Goal: Task Accomplishment & Management: Manage account settings

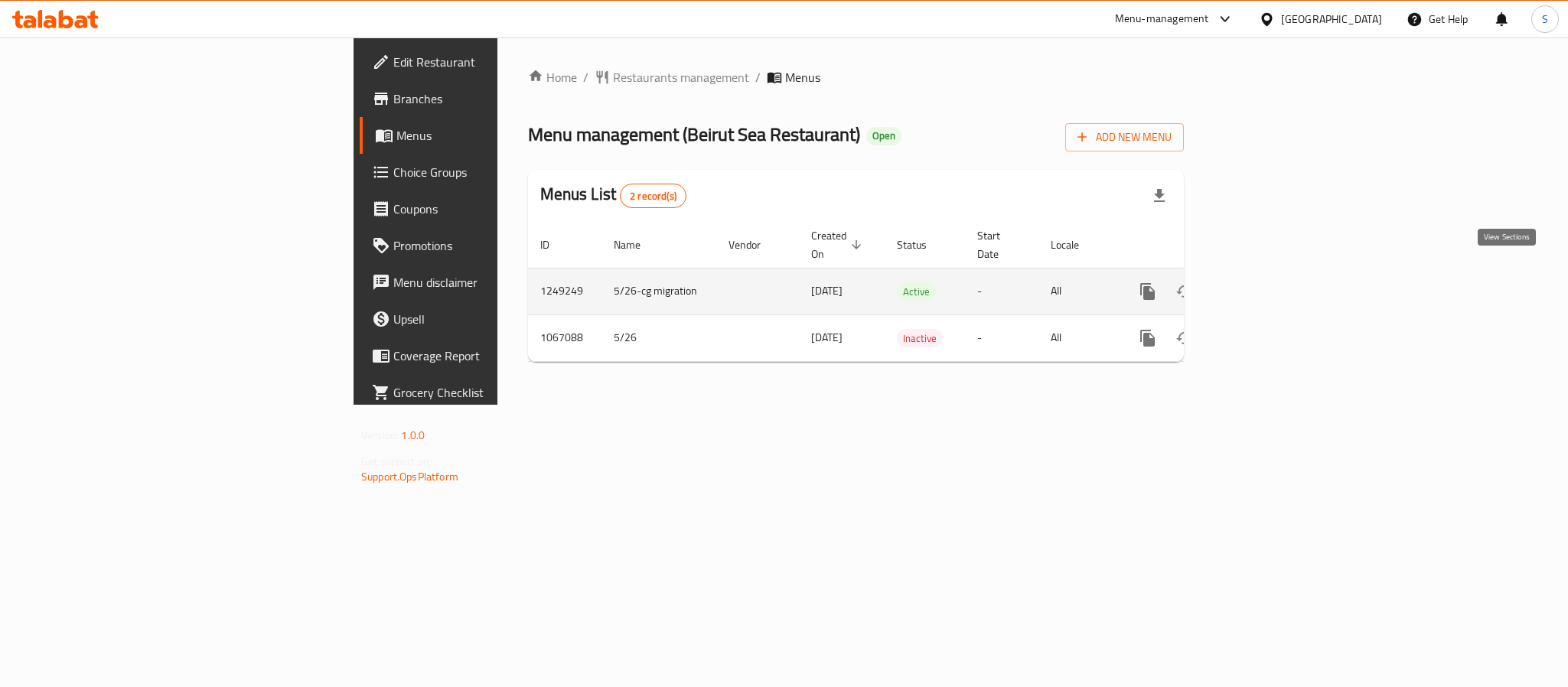
click at [1277, 273] on link "enhanced table" at bounding box center [1258, 291] width 37 height 36
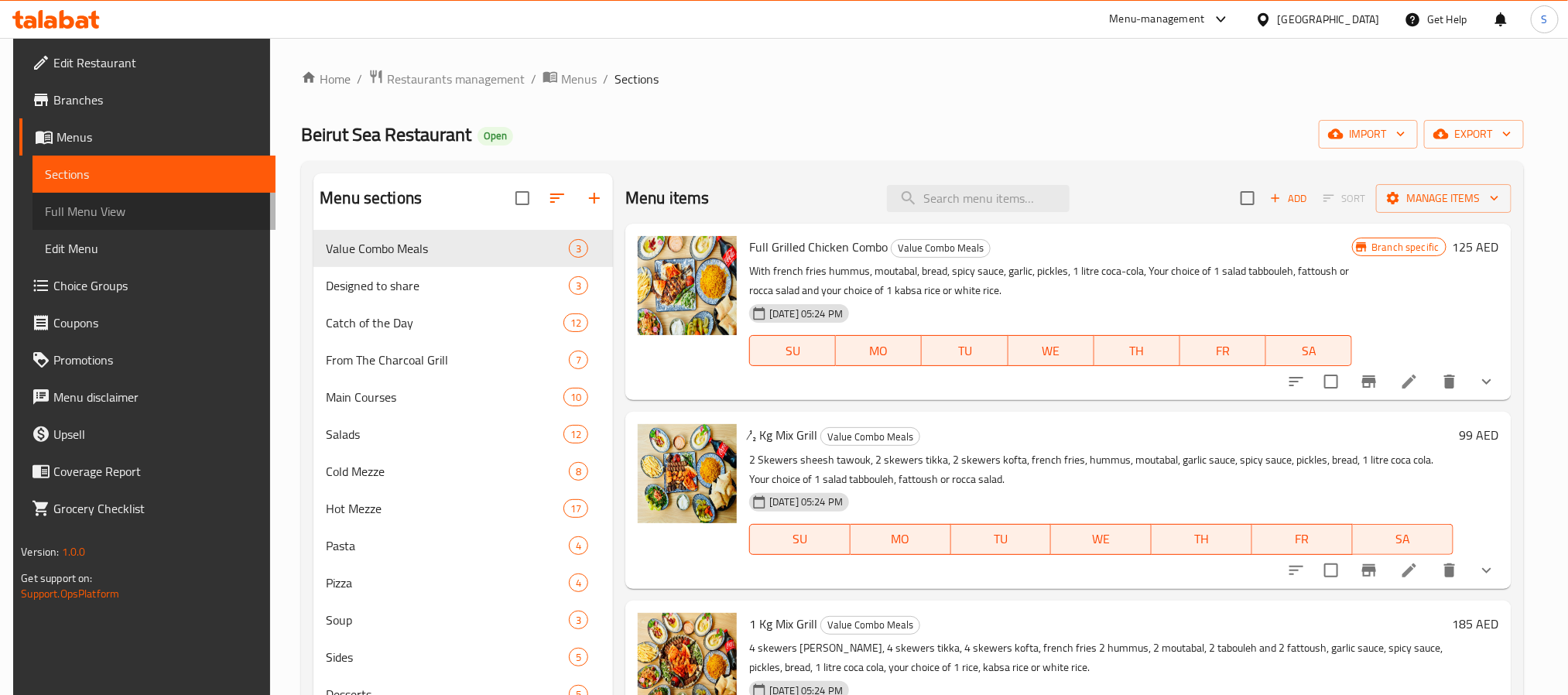
click at [68, 216] on span "Full Menu View" at bounding box center [153, 211] width 217 height 19
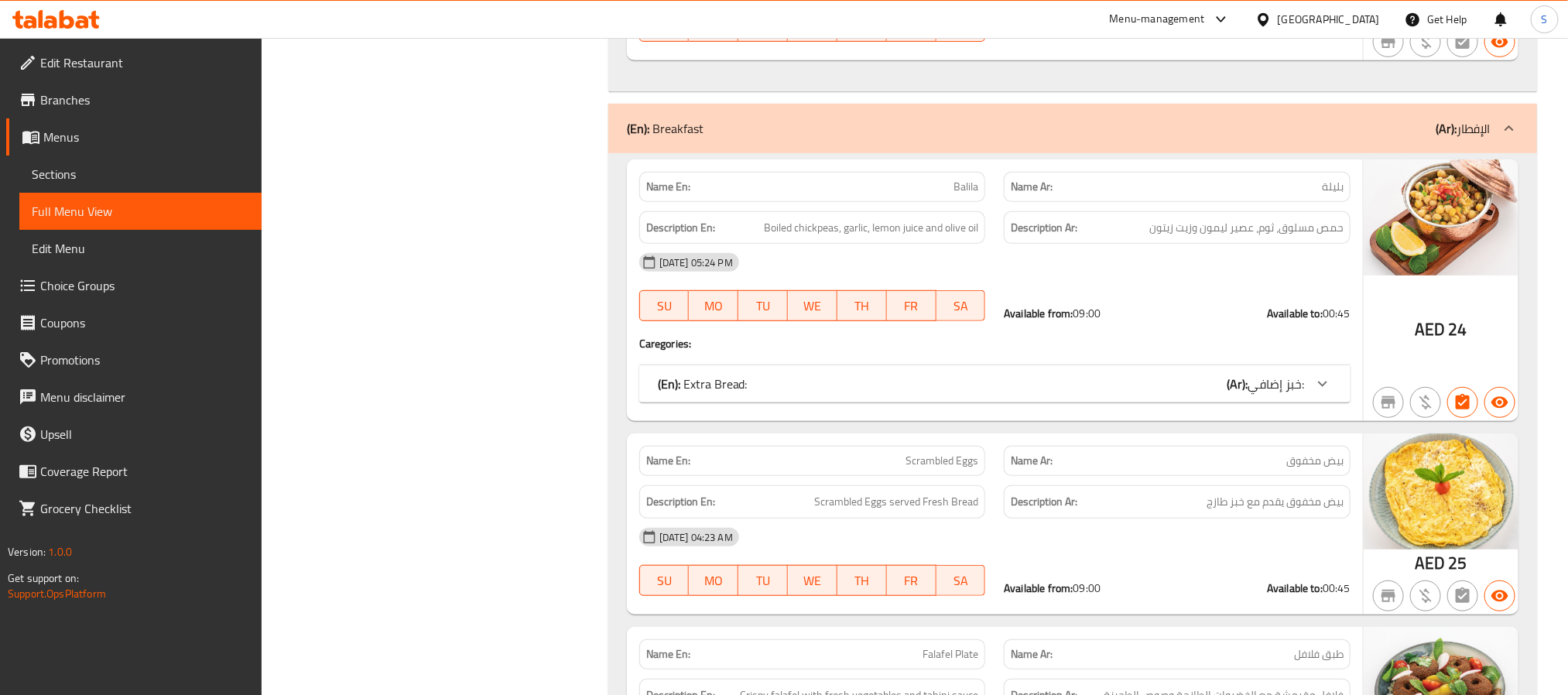
scroll to position [25443, 0]
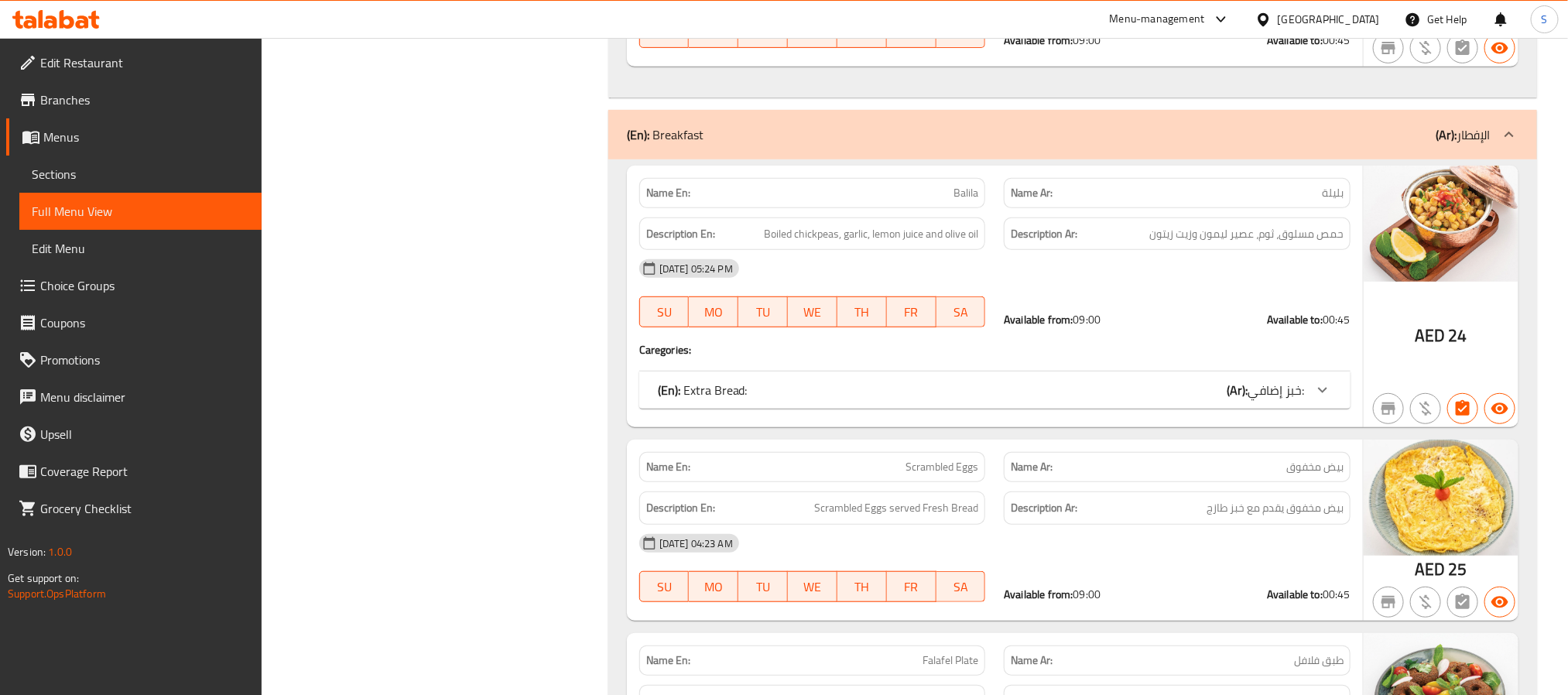
click at [75, 179] on span "Sections" at bounding box center [140, 174] width 217 height 19
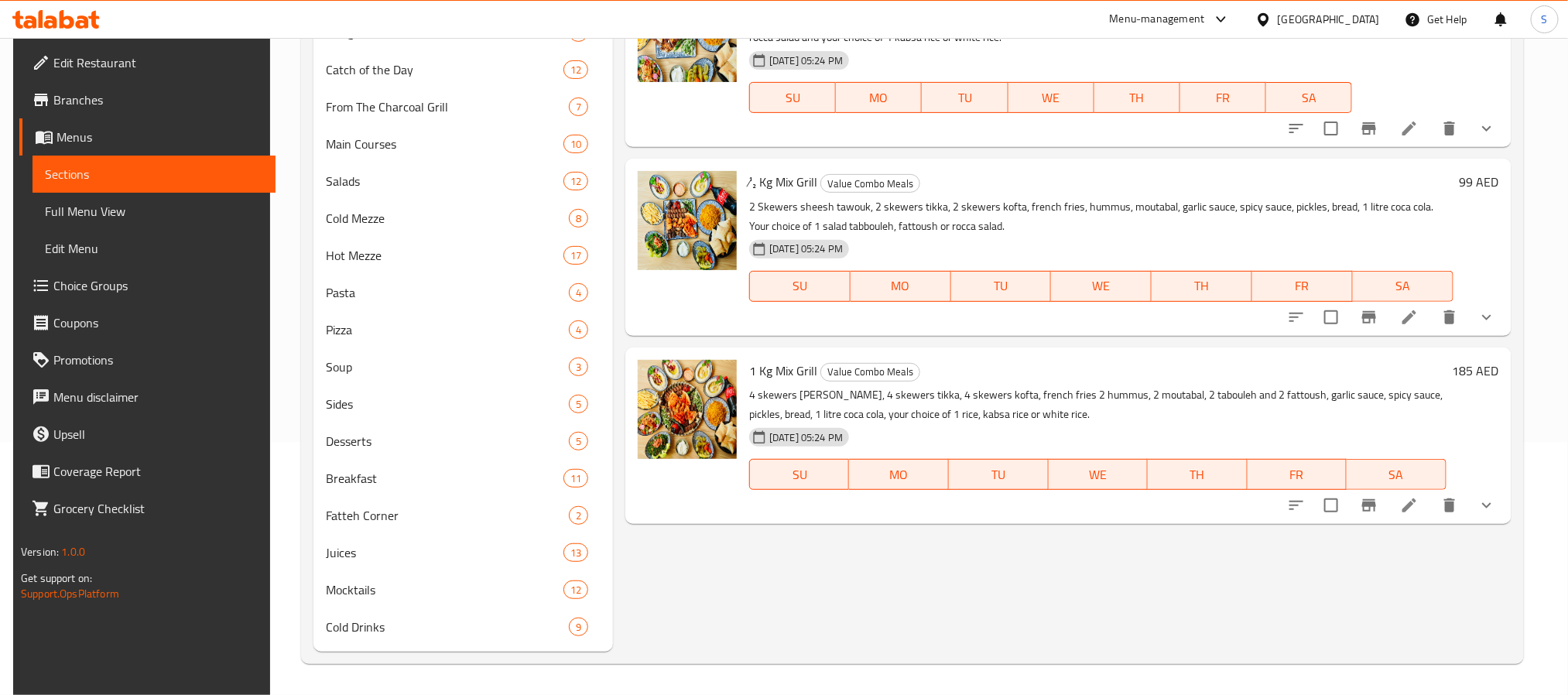
scroll to position [217, 0]
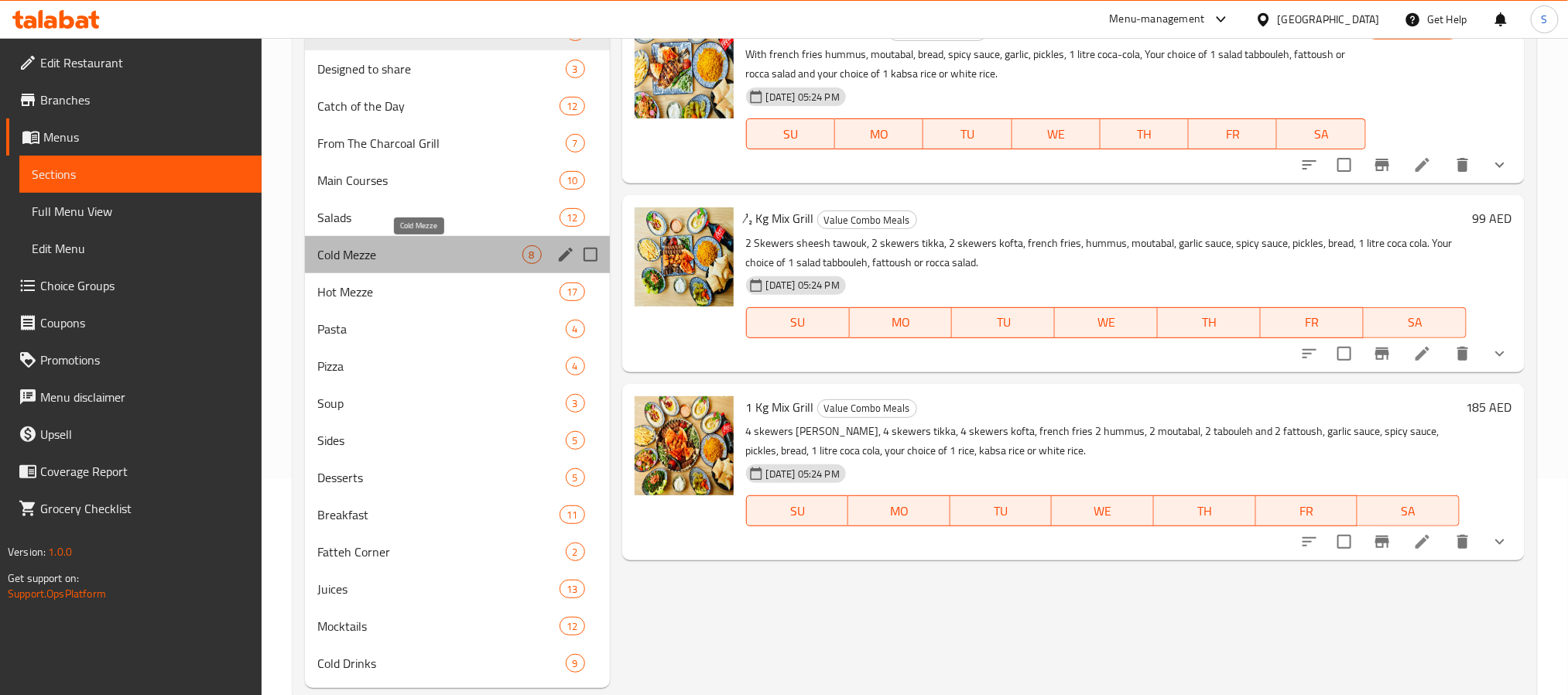
click at [374, 261] on span "Cold Mezze" at bounding box center [420, 254] width 205 height 19
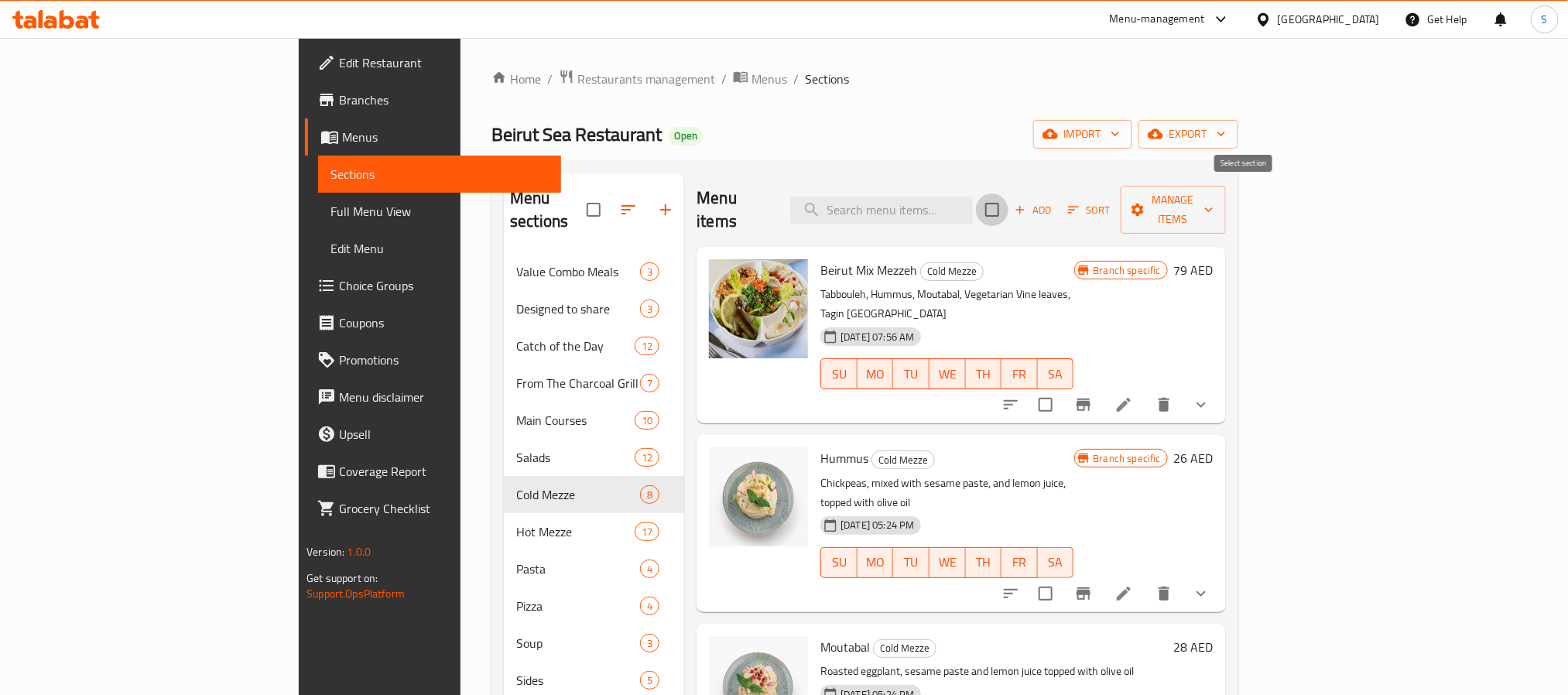
click at [1009, 199] on input "checkbox" at bounding box center [992, 210] width 33 height 33
checkbox input "true"
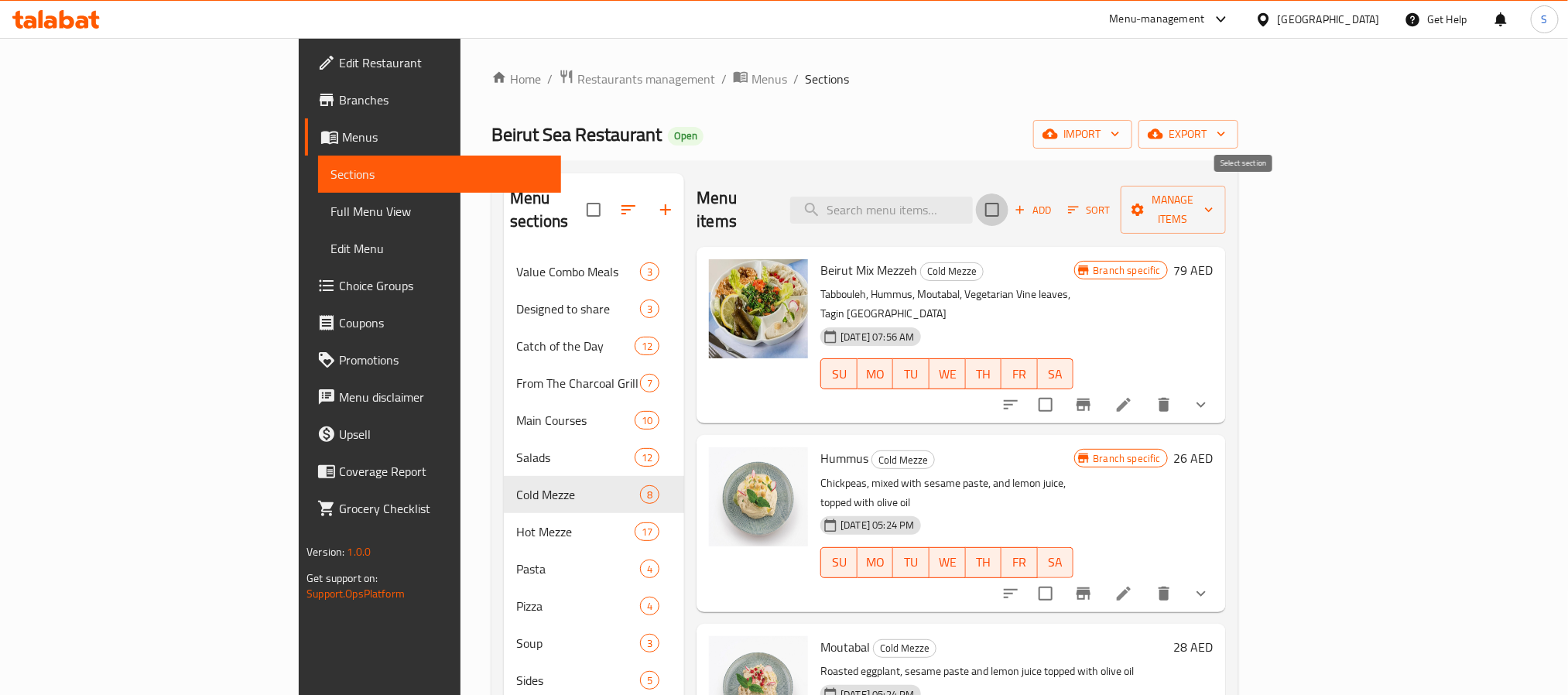
checkbox input "true"
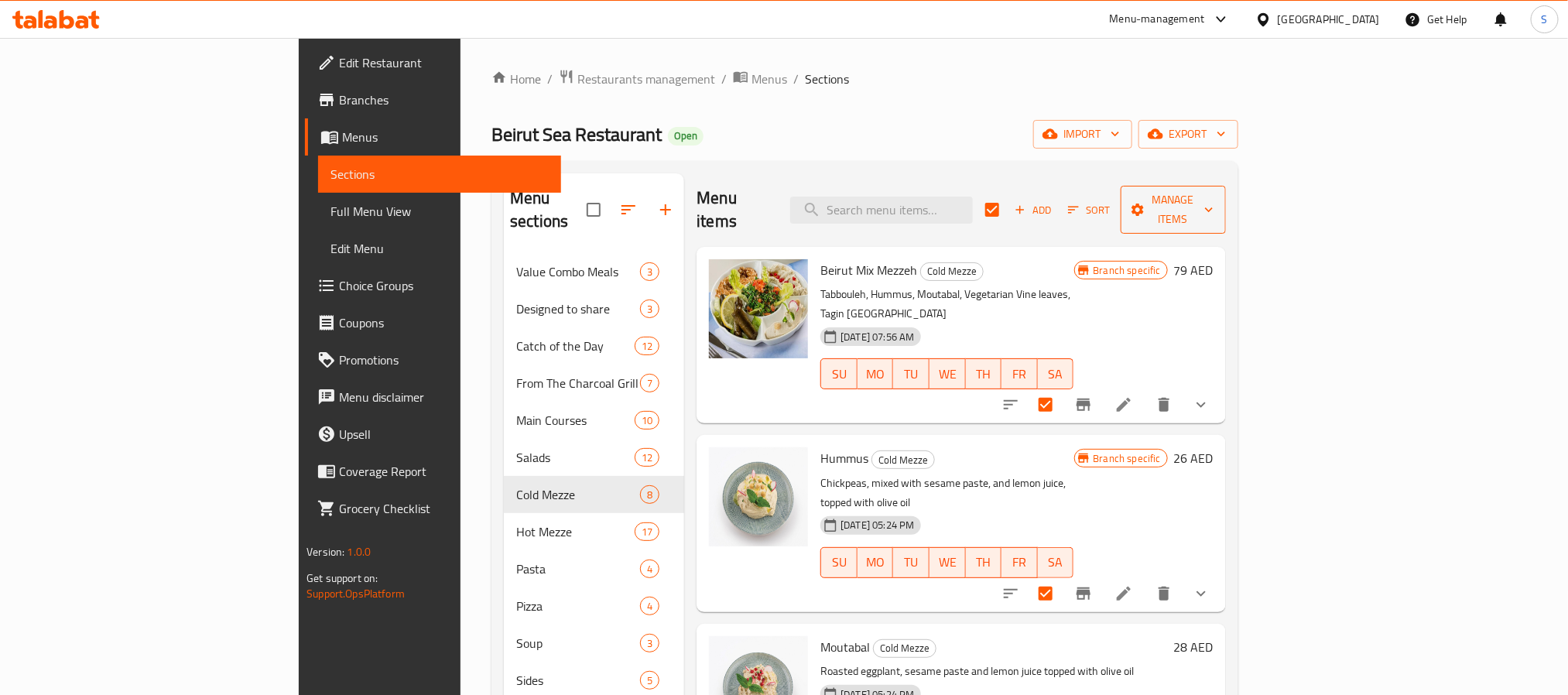
click at [1214, 204] on span "Manage items" at bounding box center [1173, 209] width 80 height 39
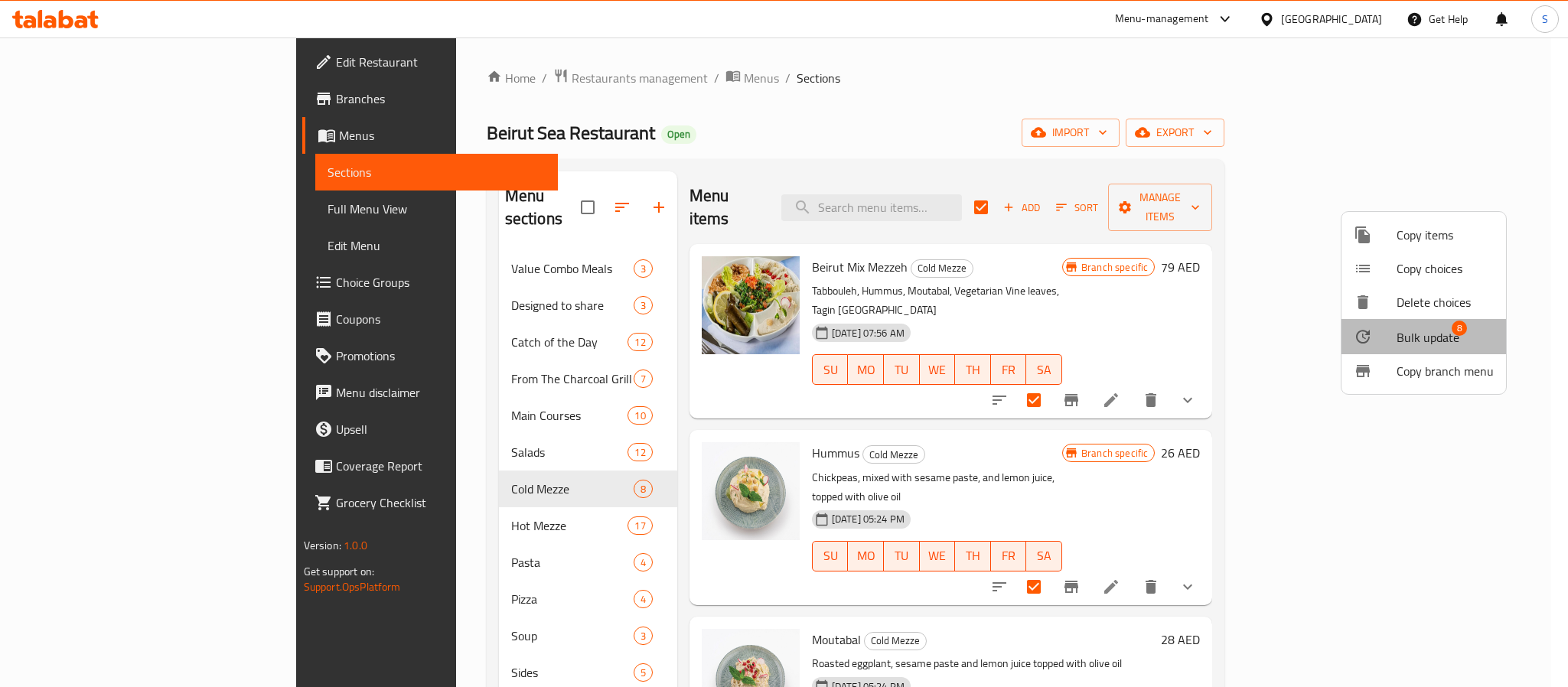
click at [1461, 346] on span "Bulk update 8" at bounding box center [1446, 337] width 97 height 20
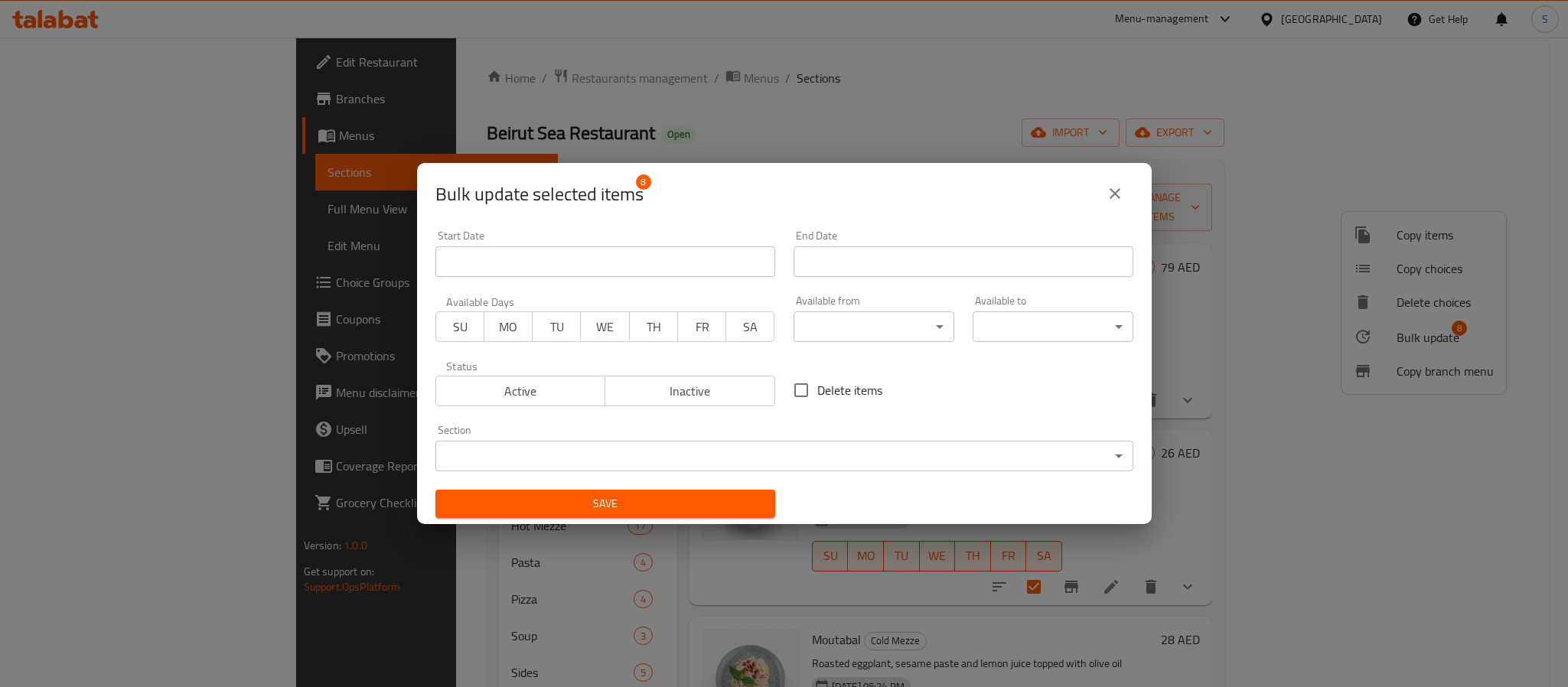
click at [874, 331] on body "​ Menu-management [GEOGRAPHIC_DATA] Get Help S Edit Restaurant Branches Menus S…" at bounding box center [784, 362] width 1568 height 650
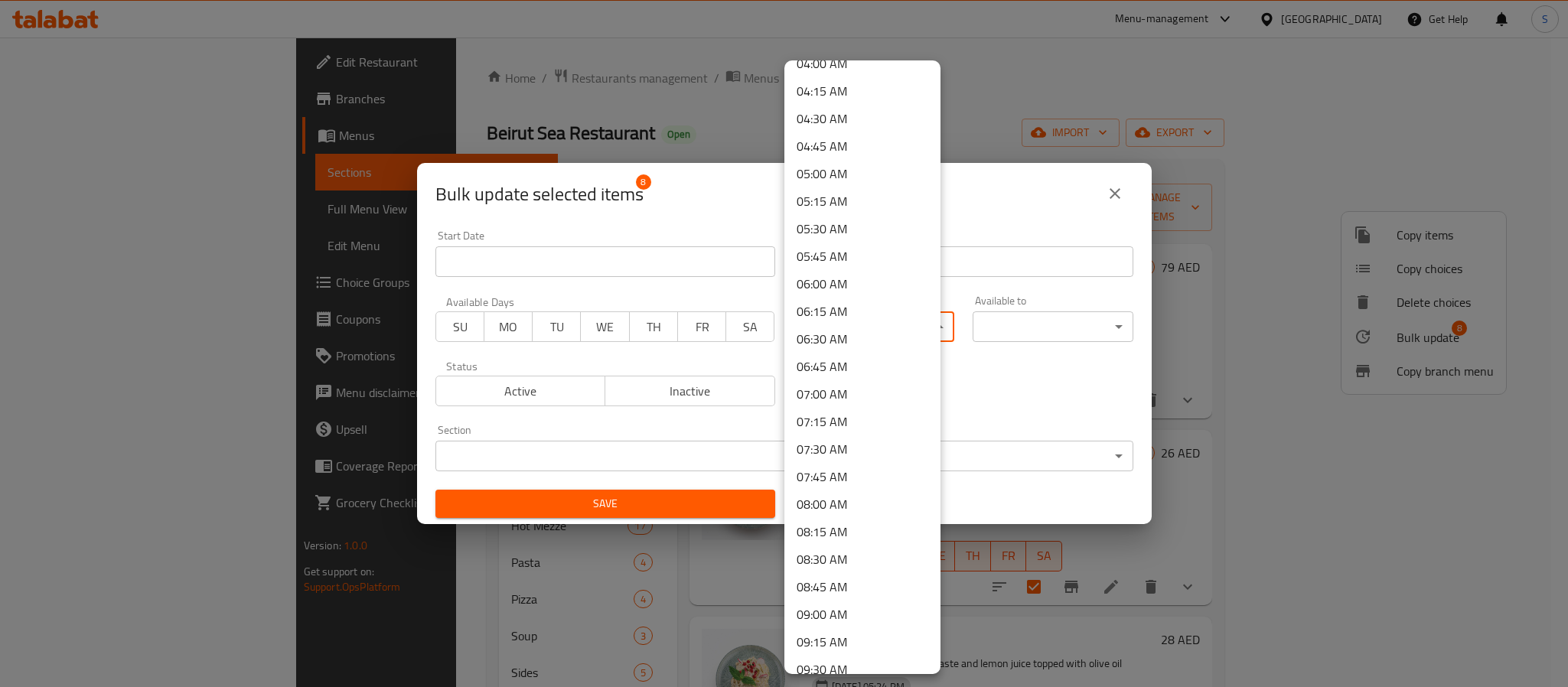
scroll to position [459, 0]
click at [835, 620] on li "09:00 AM" at bounding box center [862, 613] width 156 height 28
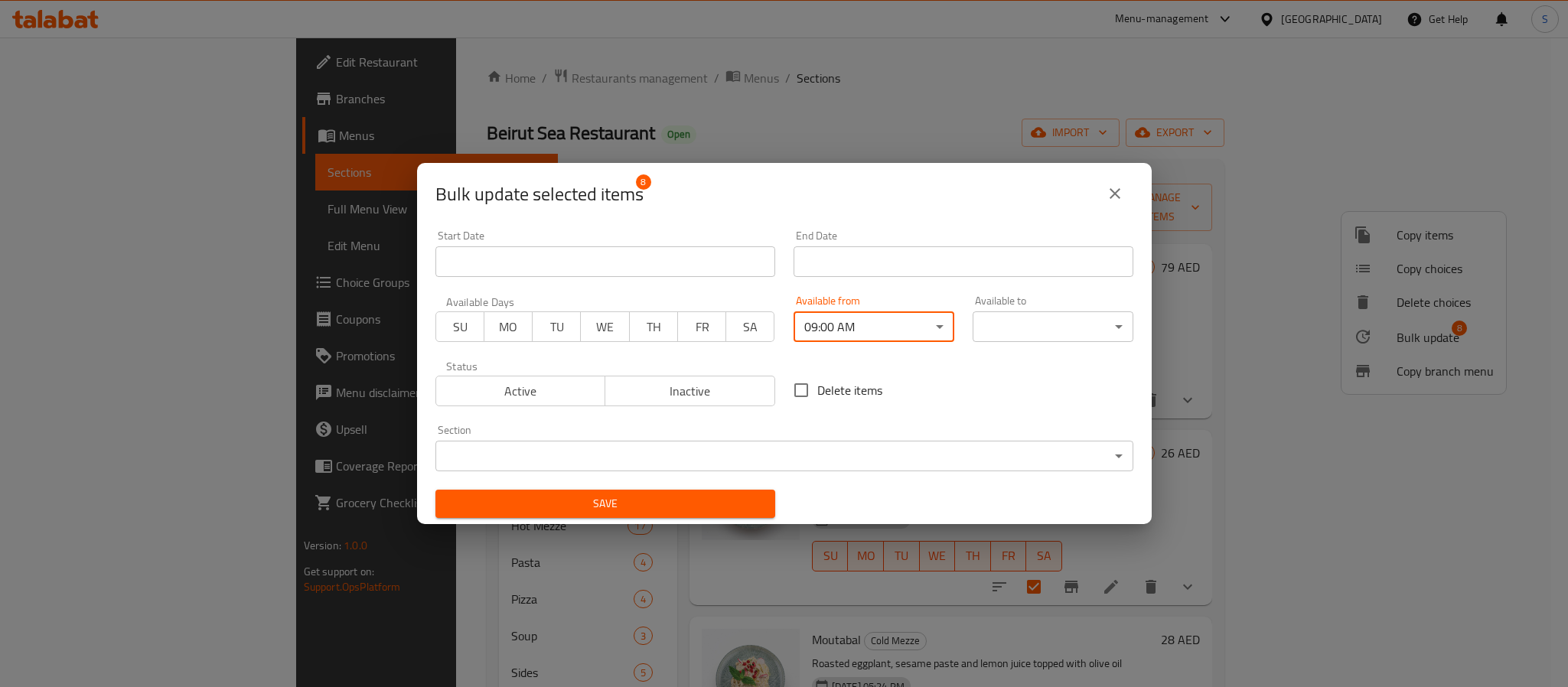
click at [1020, 315] on body "​ Menu-management [GEOGRAPHIC_DATA] Get Help S Edit Restaurant Branches Menus S…" at bounding box center [784, 362] width 1568 height 650
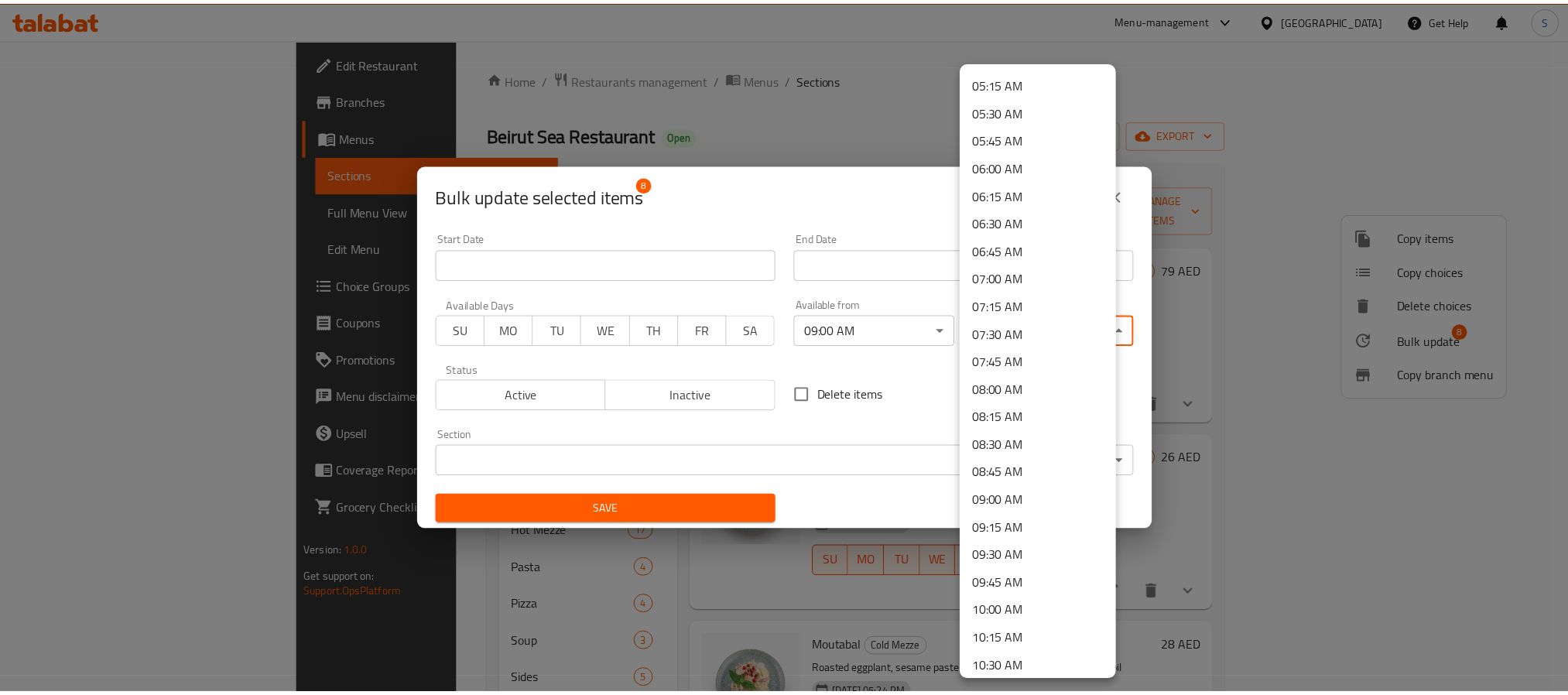
scroll to position [0, 0]
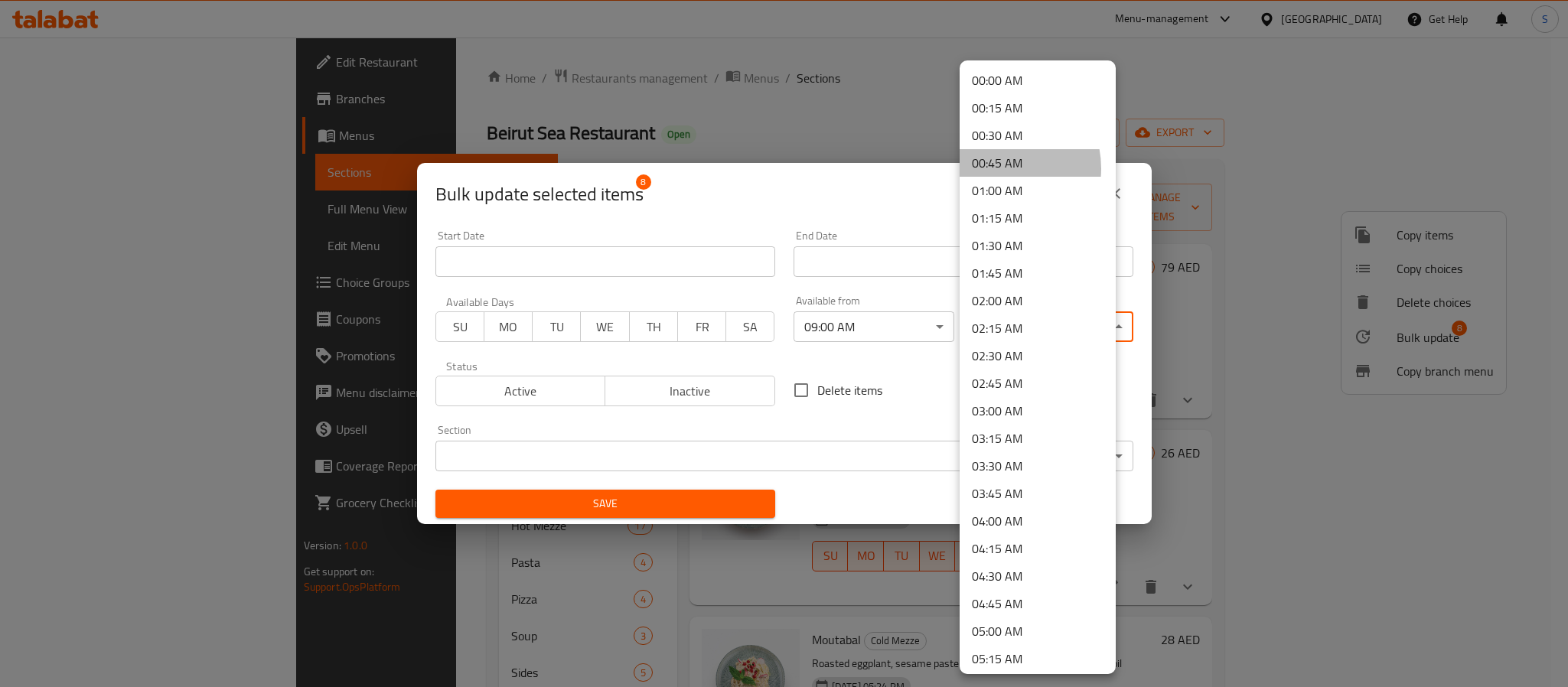
click at [997, 169] on li "00:45 AM" at bounding box center [1037, 163] width 156 height 28
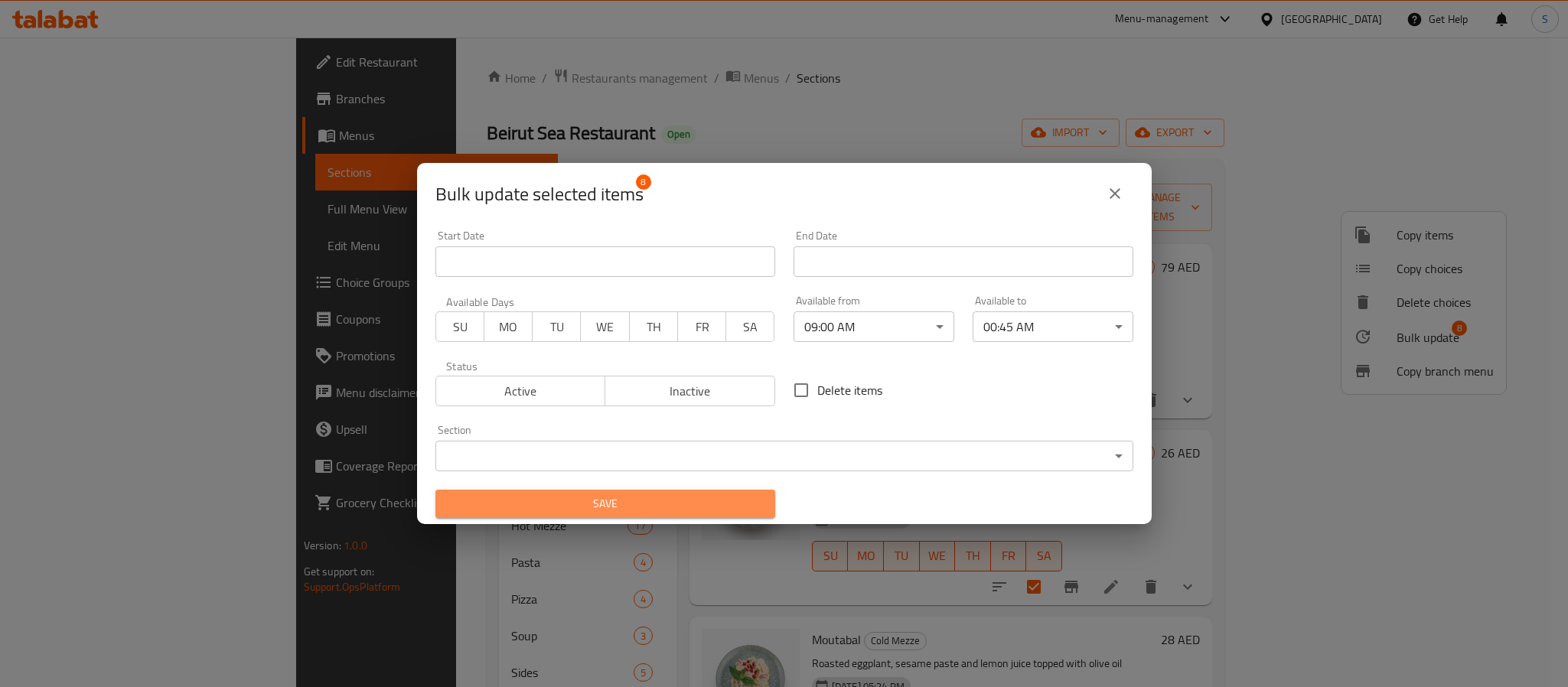
click at [687, 510] on span "Save" at bounding box center [605, 505] width 316 height 19
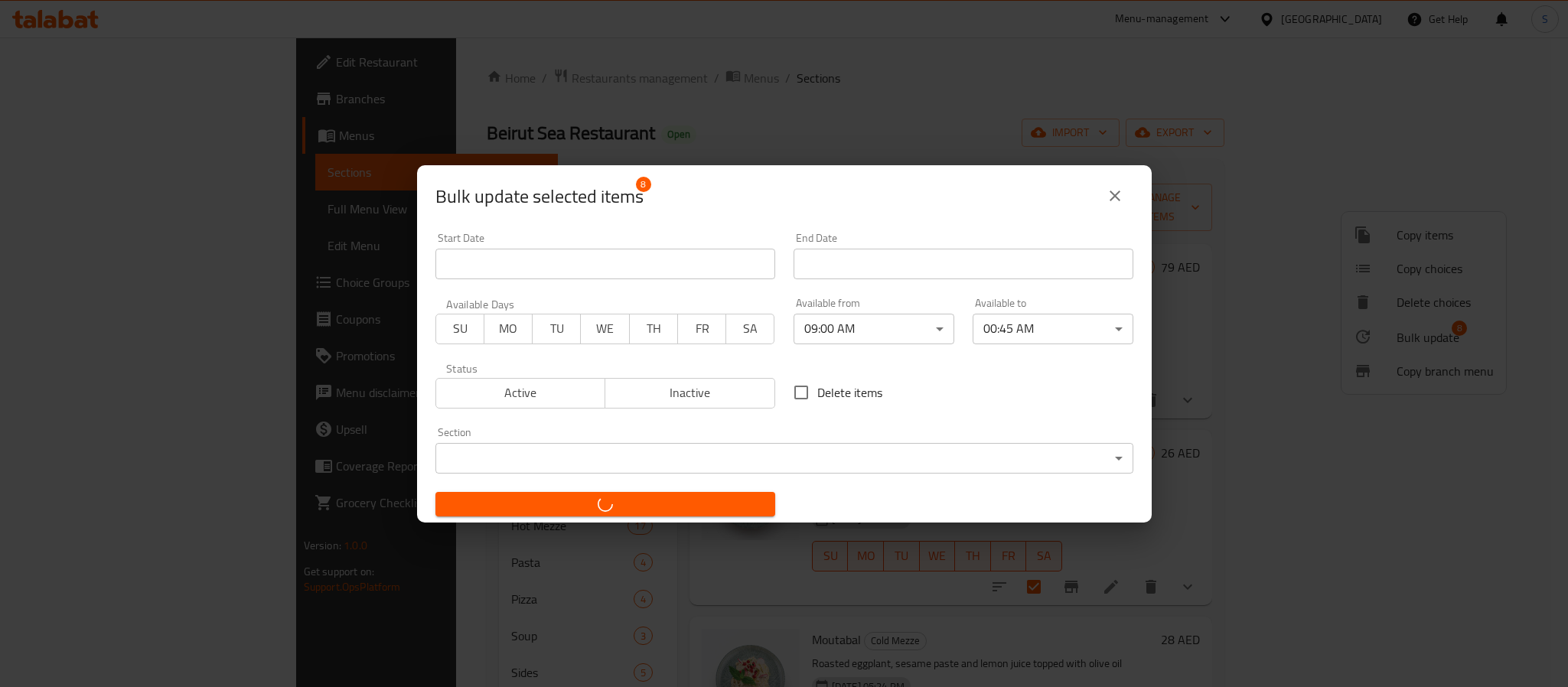
checkbox input "false"
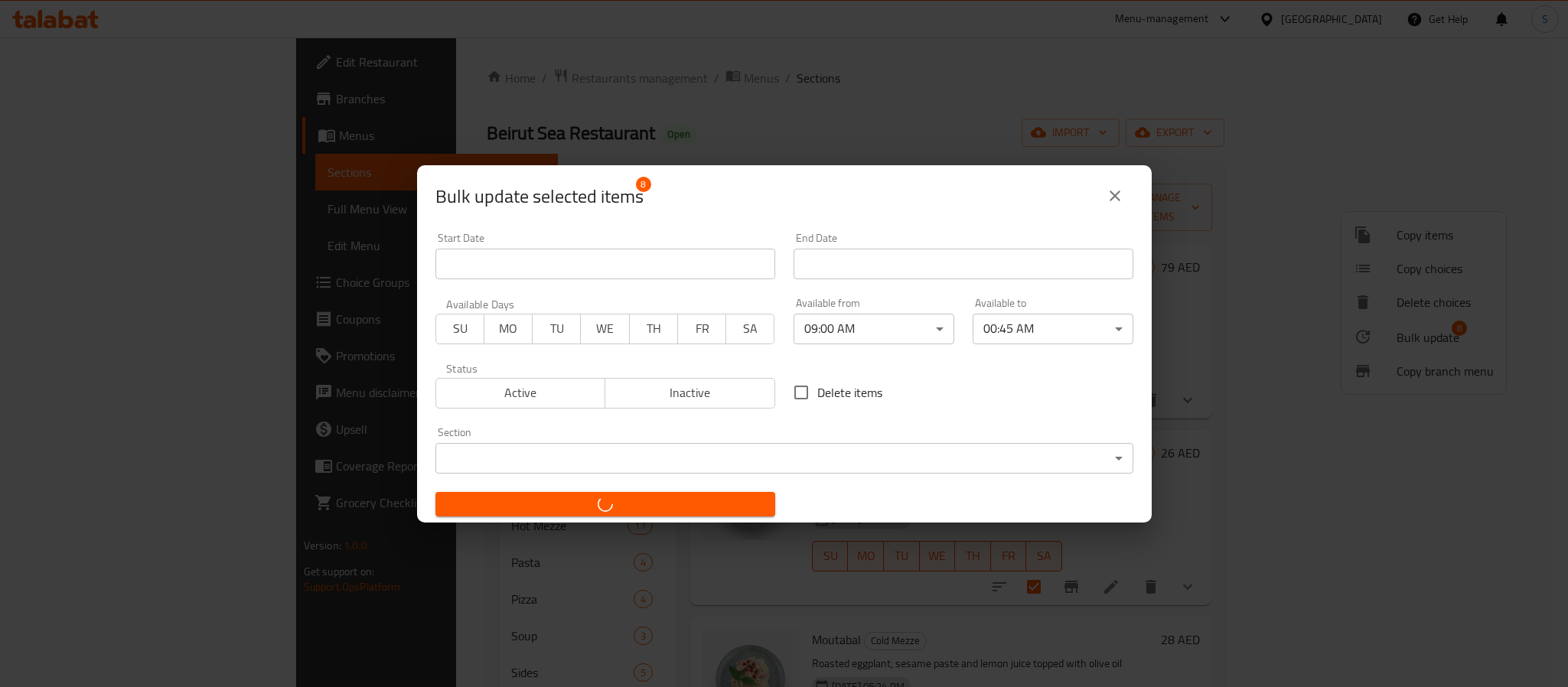
checkbox input "false"
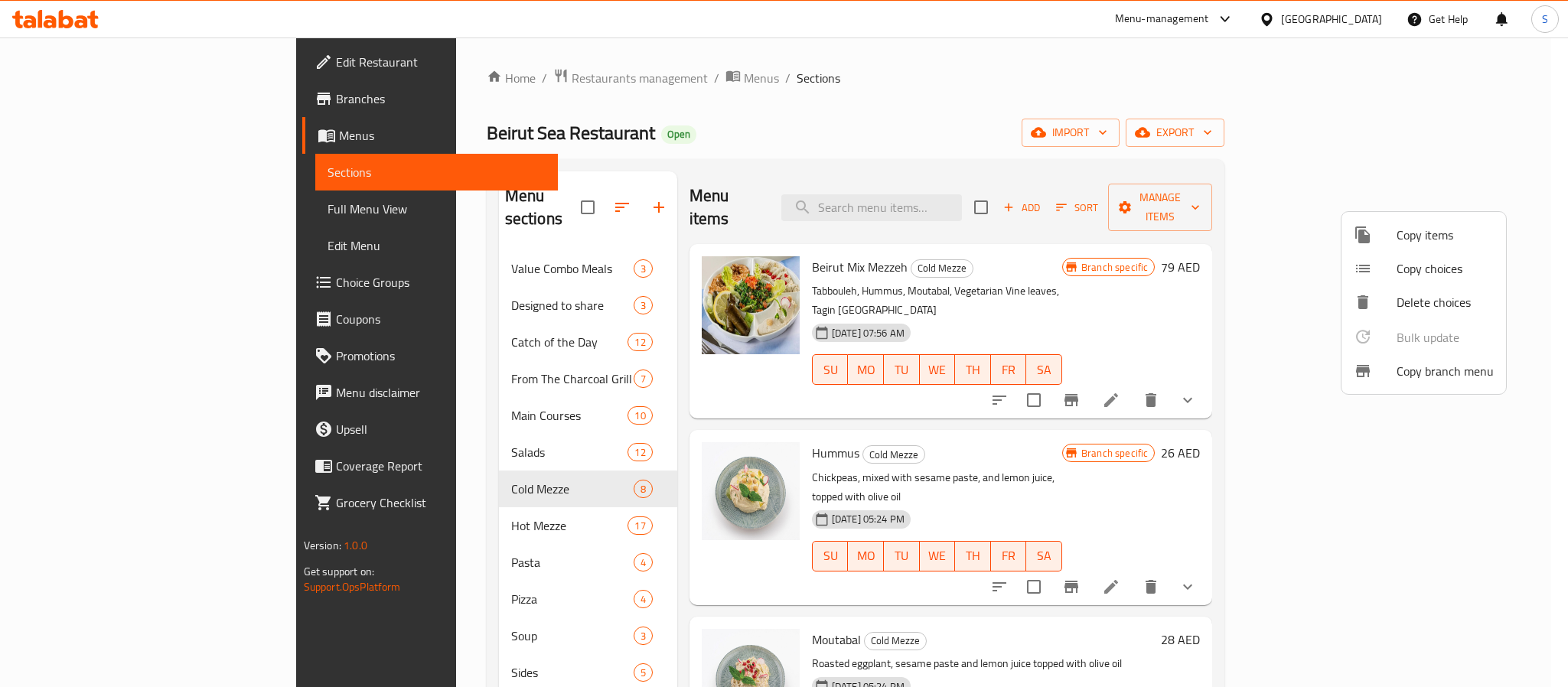
click at [611, 565] on div at bounding box center [784, 343] width 1568 height 687
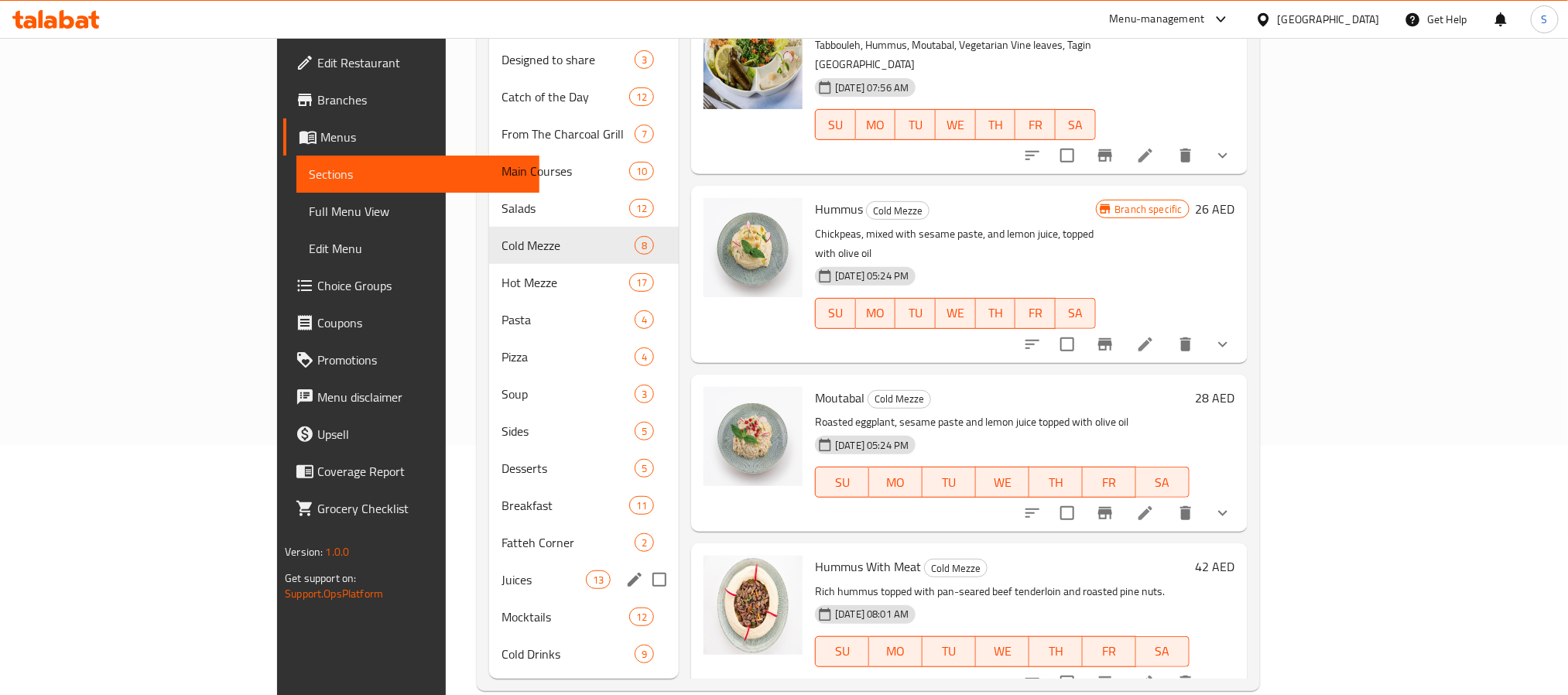
scroll to position [254, 0]
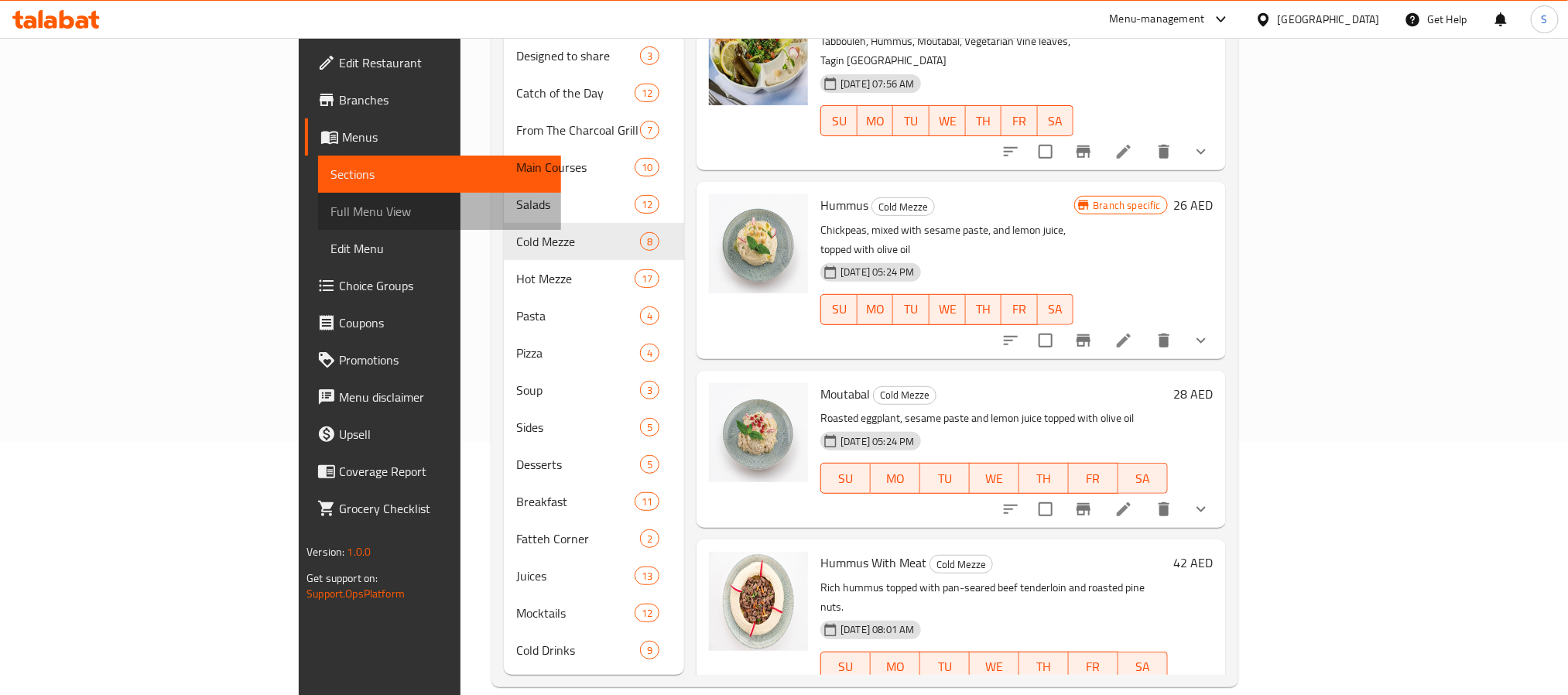
click at [330, 213] on span "Full Menu View" at bounding box center [439, 211] width 217 height 19
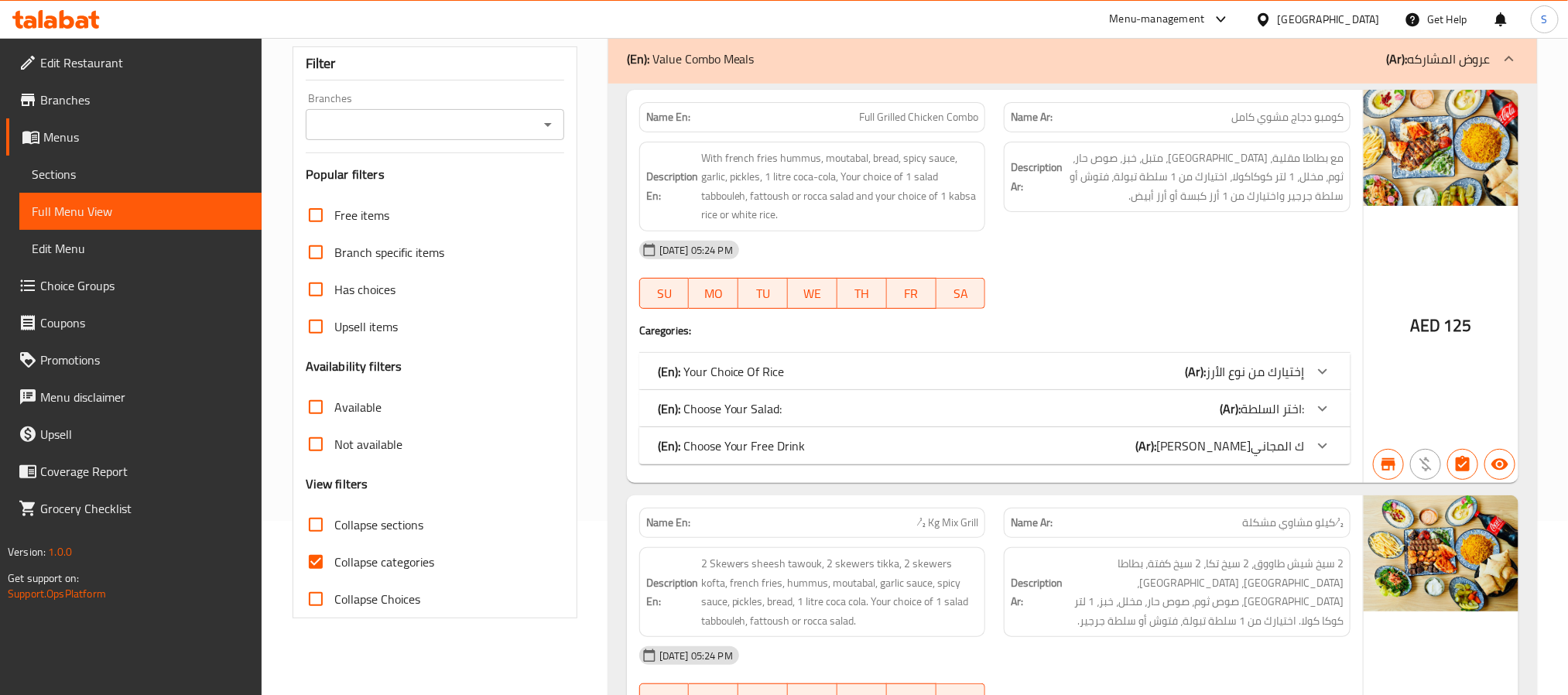
scroll to position [137, 0]
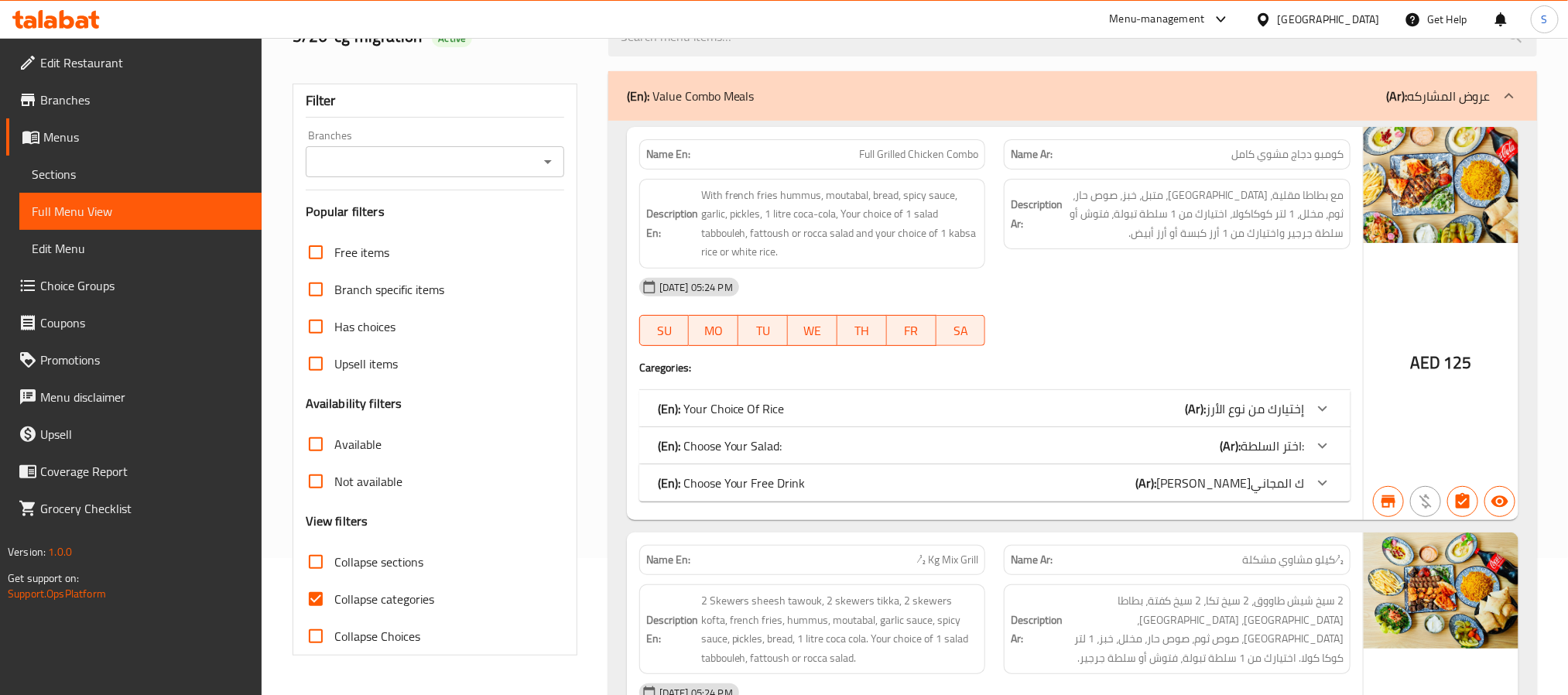
drag, startPoint x: 100, startPoint y: 213, endPoint x: 149, endPoint y: 180, distance: 59.1
click at [100, 213] on span "Full Menu View" at bounding box center [140, 211] width 217 height 19
click at [89, 182] on span "Sections" at bounding box center [140, 174] width 217 height 19
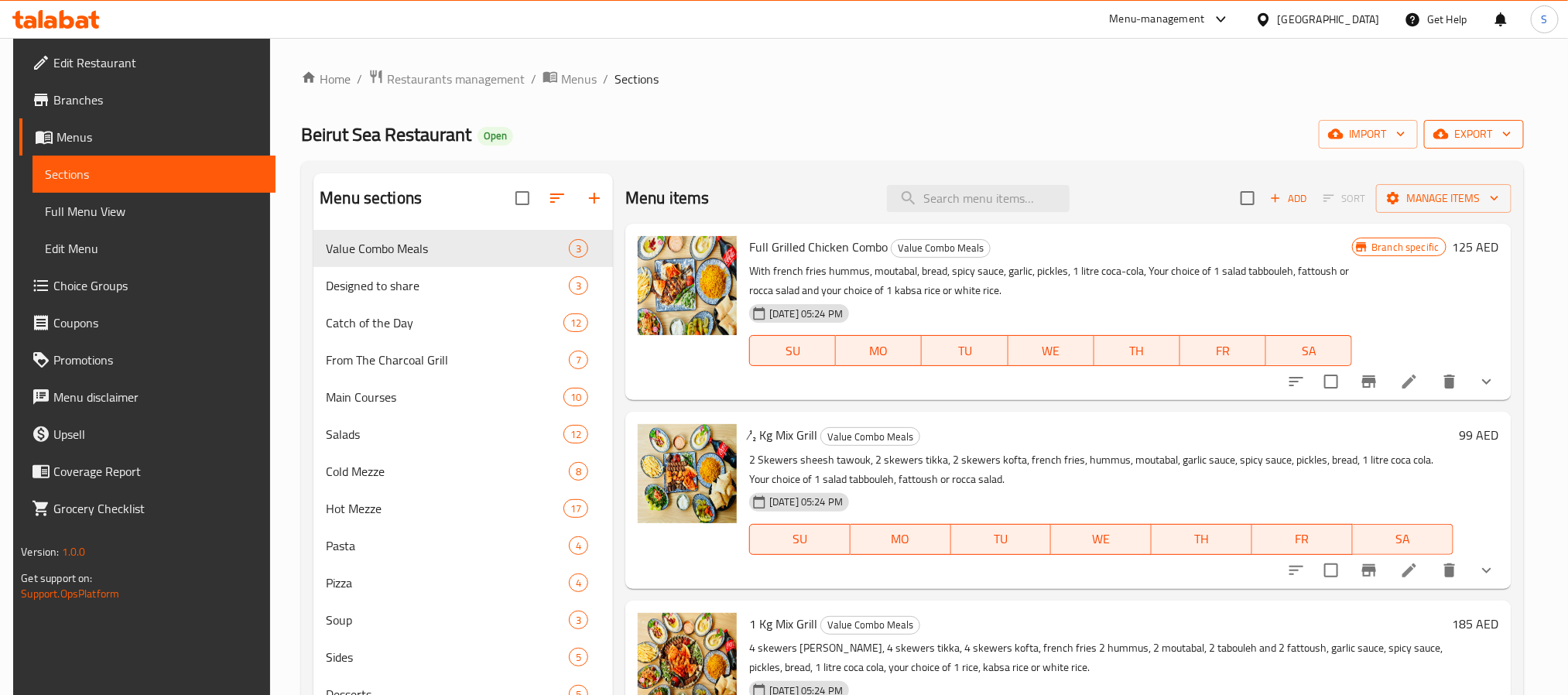
click at [1497, 132] on span "export" at bounding box center [1474, 135] width 75 height 20
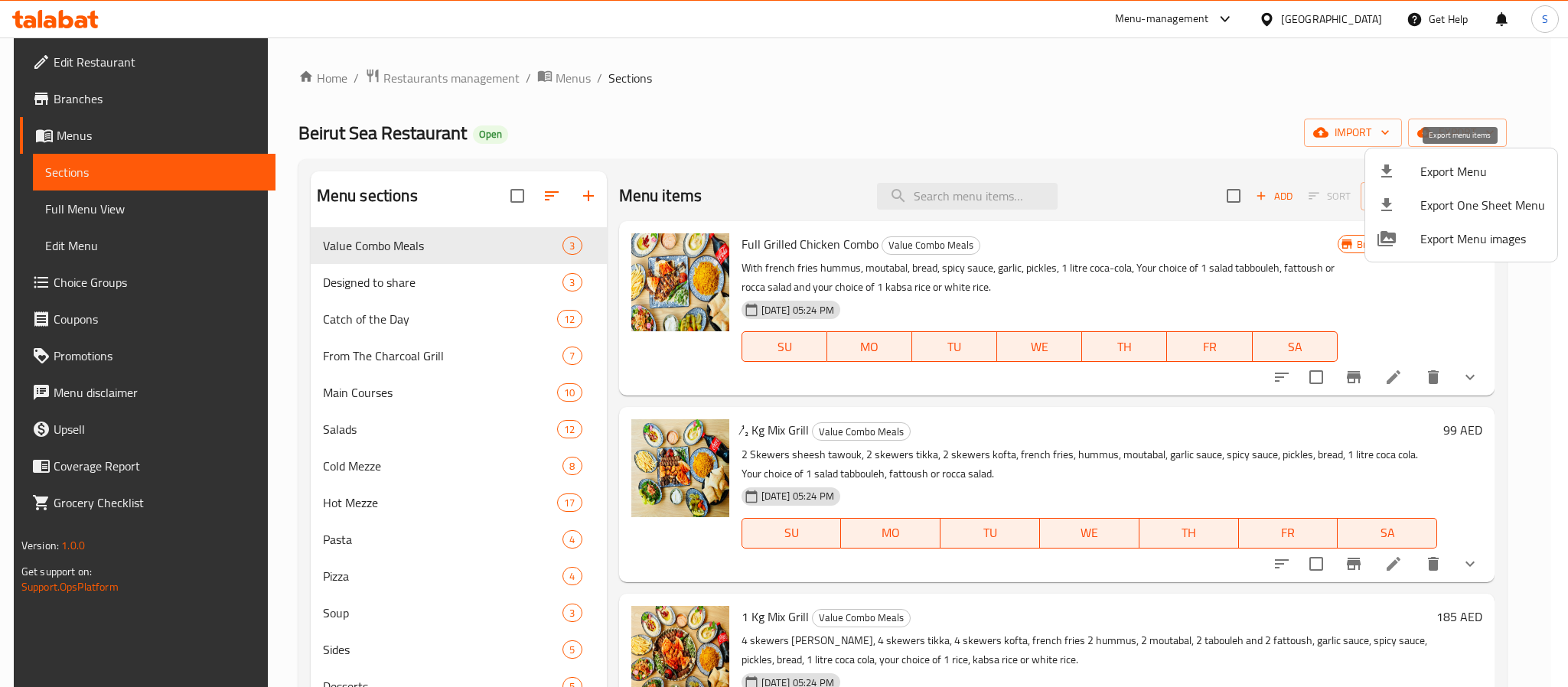
click at [1458, 173] on span "Export Menu" at bounding box center [1483, 171] width 125 height 19
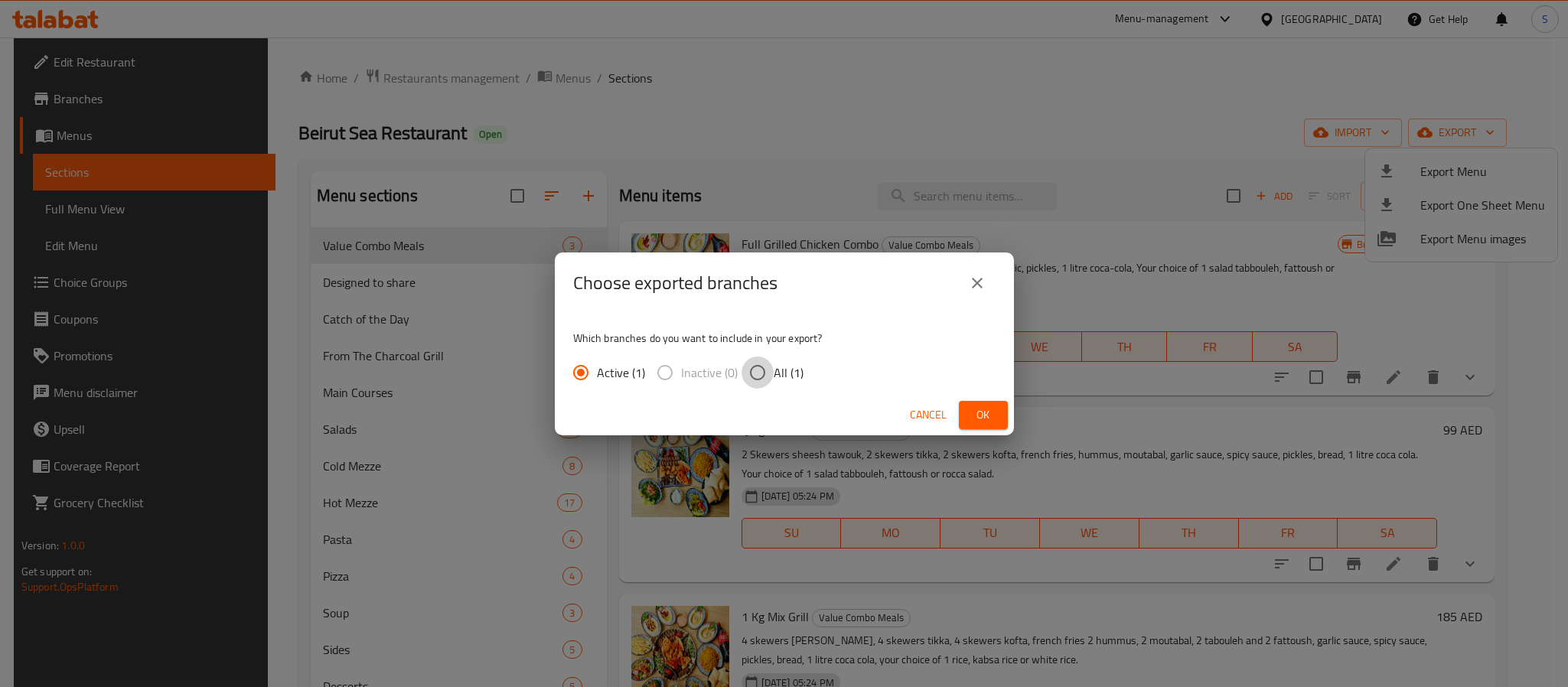
drag, startPoint x: 767, startPoint y: 371, endPoint x: 900, endPoint y: 421, distance: 142.1
click at [776, 375] on label "All (1)" at bounding box center [772, 373] width 62 height 32
click at [774, 375] on input "All (1)" at bounding box center [758, 373] width 32 height 32
radio input "true"
click at [997, 418] on button "Ok" at bounding box center [983, 414] width 49 height 28
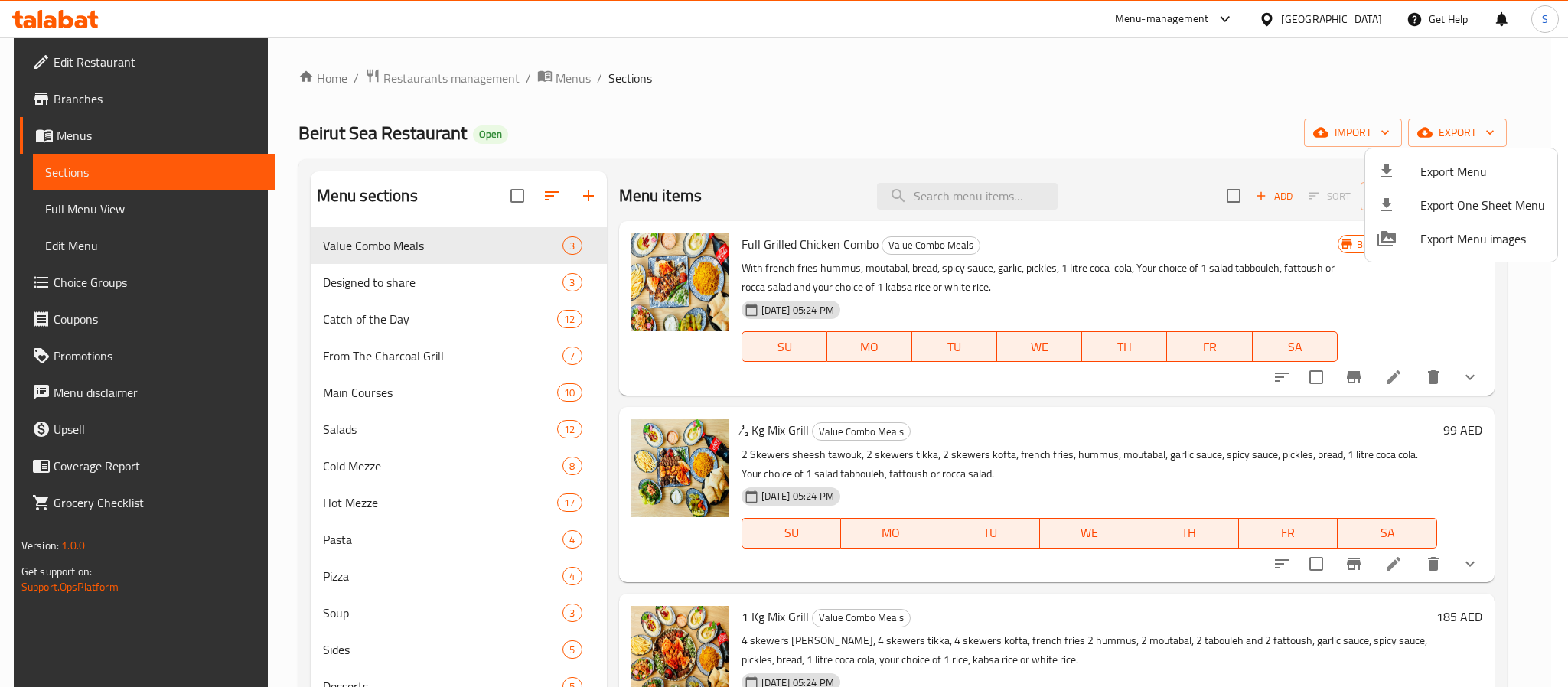
click at [88, 207] on div at bounding box center [784, 343] width 1568 height 687
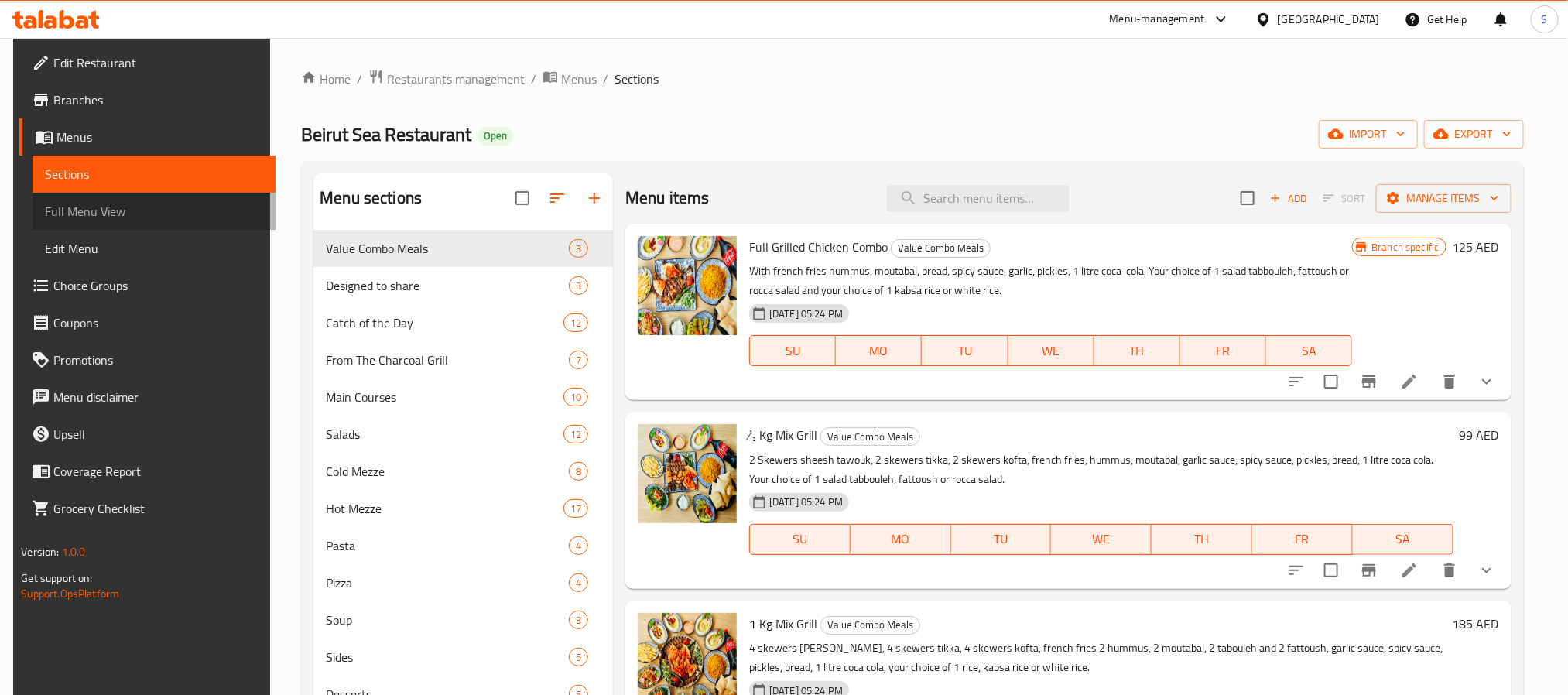
click at [81, 204] on span "Full Menu View" at bounding box center [153, 211] width 217 height 19
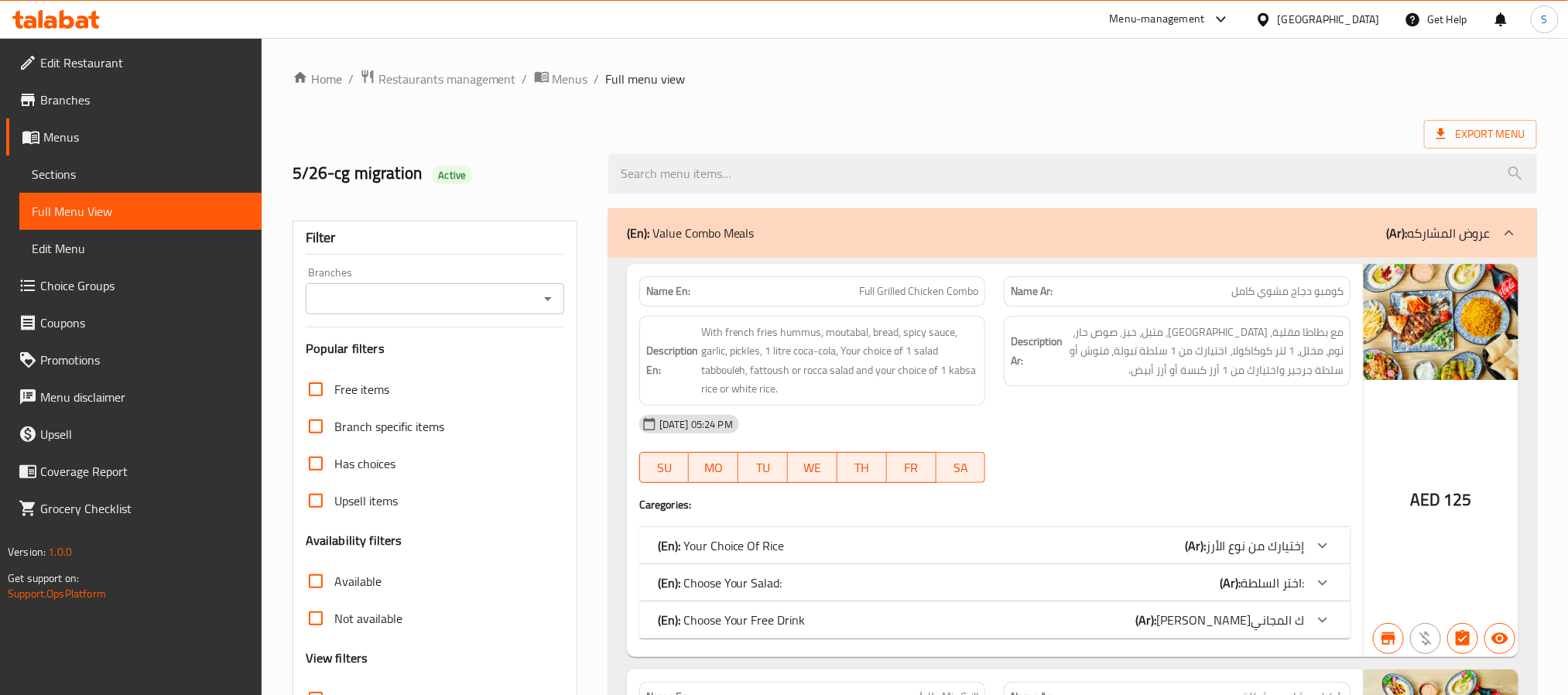
scroll to position [464, 0]
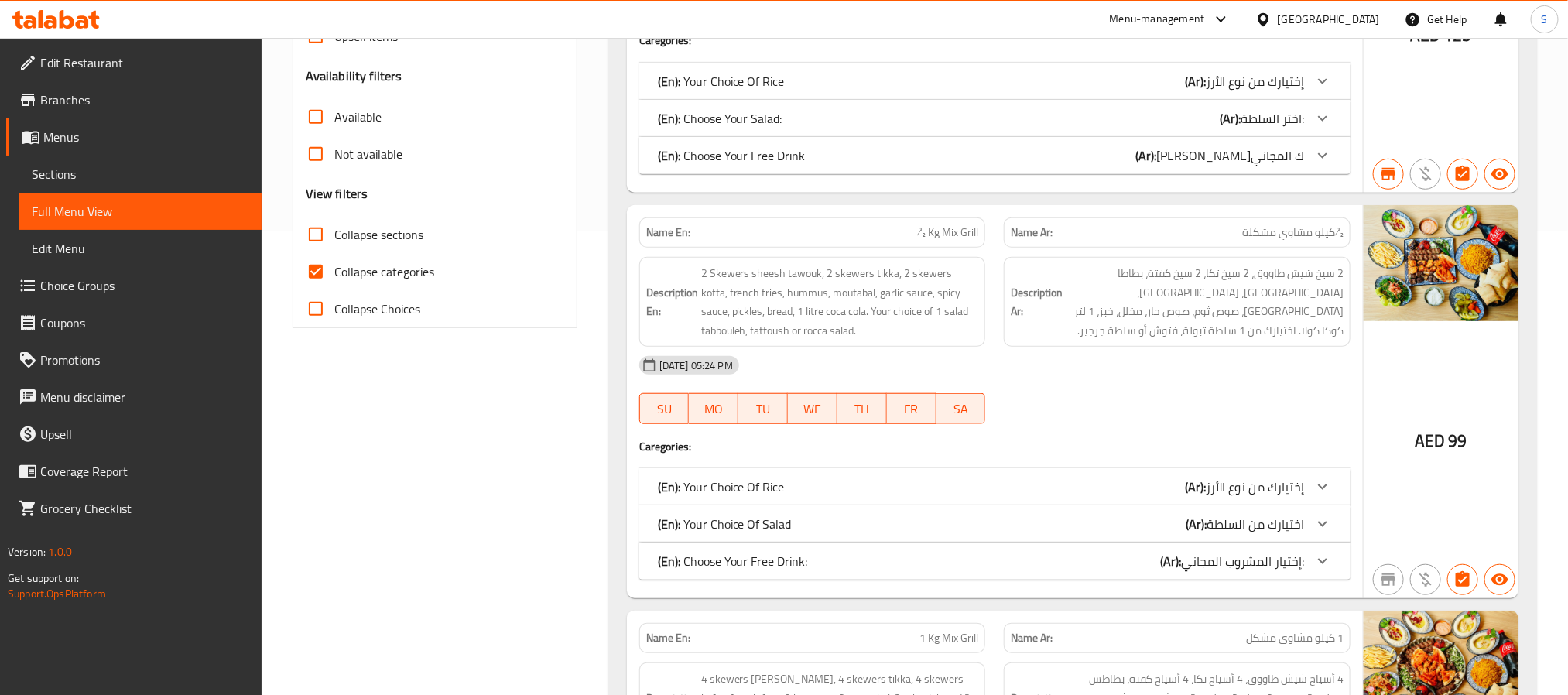
click at [317, 245] on input "Collapse sections" at bounding box center [315, 234] width 37 height 37
checkbox input "true"
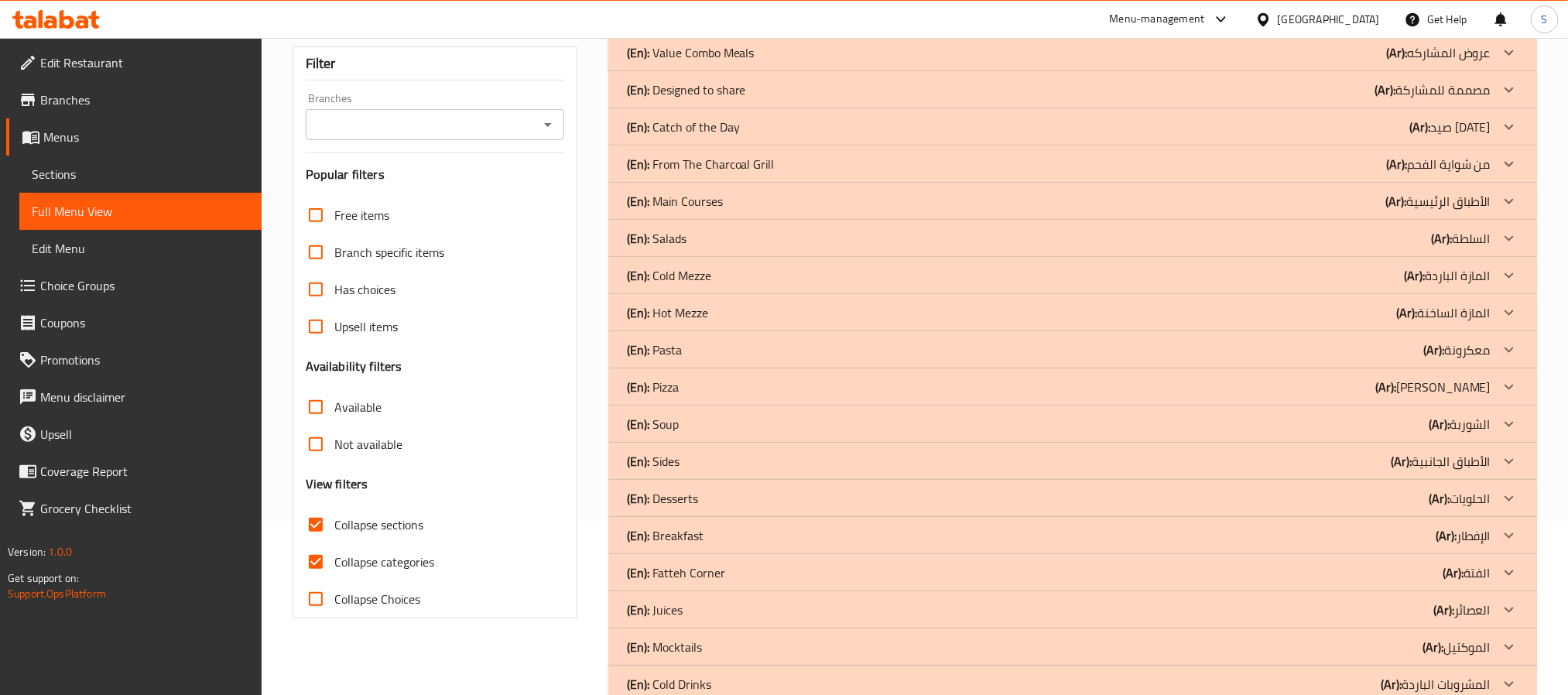
scroll to position [213, 0]
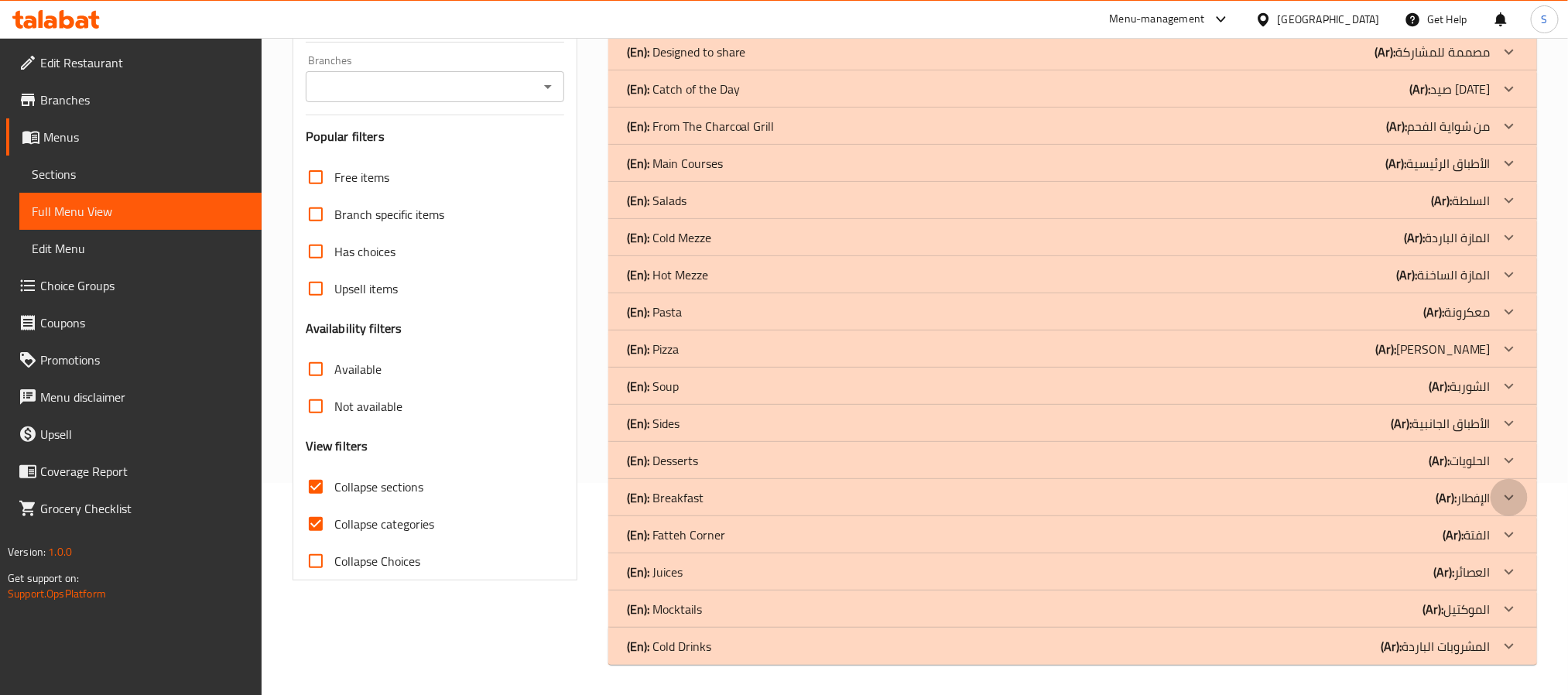
click at [1515, 496] on icon at bounding box center [1509, 497] width 19 height 19
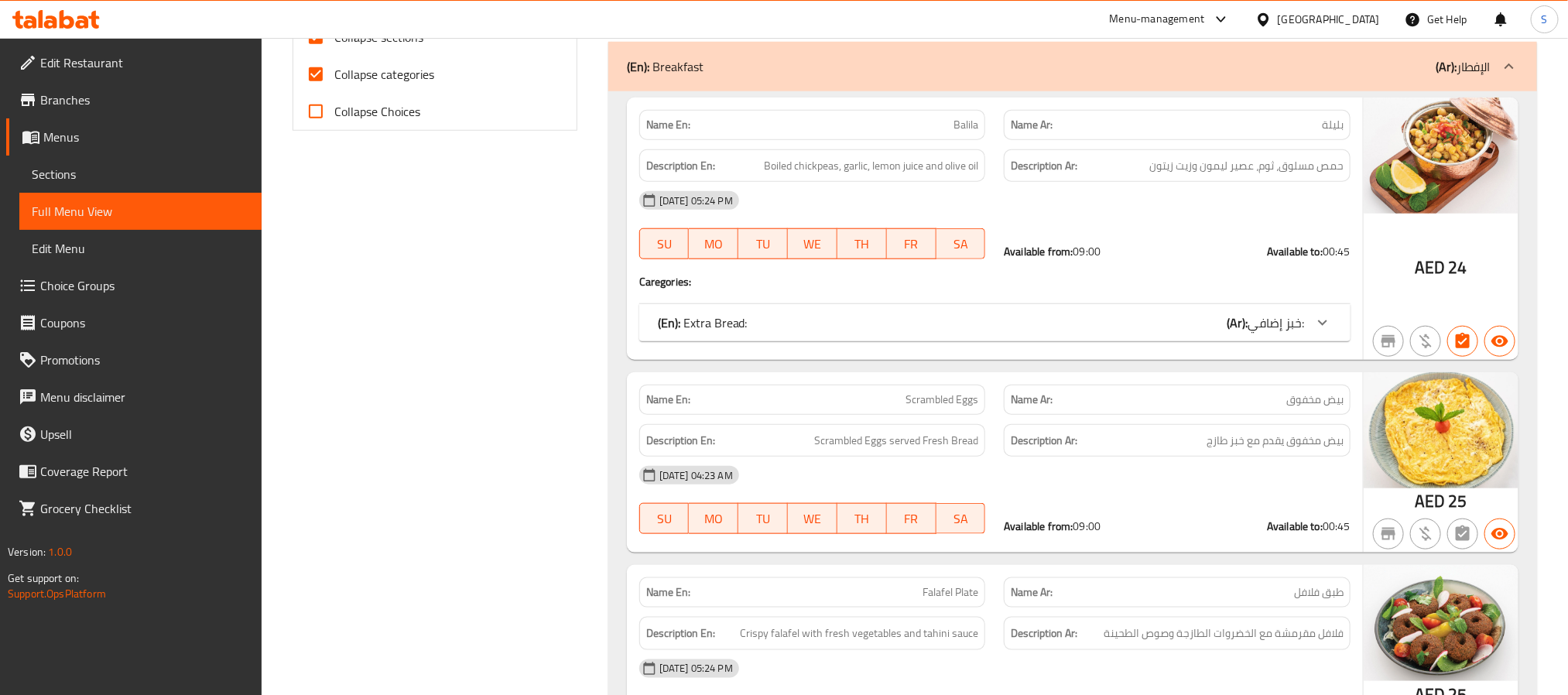
scroll to position [328, 0]
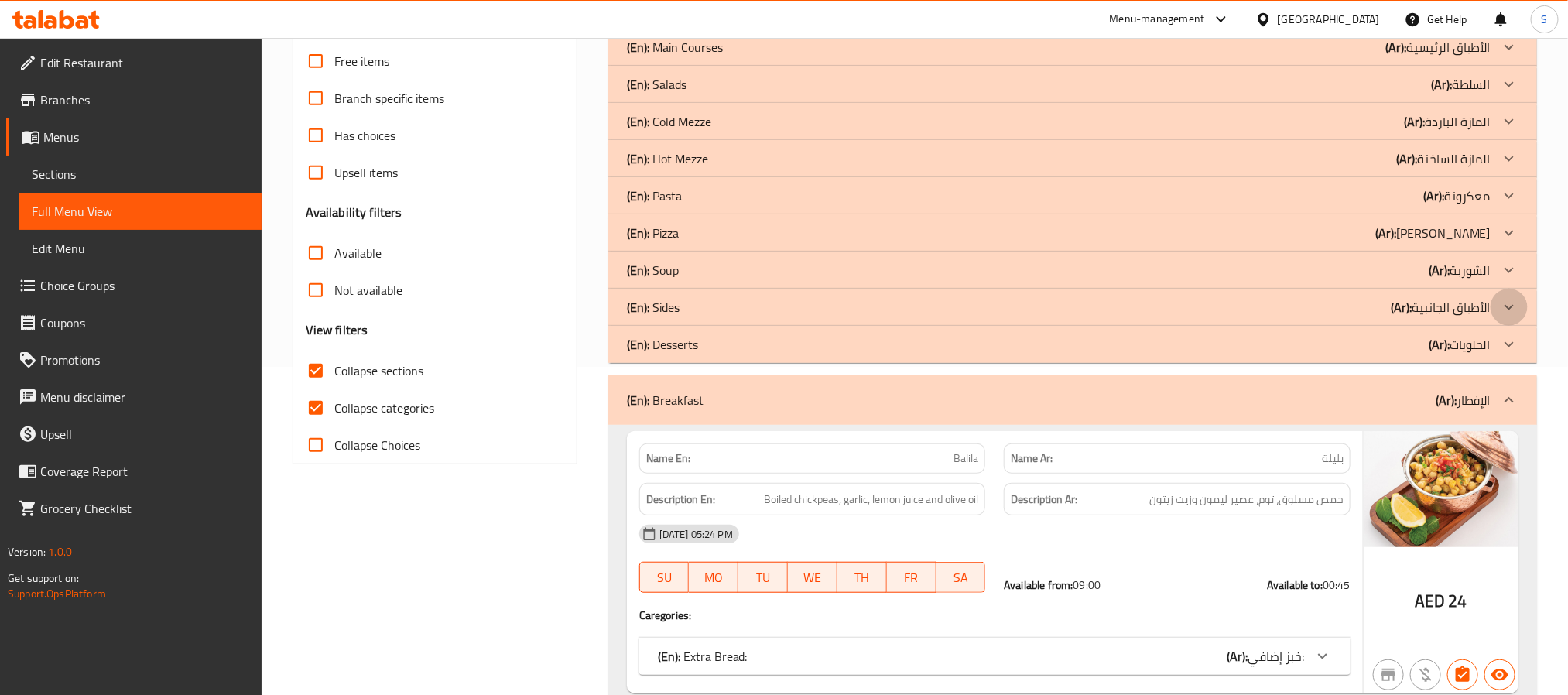
click at [1514, 318] on div at bounding box center [1508, 307] width 37 height 37
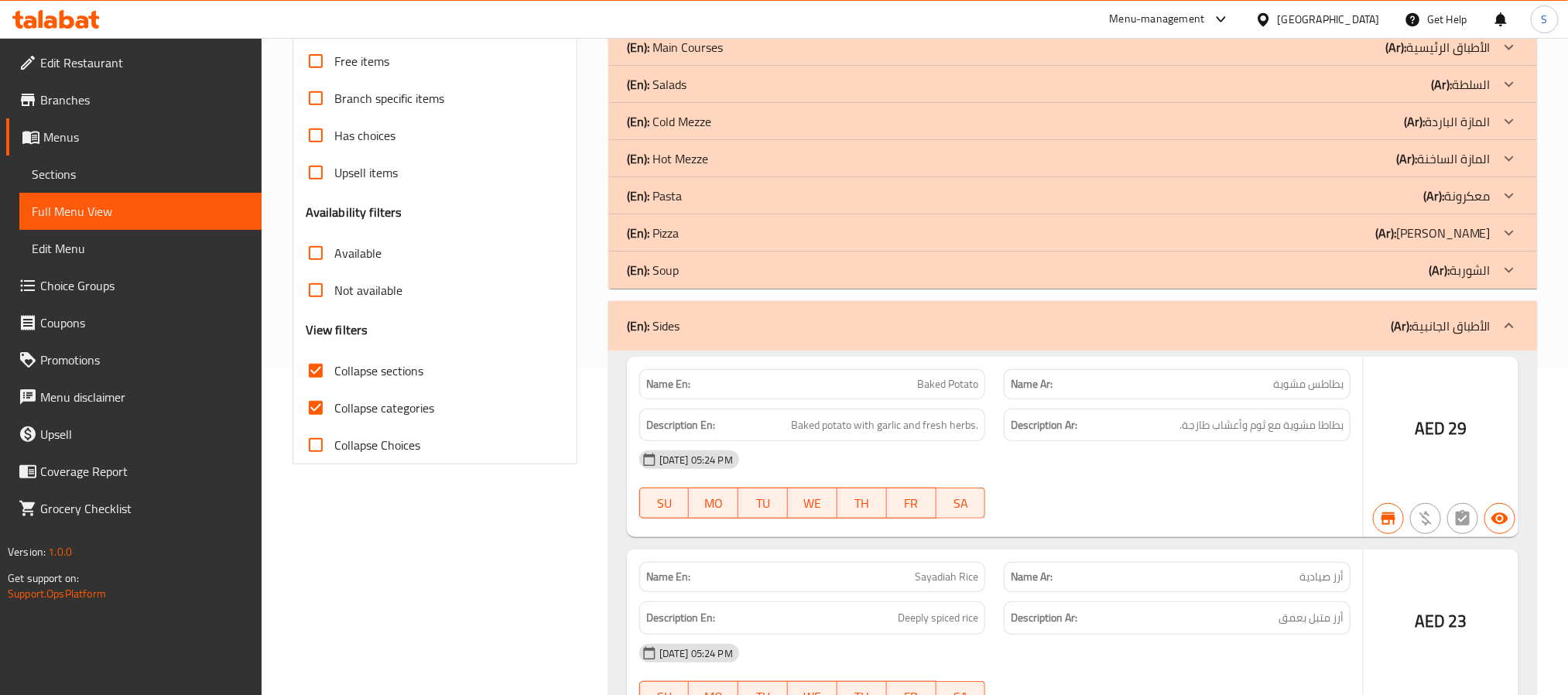
click at [1512, 322] on icon at bounding box center [1509, 326] width 19 height 19
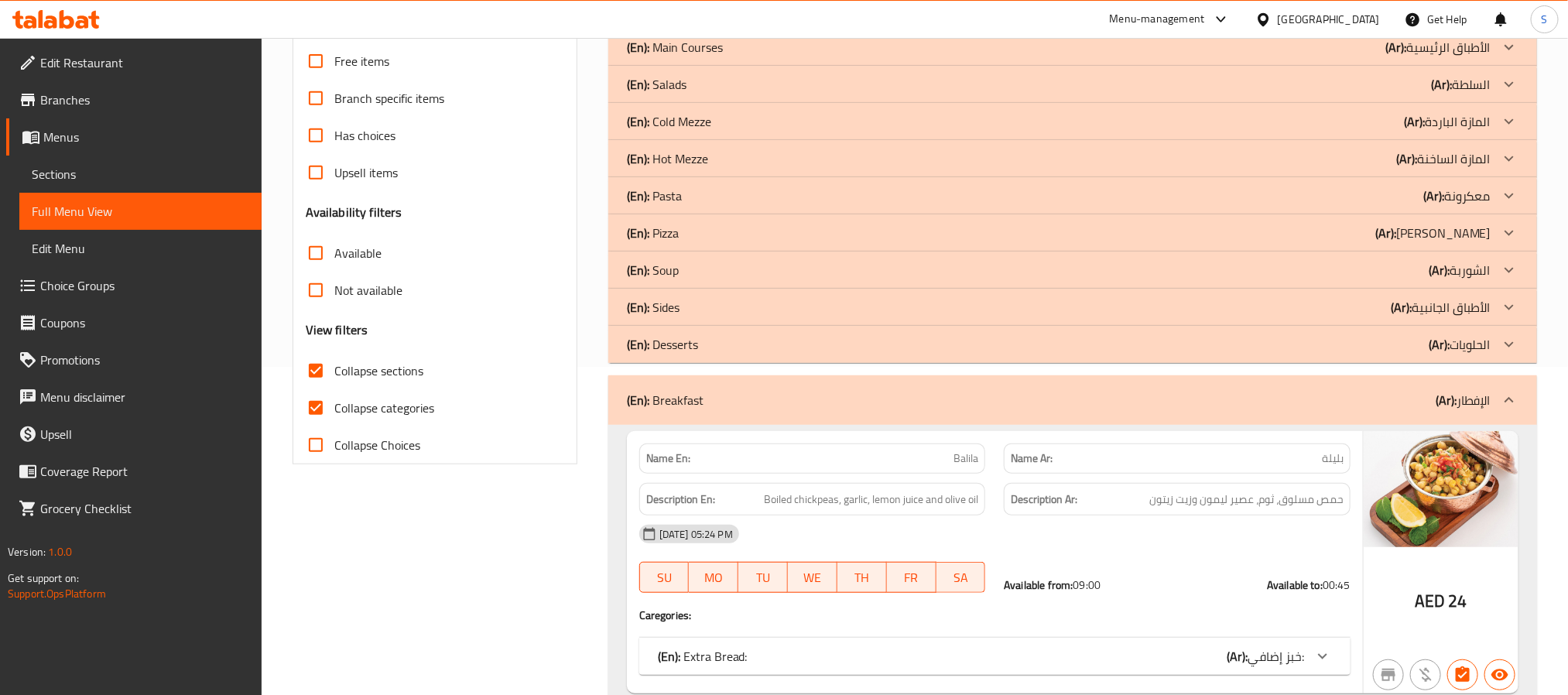
drag, startPoint x: 1507, startPoint y: 342, endPoint x: 1266, endPoint y: 361, distance: 241.7
click at [1509, 341] on icon at bounding box center [1509, 345] width 19 height 19
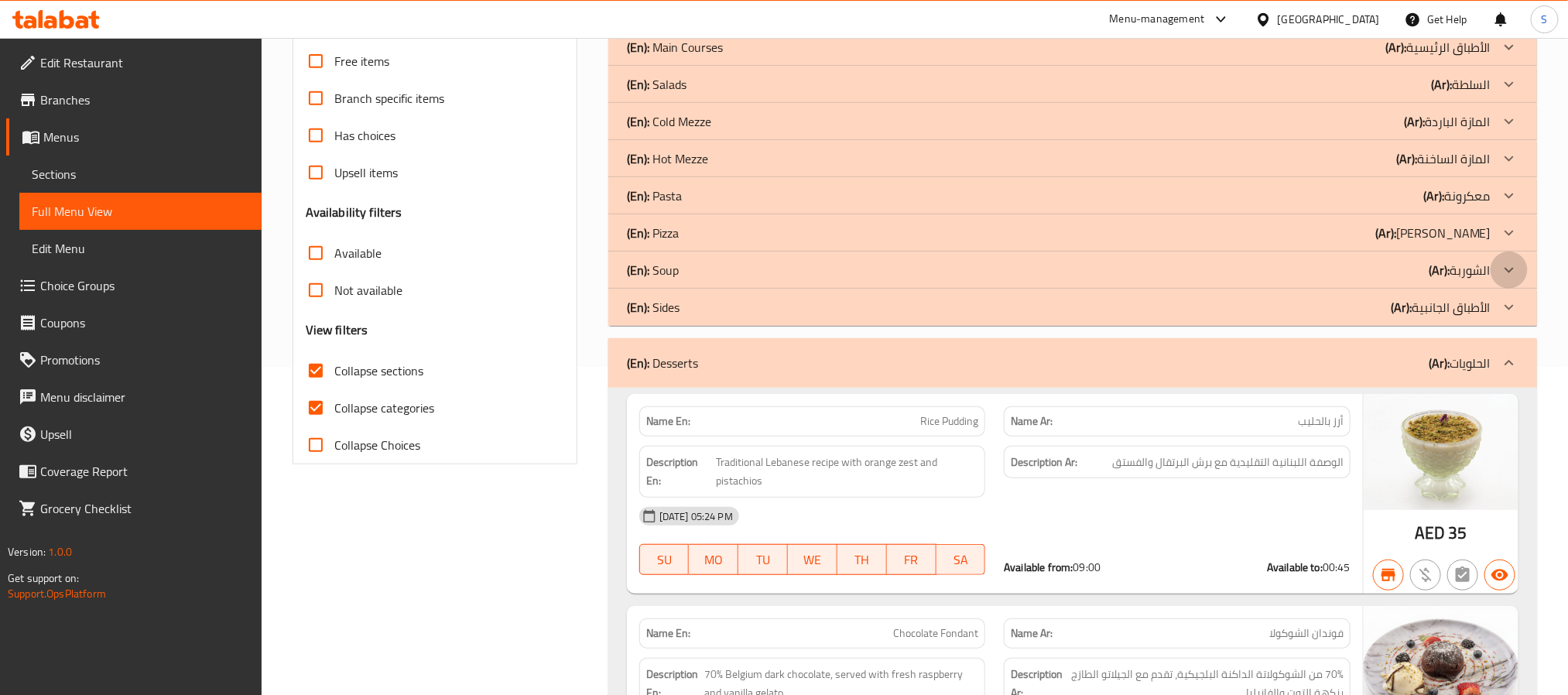
drag, startPoint x: 1506, startPoint y: 261, endPoint x: 1497, endPoint y: 272, distance: 14.2
click at [1507, 261] on icon at bounding box center [1509, 270] width 19 height 19
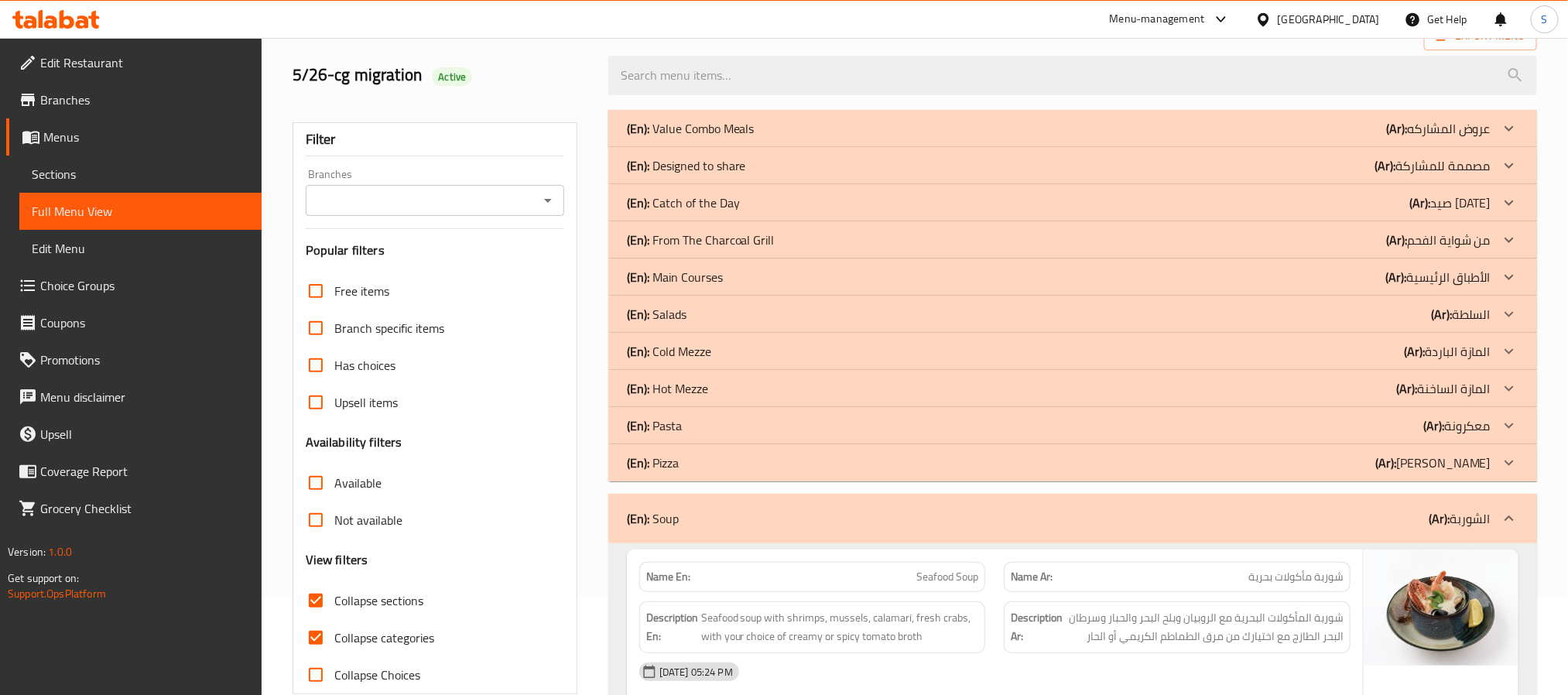
scroll to position [96, 0]
drag, startPoint x: 1514, startPoint y: 349, endPoint x: 1365, endPoint y: 409, distance: 160.6
click at [1516, 350] on icon at bounding box center [1509, 354] width 19 height 19
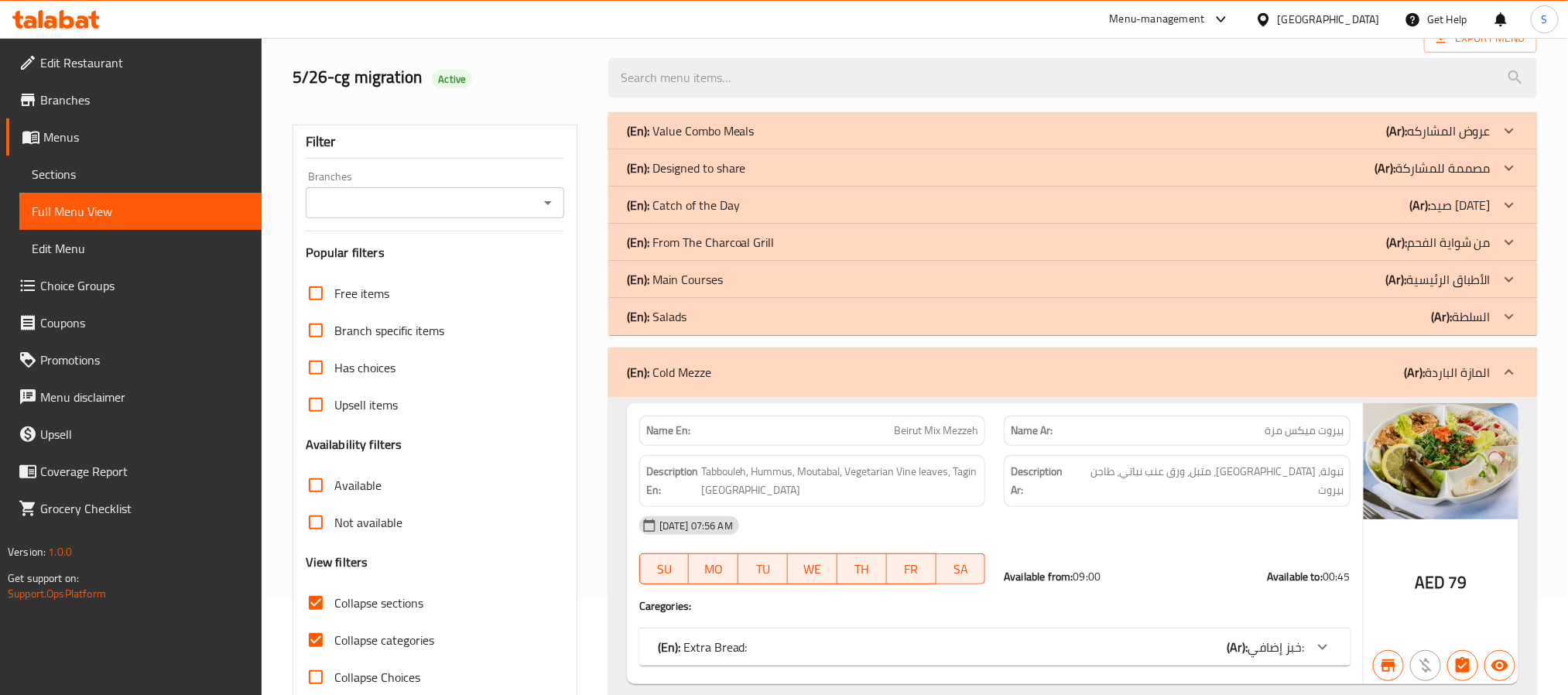
click at [84, 177] on span "Sections" at bounding box center [140, 174] width 217 height 19
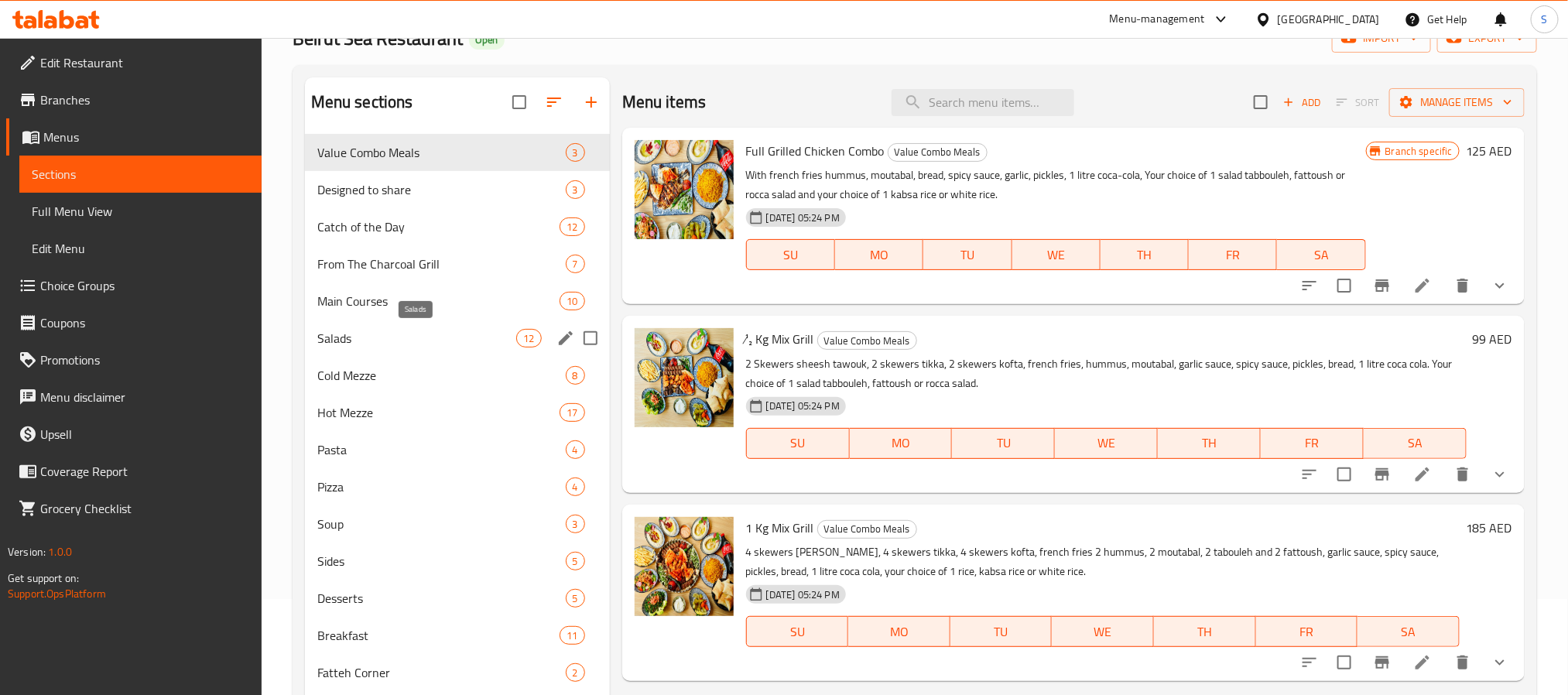
click at [381, 340] on span "Salads" at bounding box center [417, 338] width 199 height 19
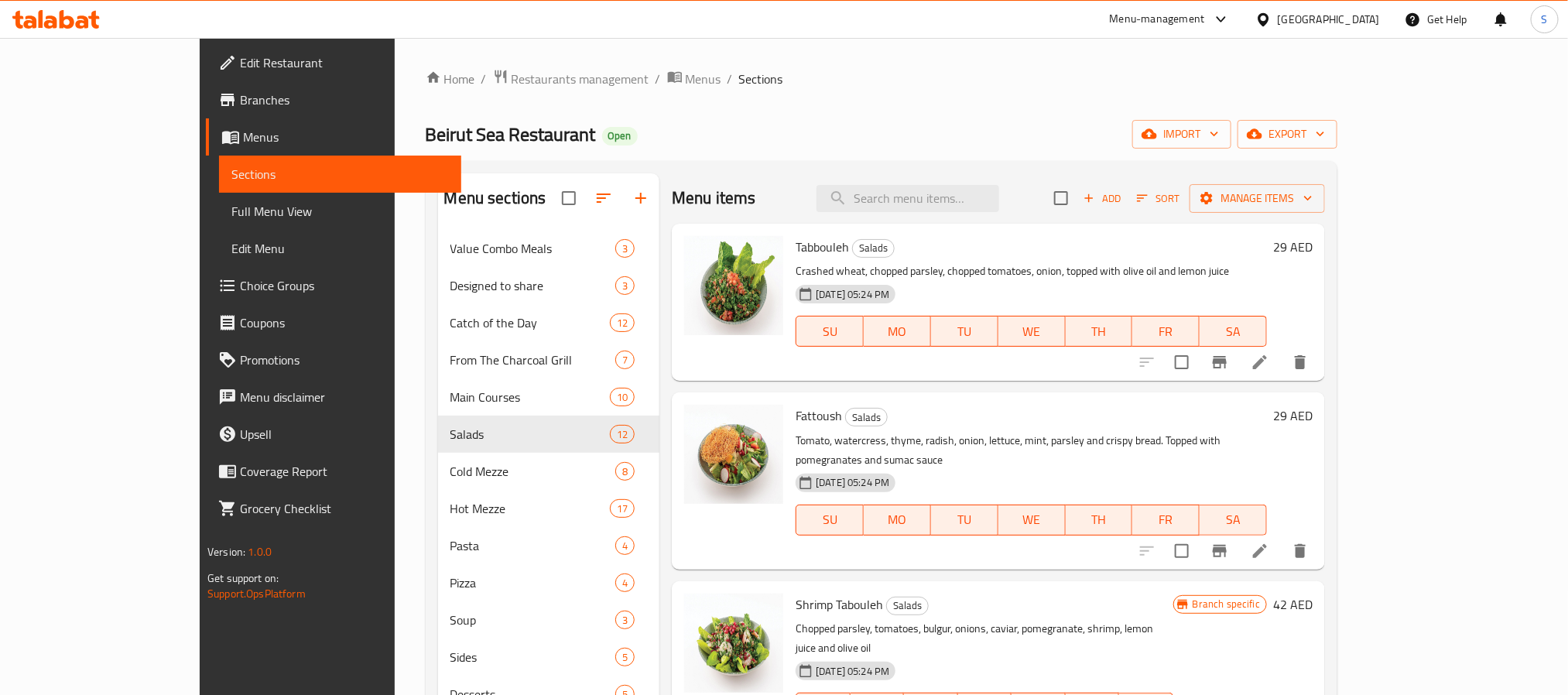
drag, startPoint x: 1242, startPoint y: 203, endPoint x: 1247, endPoint y: 233, distance: 30.4
click at [1247, 221] on div "Menu items Add Sort Manage items" at bounding box center [998, 198] width 653 height 50
click at [1324, 210] on button "Manage items" at bounding box center [1256, 199] width 135 height 29
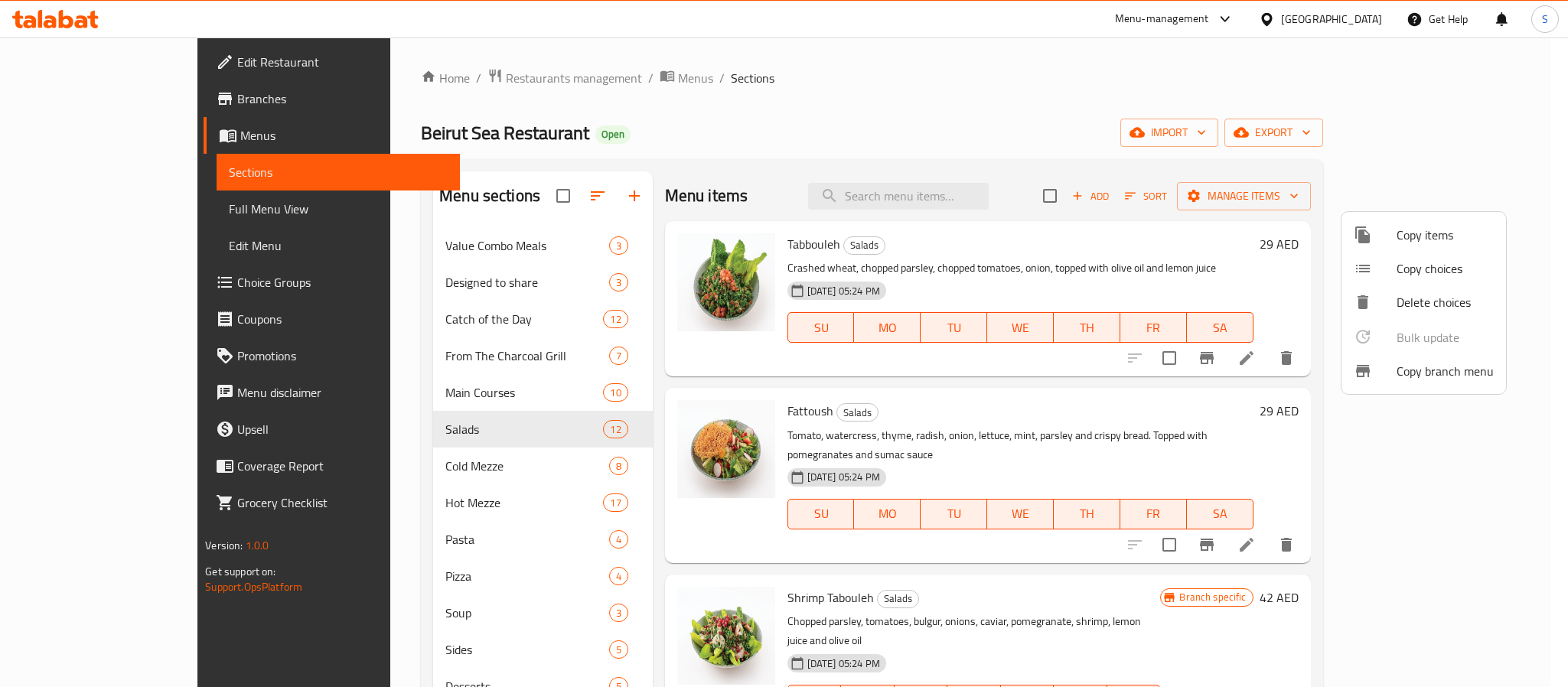
click at [1196, 191] on div at bounding box center [784, 343] width 1568 height 687
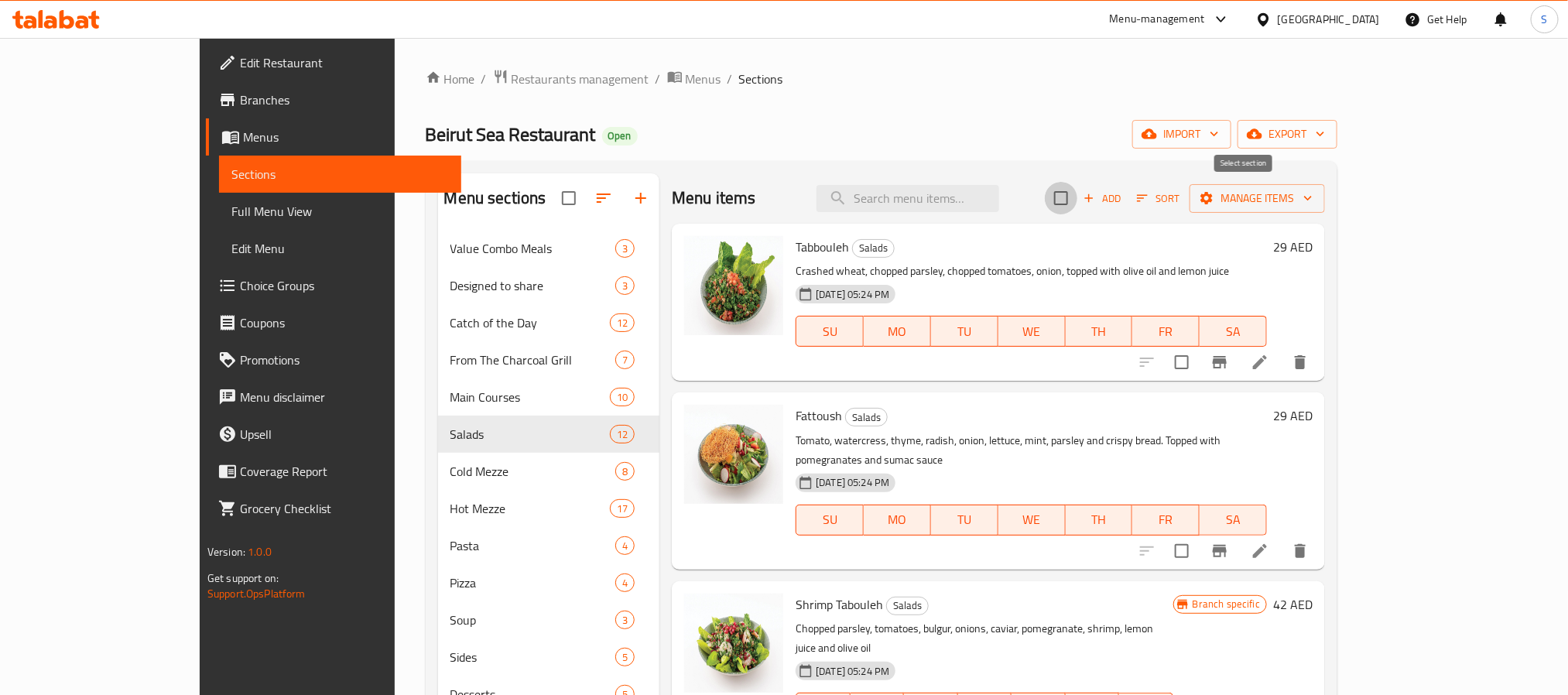
click at [1078, 199] on input "checkbox" at bounding box center [1061, 199] width 33 height 33
checkbox input "true"
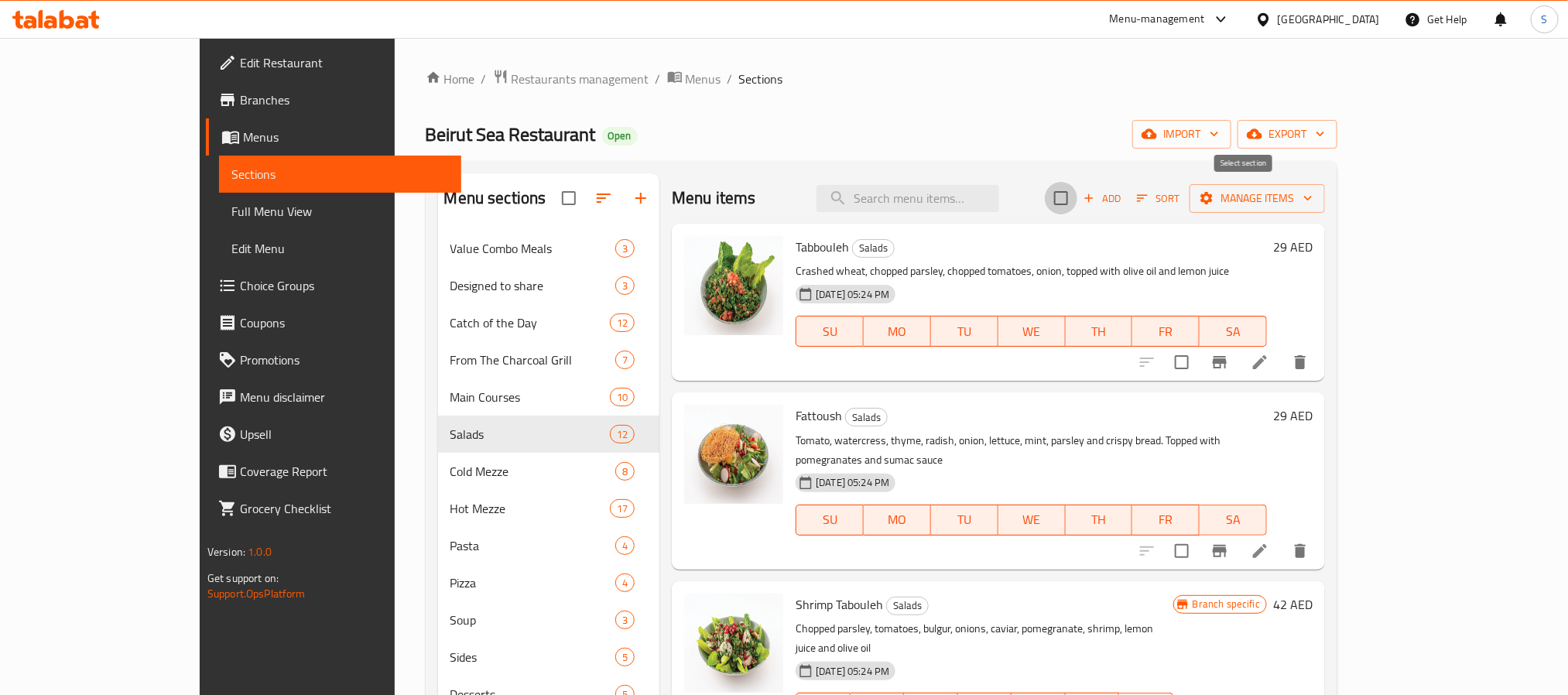
checkbox input "true"
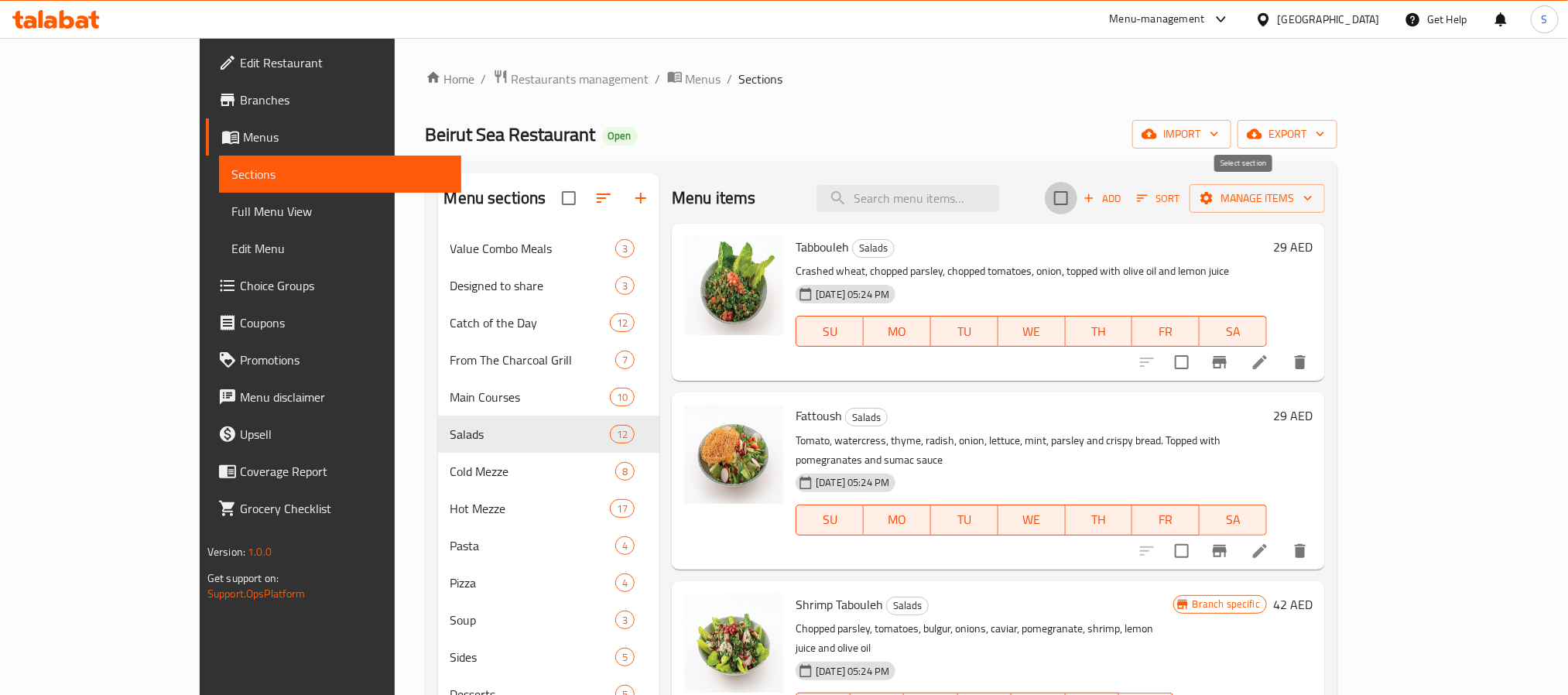
checkbox input "true"
click at [1312, 198] on span "Manage items" at bounding box center [1256, 199] width 111 height 20
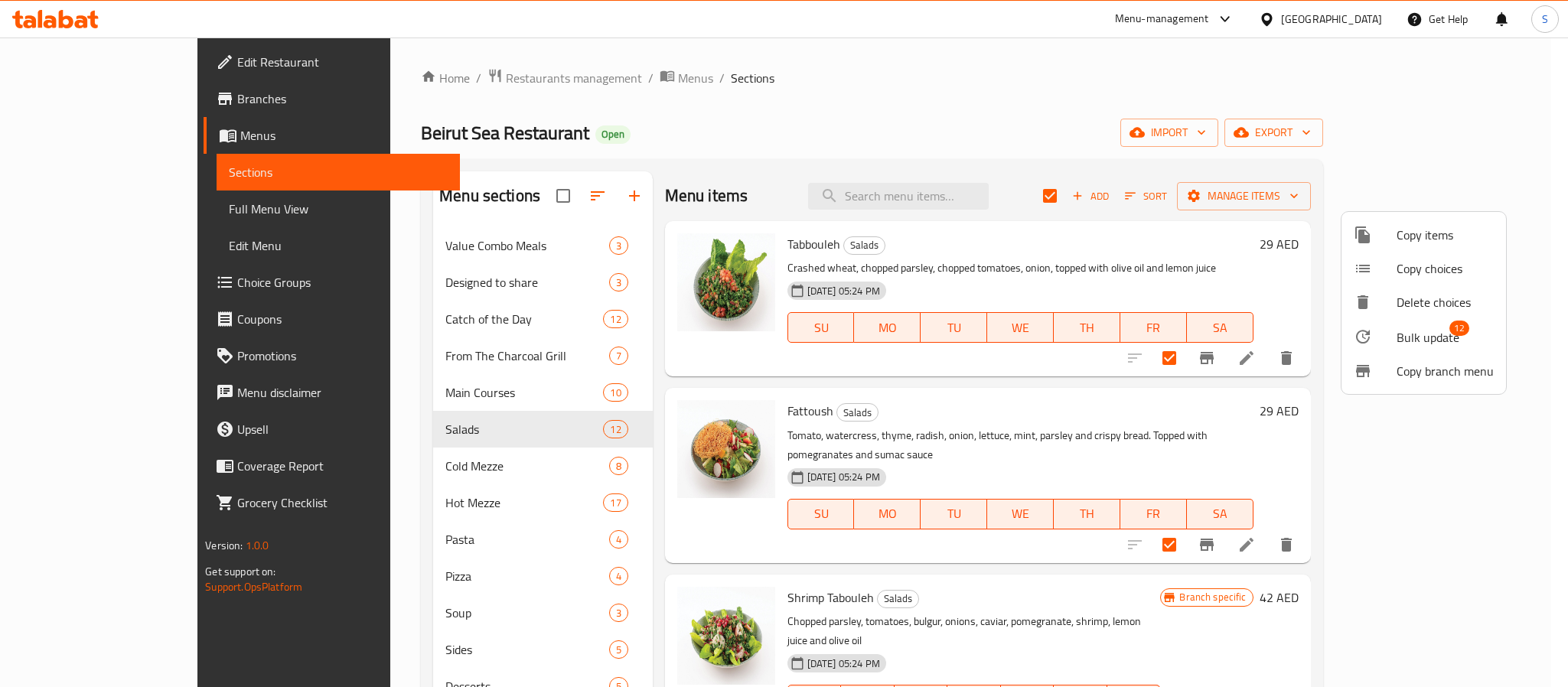
drag, startPoint x: 1431, startPoint y: 331, endPoint x: 1427, endPoint y: 343, distance: 12.6
click at [1427, 343] on span "Bulk update" at bounding box center [1428, 337] width 62 height 19
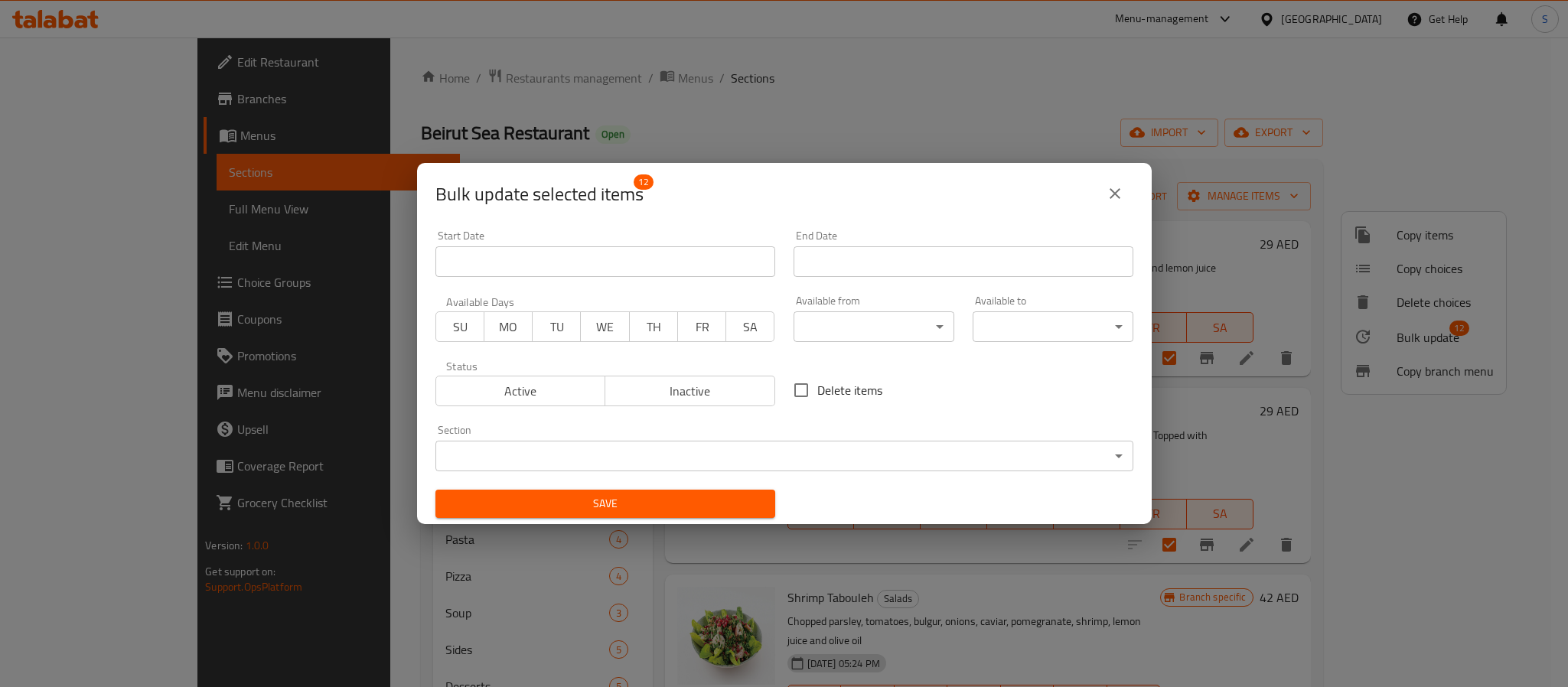
click at [869, 336] on body "​ Menu-management [GEOGRAPHIC_DATA] Get Help S Edit Restaurant Branches Menus S…" at bounding box center [784, 362] width 1568 height 650
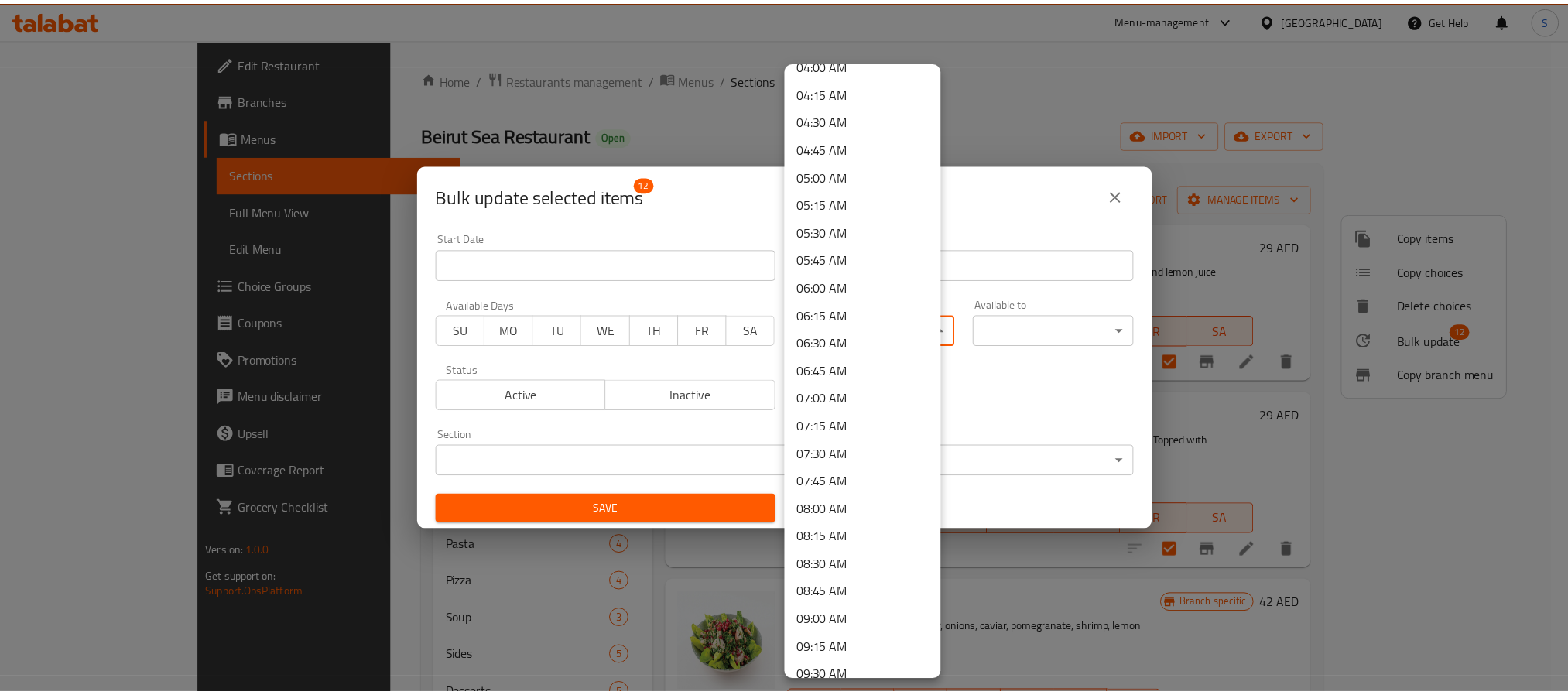
scroll to position [464, 0]
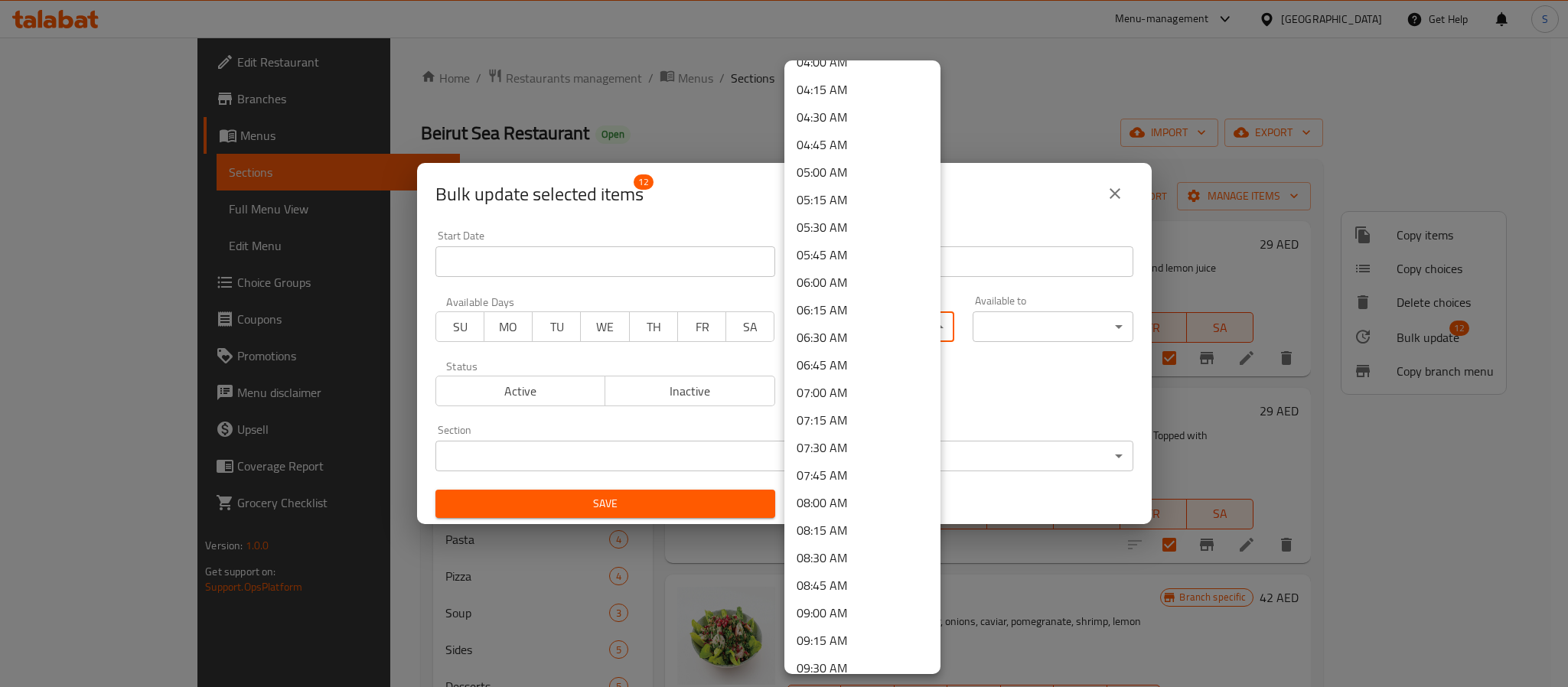
drag, startPoint x: 839, startPoint y: 614, endPoint x: 850, endPoint y: 611, distance: 11.4
click at [841, 612] on li "09:00 AM" at bounding box center [862, 613] width 156 height 28
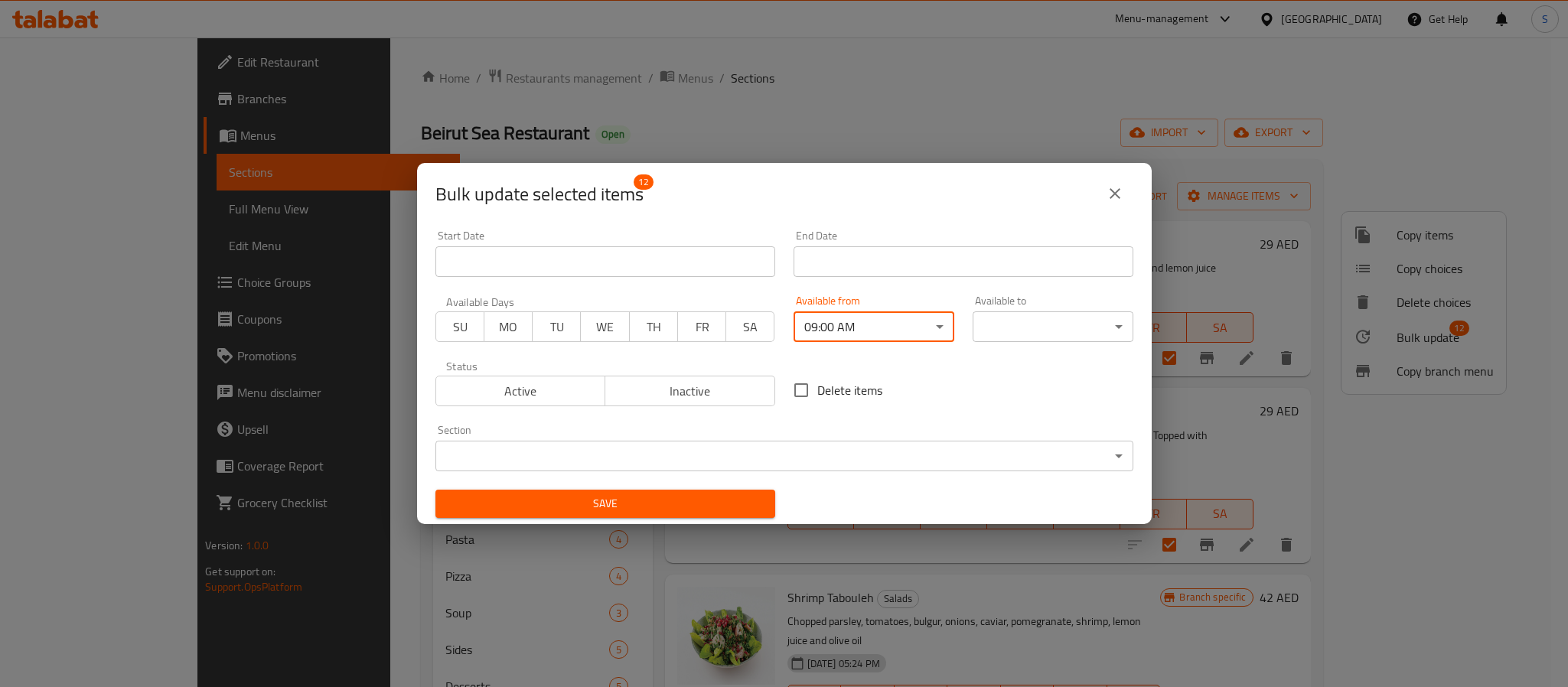
click at [1096, 324] on body "​ Menu-management [GEOGRAPHIC_DATA] Get Help S Edit Restaurant Branches Menus S…" at bounding box center [784, 362] width 1568 height 650
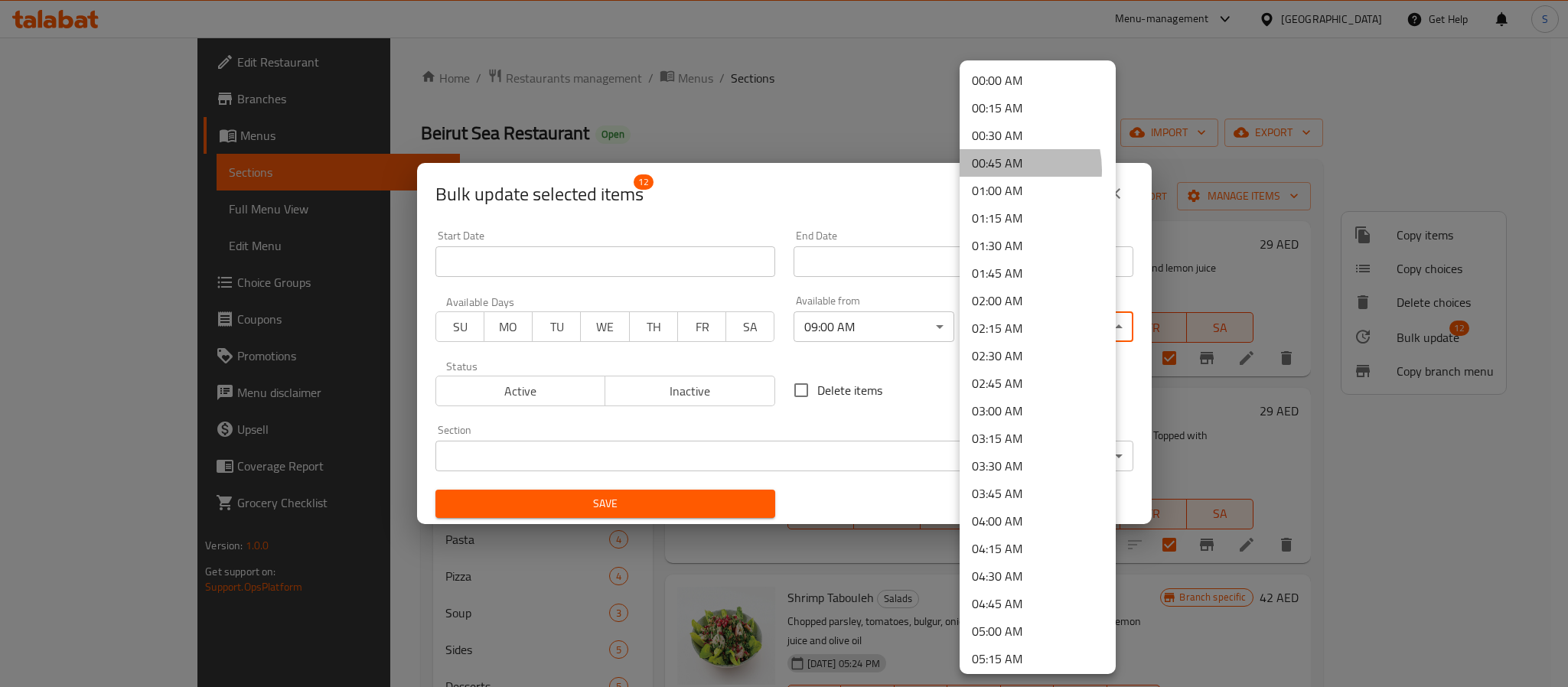
click at [997, 170] on li "00:45 AM" at bounding box center [1037, 163] width 156 height 28
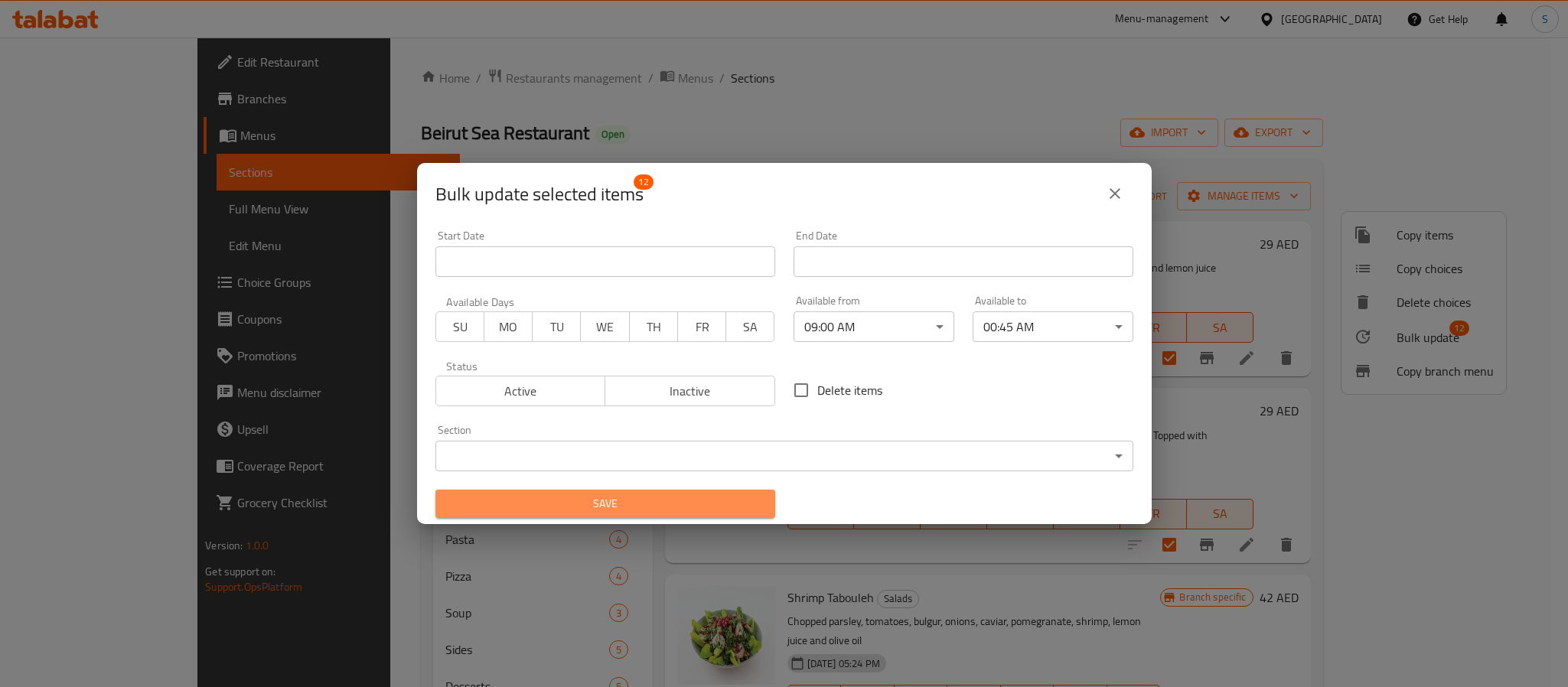
drag, startPoint x: 657, startPoint y: 504, endPoint x: 556, endPoint y: 485, distance: 102.8
click at [648, 501] on span "Save" at bounding box center [605, 505] width 316 height 19
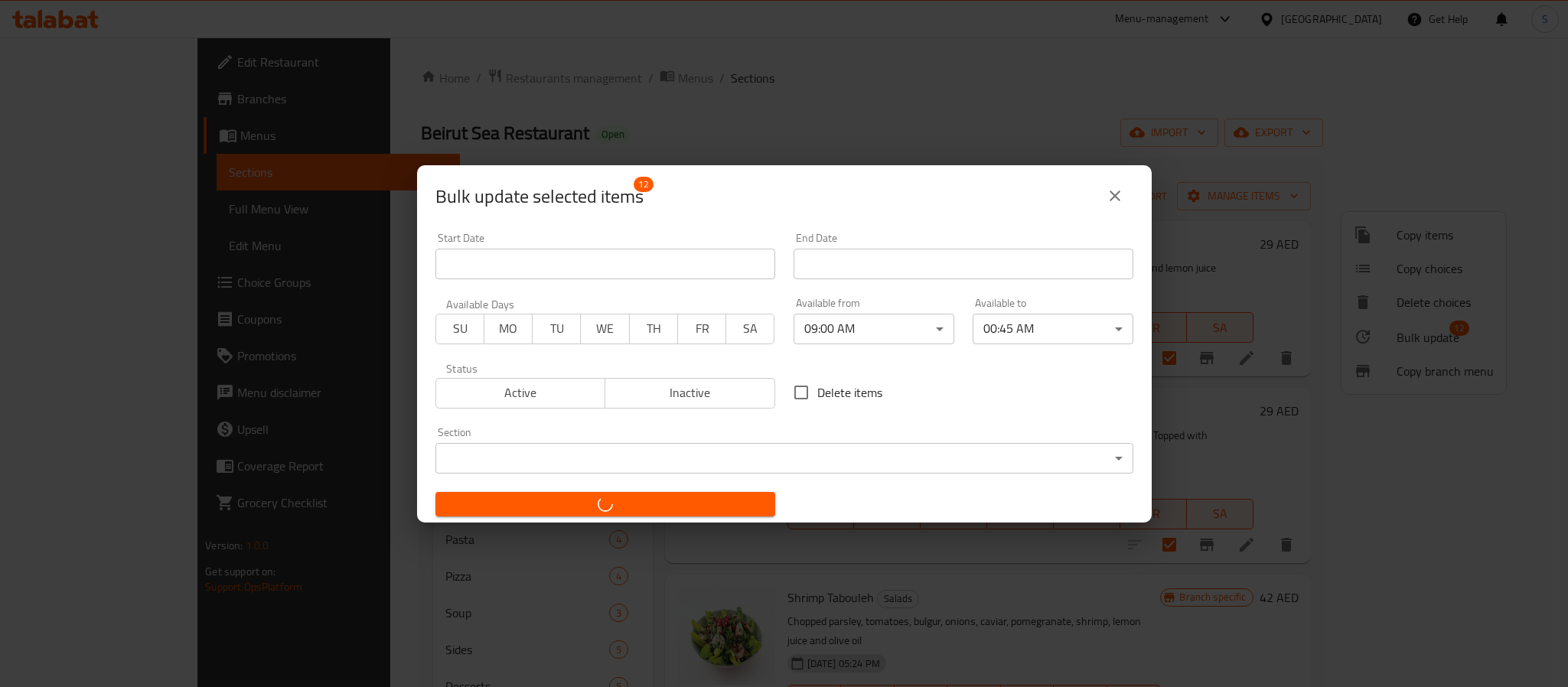
checkbox input "false"
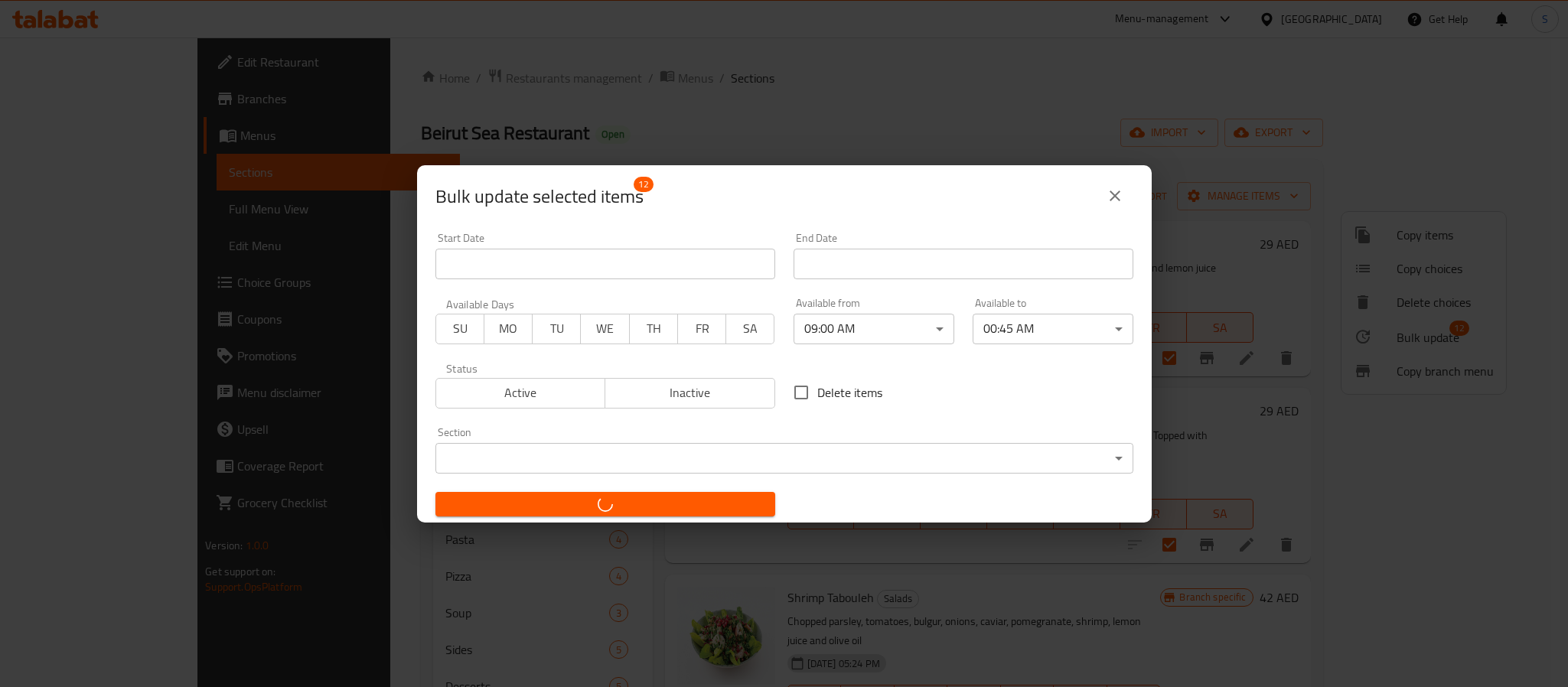
checkbox input "false"
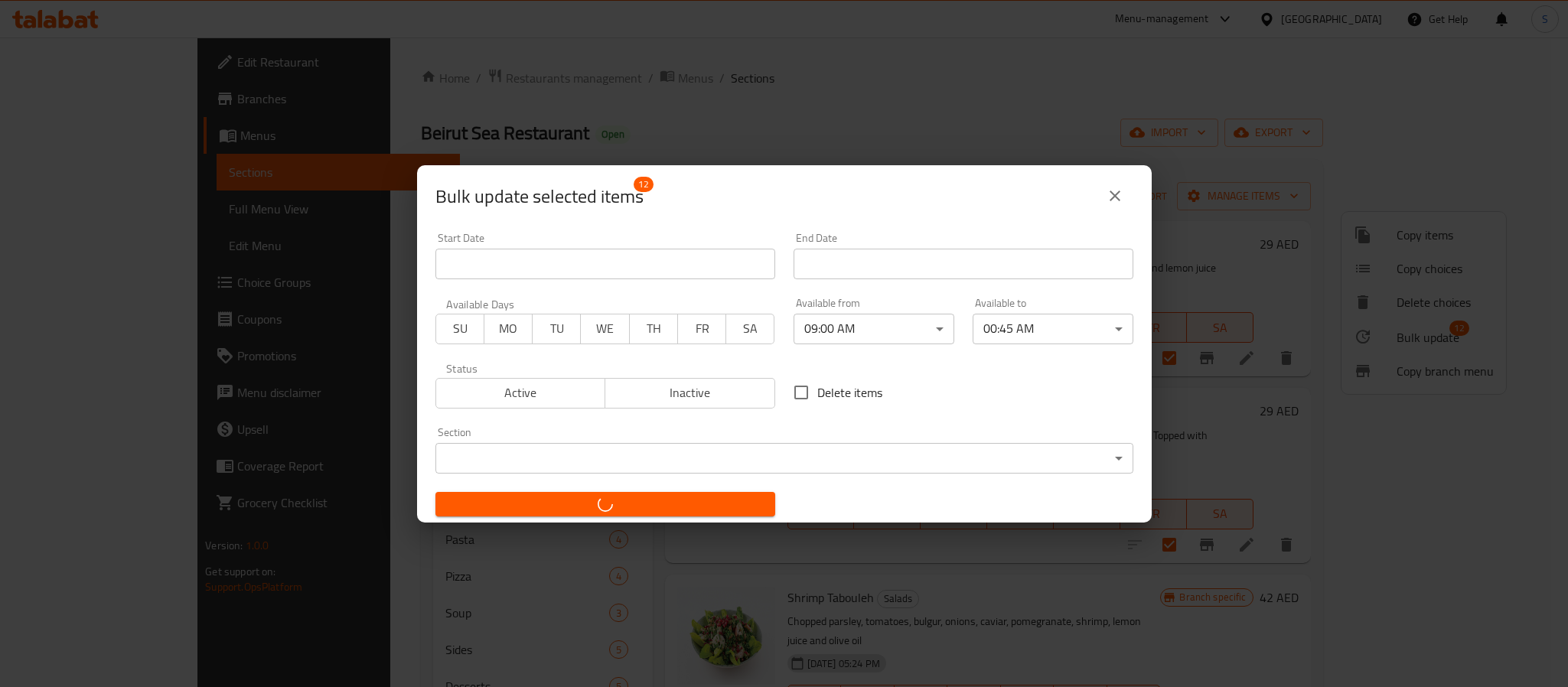
checkbox input "false"
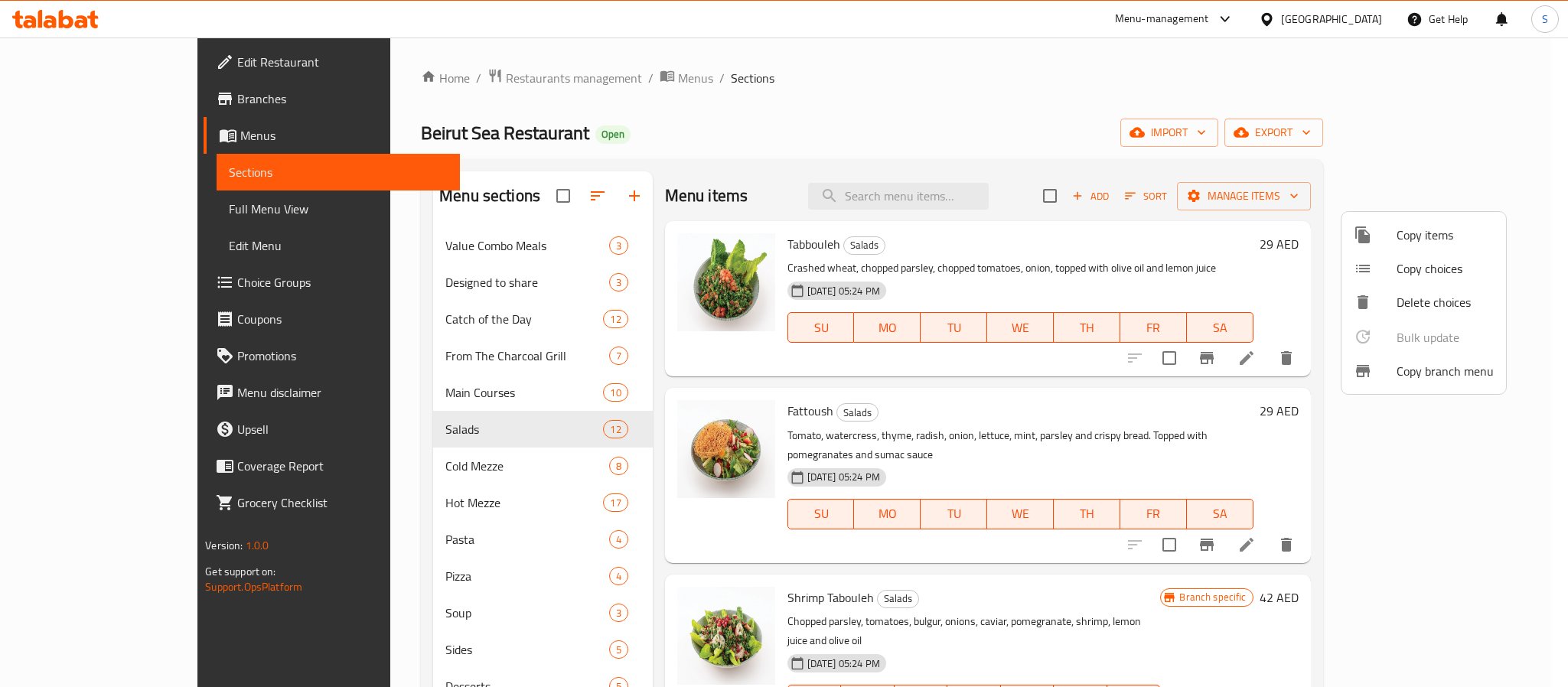
drag, startPoint x: 264, startPoint y: 514, endPoint x: 281, endPoint y: 517, distance: 17.3
click at [268, 514] on div at bounding box center [784, 343] width 1568 height 687
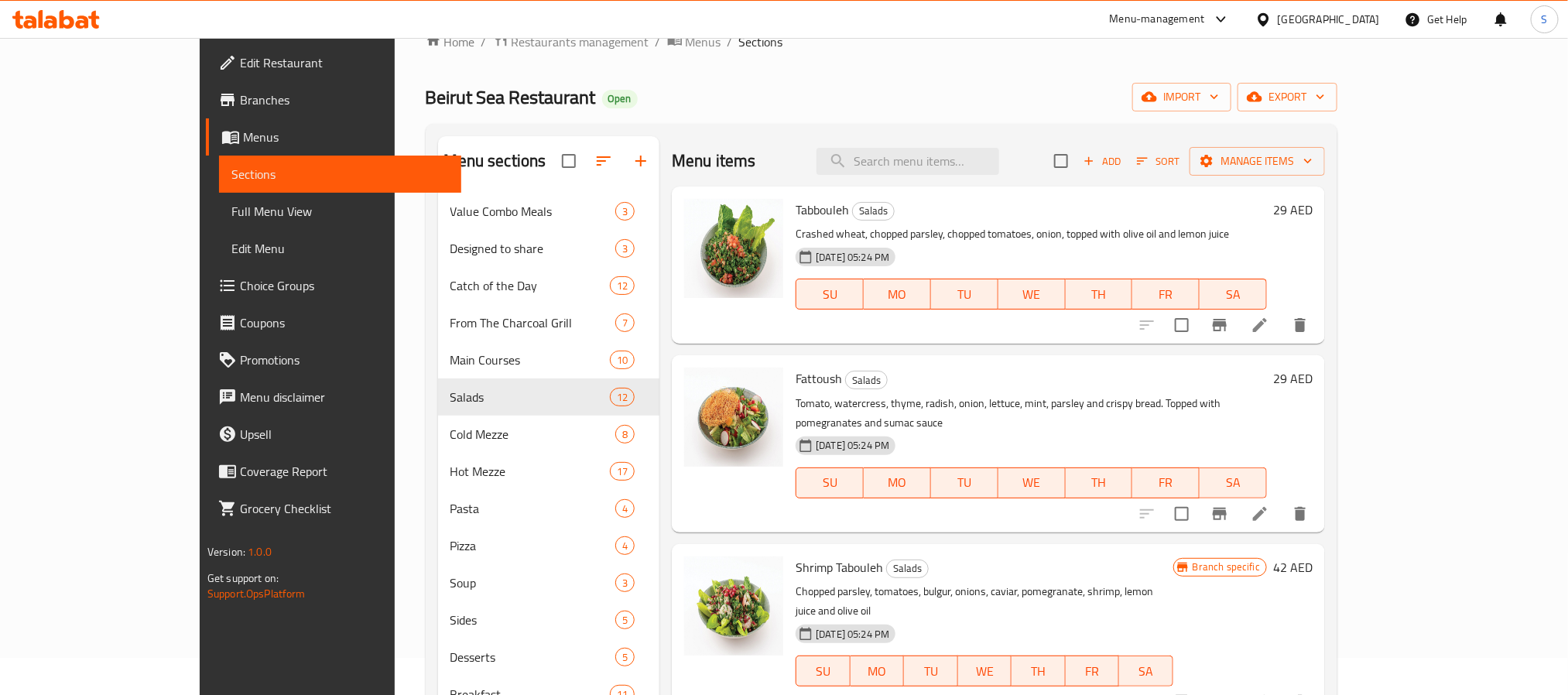
scroll to position [254, 0]
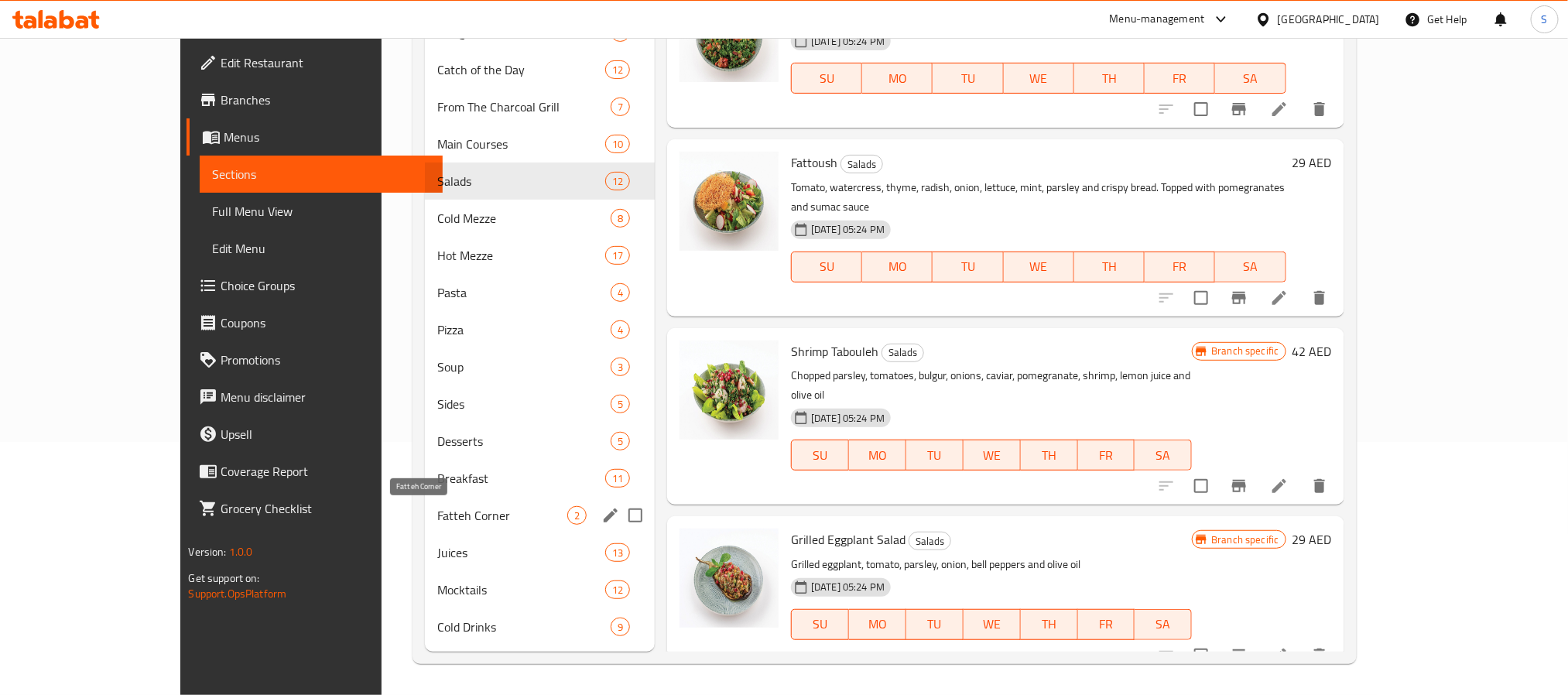
click at [437, 521] on span "Fatteh Corner" at bounding box center [502, 515] width 130 height 19
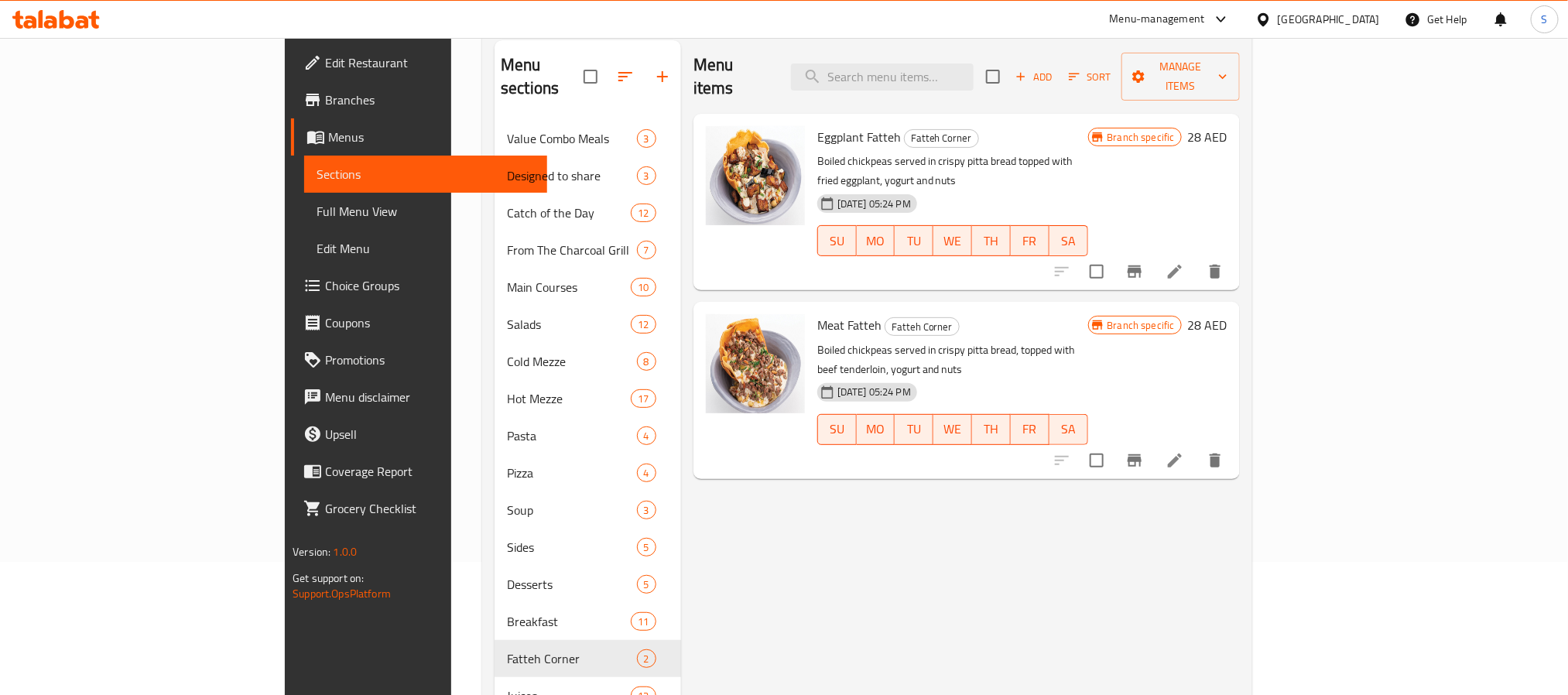
scroll to position [21, 0]
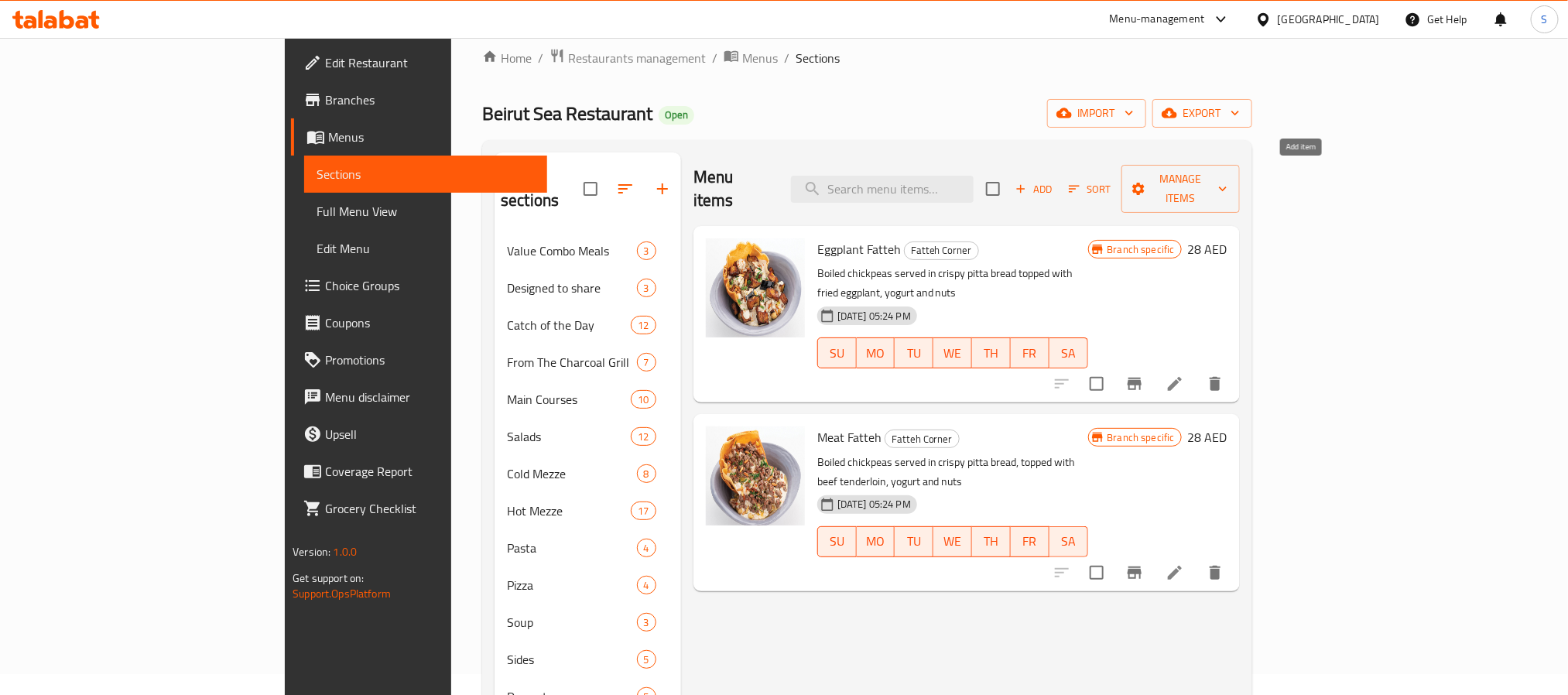
click at [1024, 185] on icon "button" at bounding box center [1020, 190] width 8 height 8
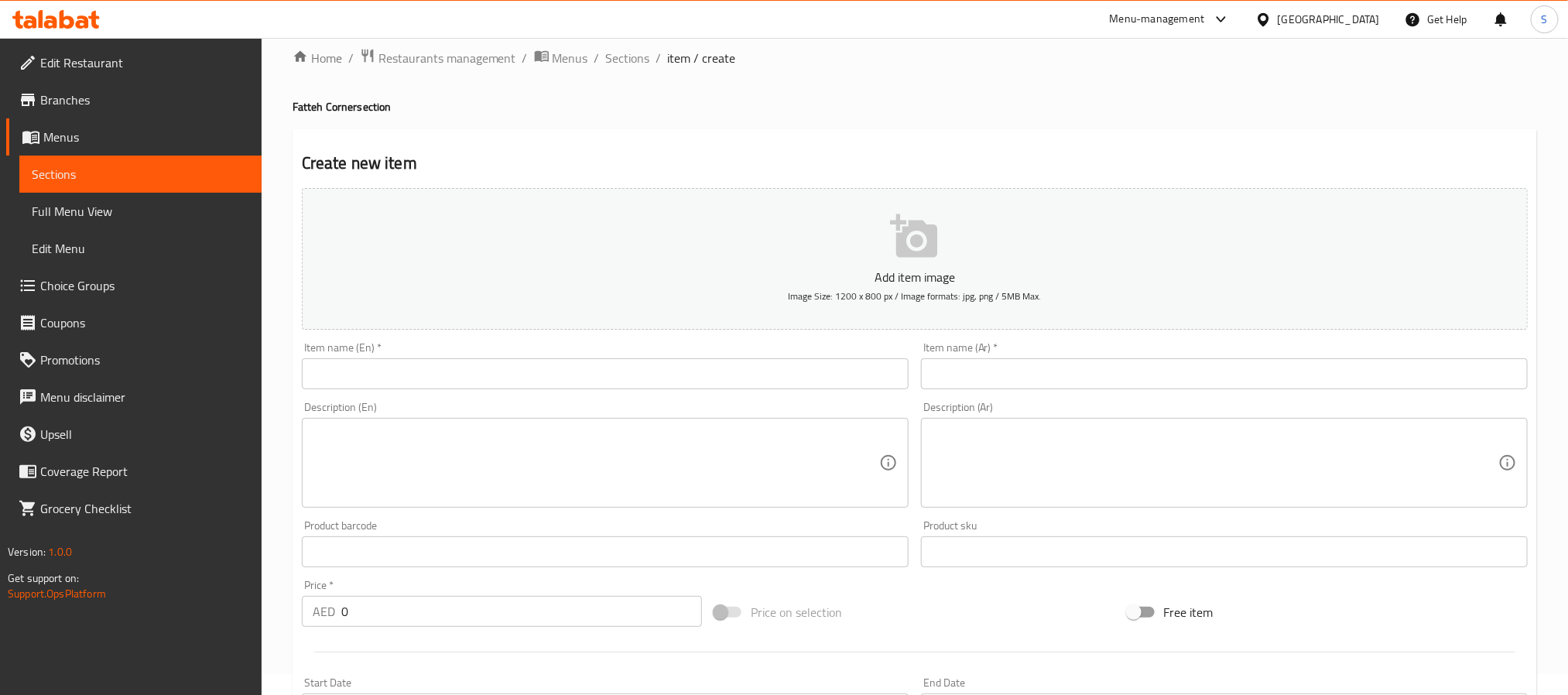
click at [98, 188] on link "Sections" at bounding box center [140, 174] width 242 height 37
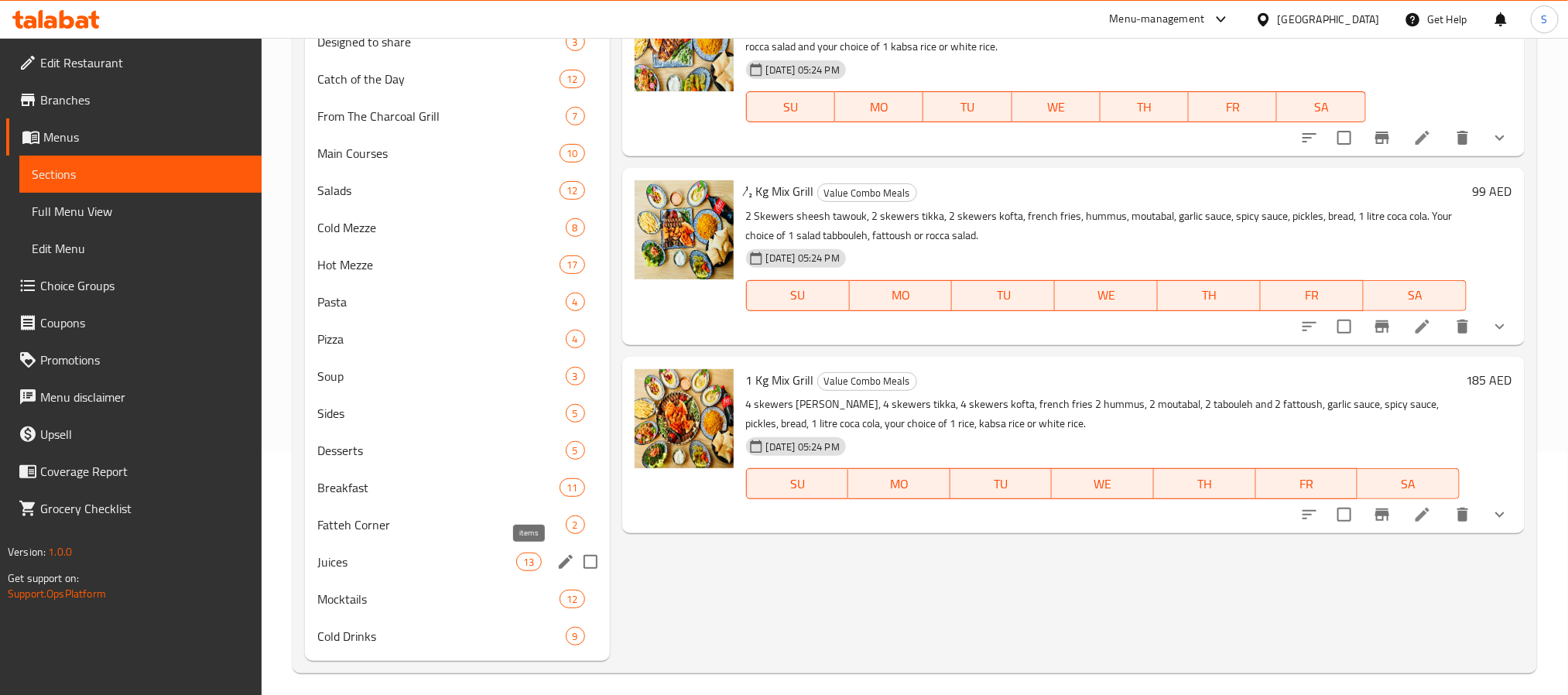
scroll to position [254, 0]
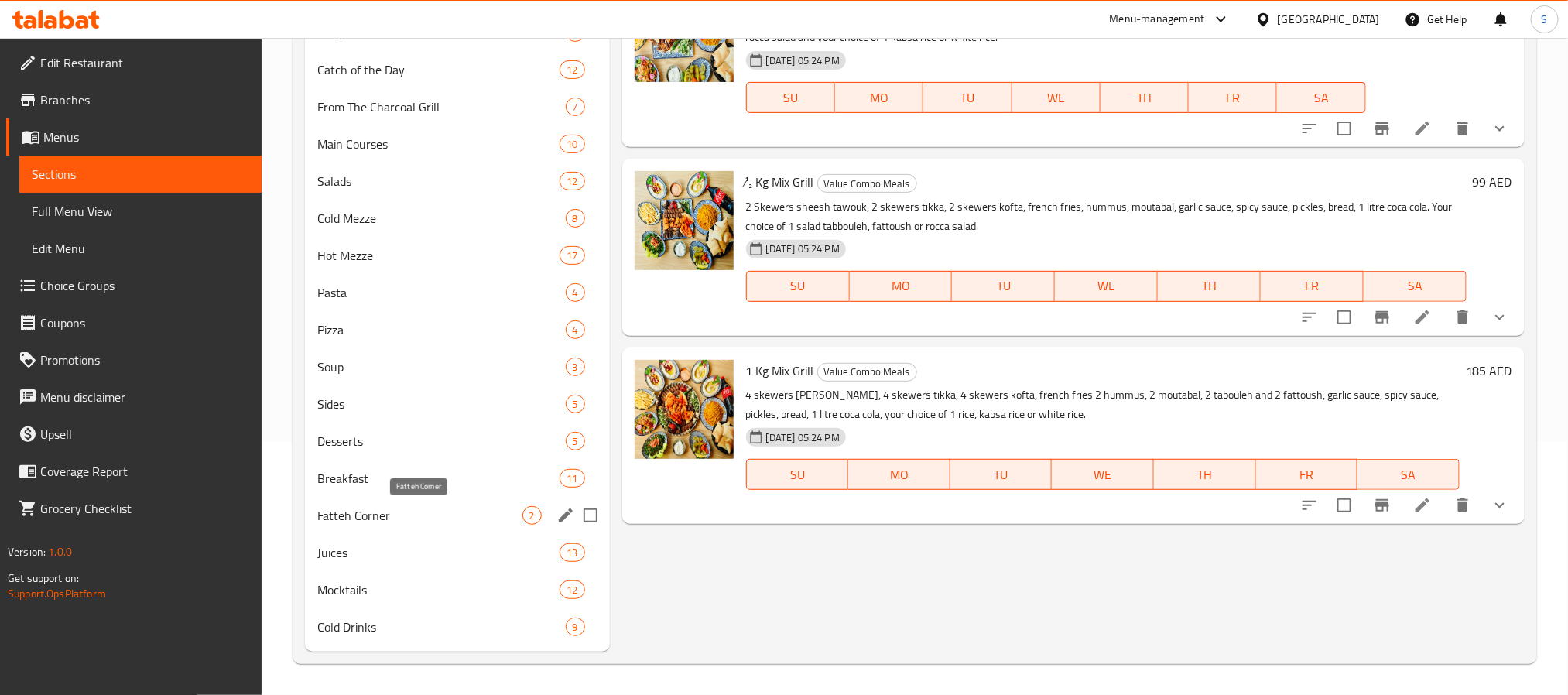
click at [399, 521] on span "Fatteh Corner" at bounding box center [420, 515] width 205 height 19
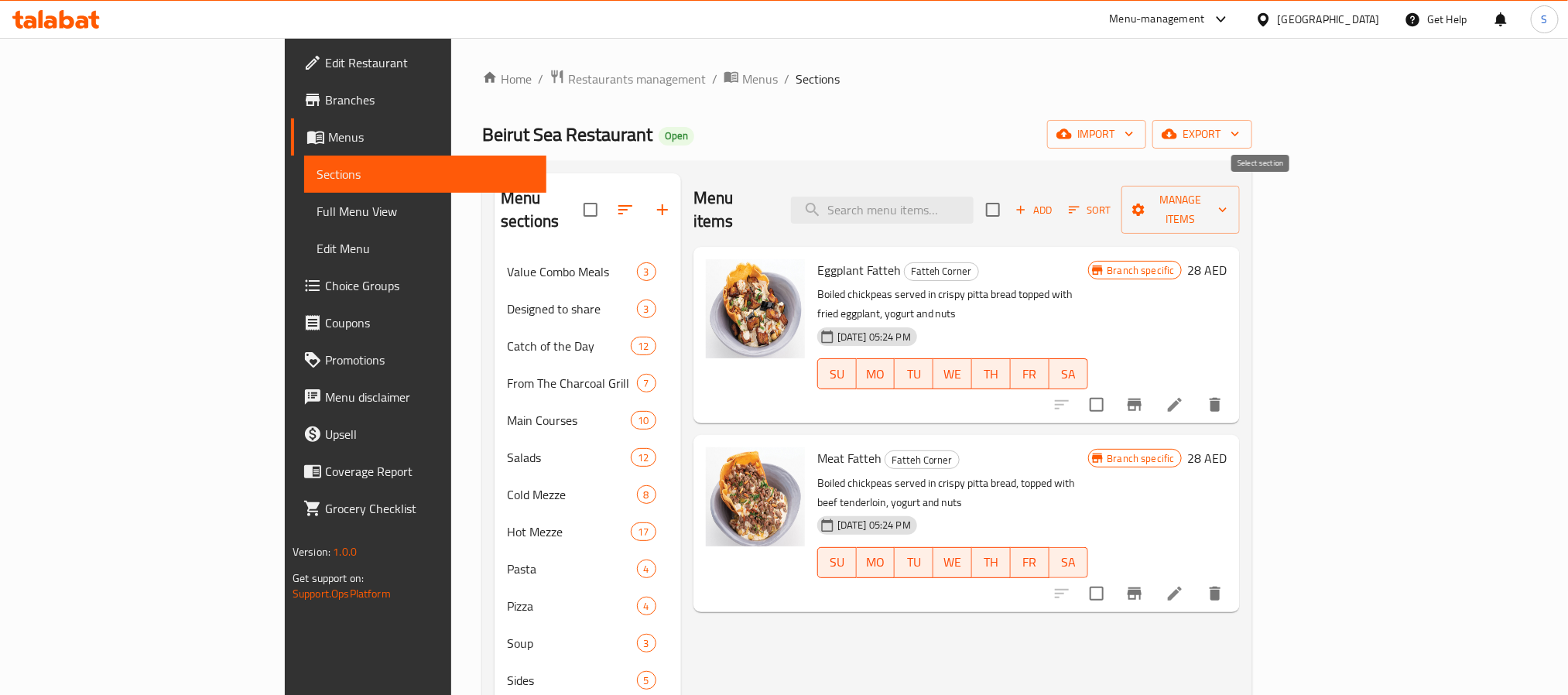
drag, startPoint x: 1268, startPoint y: 195, endPoint x: 1293, endPoint y: 228, distance: 41.4
click at [1240, 221] on div "Menu items Add Sort Manage items" at bounding box center [966, 210] width 546 height 74
drag, startPoint x: 1261, startPoint y: 202, endPoint x: 1411, endPoint y: 233, distance: 153.2
click at [1009, 203] on input "checkbox" at bounding box center [993, 210] width 33 height 33
checkbox input "true"
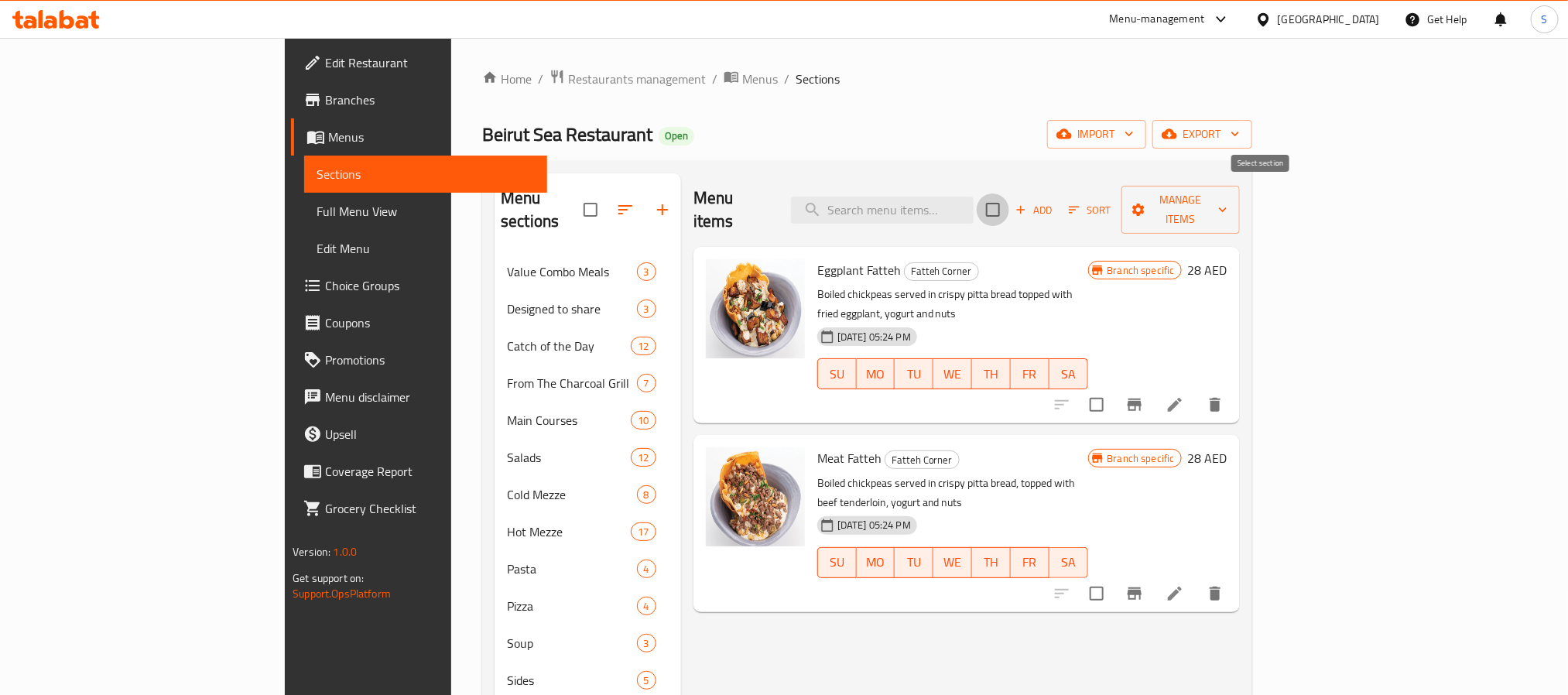
checkbox input "true"
click at [1228, 207] on span "Manage items" at bounding box center [1180, 209] width 93 height 39
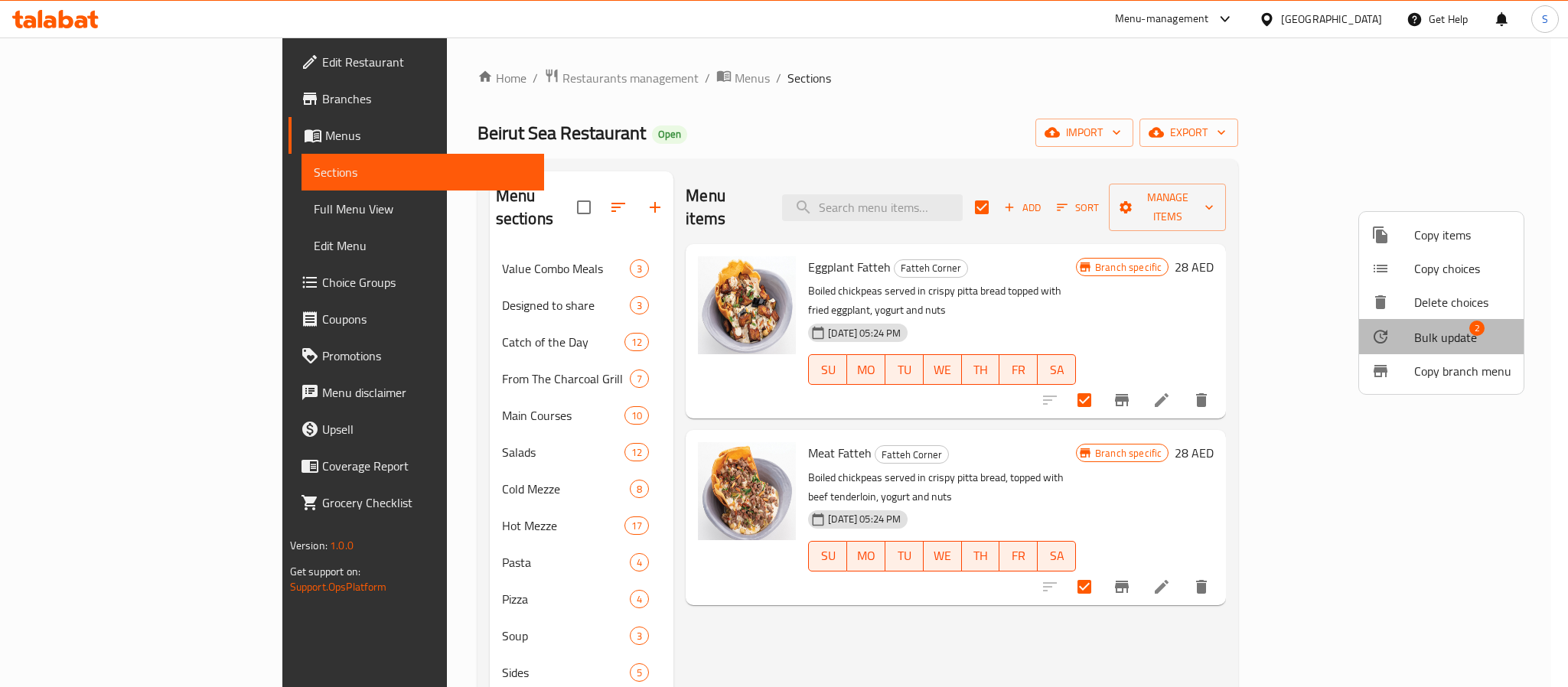
click at [1449, 333] on span "Bulk update" at bounding box center [1446, 337] width 62 height 19
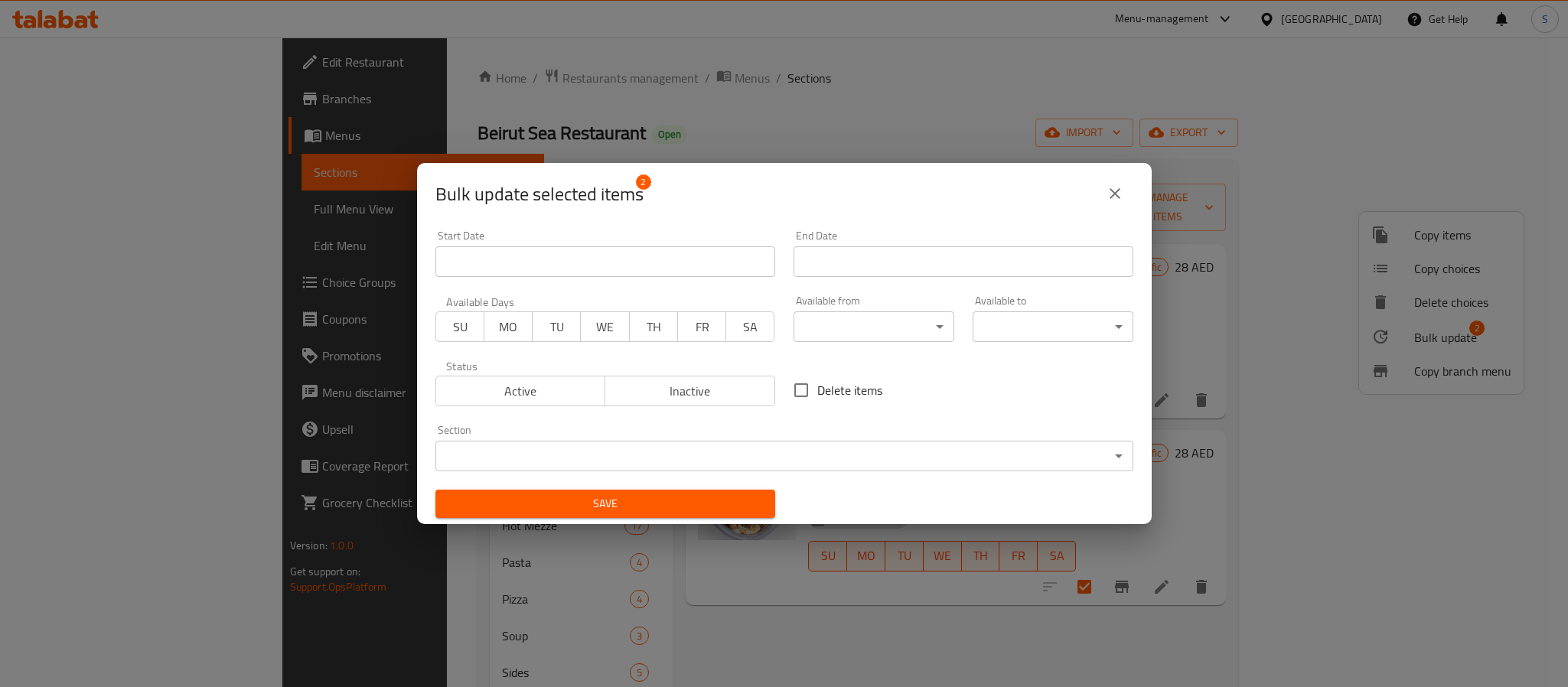
click at [913, 332] on body "​ Menu-management [GEOGRAPHIC_DATA] Get Help S Edit Restaurant Branches Menus S…" at bounding box center [784, 362] width 1568 height 650
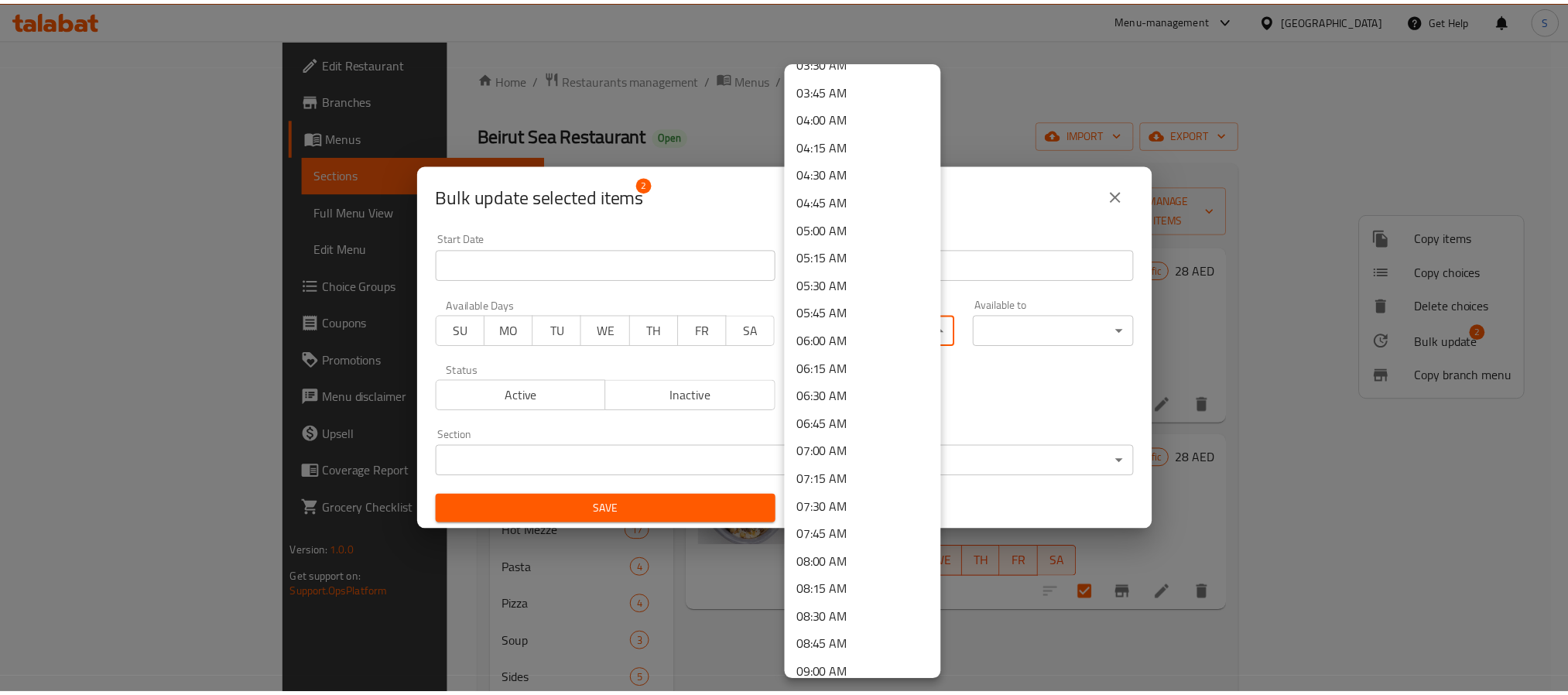
scroll to position [464, 0]
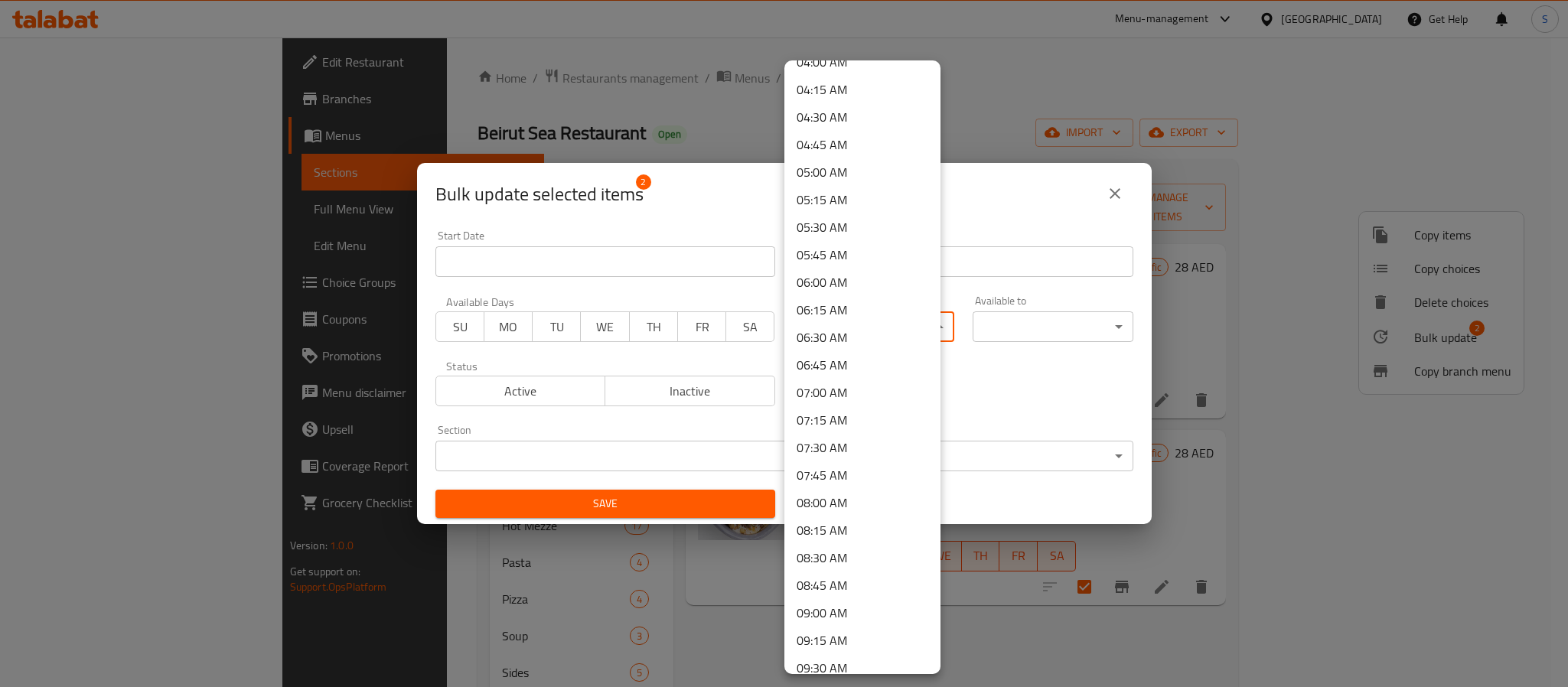
click at [848, 616] on li "09:00 AM" at bounding box center [862, 613] width 156 height 28
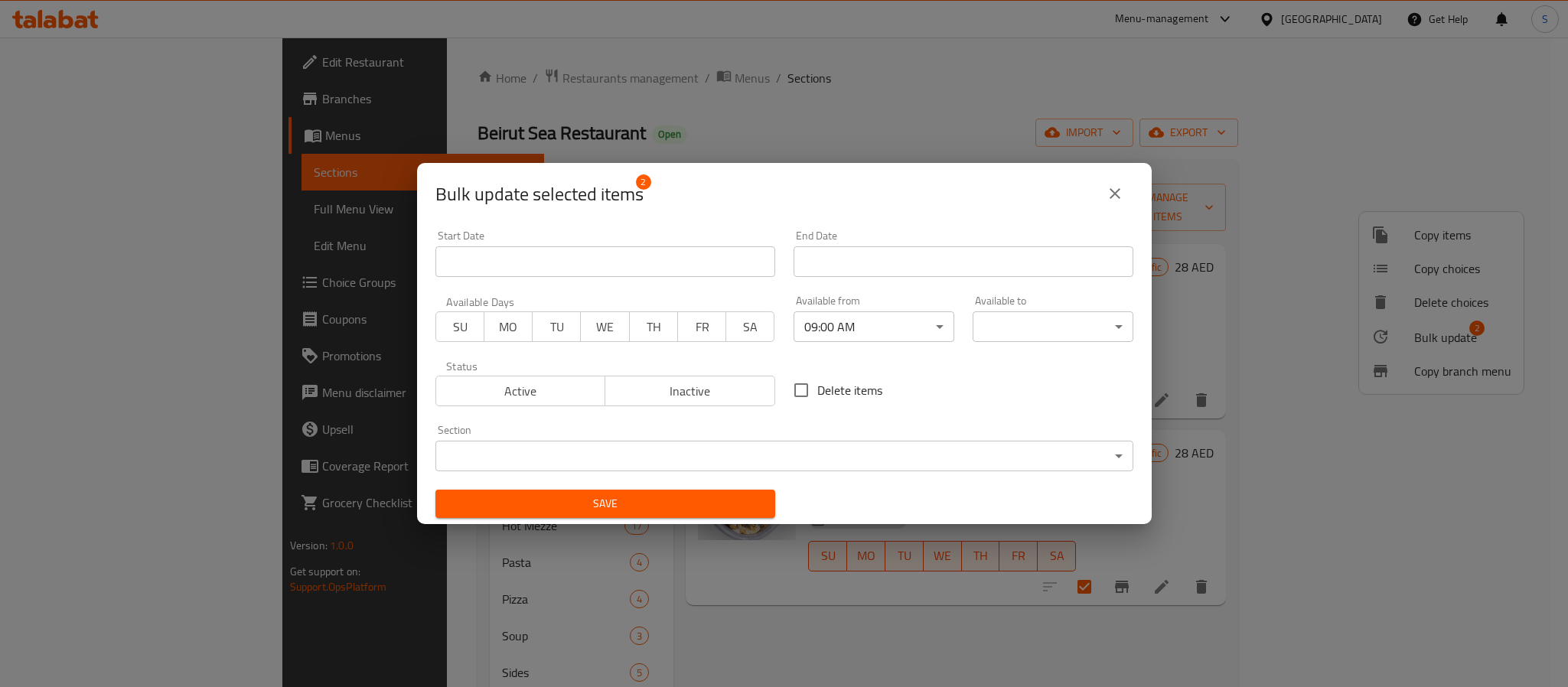
drag, startPoint x: 1077, startPoint y: 316, endPoint x: 1062, endPoint y: 324, distance: 17.0
click at [1034, 333] on body "​ Menu-management [GEOGRAPHIC_DATA] Get Help S Edit Restaurant Branches Menus S…" at bounding box center [784, 362] width 1568 height 650
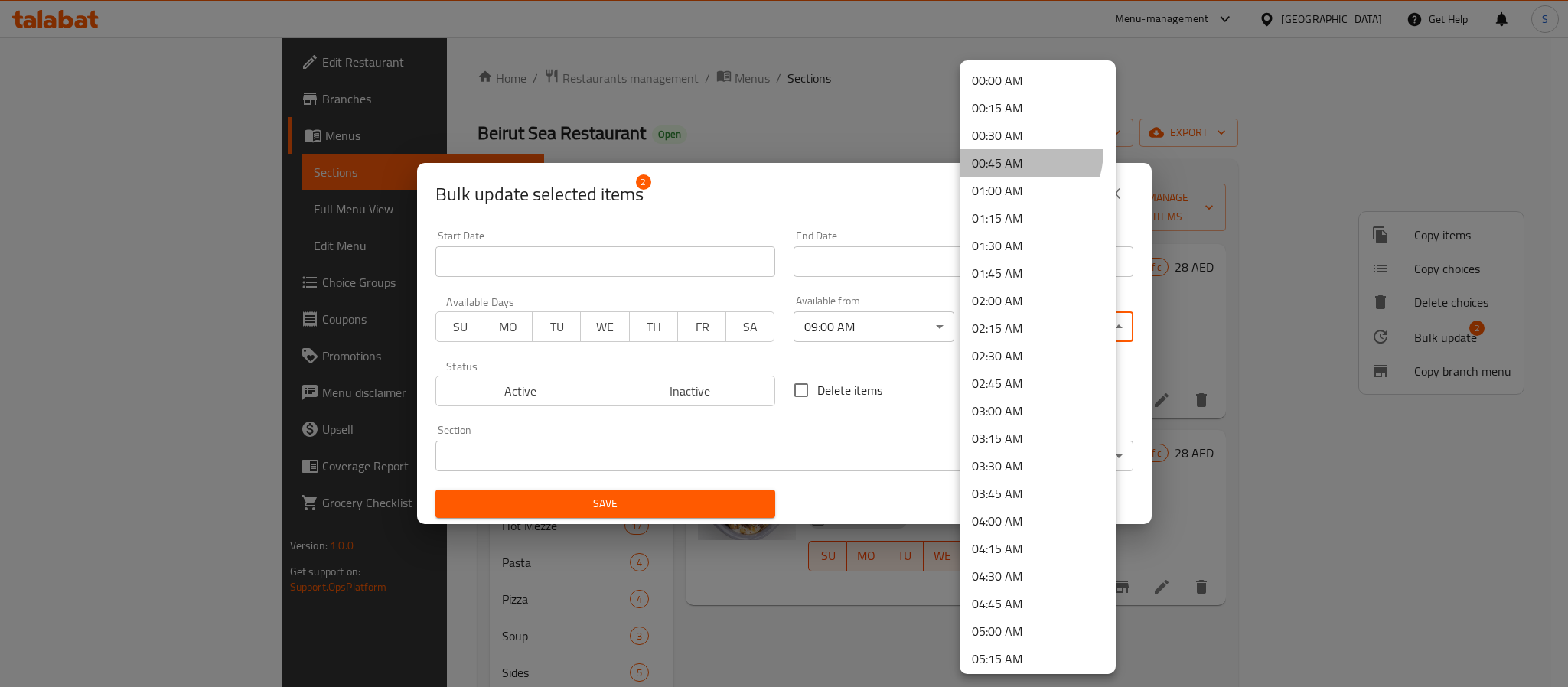
drag, startPoint x: 1017, startPoint y: 152, endPoint x: 1011, endPoint y: 247, distance: 95.2
click at [1017, 155] on li "00:45 AM" at bounding box center [1037, 163] width 156 height 28
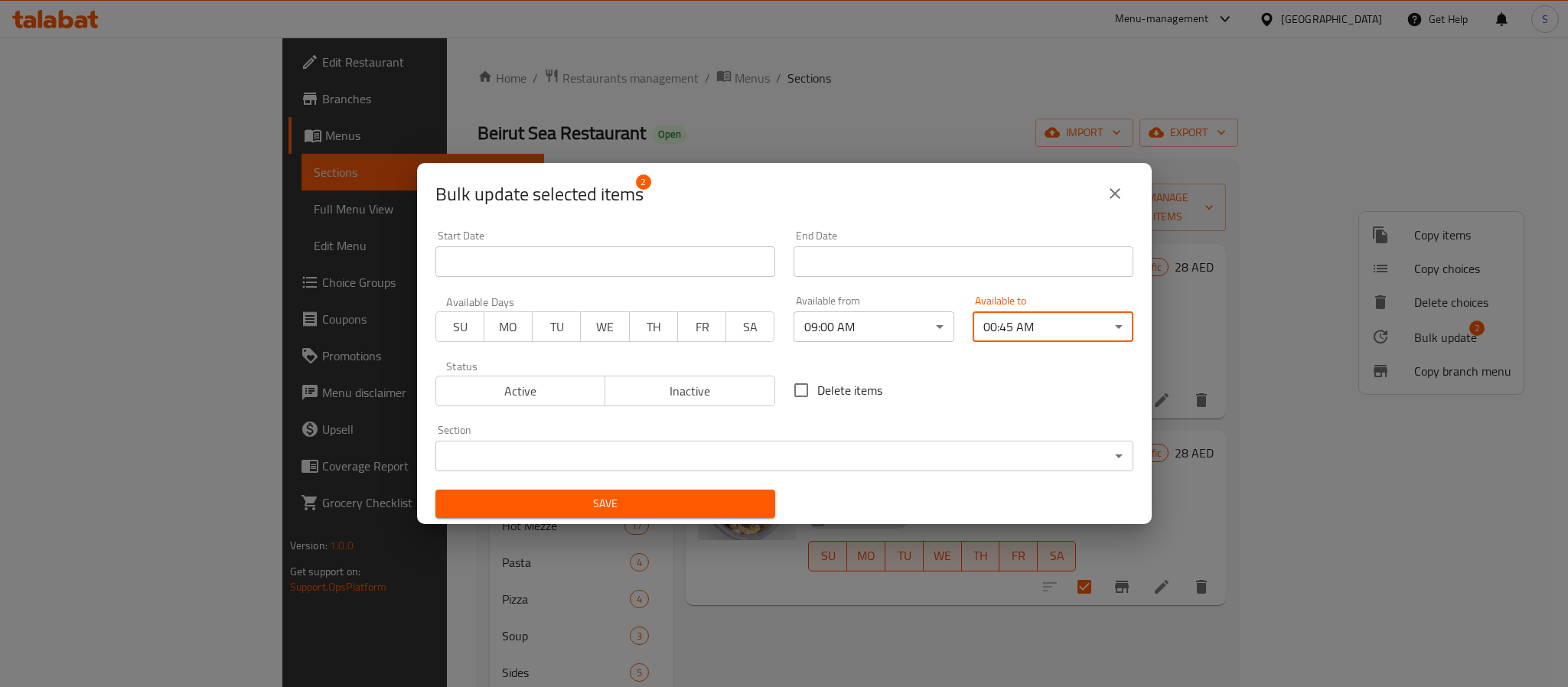
click at [655, 492] on button "Save" at bounding box center [605, 504] width 340 height 28
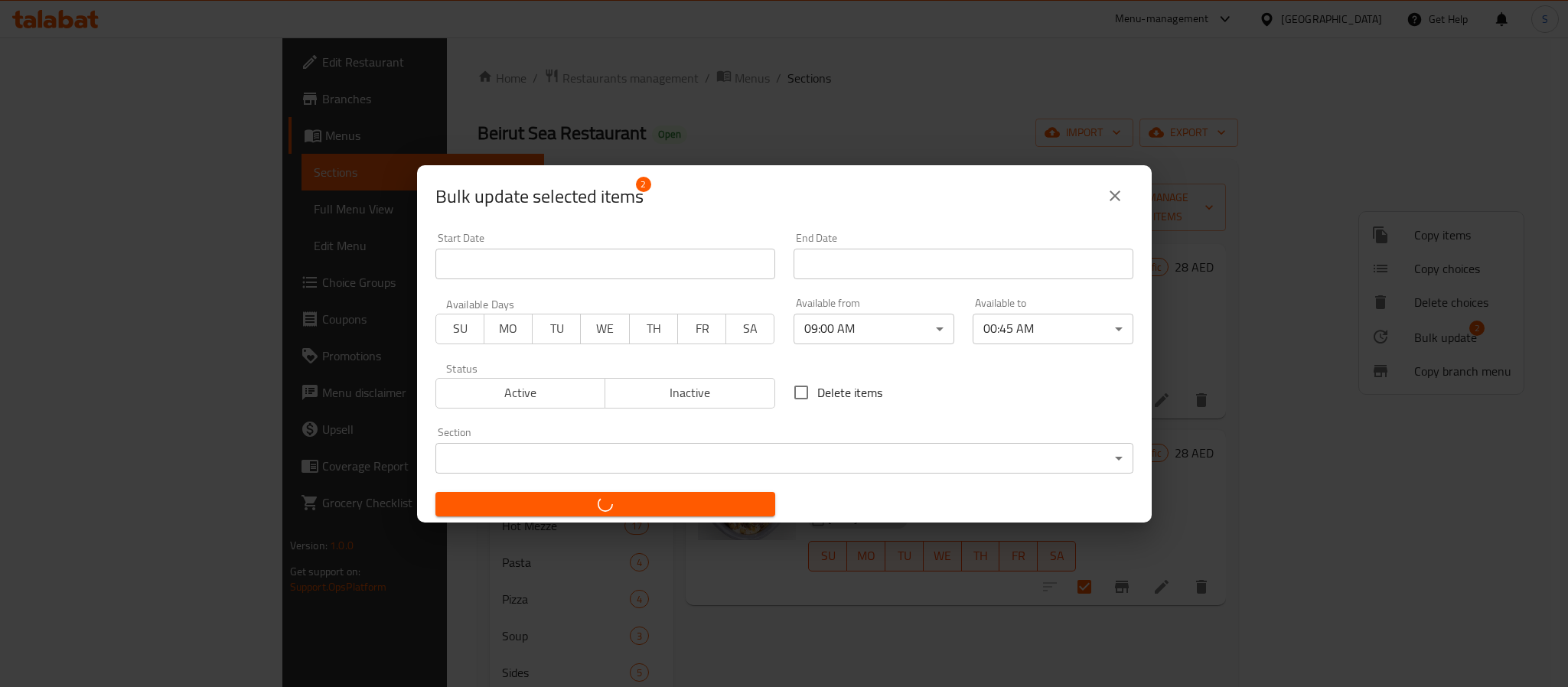
checkbox input "false"
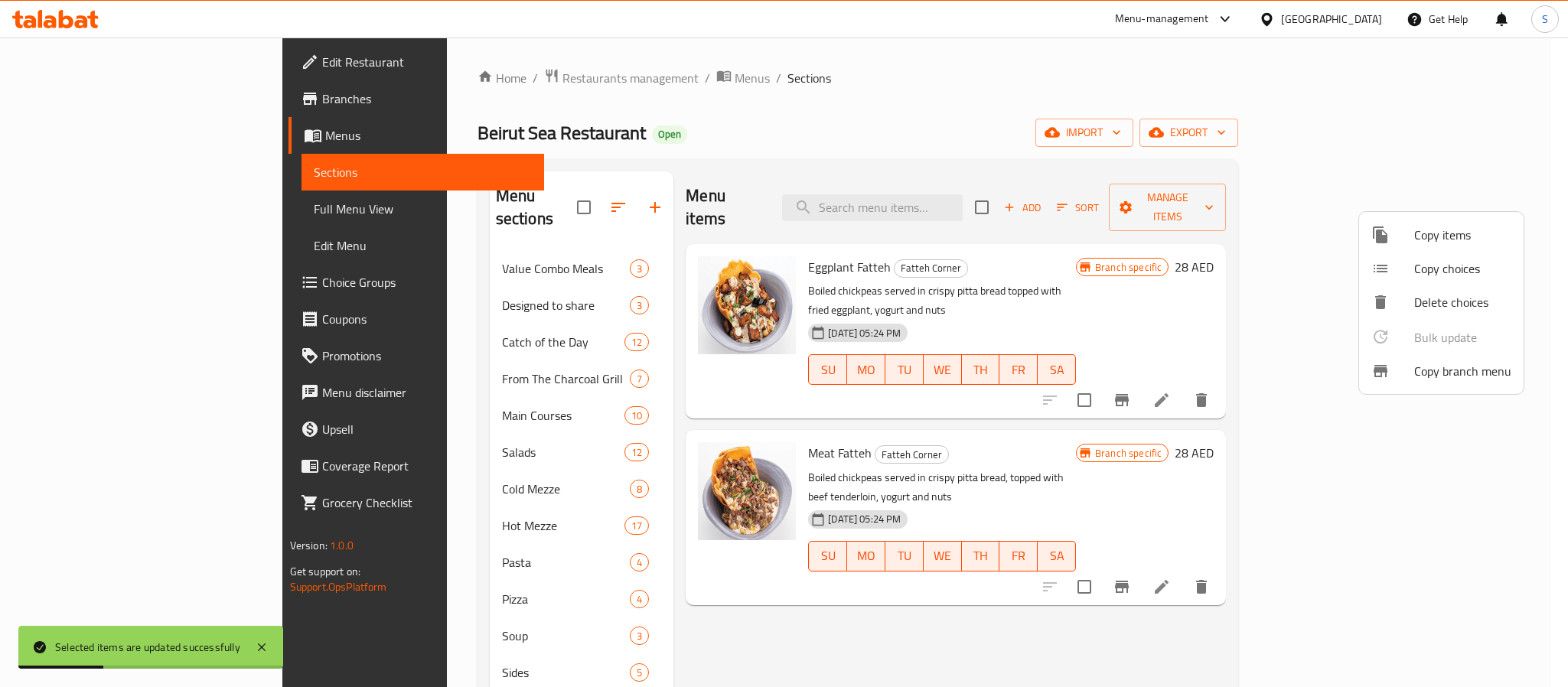
click at [387, 586] on div at bounding box center [784, 343] width 1568 height 687
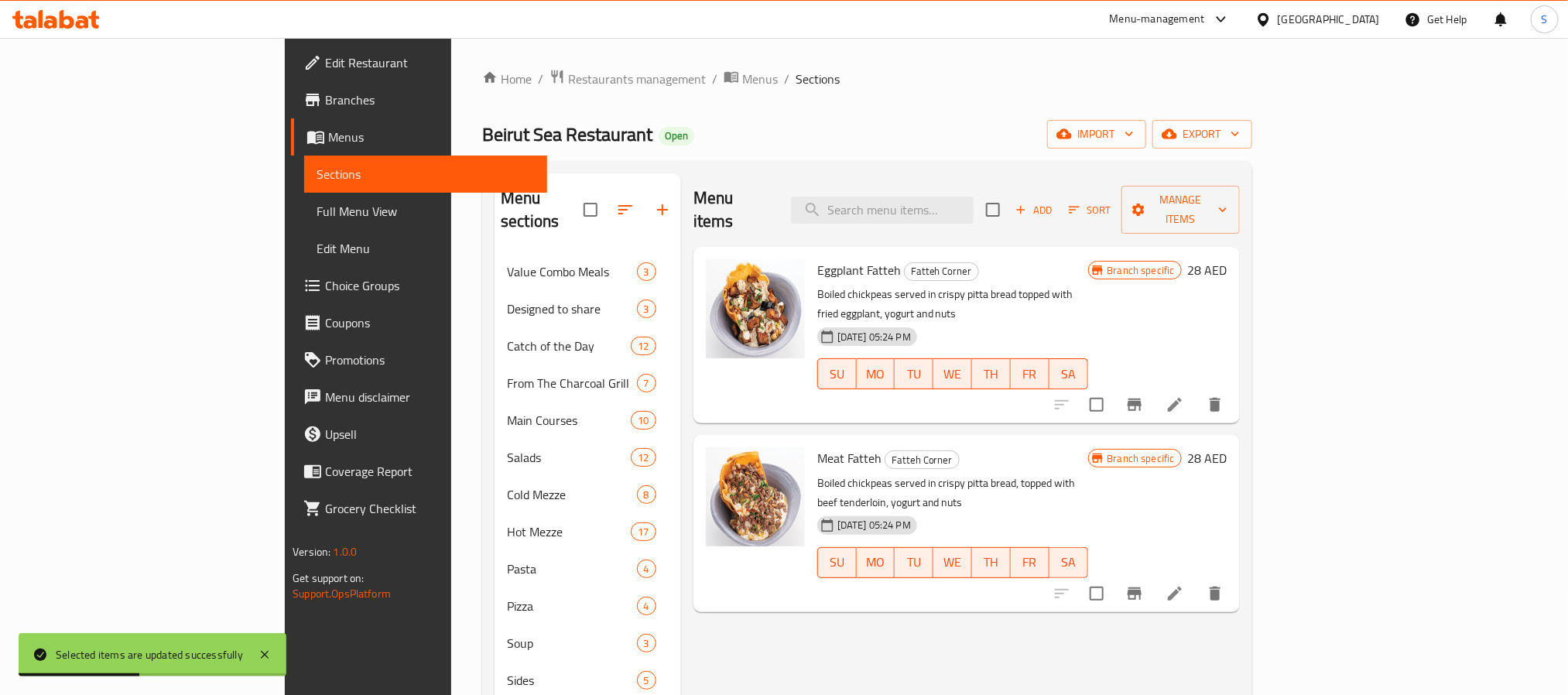
click at [495, 593] on div "Pizza 4" at bounding box center [587, 606] width 186 height 37
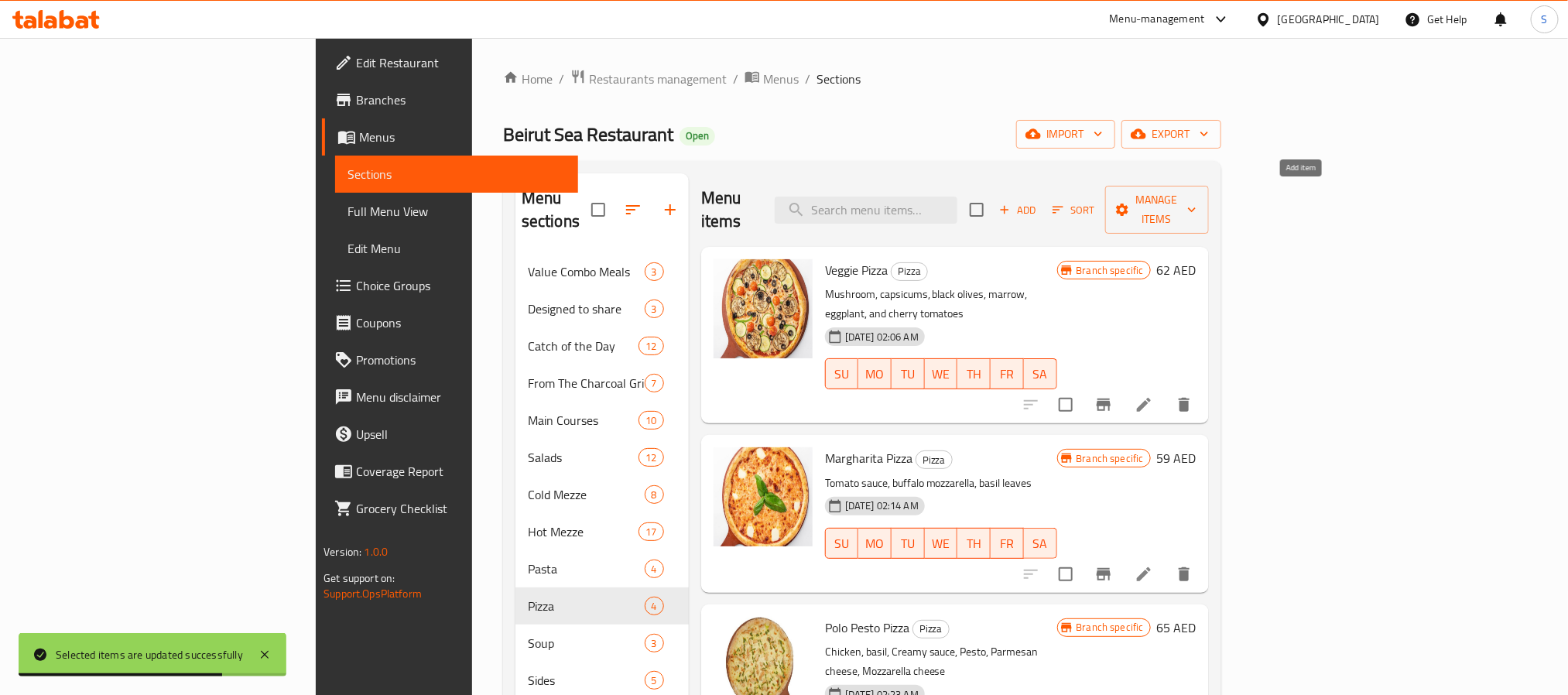
click at [1038, 203] on span "Add" at bounding box center [1017, 210] width 42 height 18
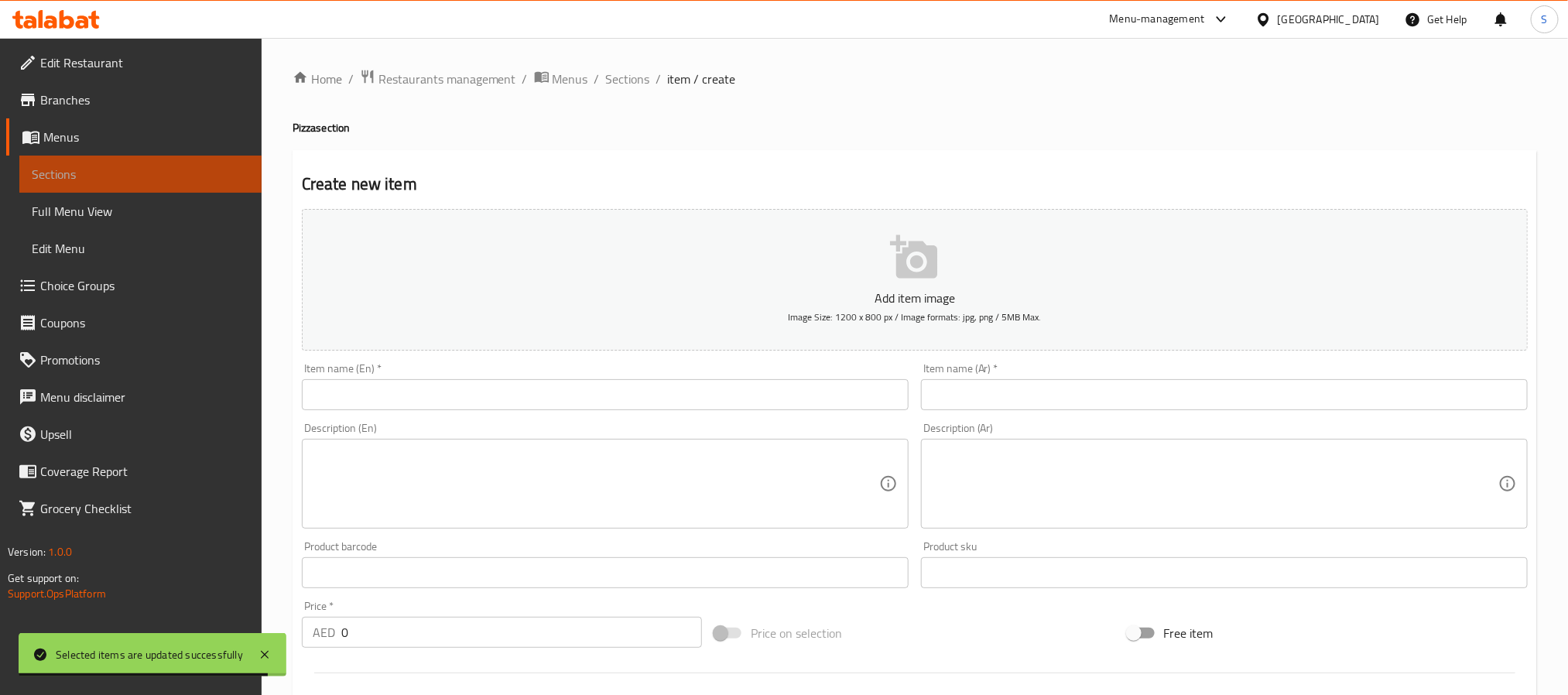
click at [104, 179] on span "Sections" at bounding box center [140, 174] width 217 height 19
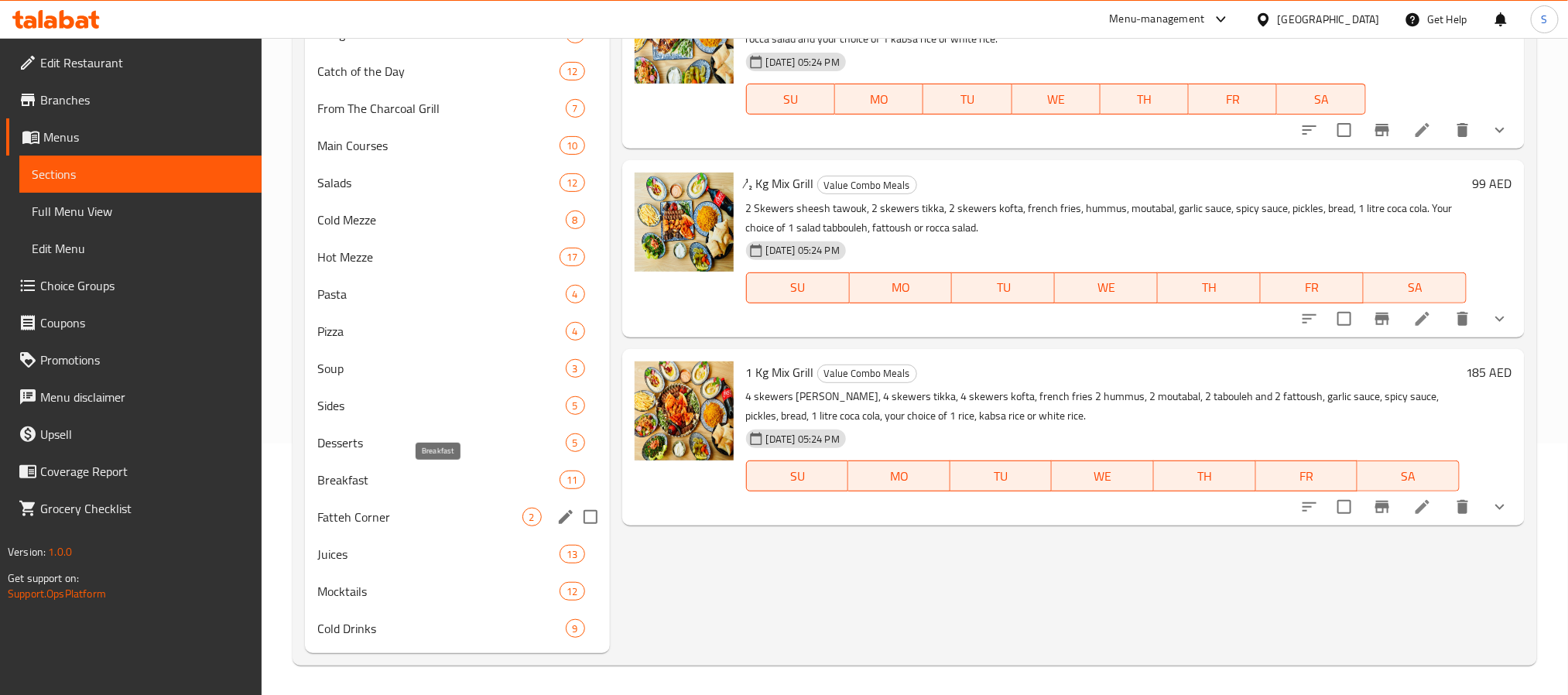
scroll to position [254, 0]
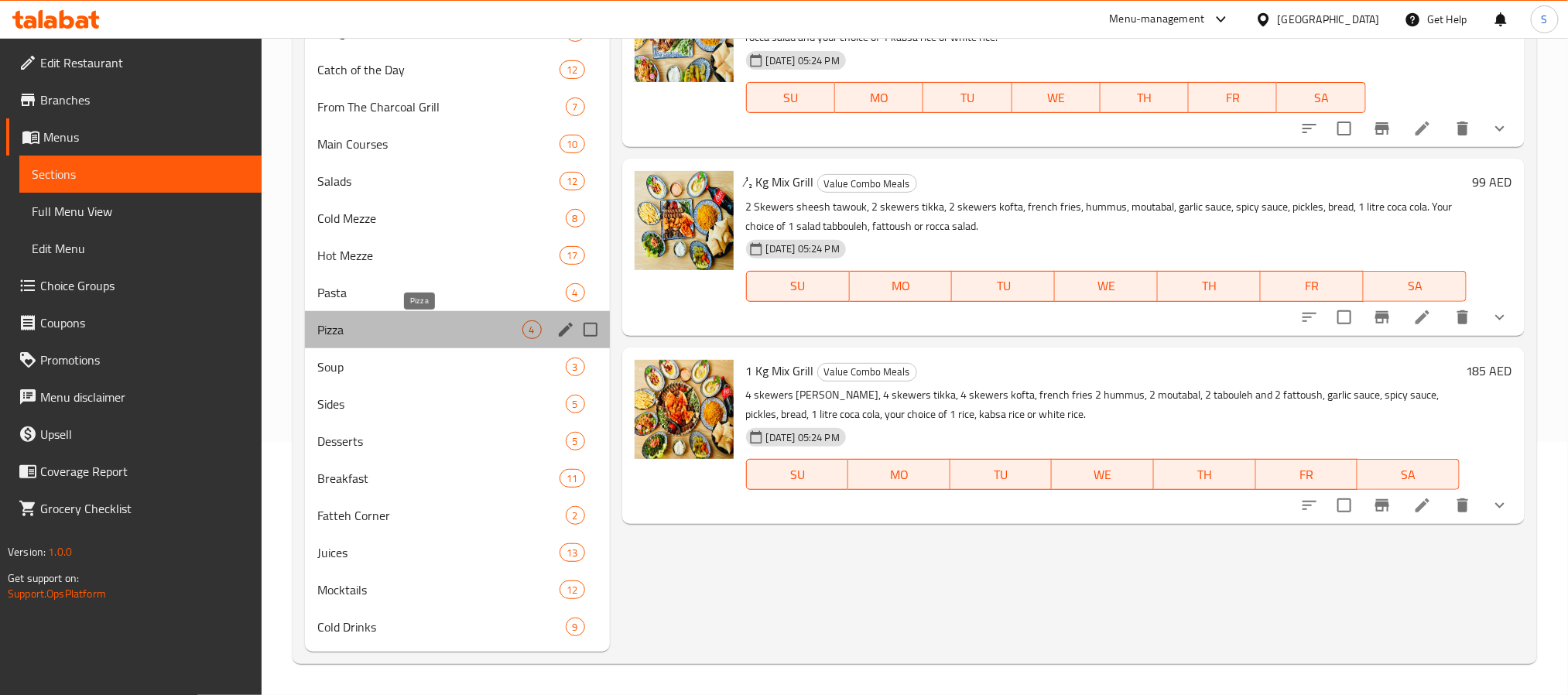
click at [349, 326] on span "Pizza" at bounding box center [420, 330] width 205 height 19
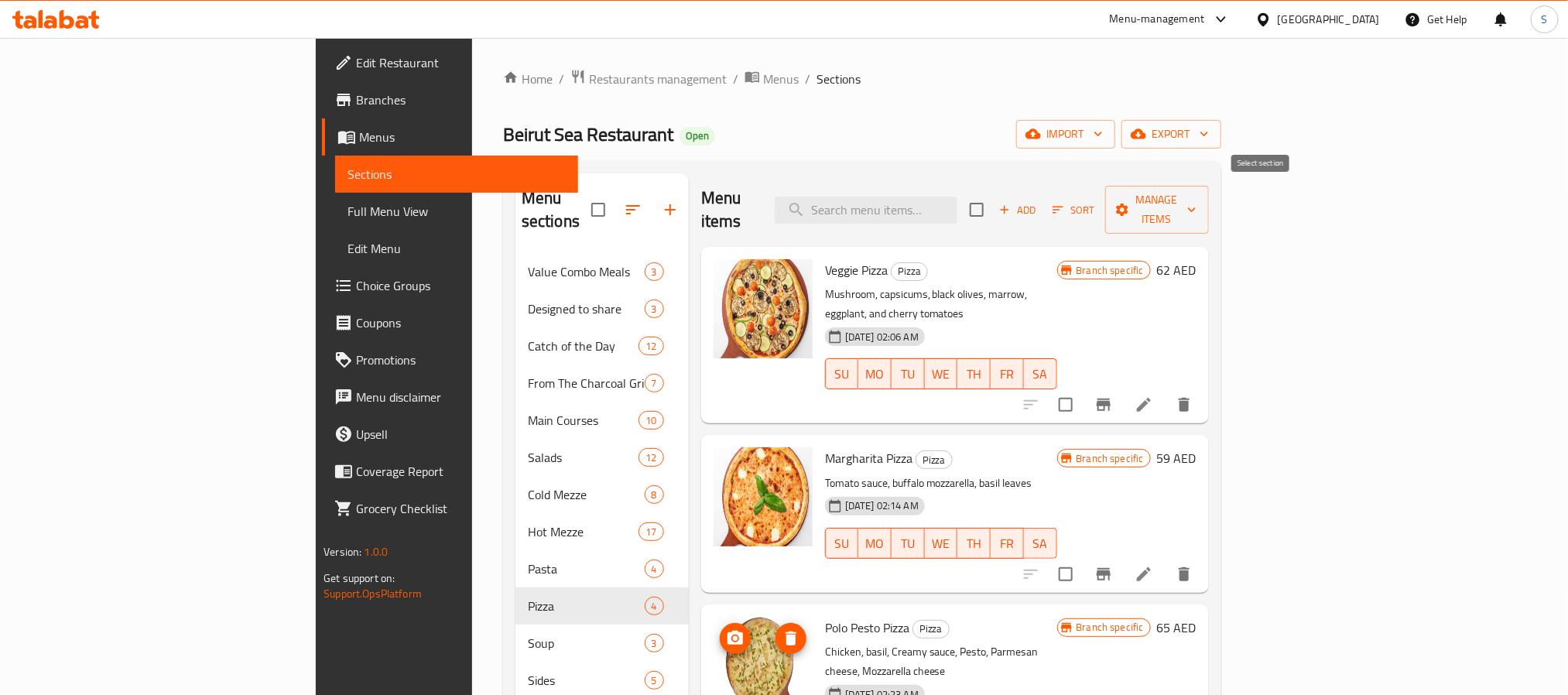
drag, startPoint x: 1268, startPoint y: 196, endPoint x: 1297, endPoint y: 213, distance: 33.6
click at [993, 199] on input "checkbox" at bounding box center [977, 210] width 33 height 33
checkbox input "true"
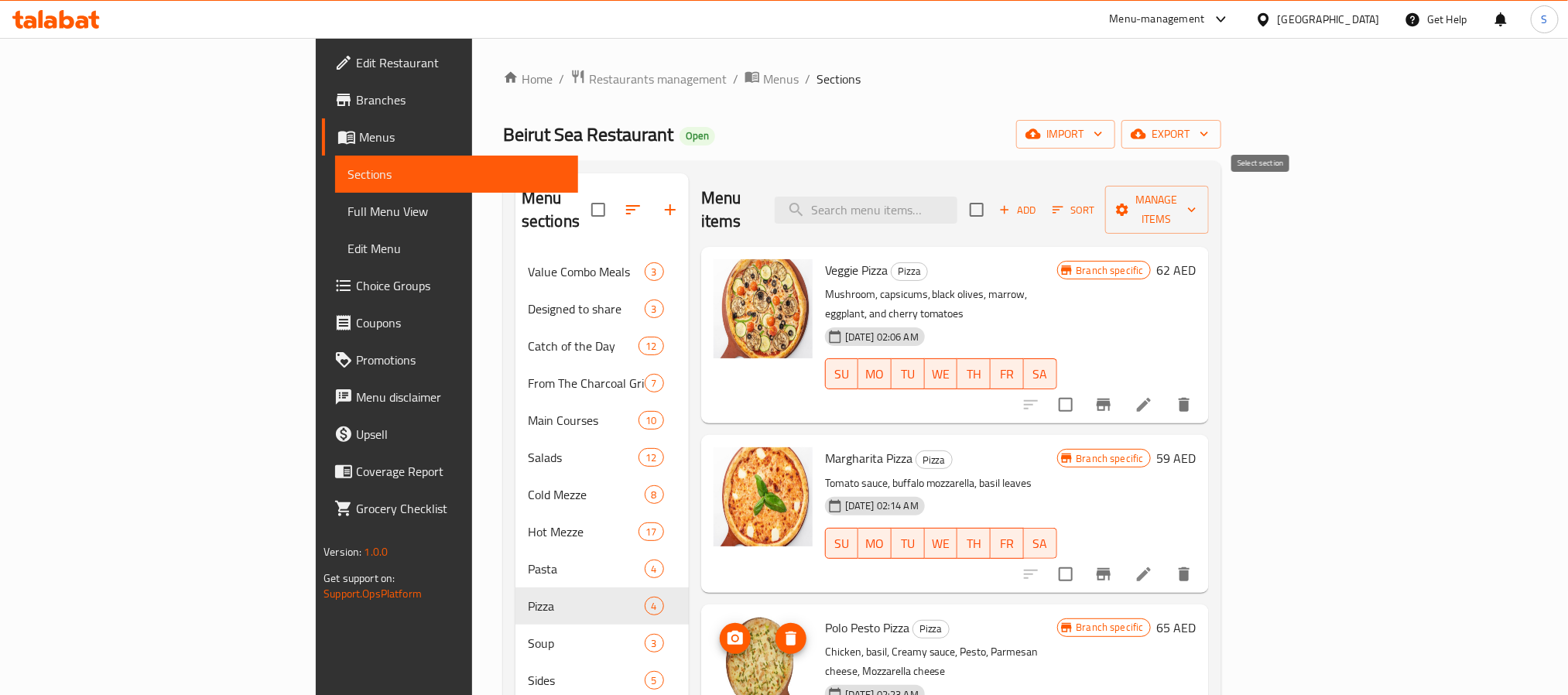
checkbox input "true"
click at [1197, 207] on span "Manage items" at bounding box center [1157, 209] width 79 height 39
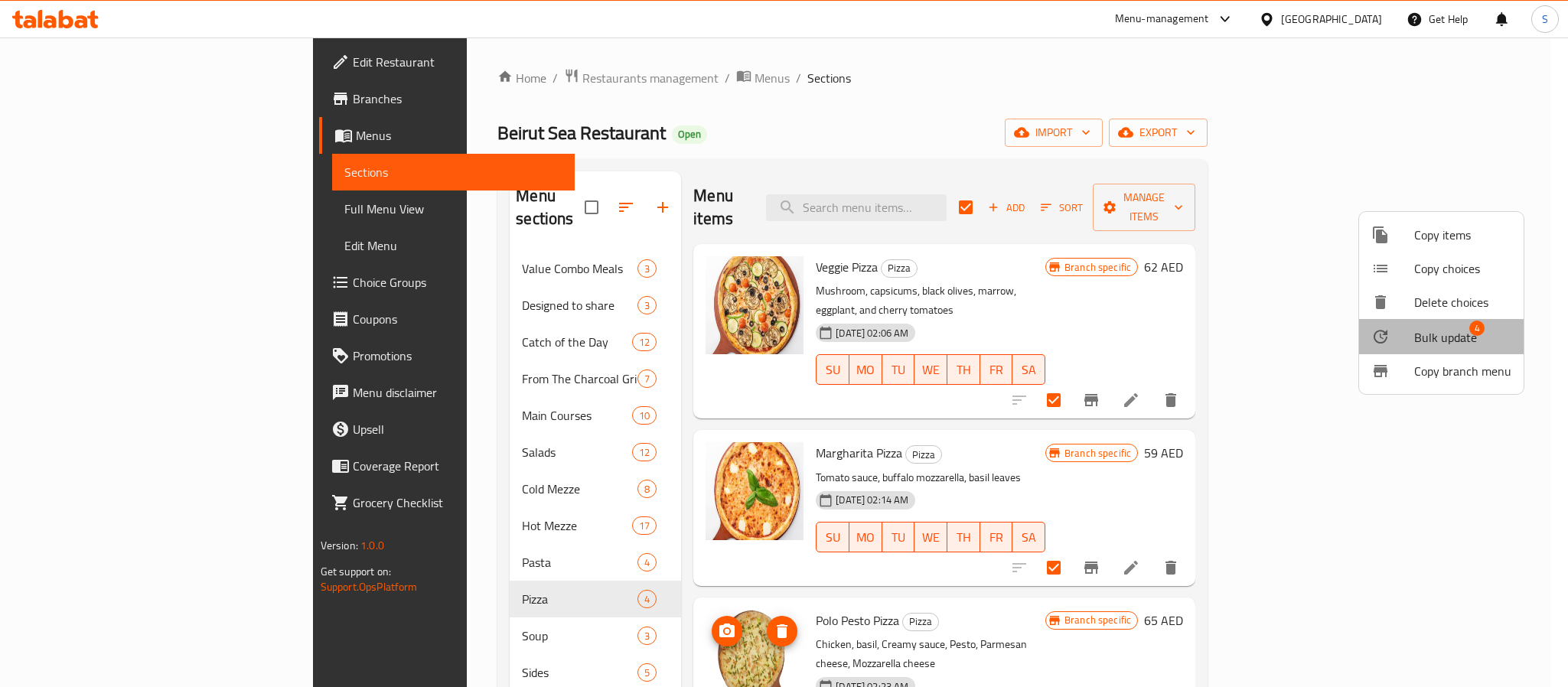
click at [1449, 328] on span "Bulk update" at bounding box center [1446, 337] width 62 height 19
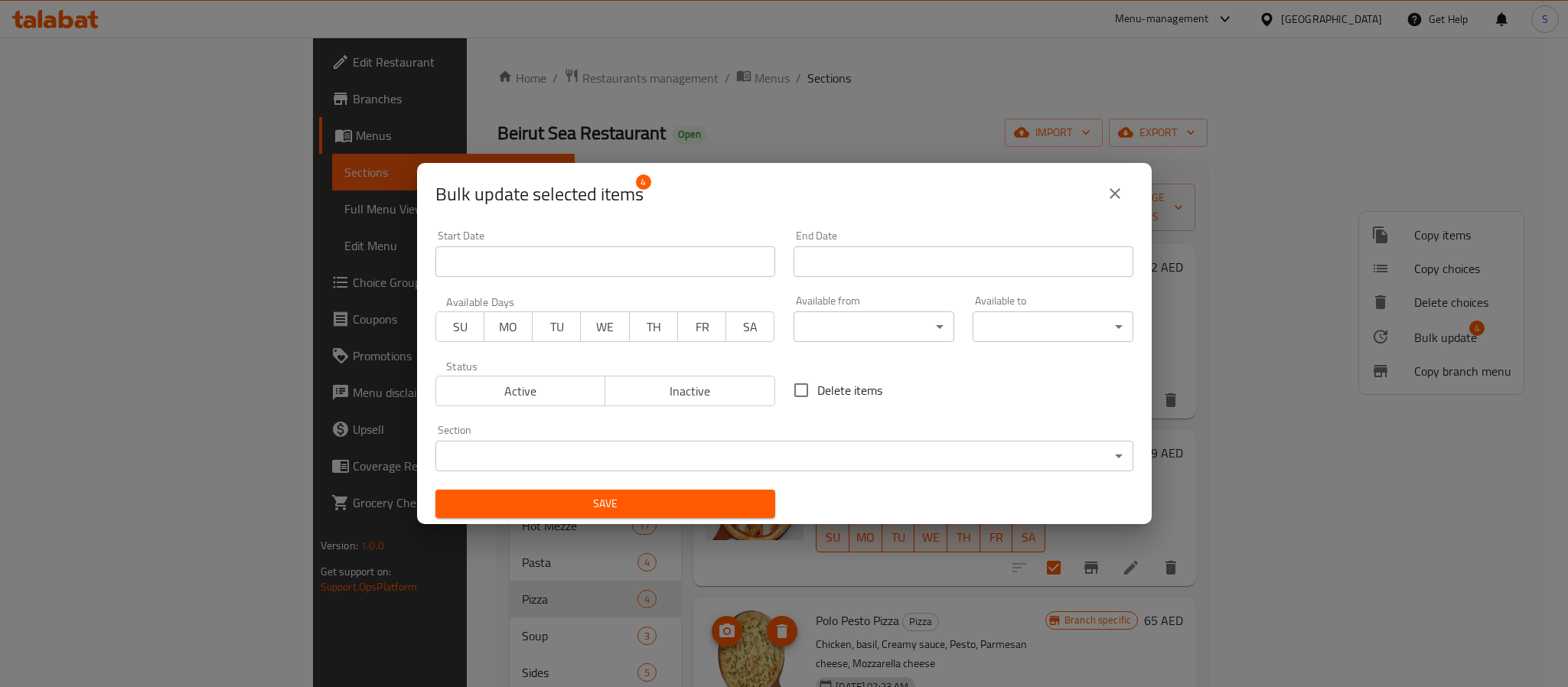
click at [854, 333] on body "​ Menu-management [GEOGRAPHIC_DATA] Get Help S Edit Restaurant Branches Menus S…" at bounding box center [784, 362] width 1568 height 650
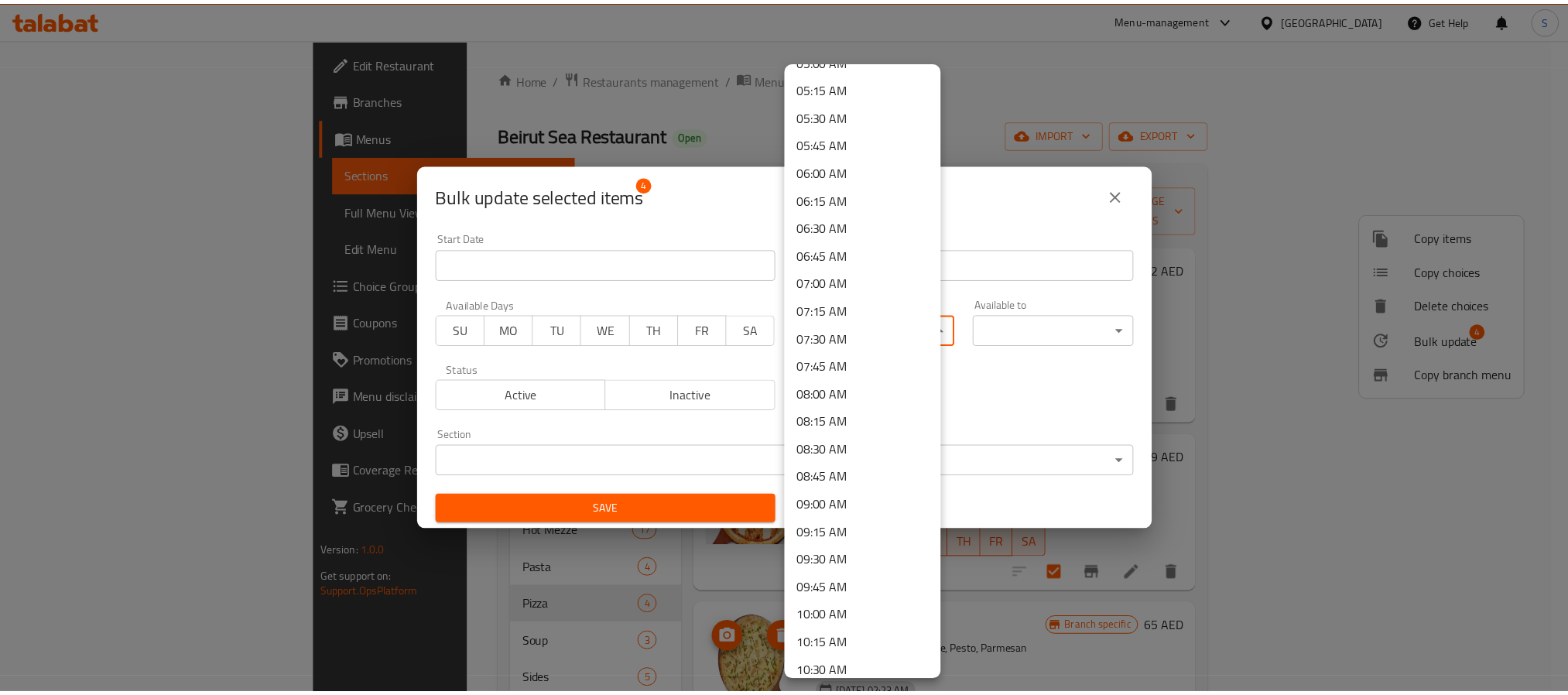
scroll to position [581, 0]
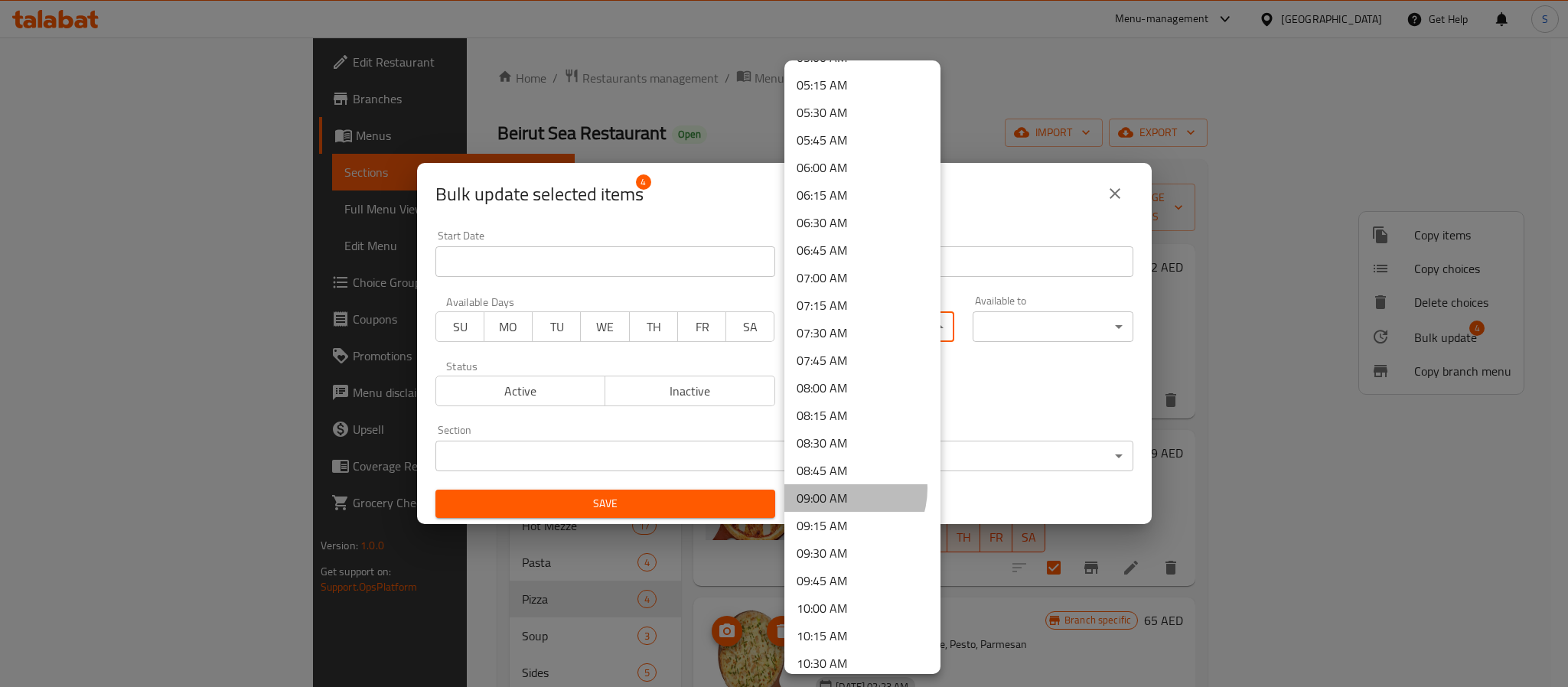
drag, startPoint x: 838, startPoint y: 489, endPoint x: 1160, endPoint y: 400, distance: 334.1
click at [849, 489] on li "09:00 AM" at bounding box center [862, 498] width 156 height 28
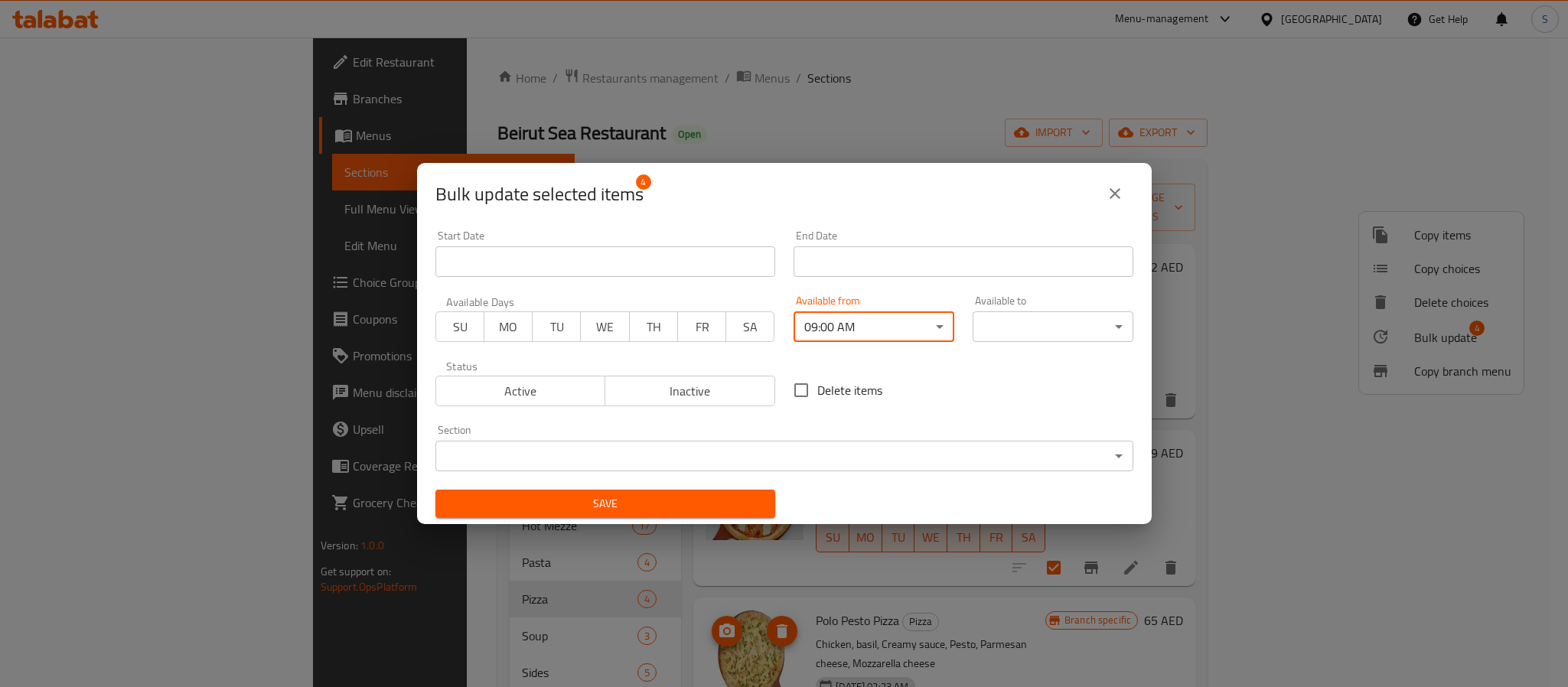
click at [1076, 316] on body "​ Menu-management [GEOGRAPHIC_DATA] Get Help S Edit Restaurant Branches Menus S…" at bounding box center [784, 362] width 1568 height 650
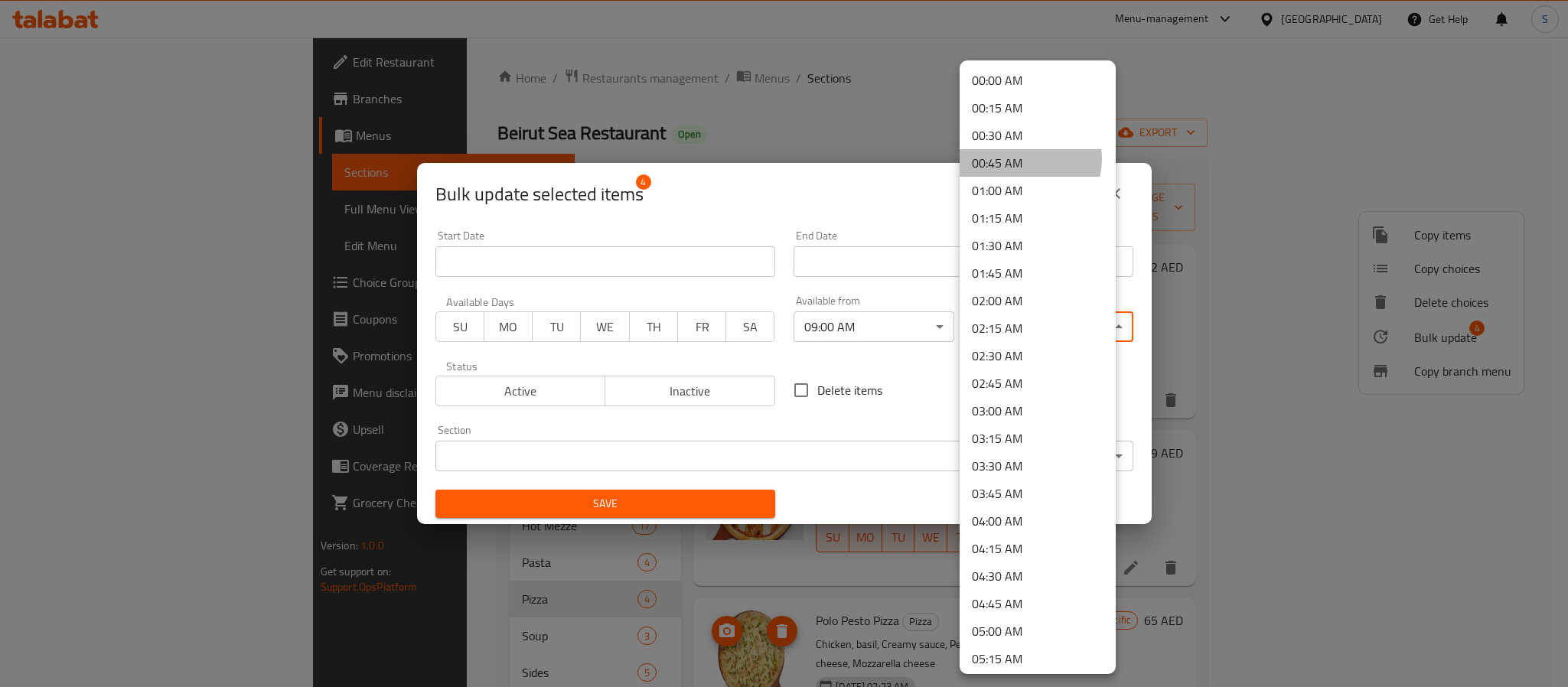
click at [1029, 159] on li "00:45 AM" at bounding box center [1037, 163] width 156 height 28
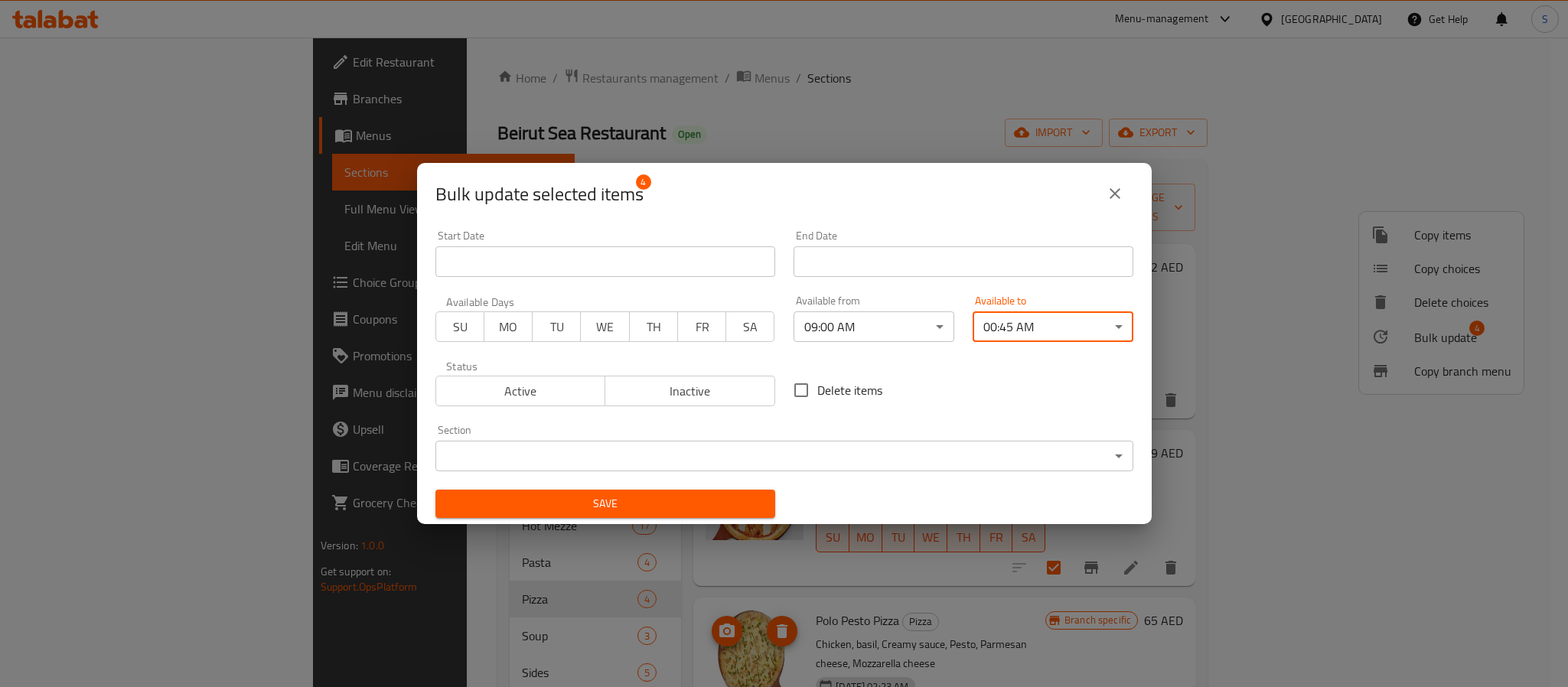
drag, startPoint x: 681, startPoint y: 500, endPoint x: 698, endPoint y: 505, distance: 17.7
click at [683, 498] on span "Save" at bounding box center [605, 505] width 316 height 19
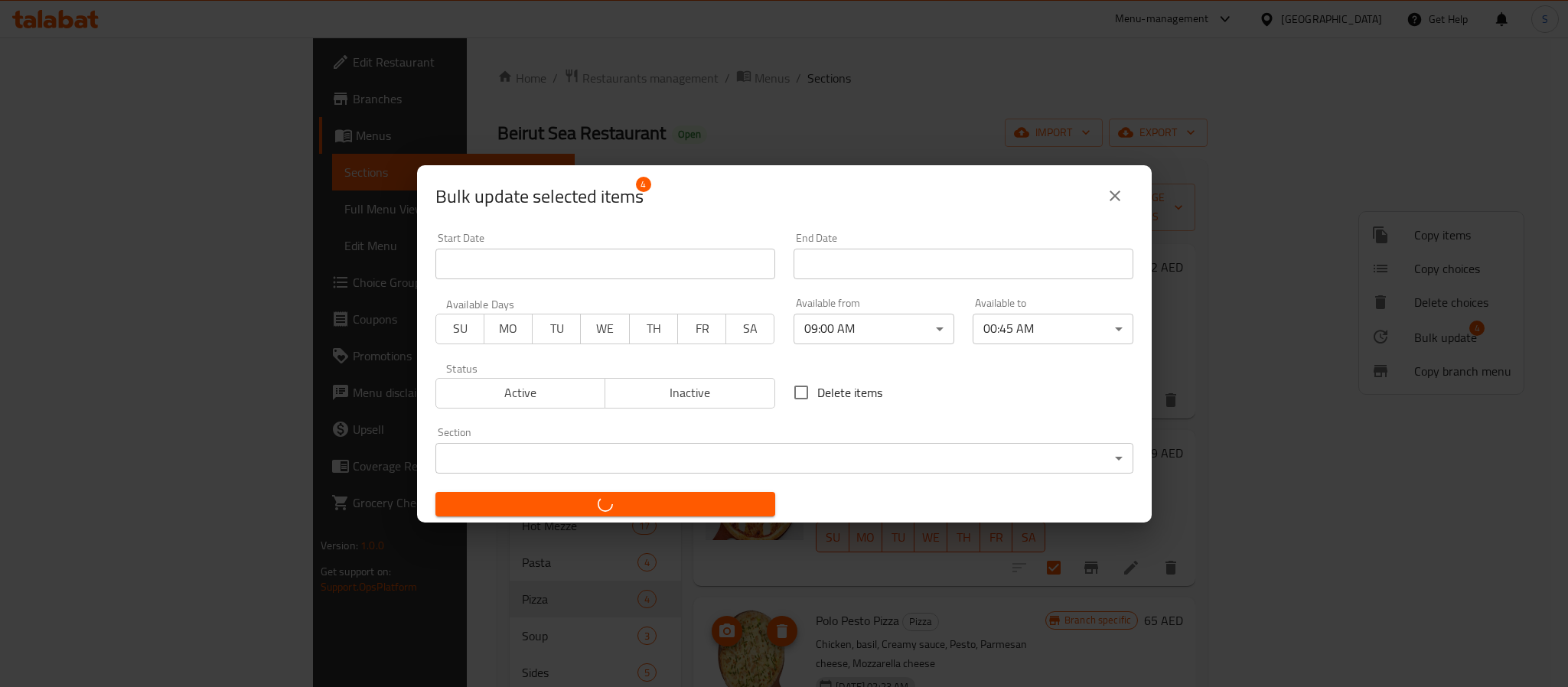
checkbox input "false"
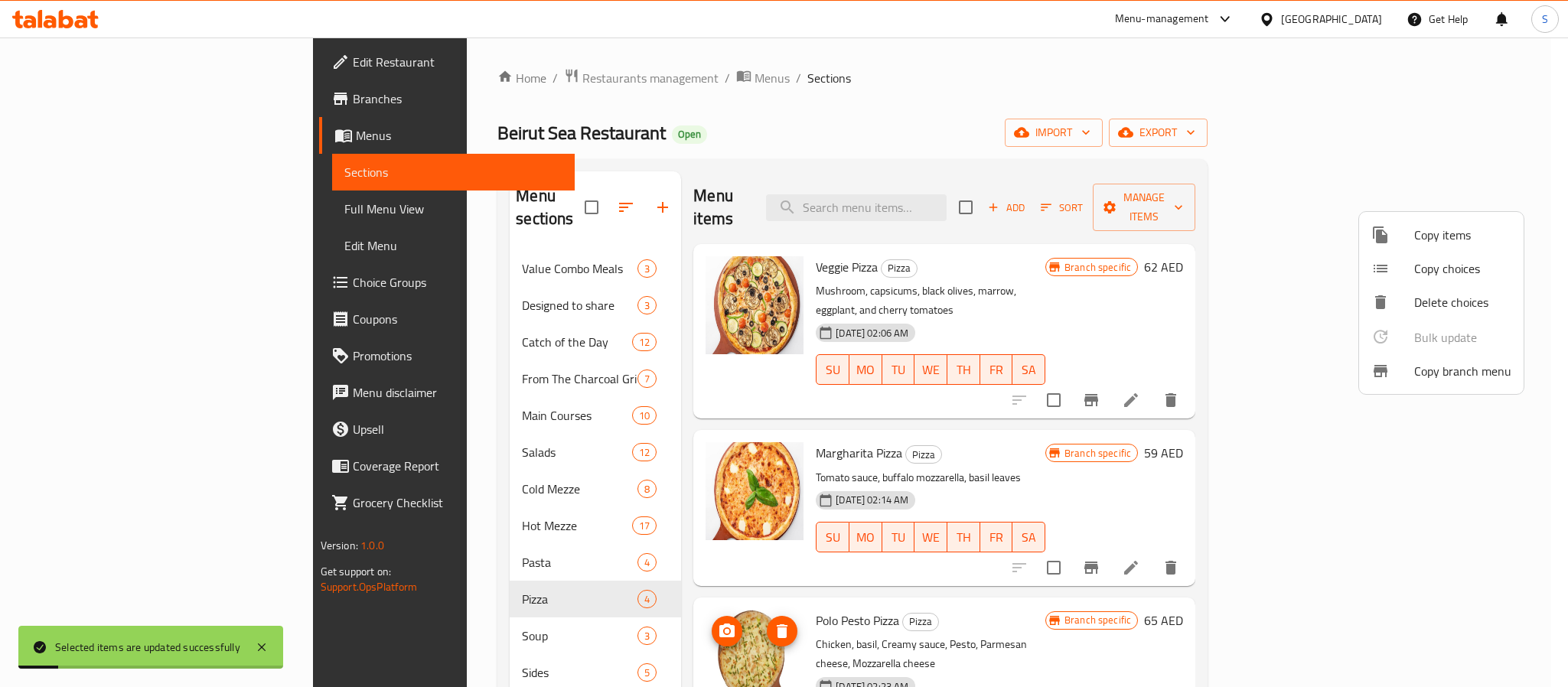
drag, startPoint x: 290, startPoint y: 583, endPoint x: 287, endPoint y: 574, distance: 9.5
click at [290, 579] on div at bounding box center [784, 343] width 1568 height 687
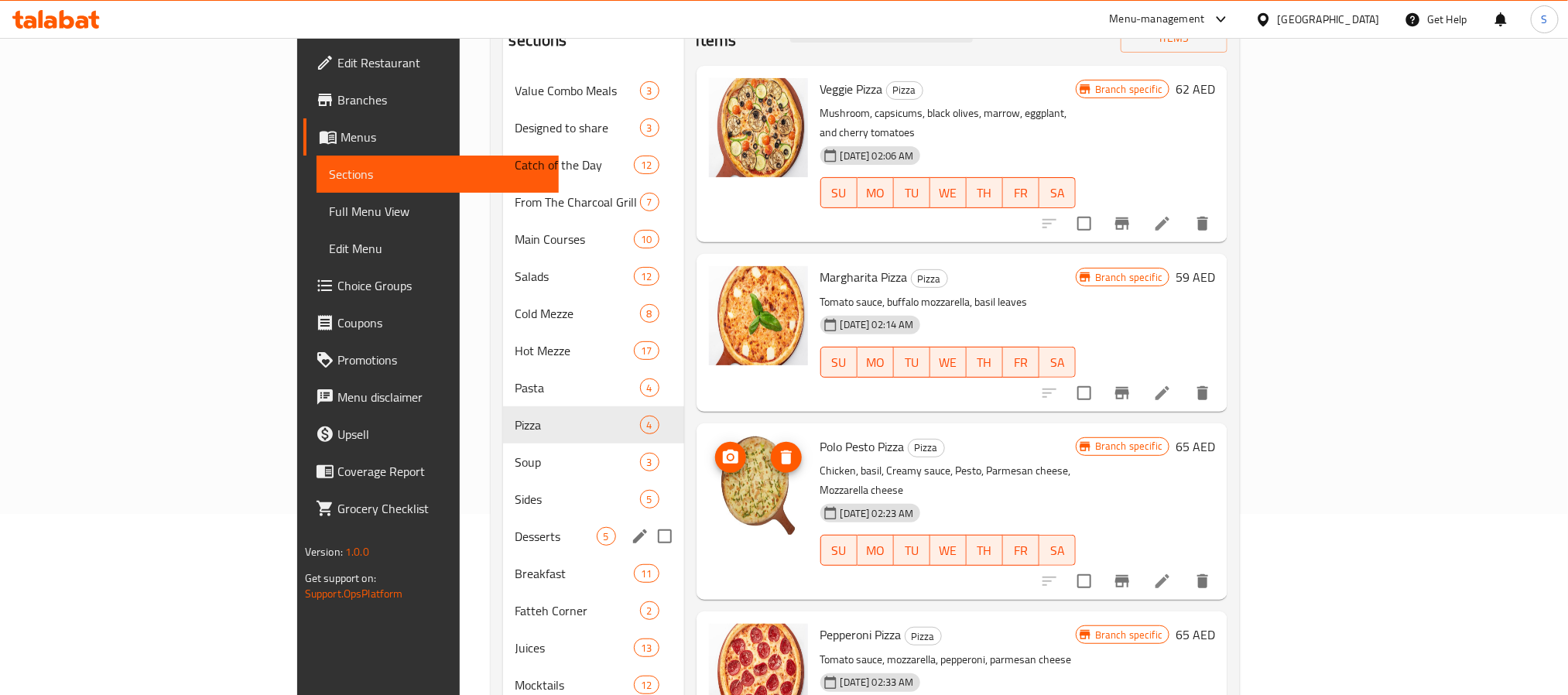
scroll to position [232, 0]
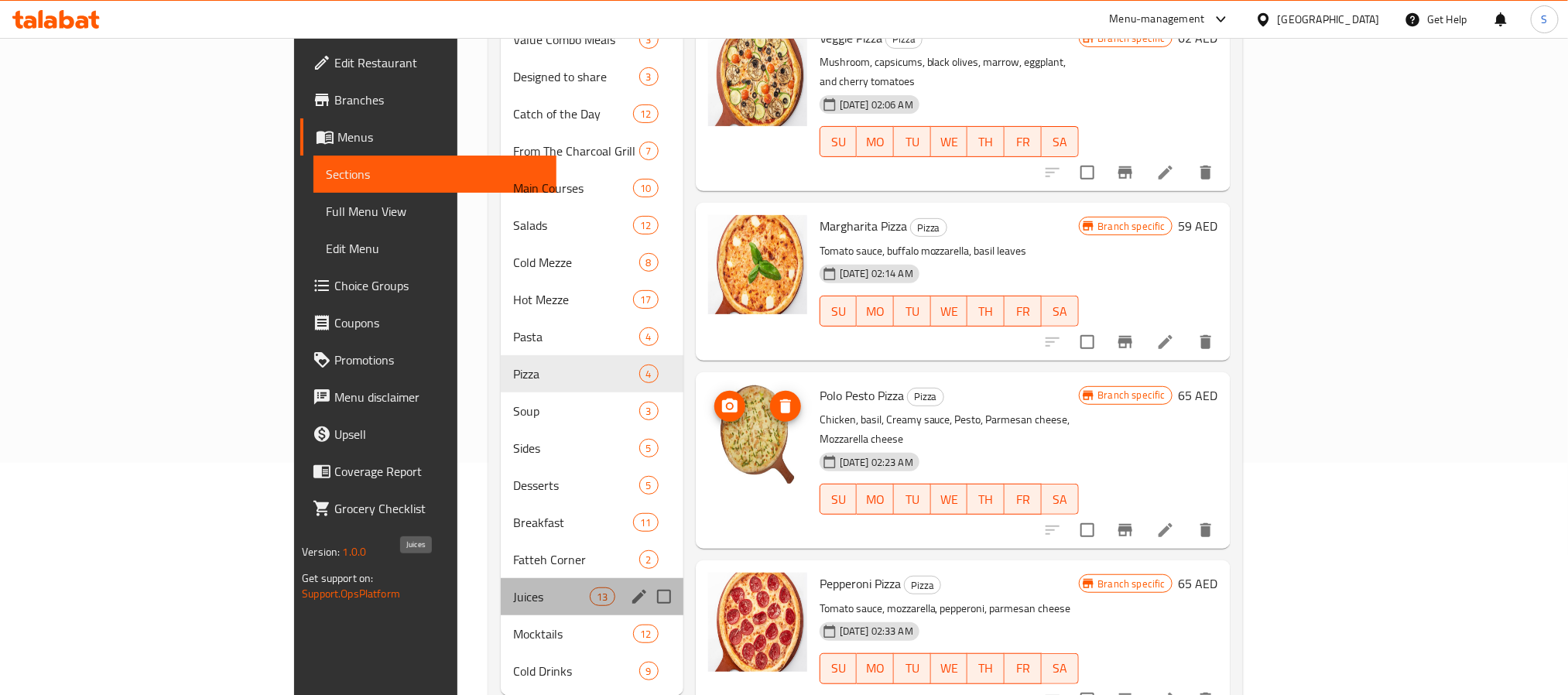
click at [513, 588] on span "Juices" at bounding box center [551, 597] width 76 height 19
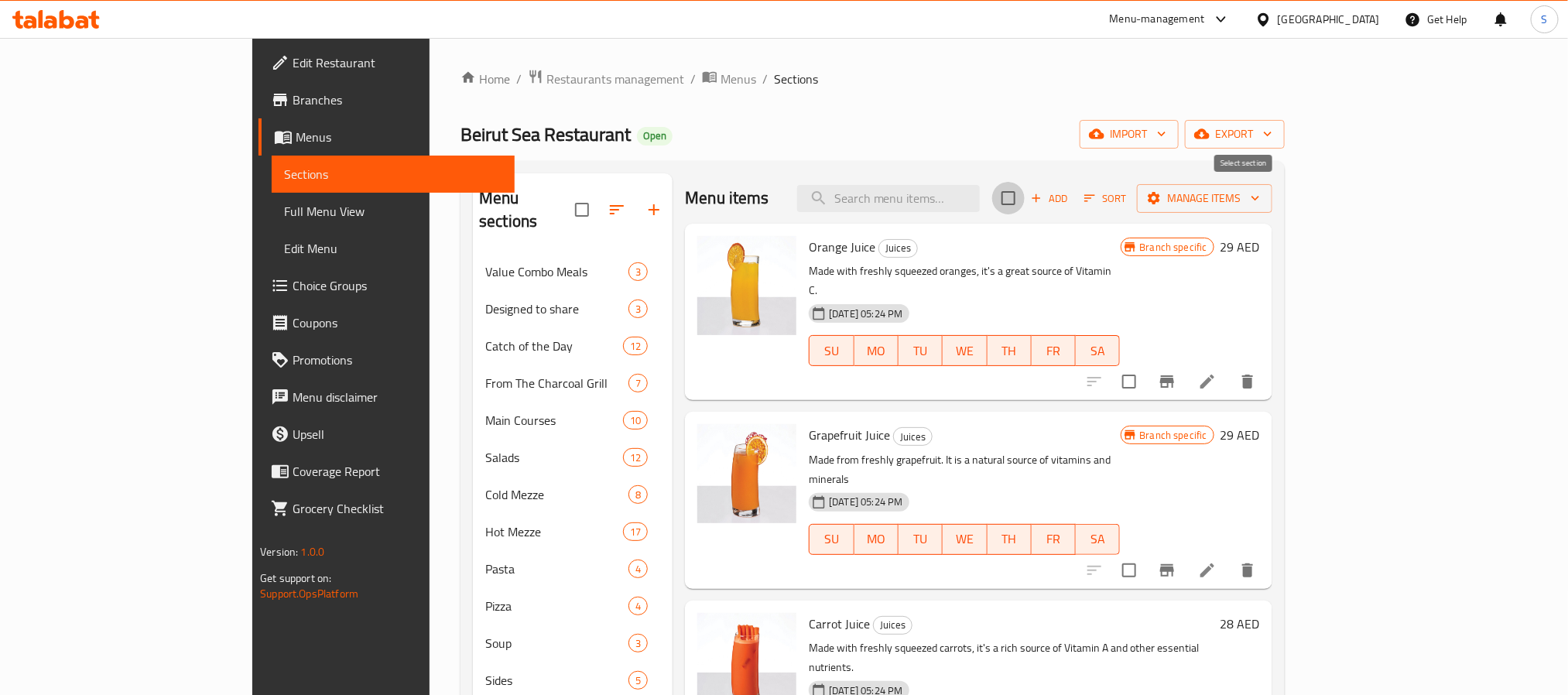
click at [1024, 208] on input "checkbox" at bounding box center [1009, 199] width 33 height 33
checkbox input "true"
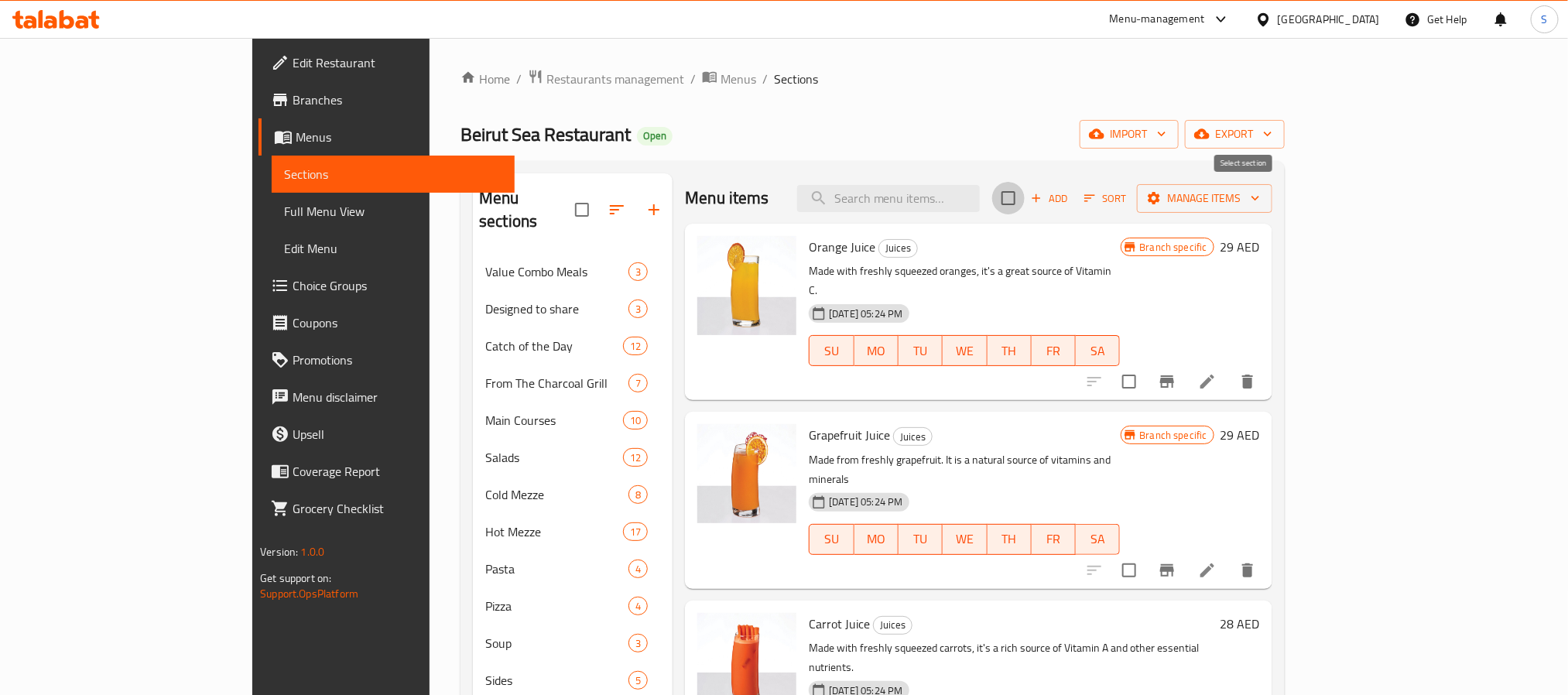
checkbox input "true"
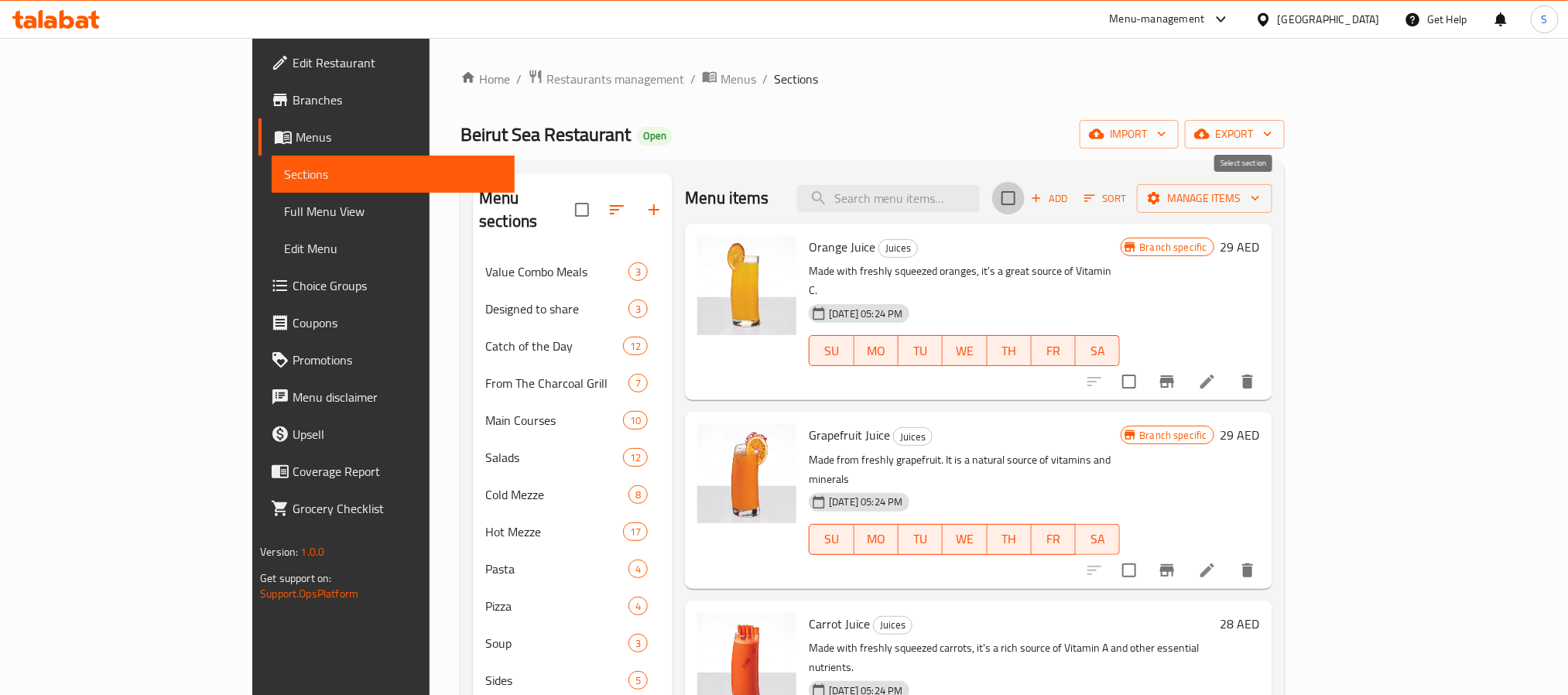
checkbox input "true"
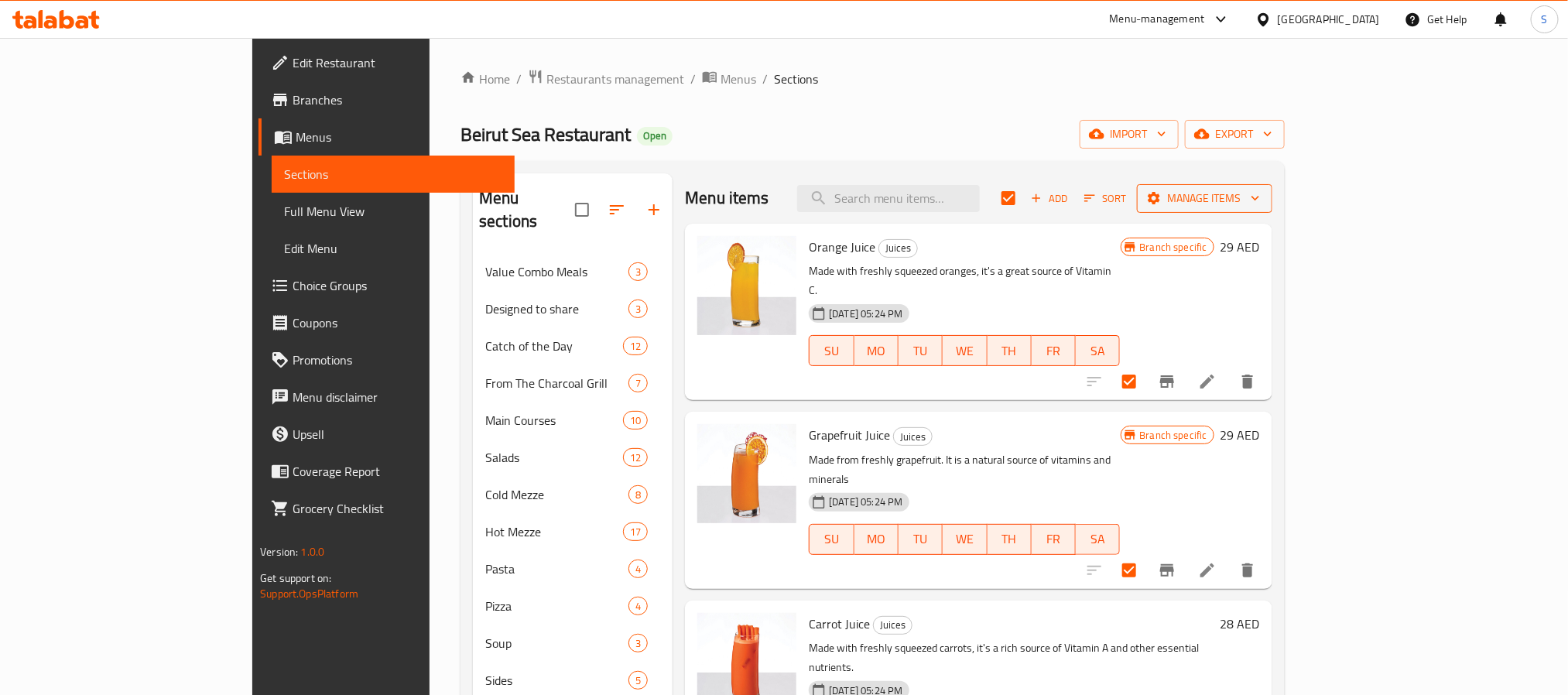
click at [1272, 210] on button "Manage items" at bounding box center [1204, 199] width 135 height 29
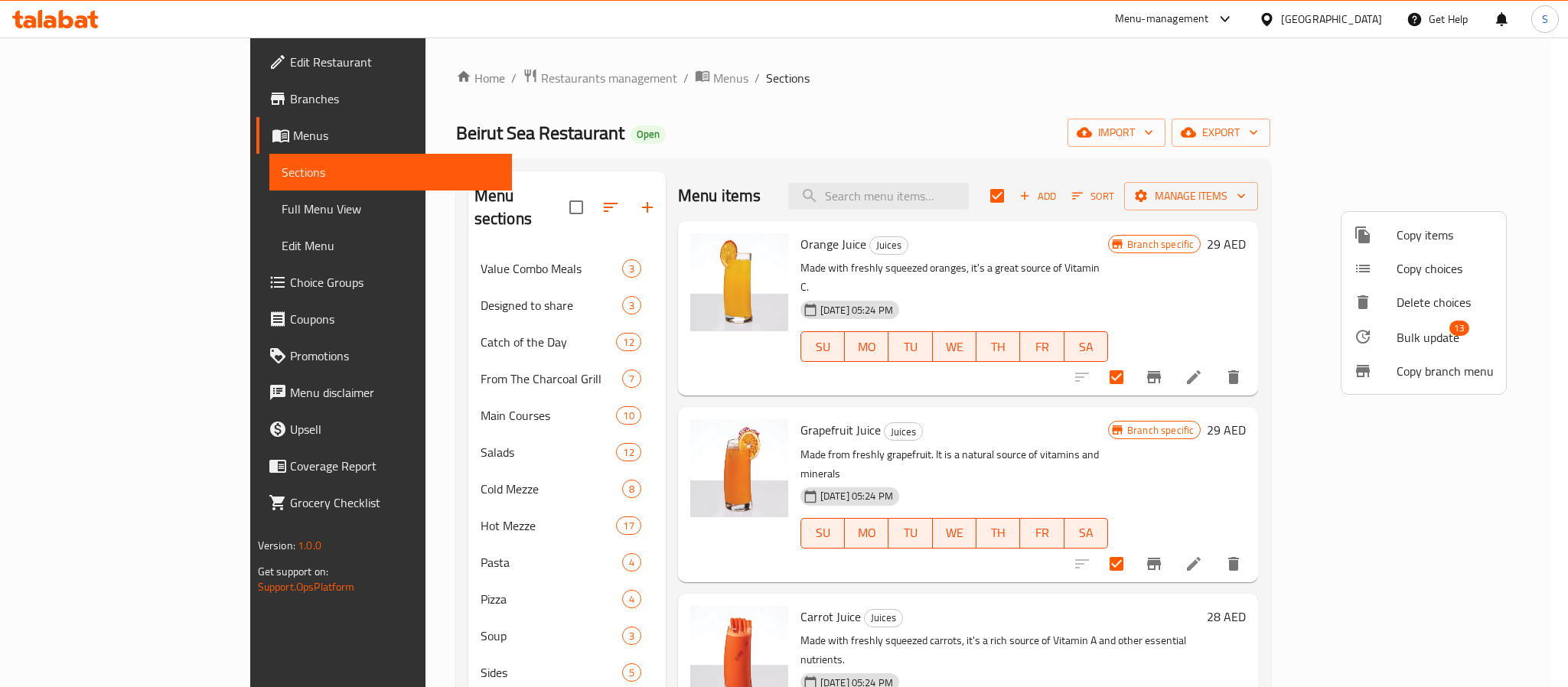
click at [1394, 345] on div at bounding box center [1375, 337] width 43 height 19
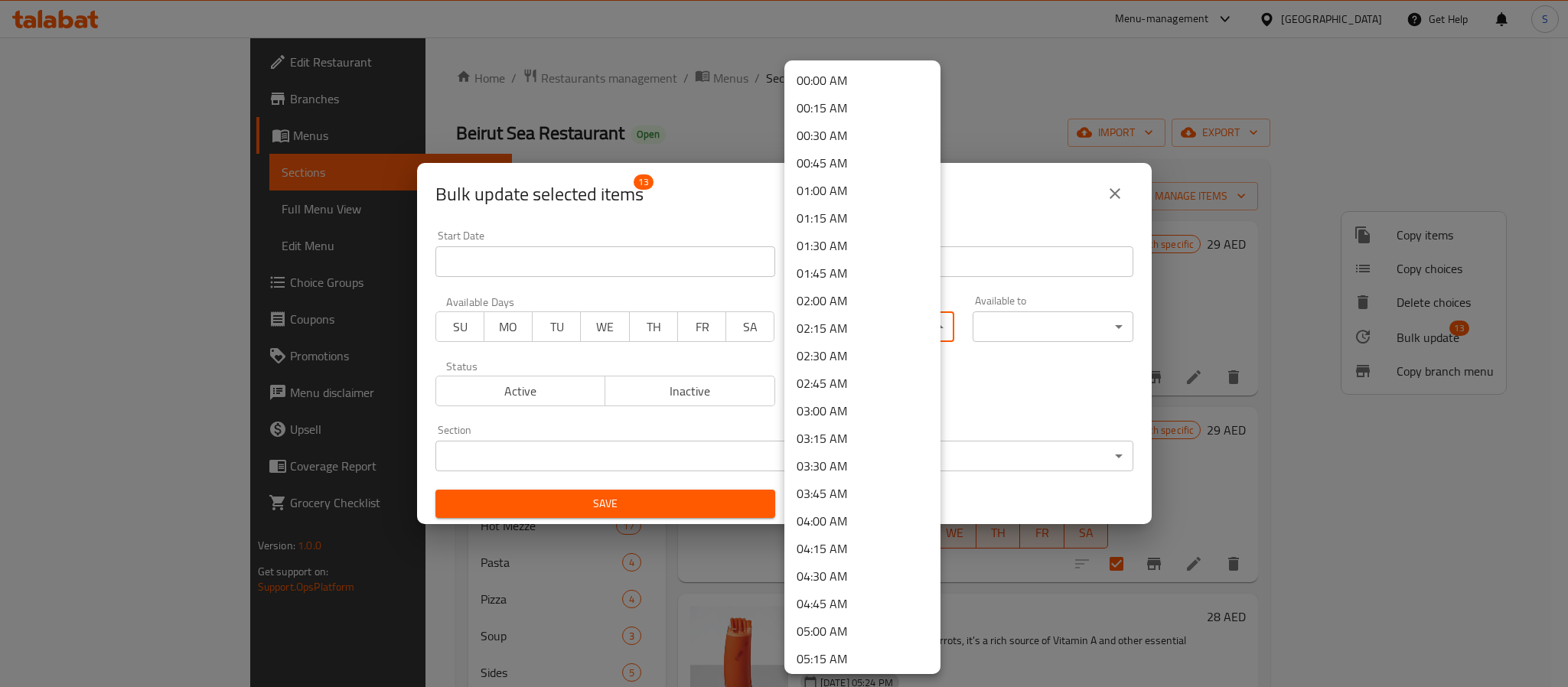
drag, startPoint x: 878, startPoint y: 326, endPoint x: 875, endPoint y: 382, distance: 56.1
click at [878, 324] on body "​ Menu-management [GEOGRAPHIC_DATA] Get Help S Edit Restaurant Branches Menus S…" at bounding box center [784, 362] width 1568 height 650
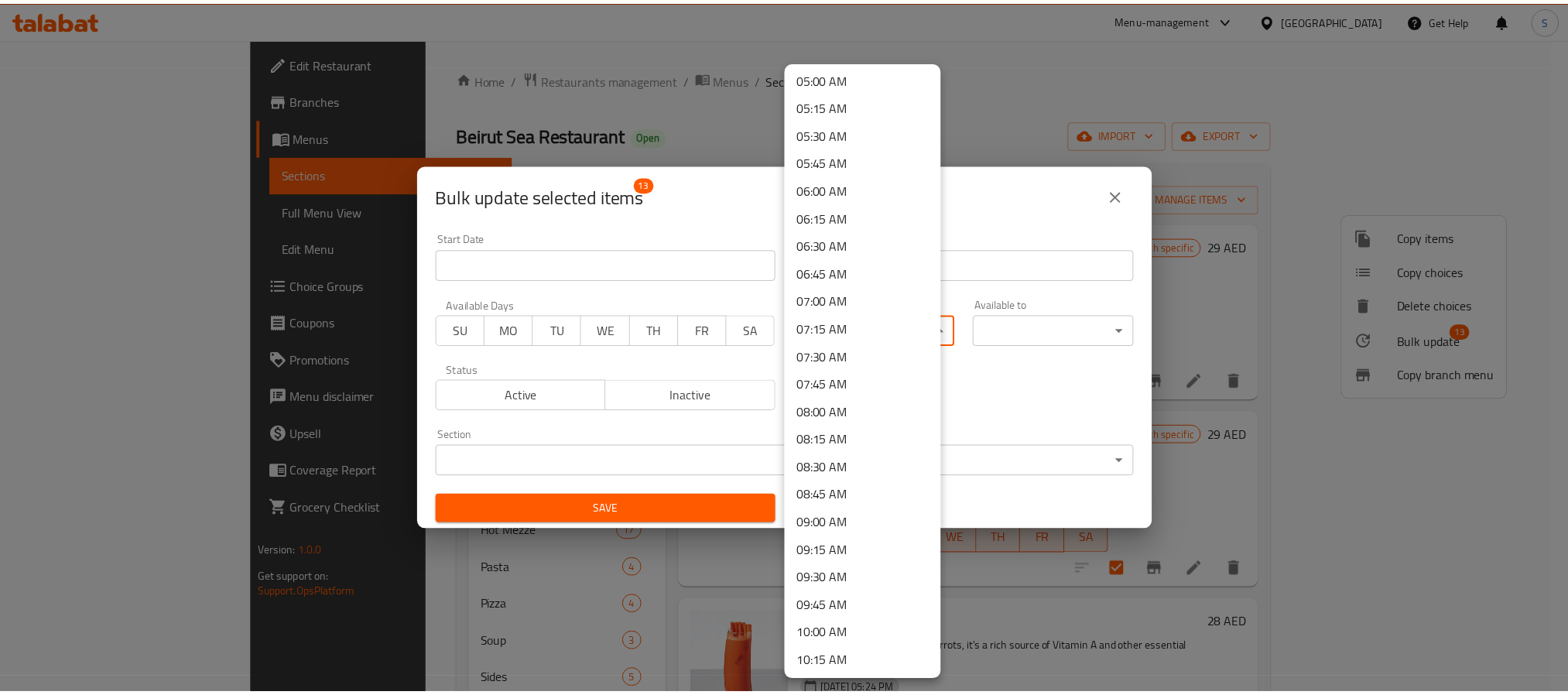
scroll to position [581, 0]
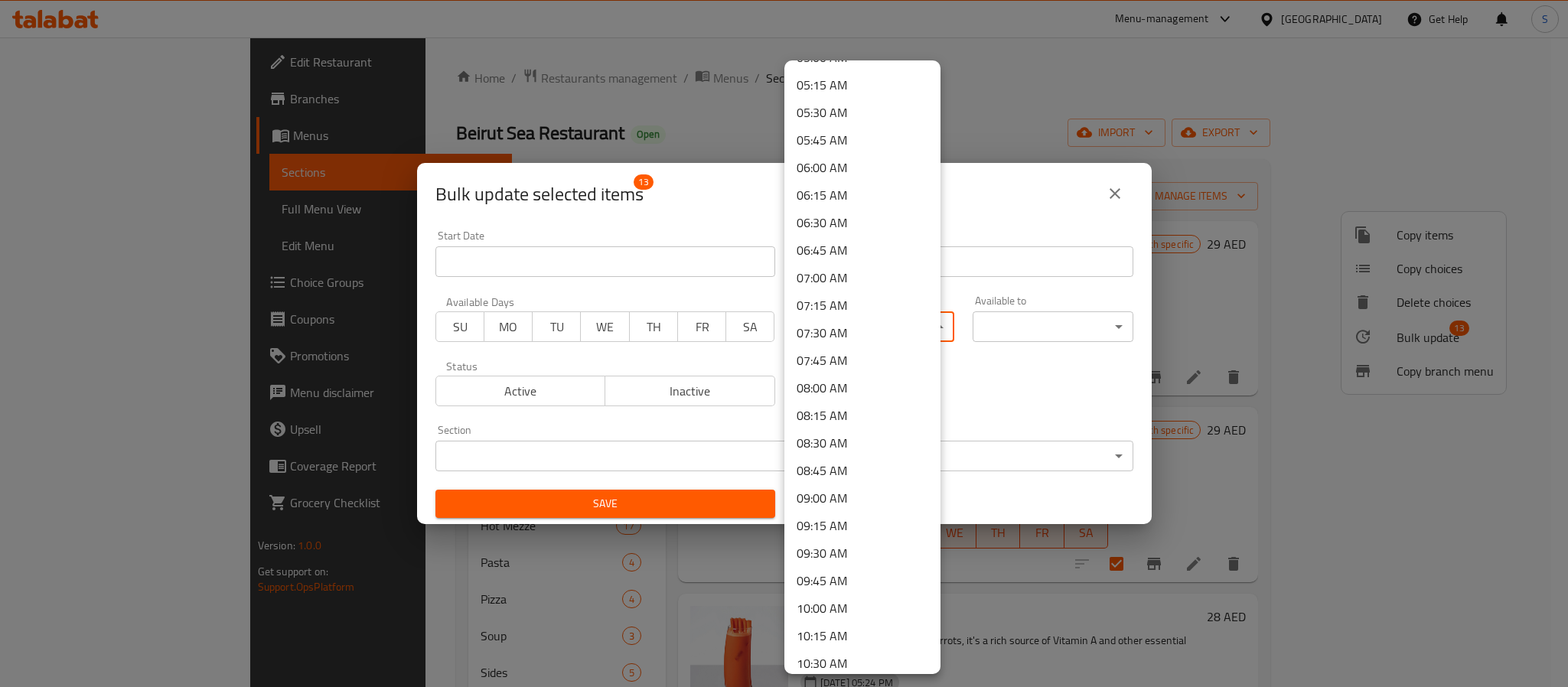
drag, startPoint x: 823, startPoint y: 496, endPoint x: 943, endPoint y: 436, distance: 134.2
click at [840, 492] on li "09:00 AM" at bounding box center [862, 498] width 156 height 28
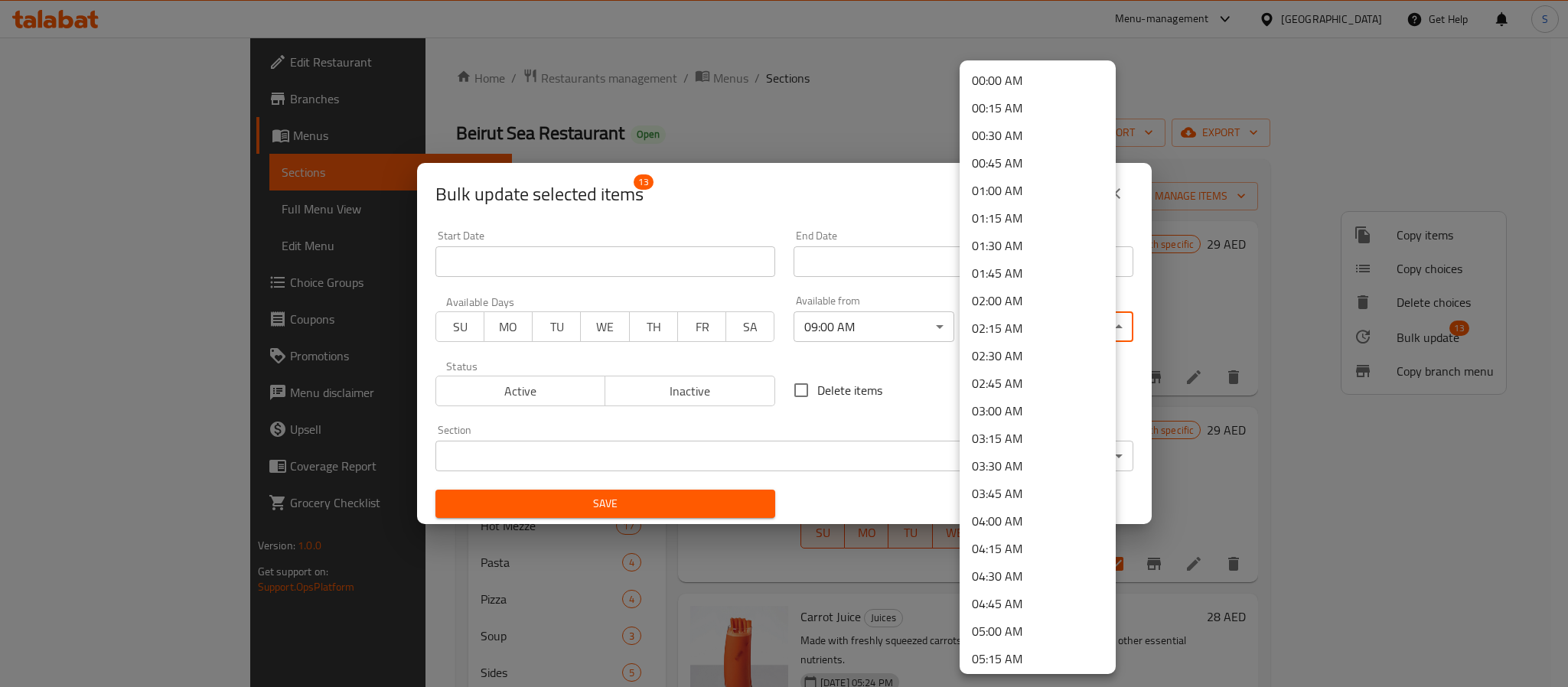
click at [1031, 333] on body "​ Menu-management [GEOGRAPHIC_DATA] Get Help S Edit Restaurant Branches Menus S…" at bounding box center [784, 362] width 1568 height 650
drag, startPoint x: 999, startPoint y: 165, endPoint x: 830, endPoint y: 371, distance: 266.5
click at [999, 170] on li "00:45 AM" at bounding box center [1037, 163] width 156 height 28
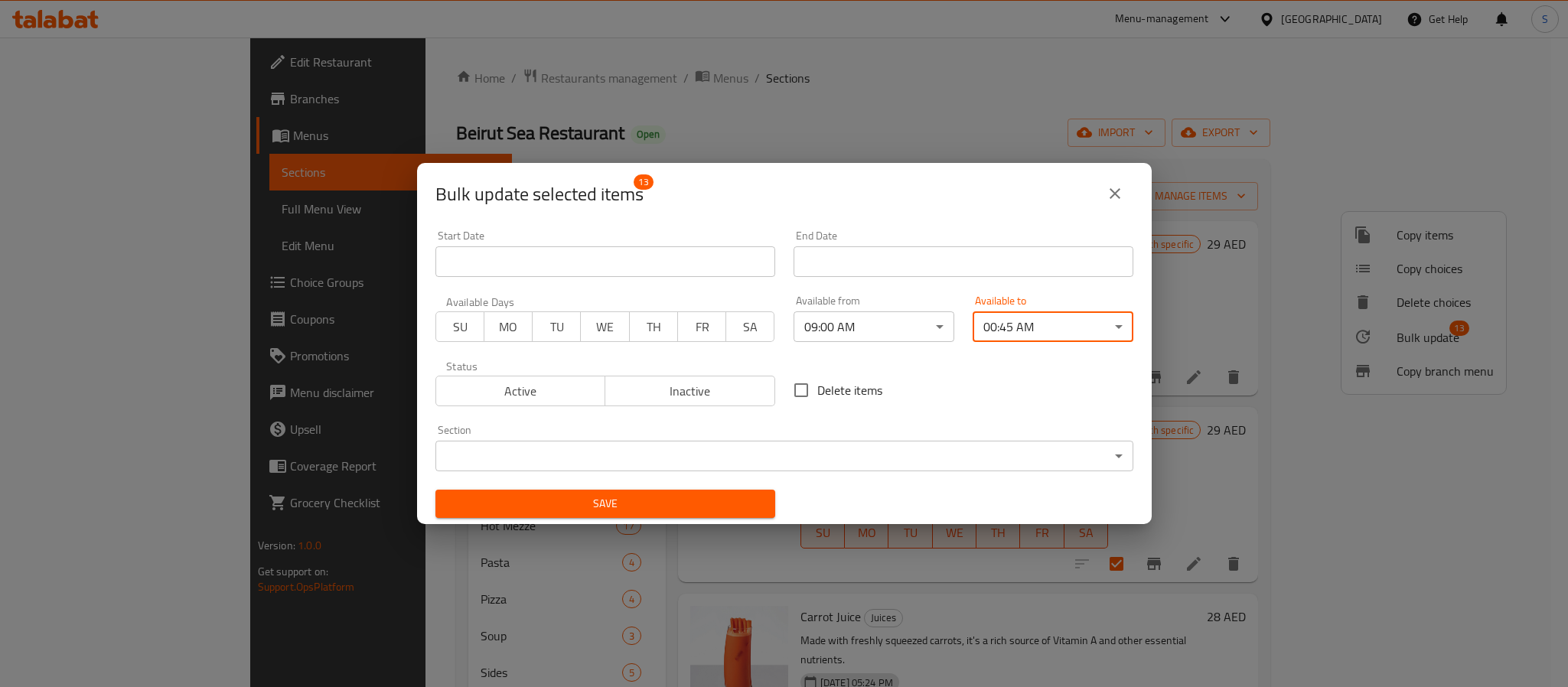
drag, startPoint x: 689, startPoint y: 498, endPoint x: 672, endPoint y: 501, distance: 17.3
click at [687, 499] on span "Save" at bounding box center [605, 505] width 316 height 19
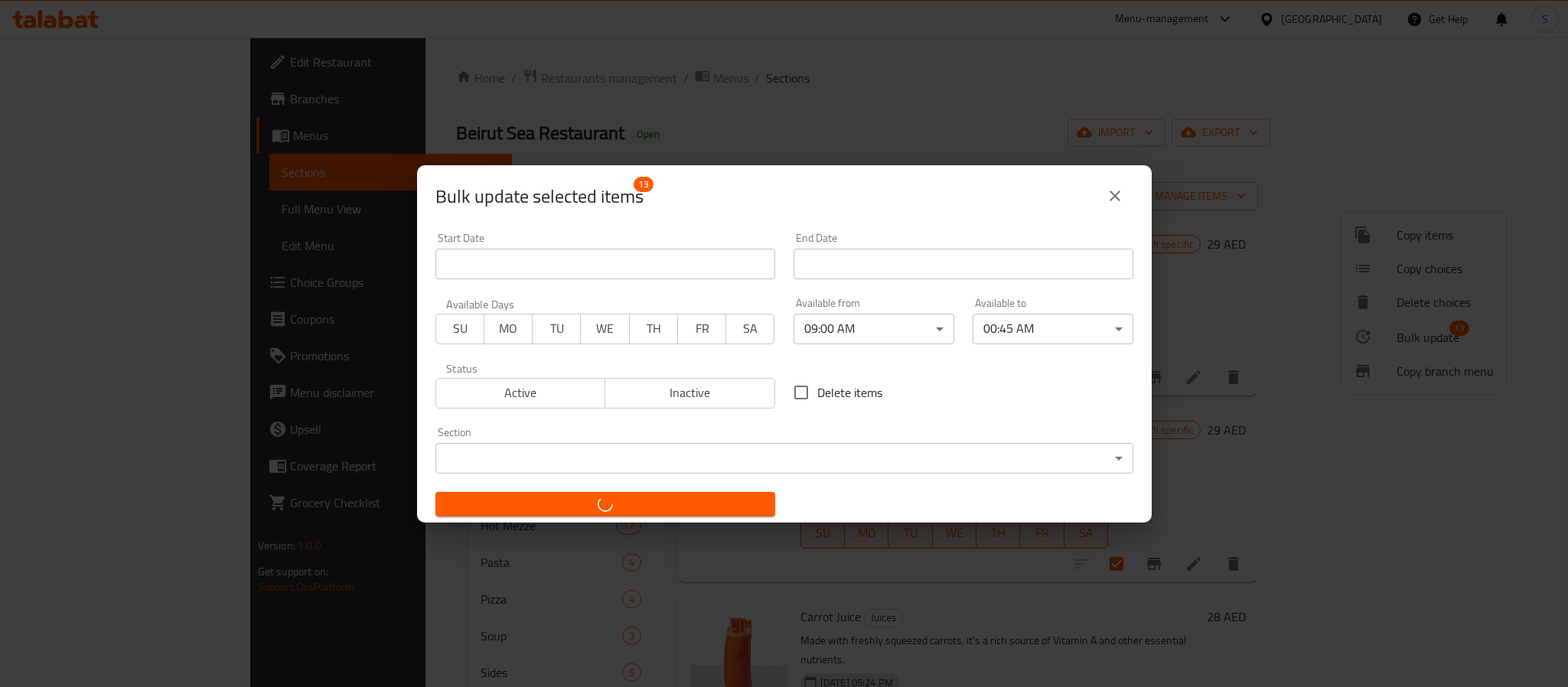
checkbox input "false"
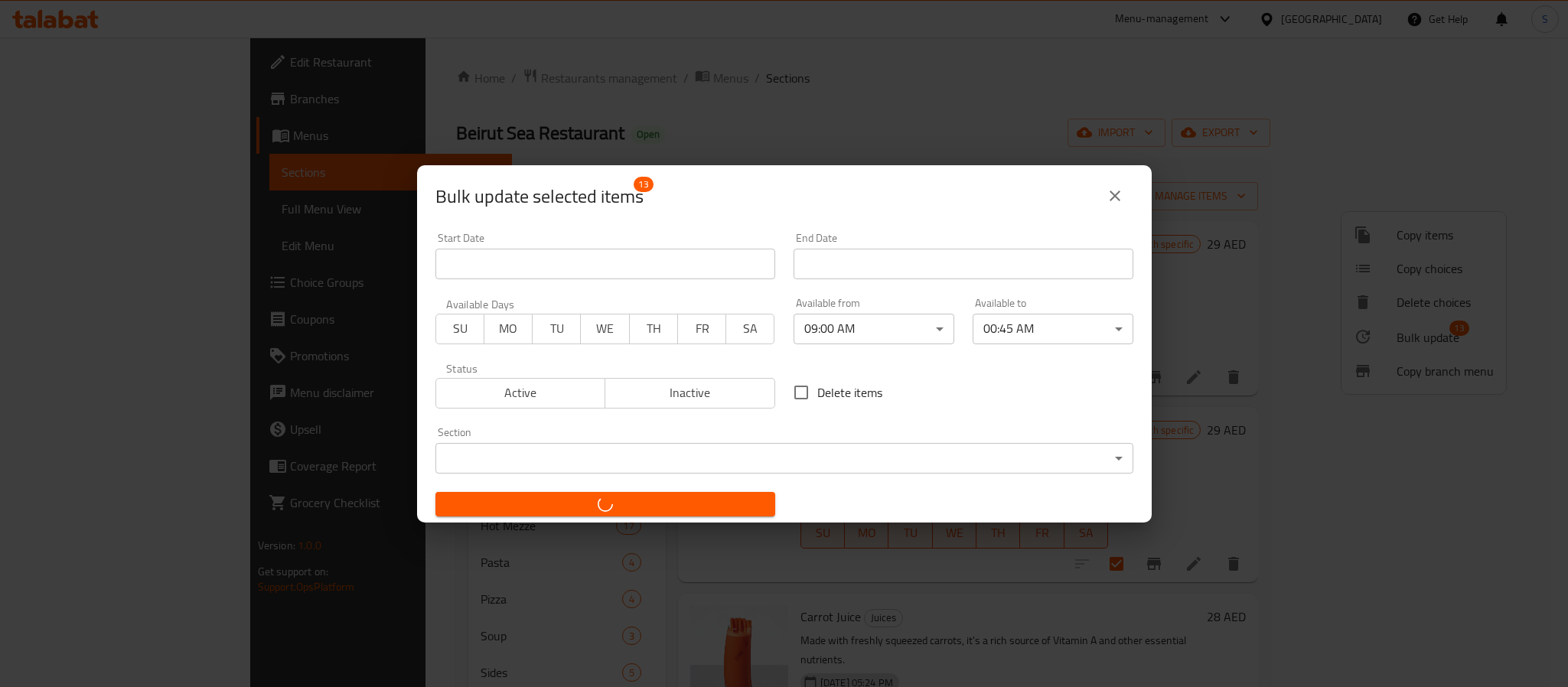
checkbox input "false"
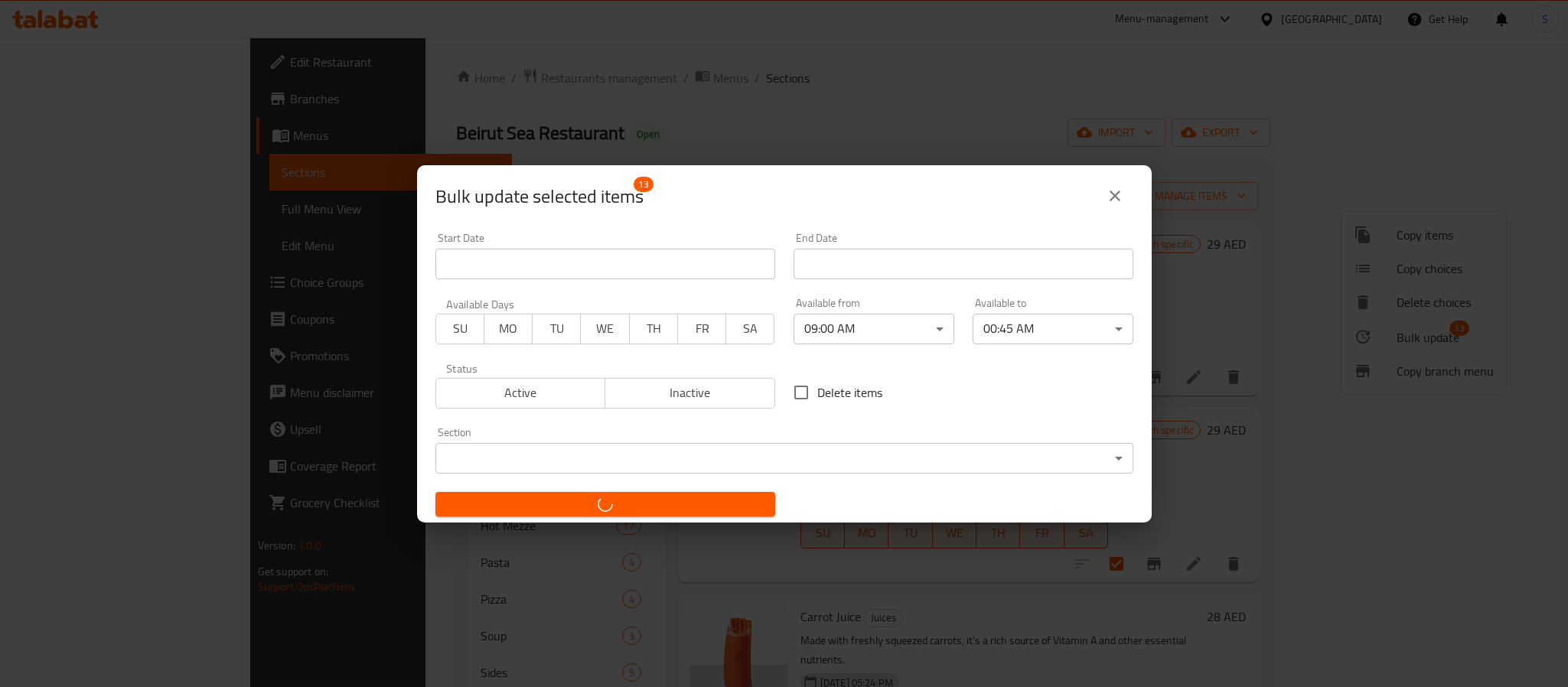
checkbox input "false"
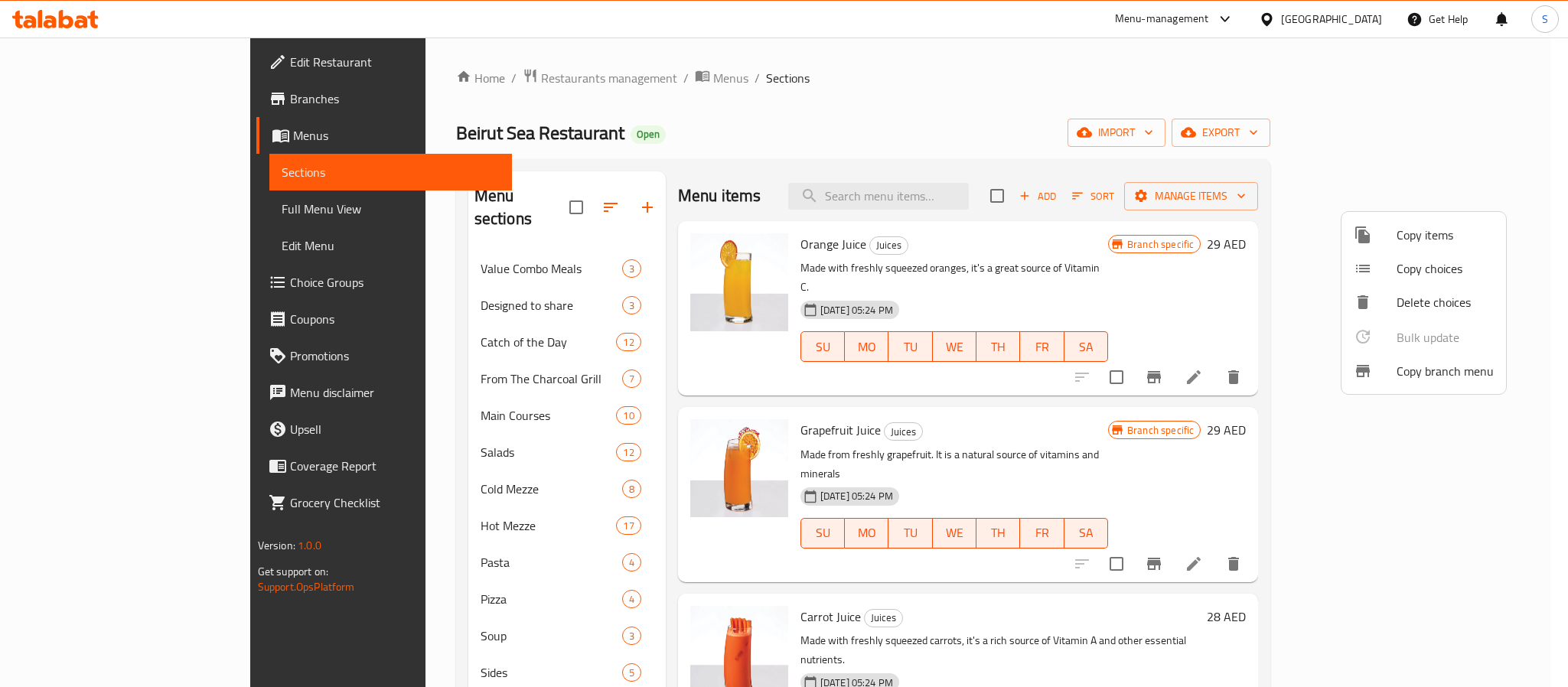
click at [299, 590] on div at bounding box center [784, 343] width 1568 height 687
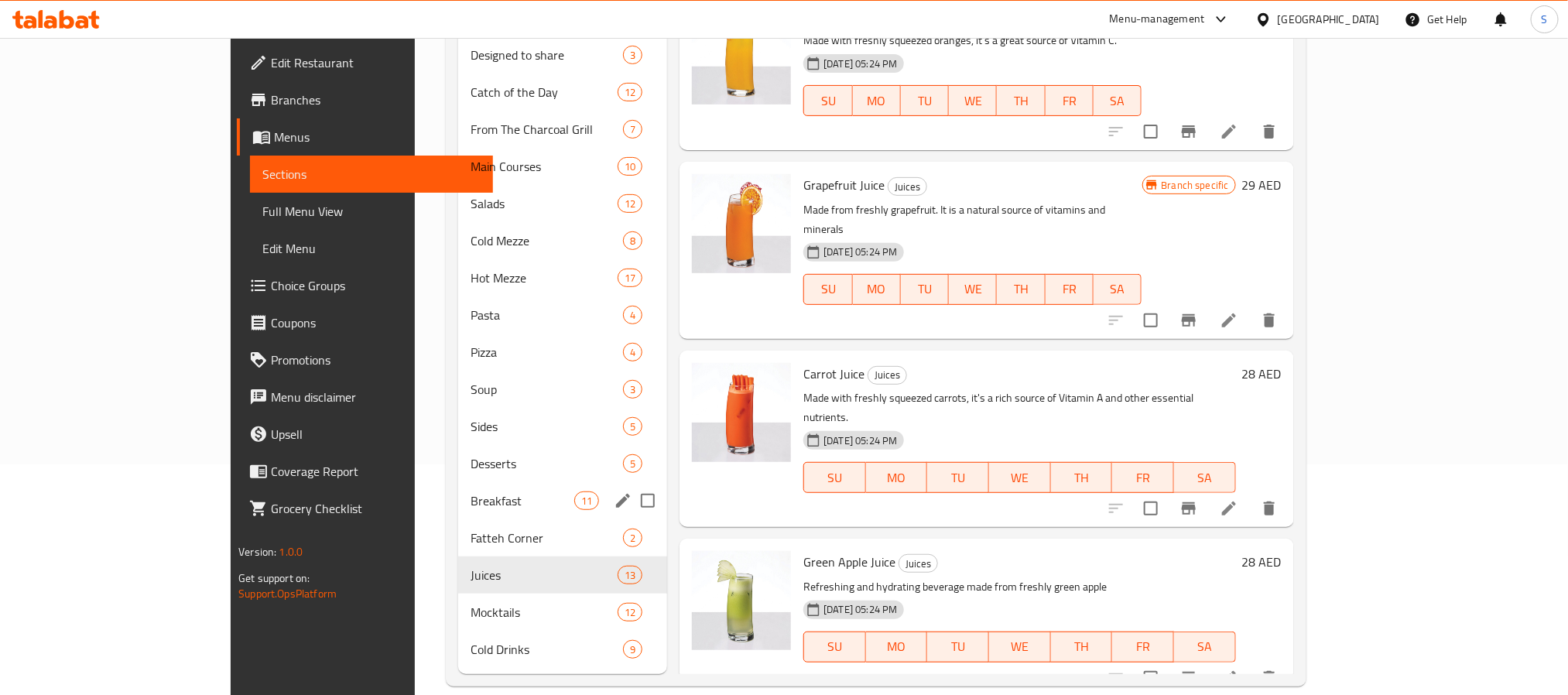
scroll to position [232, 0]
click at [458, 620] on div "Mocktails 12" at bounding box center [563, 610] width 209 height 37
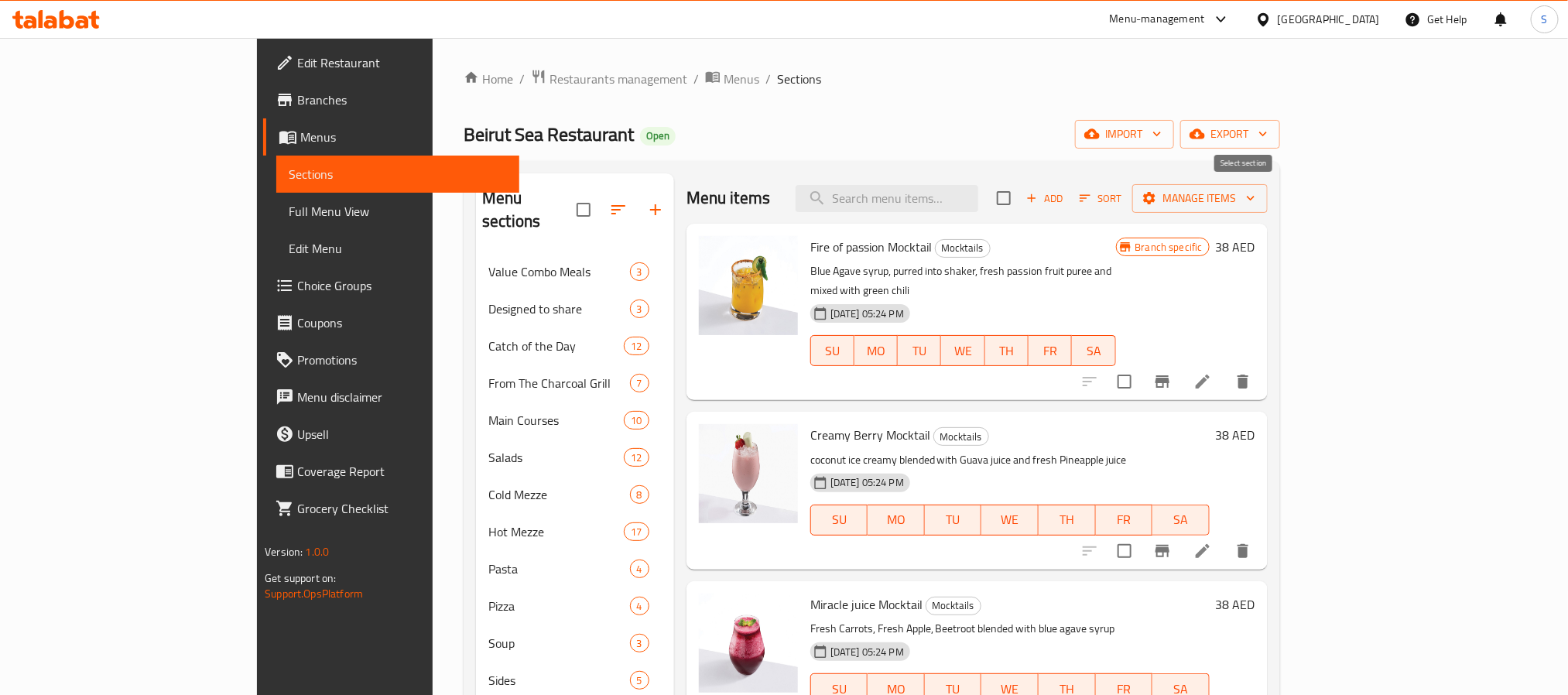
drag, startPoint x: 1244, startPoint y: 200, endPoint x: 1275, endPoint y: 238, distance: 49.0
click at [1020, 200] on input "checkbox" at bounding box center [1004, 199] width 33 height 33
checkbox input "true"
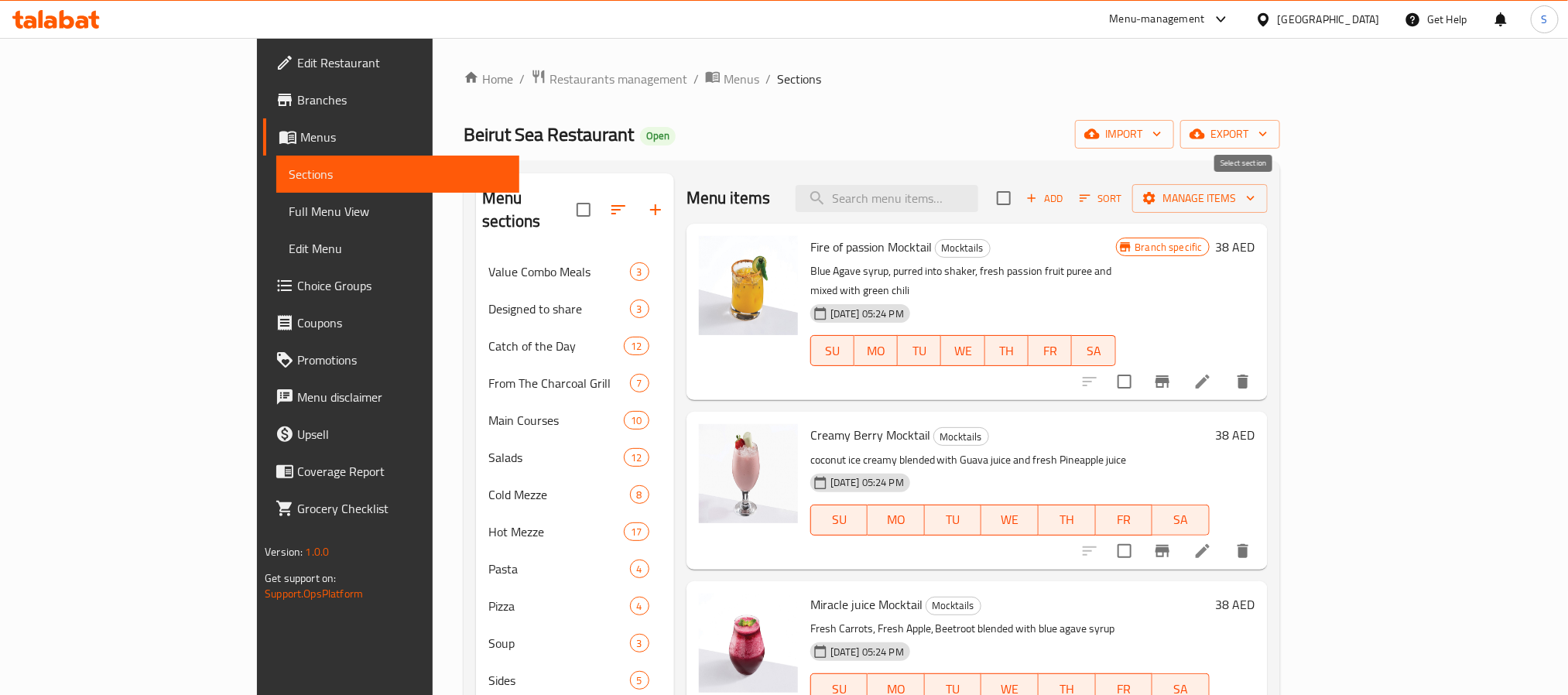
checkbox input "true"
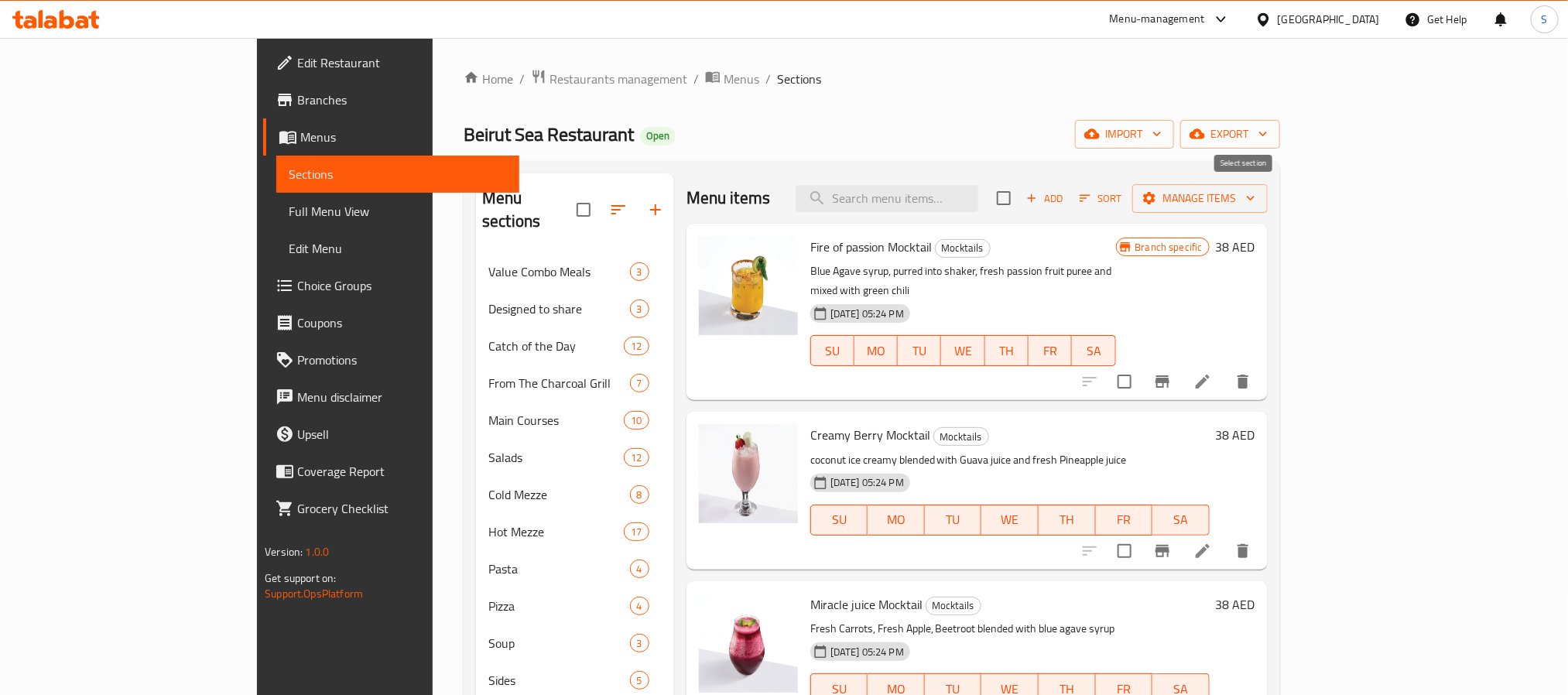
checkbox input "true"
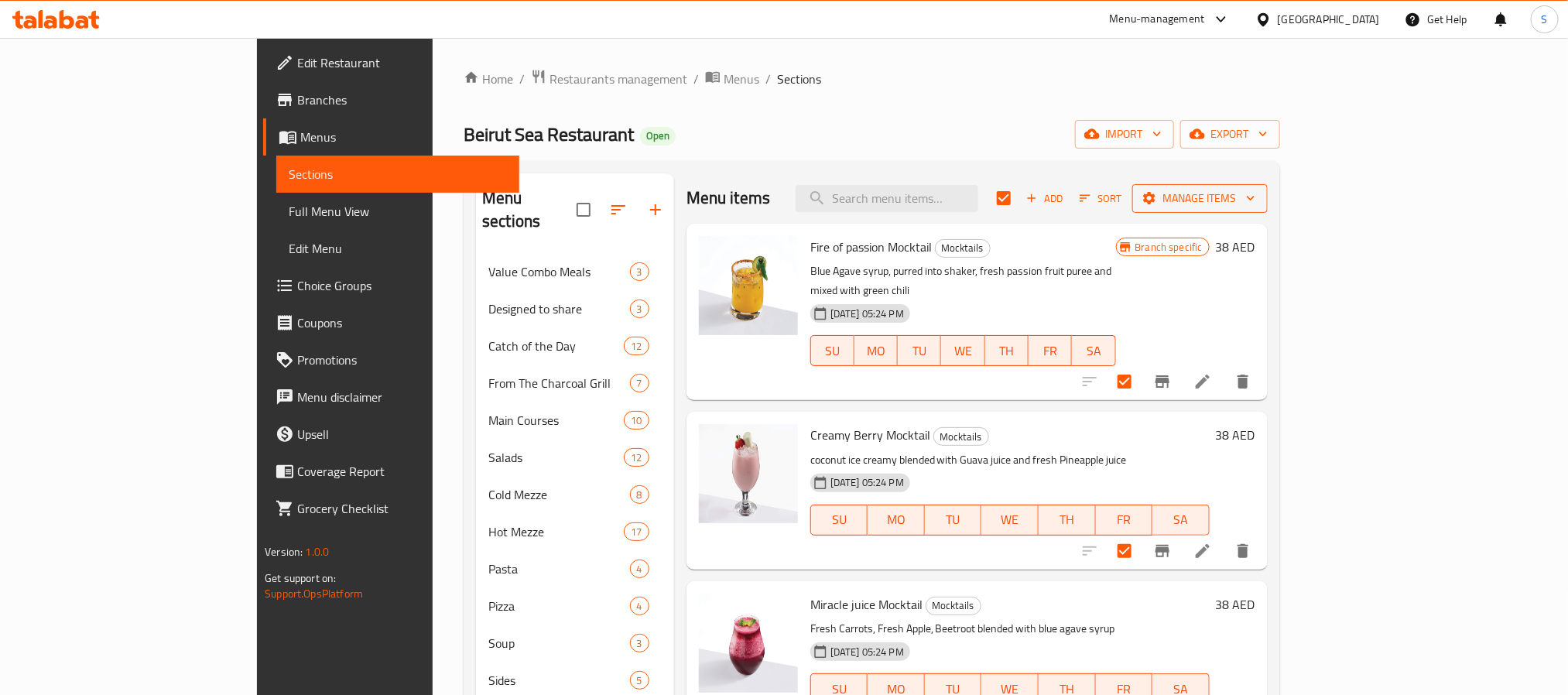
click at [1256, 198] on span "Manage items" at bounding box center [1200, 199] width 111 height 20
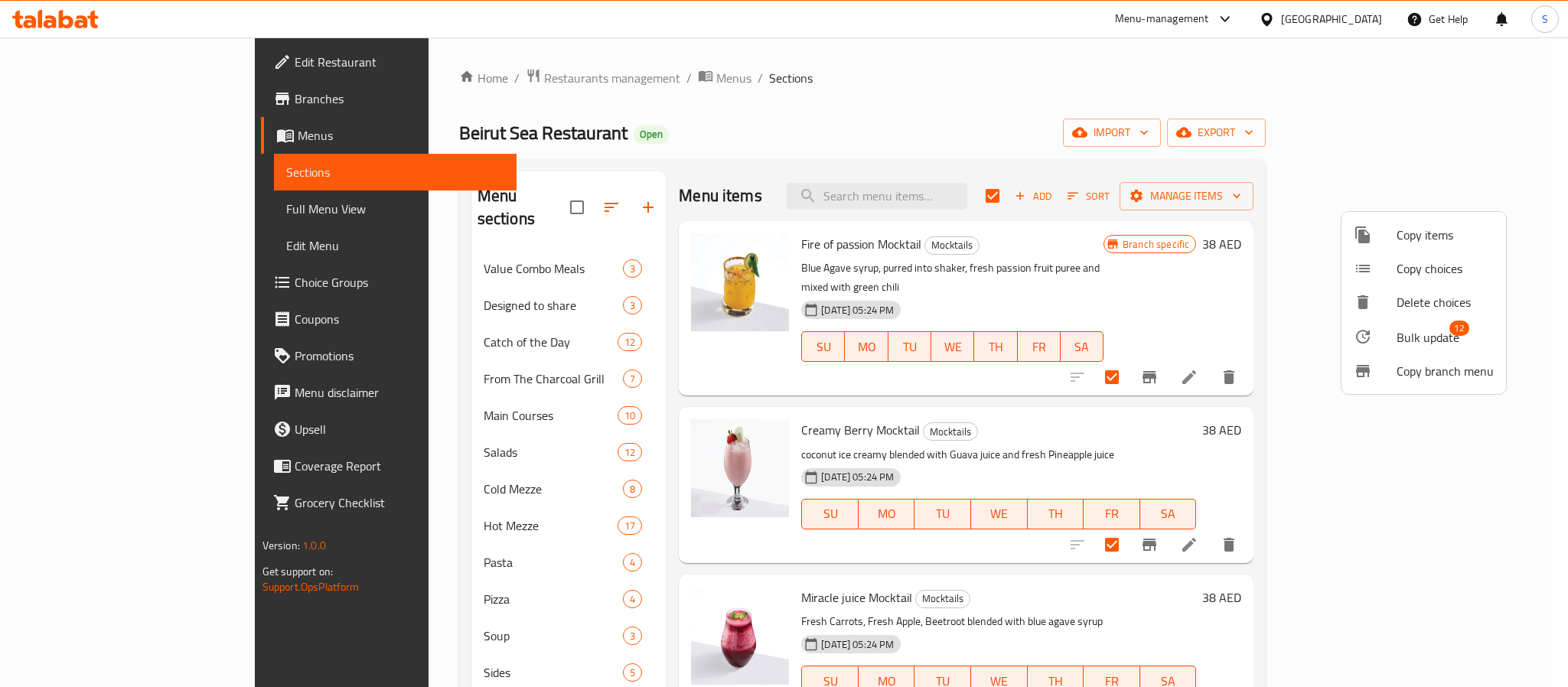
click at [1433, 327] on li "Bulk update 12" at bounding box center [1424, 336] width 165 height 35
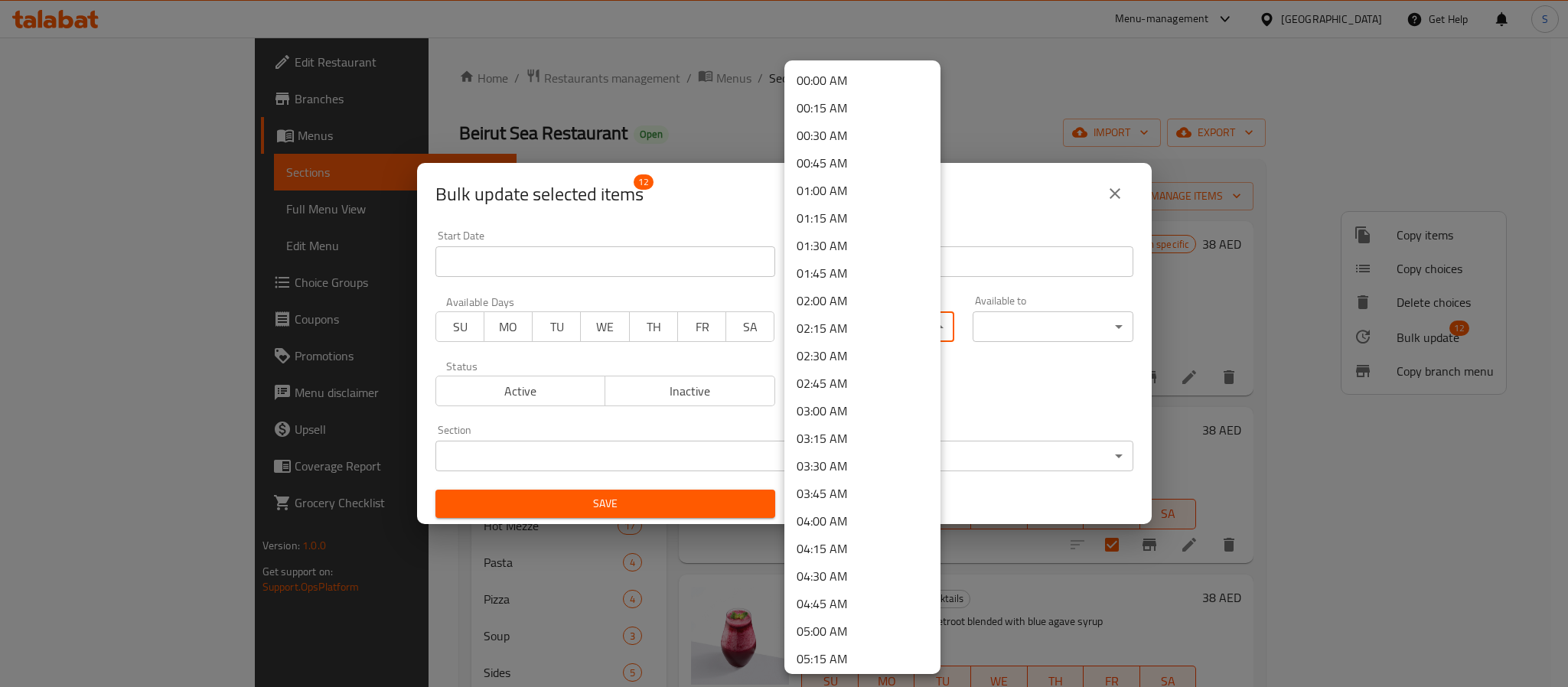
click at [905, 327] on body "​ Menu-management [GEOGRAPHIC_DATA] Get Help S Edit Restaurant Branches Menus S…" at bounding box center [784, 362] width 1568 height 650
drag, startPoint x: 836, startPoint y: 499, endPoint x: 848, endPoint y: 501, distance: 12.2
click at [839, 499] on li "09:00 AM" at bounding box center [862, 498] width 156 height 28
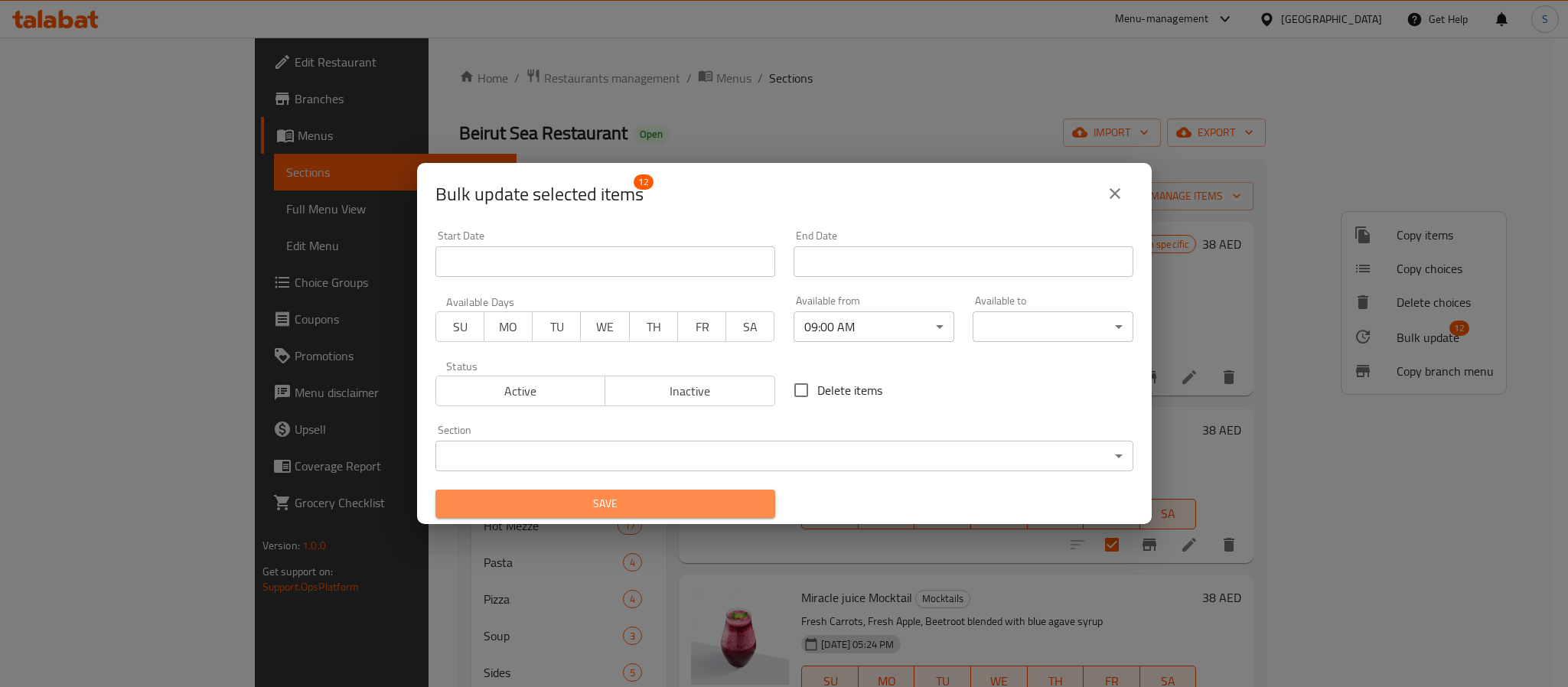
click at [694, 508] on span "Save" at bounding box center [605, 505] width 316 height 19
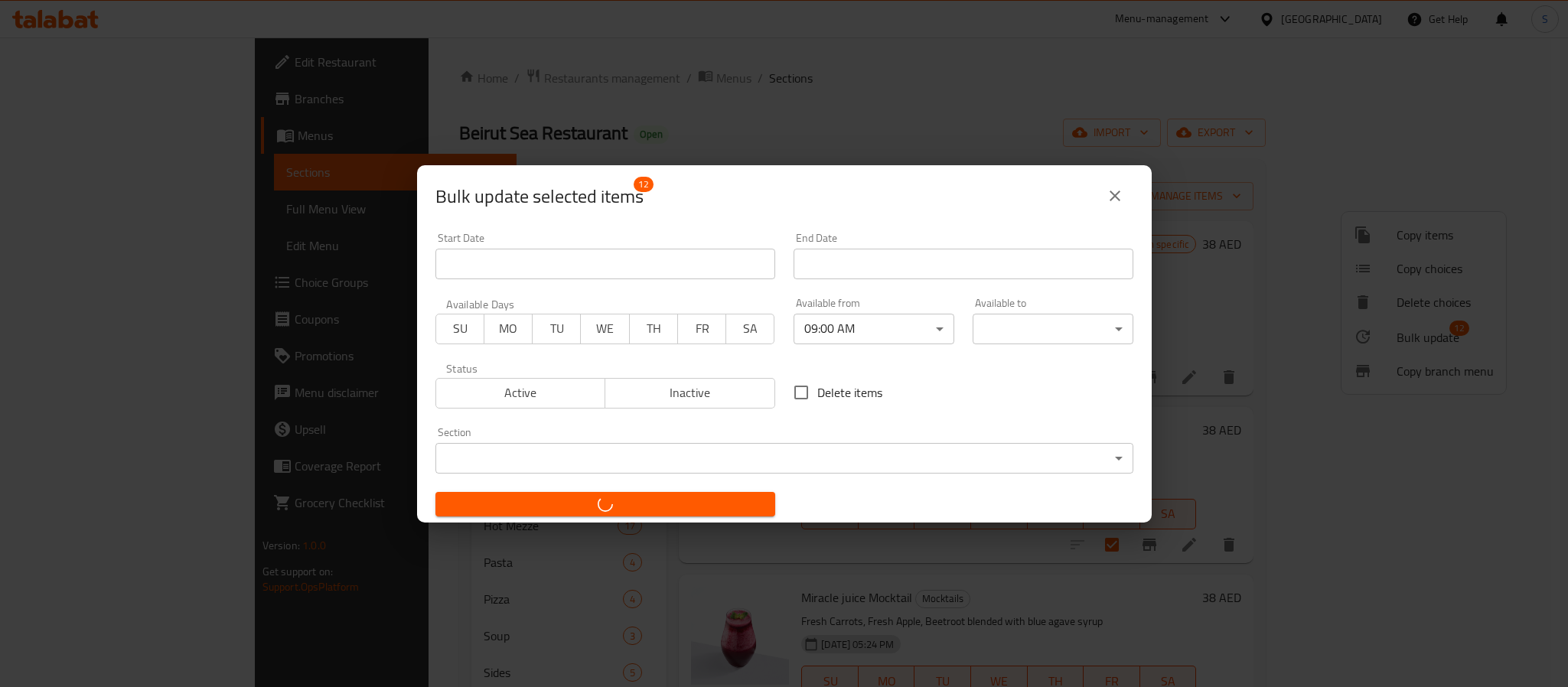
checkbox input "false"
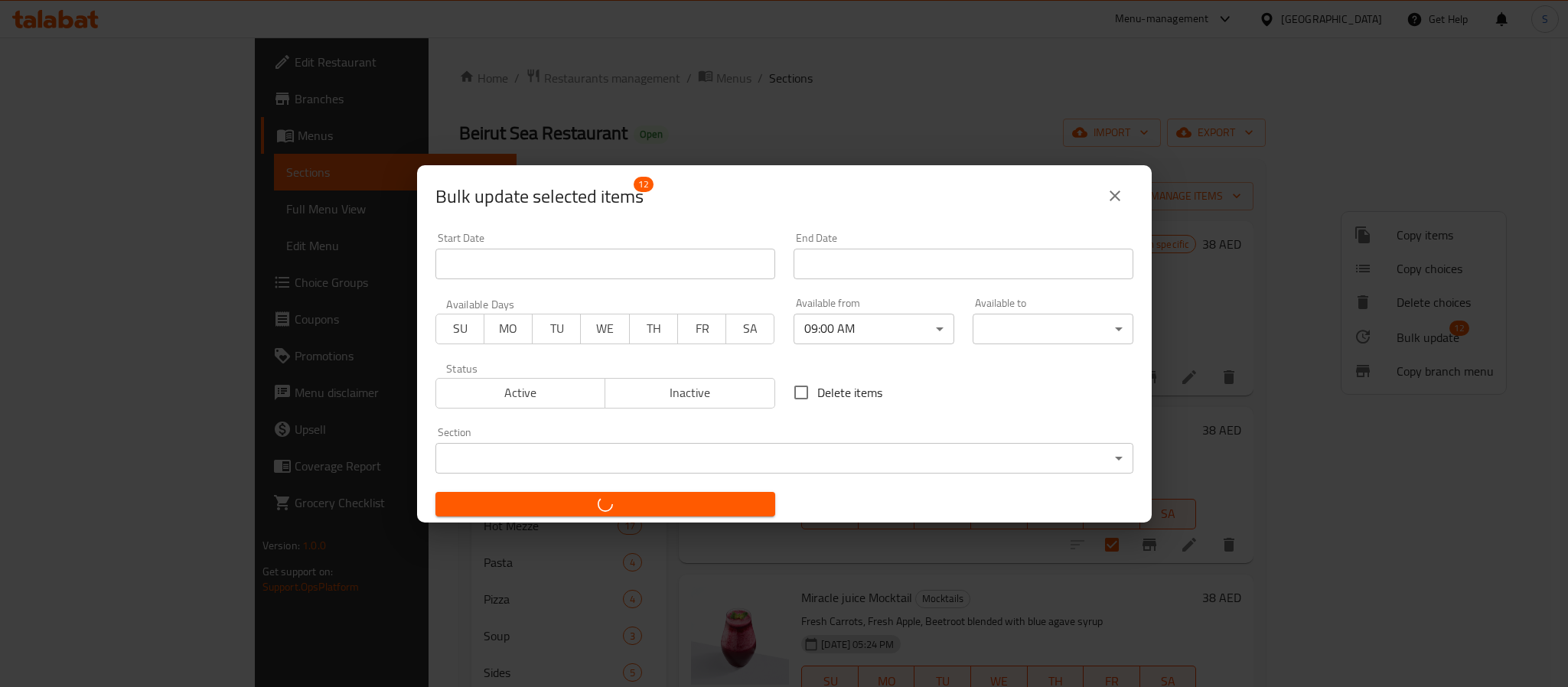
checkbox input "false"
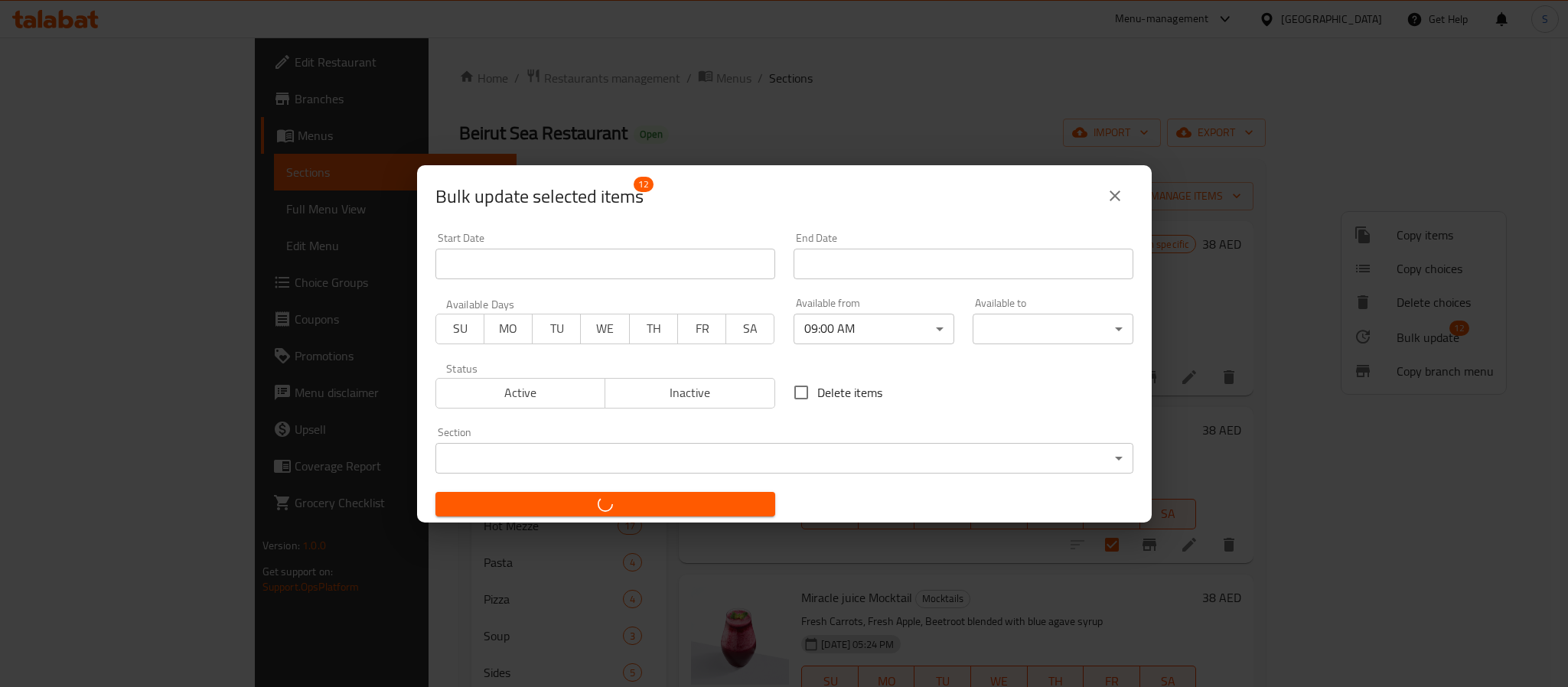
checkbox input "false"
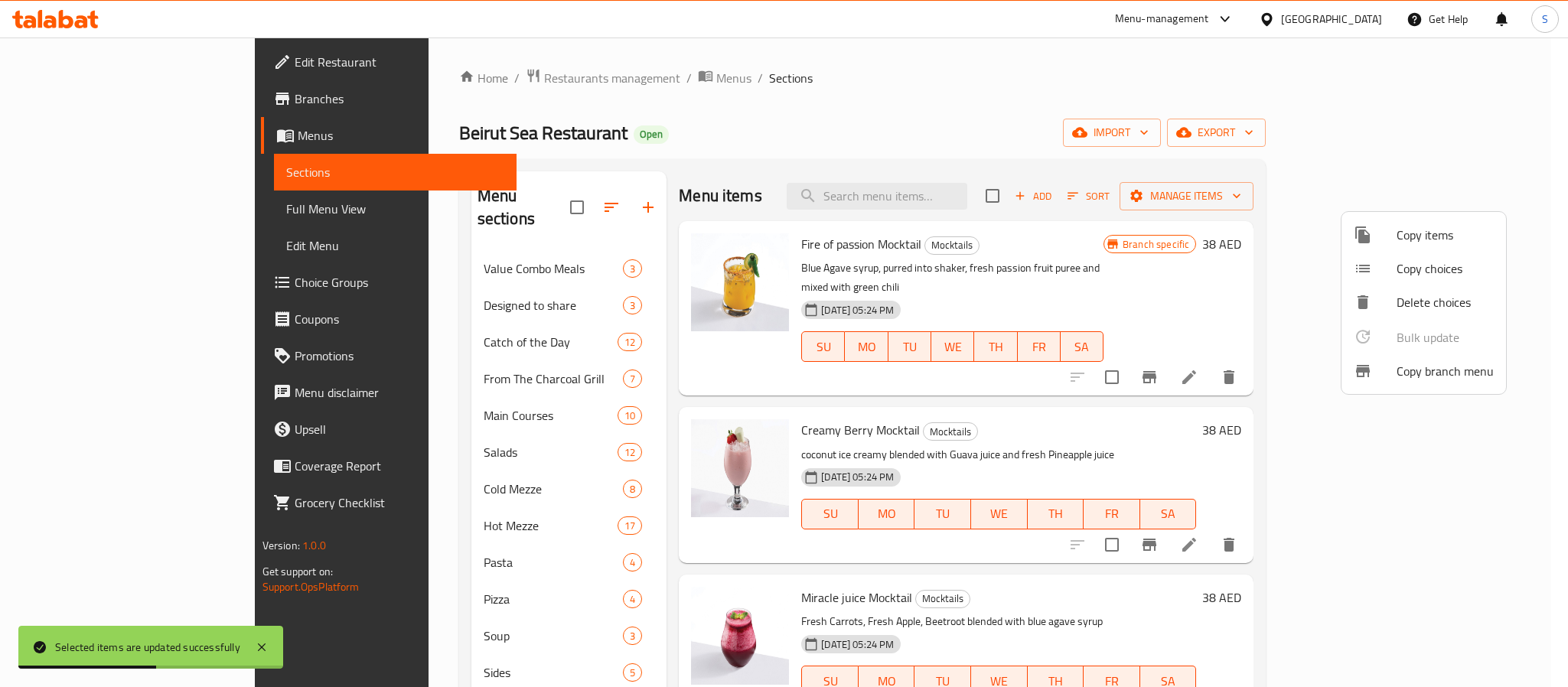
drag, startPoint x: 1234, startPoint y: 203, endPoint x: 1283, endPoint y: 235, distance: 58.5
click at [1235, 205] on div at bounding box center [784, 343] width 1568 height 687
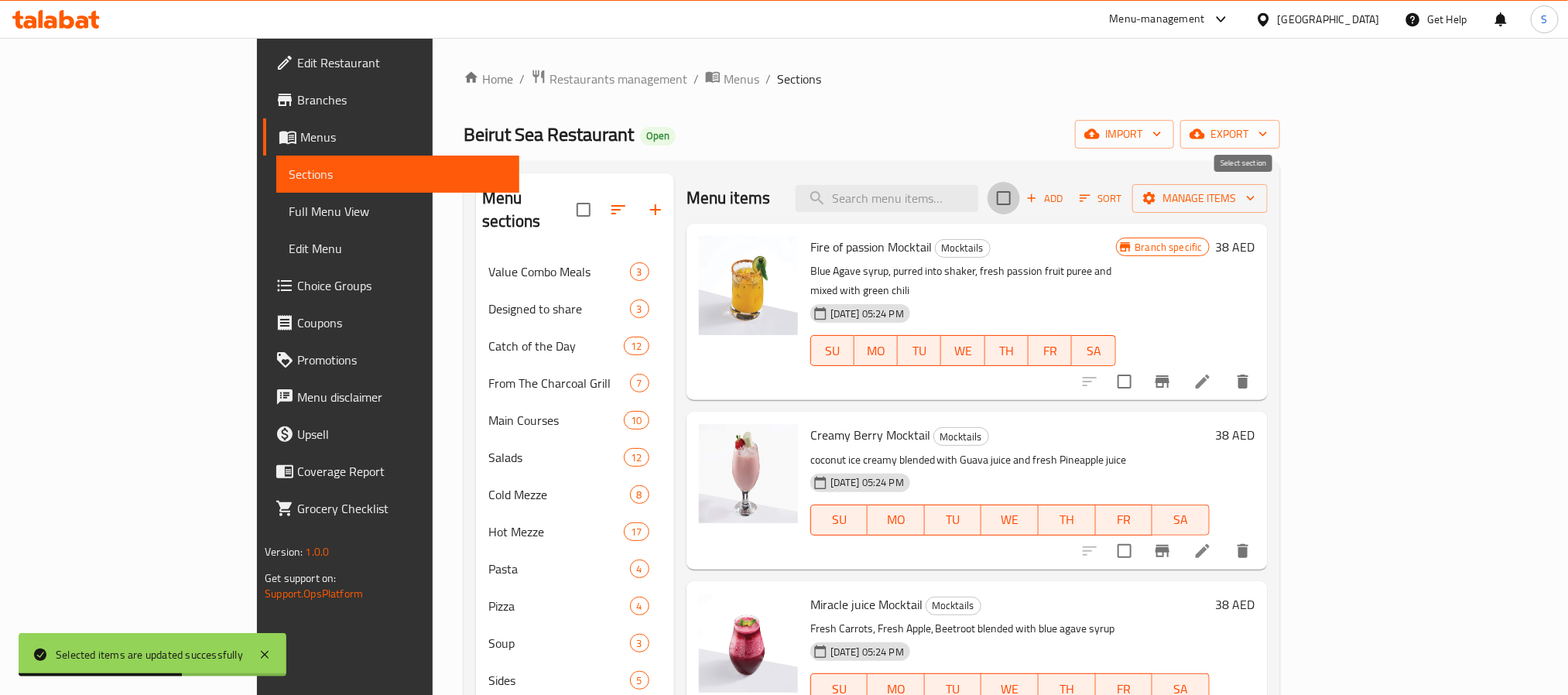
click at [1020, 200] on input "checkbox" at bounding box center [1004, 199] width 33 height 33
checkbox input "true"
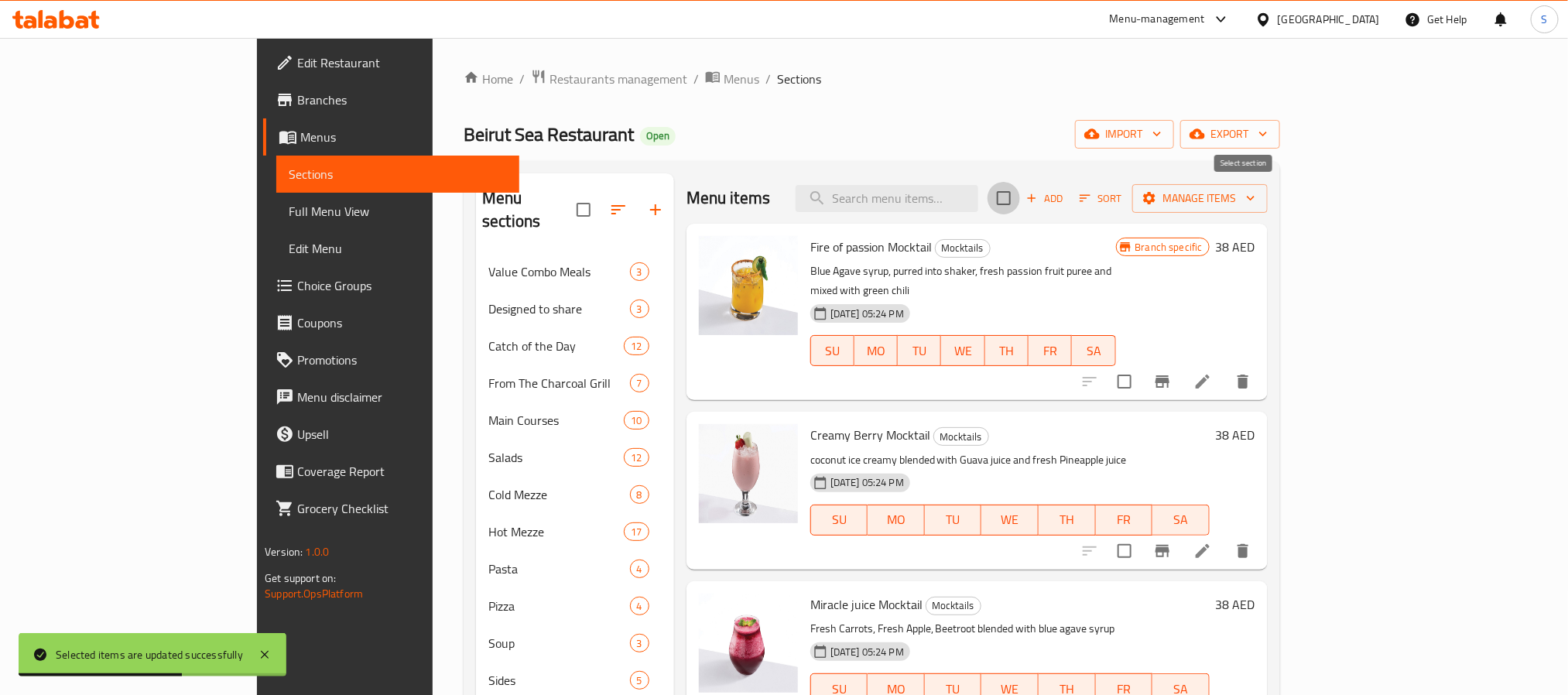
checkbox input "true"
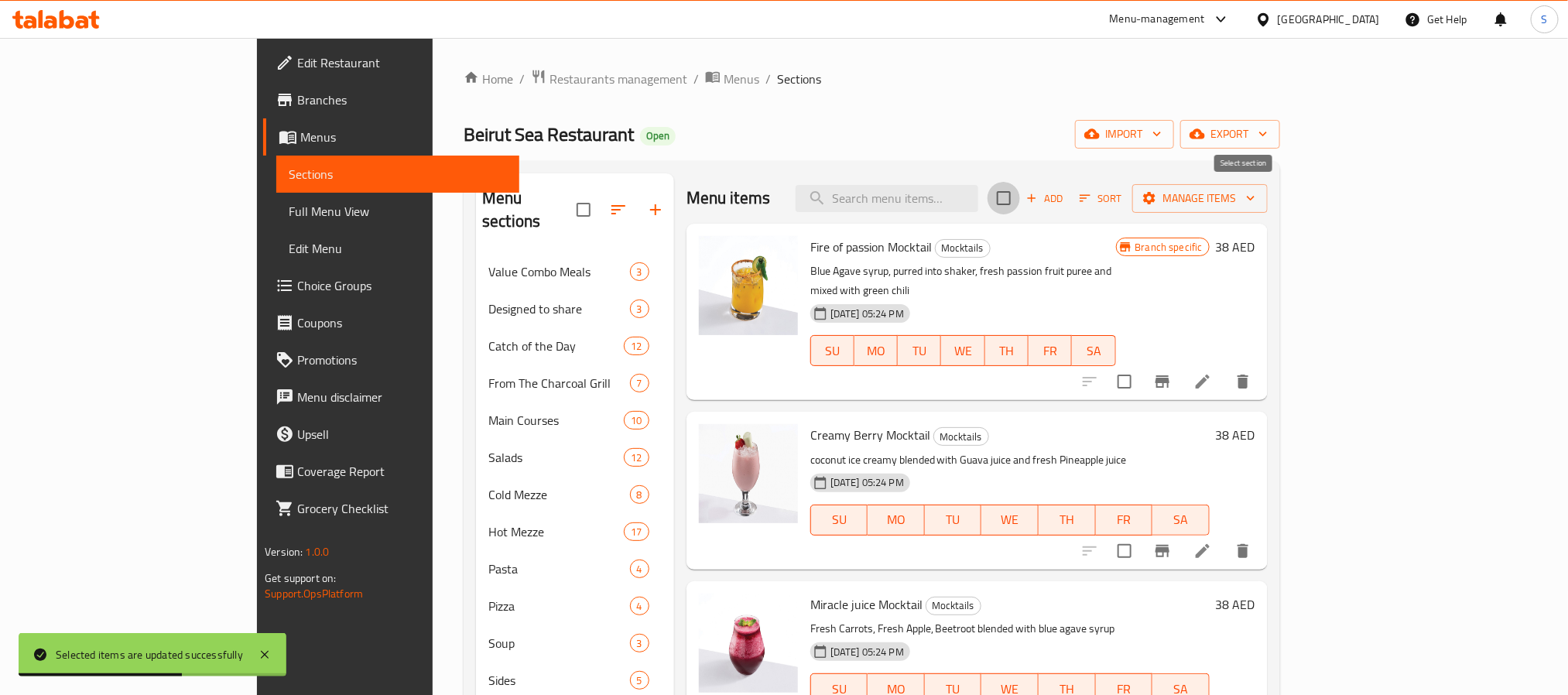
checkbox input "true"
click at [1268, 209] on button "Manage items" at bounding box center [1200, 199] width 135 height 29
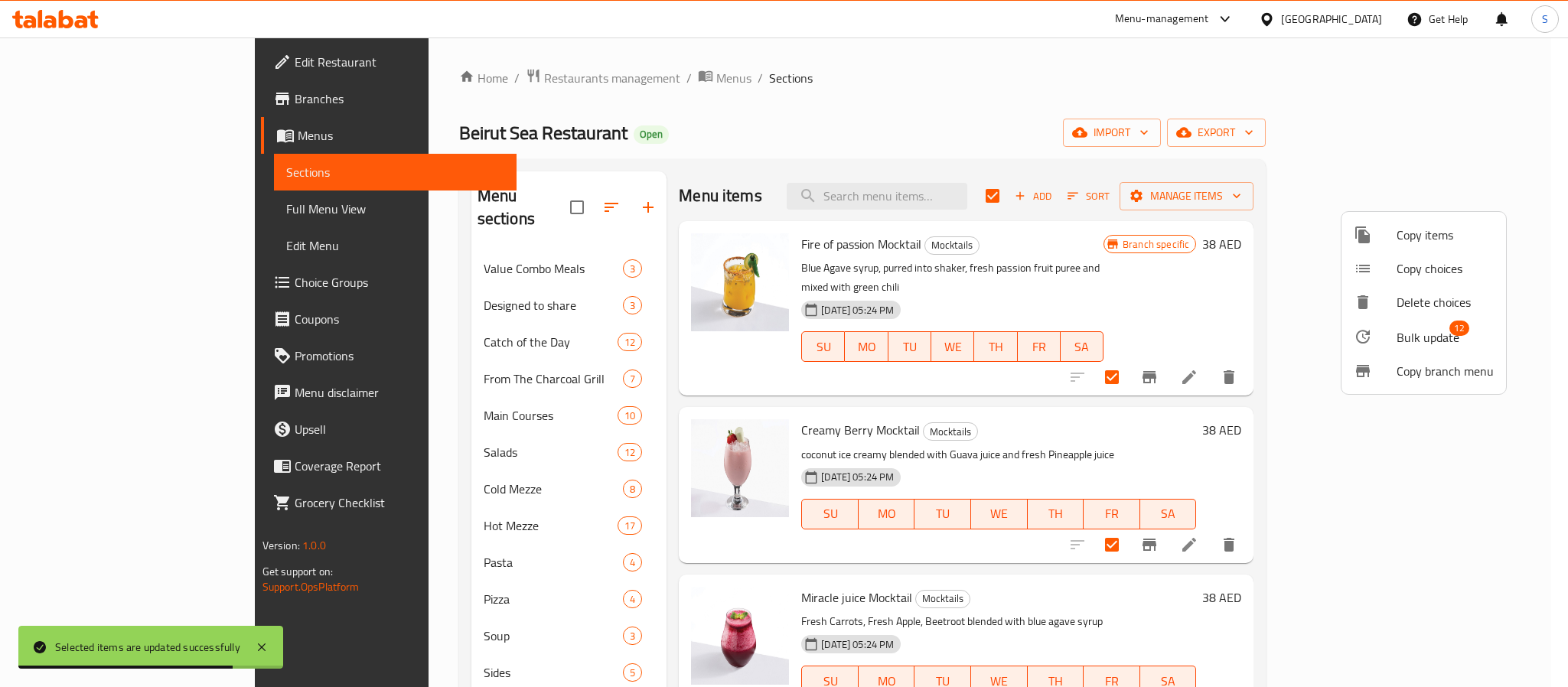
click at [1452, 328] on span "12" at bounding box center [1459, 328] width 20 height 15
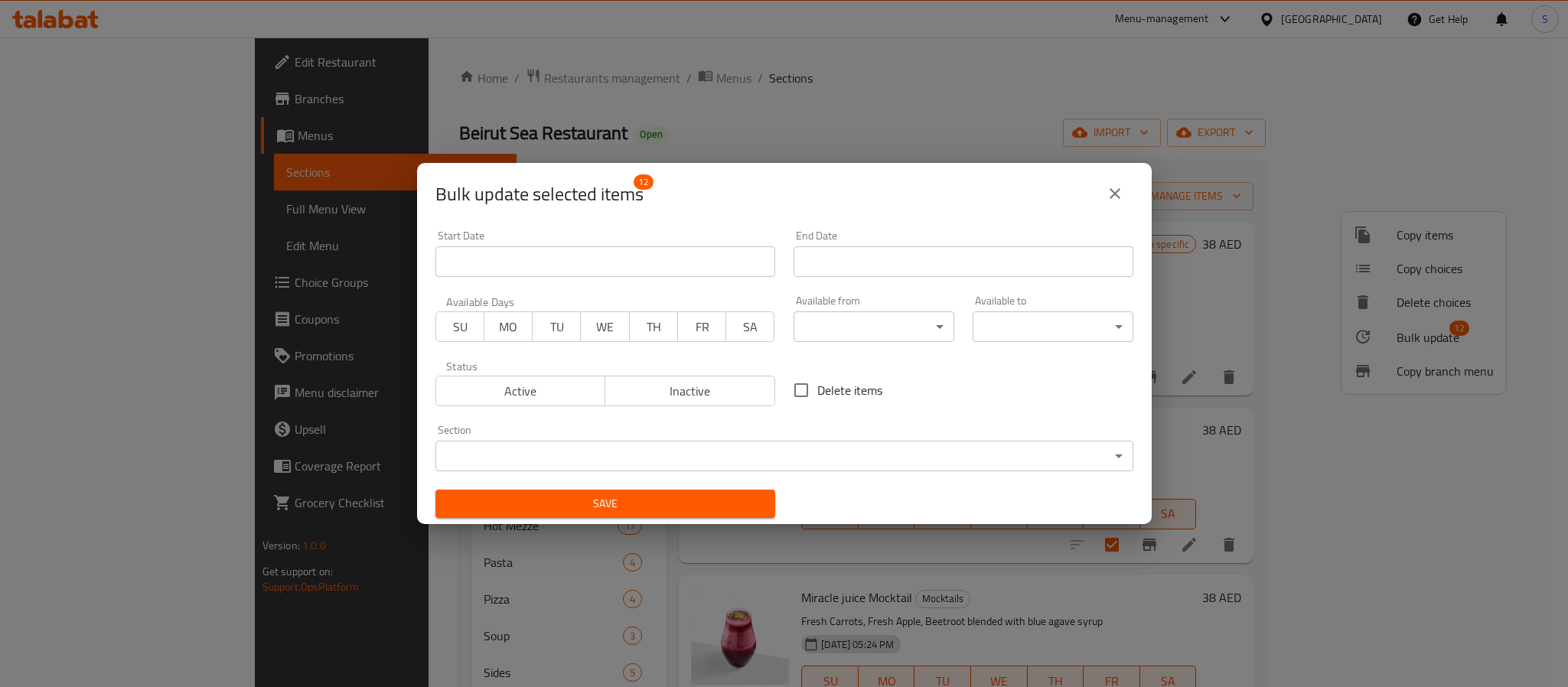
drag, startPoint x: 1126, startPoint y: 184, endPoint x: 1247, endPoint y: 262, distance: 144.0
click at [1133, 194] on div "Bulk update selected items 12" at bounding box center [784, 193] width 735 height 61
drag, startPoint x: 1101, startPoint y: 191, endPoint x: 1123, endPoint y: 194, distance: 22.2
click at [1119, 193] on button "close" at bounding box center [1115, 193] width 37 height 36
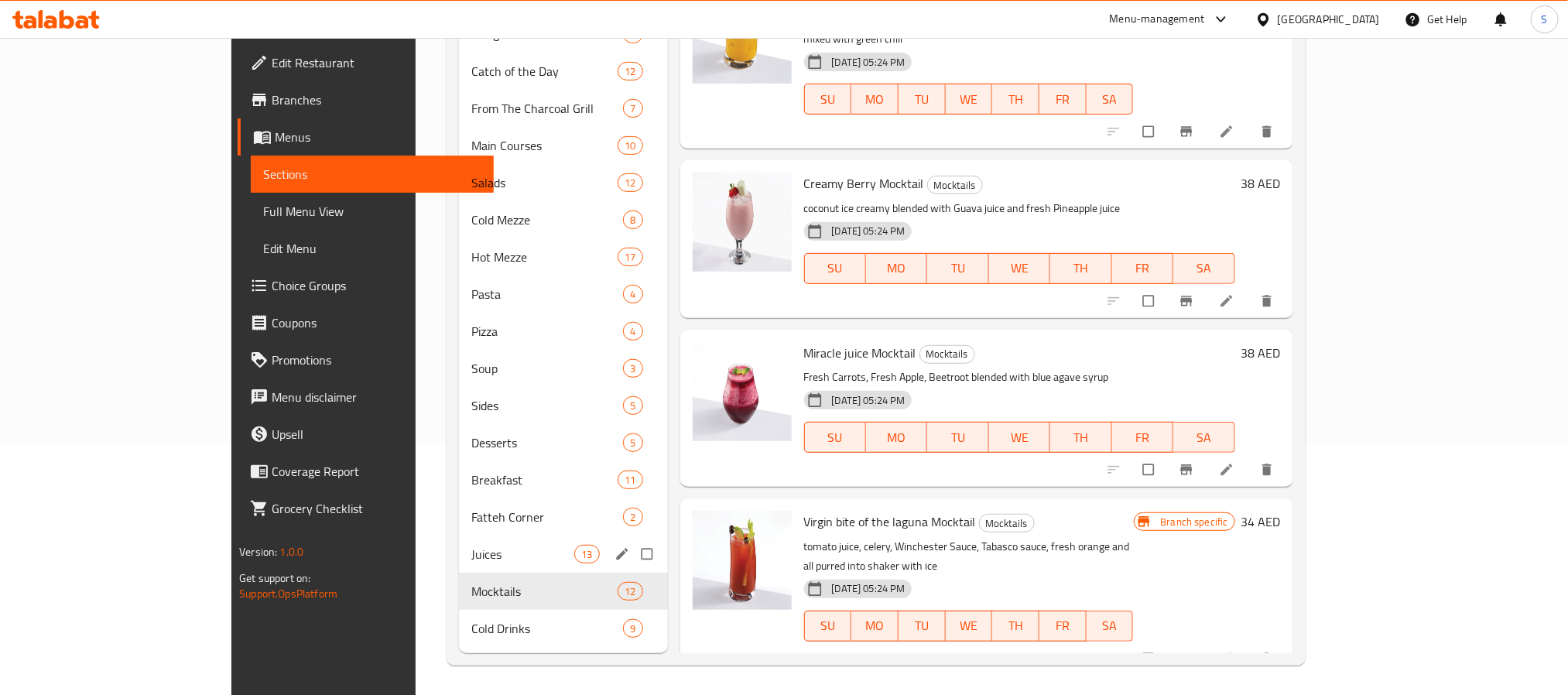
scroll to position [254, 0]
drag, startPoint x: 436, startPoint y: 588, endPoint x: 554, endPoint y: 595, distance: 118.2
click at [472, 586] on span "Mocktails" at bounding box center [523, 590] width 103 height 19
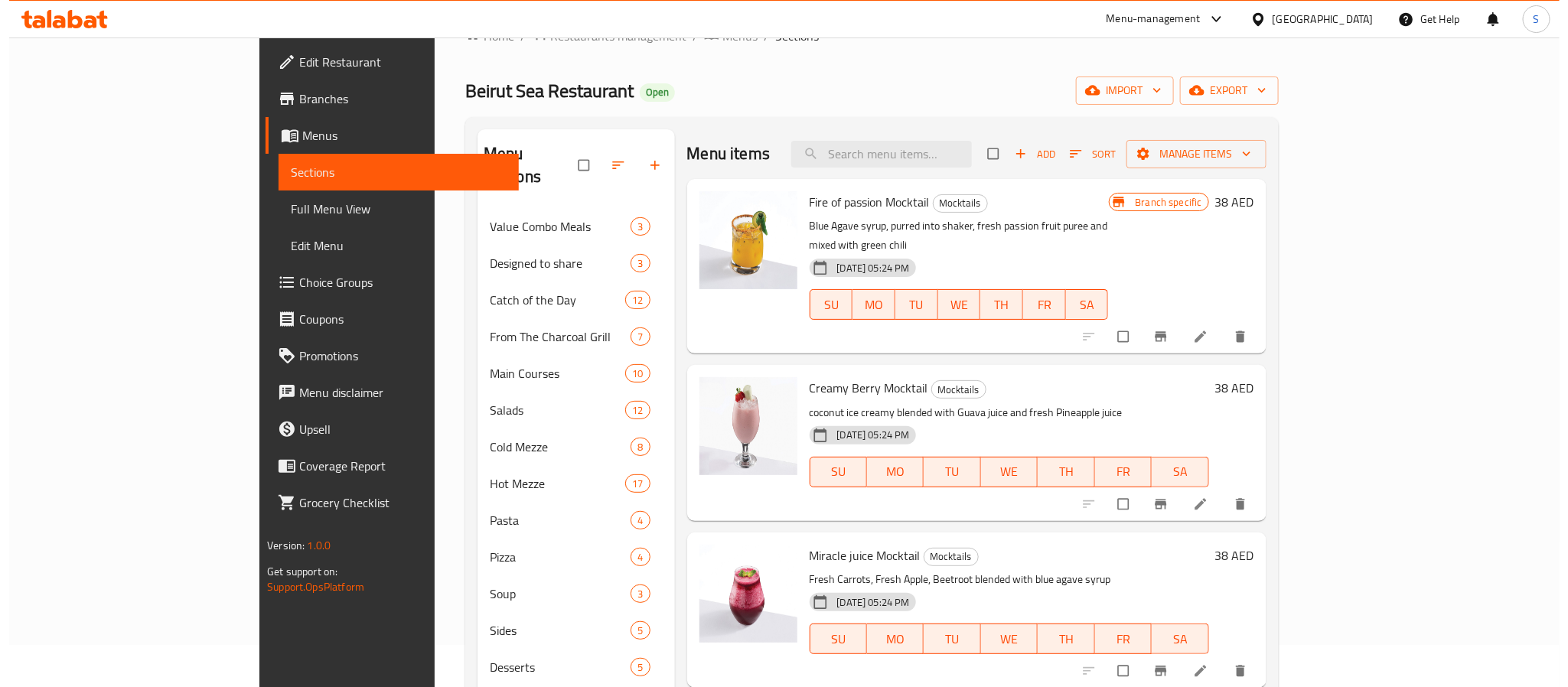
scroll to position [0, 0]
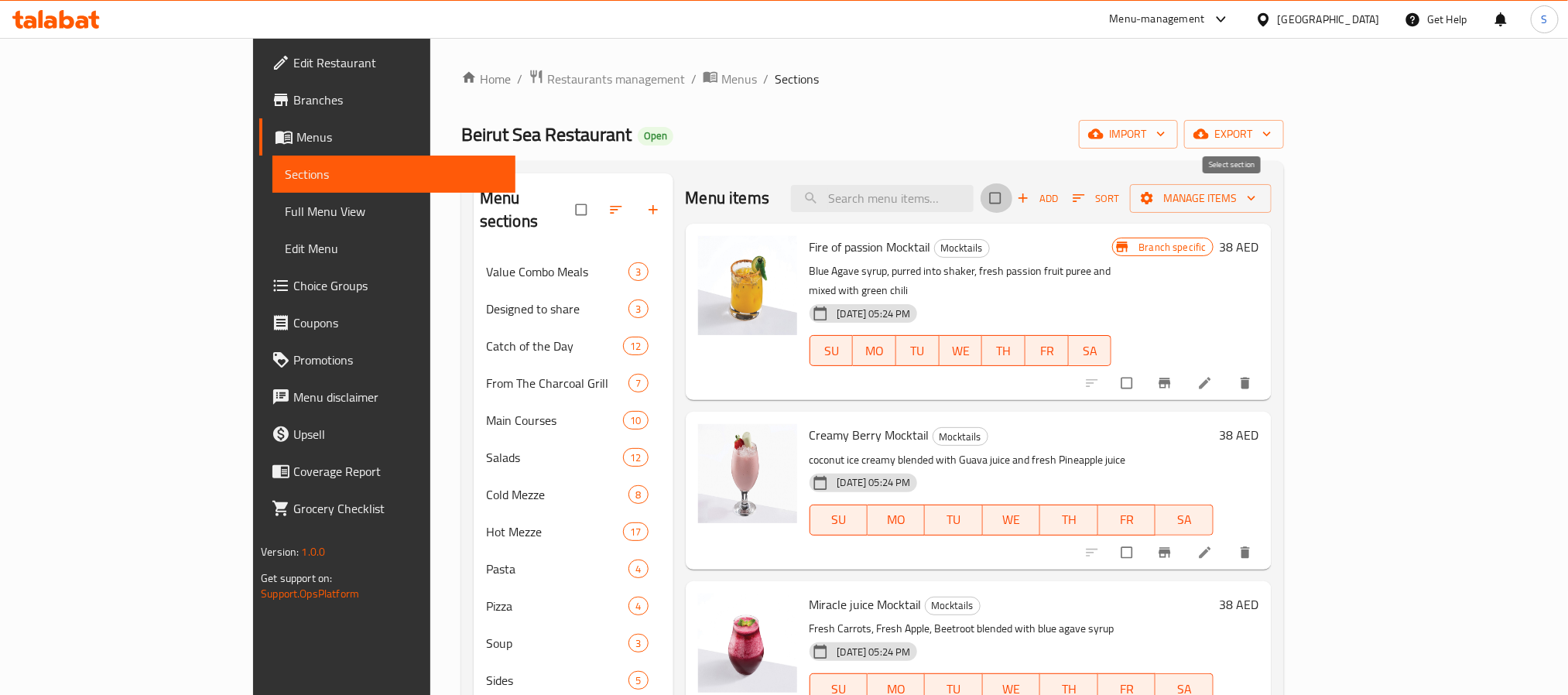
drag, startPoint x: 1236, startPoint y: 199, endPoint x: 1424, endPoint y: 227, distance: 190.1
click at [1013, 199] on input "checkbox" at bounding box center [997, 199] width 33 height 30
checkbox input "true"
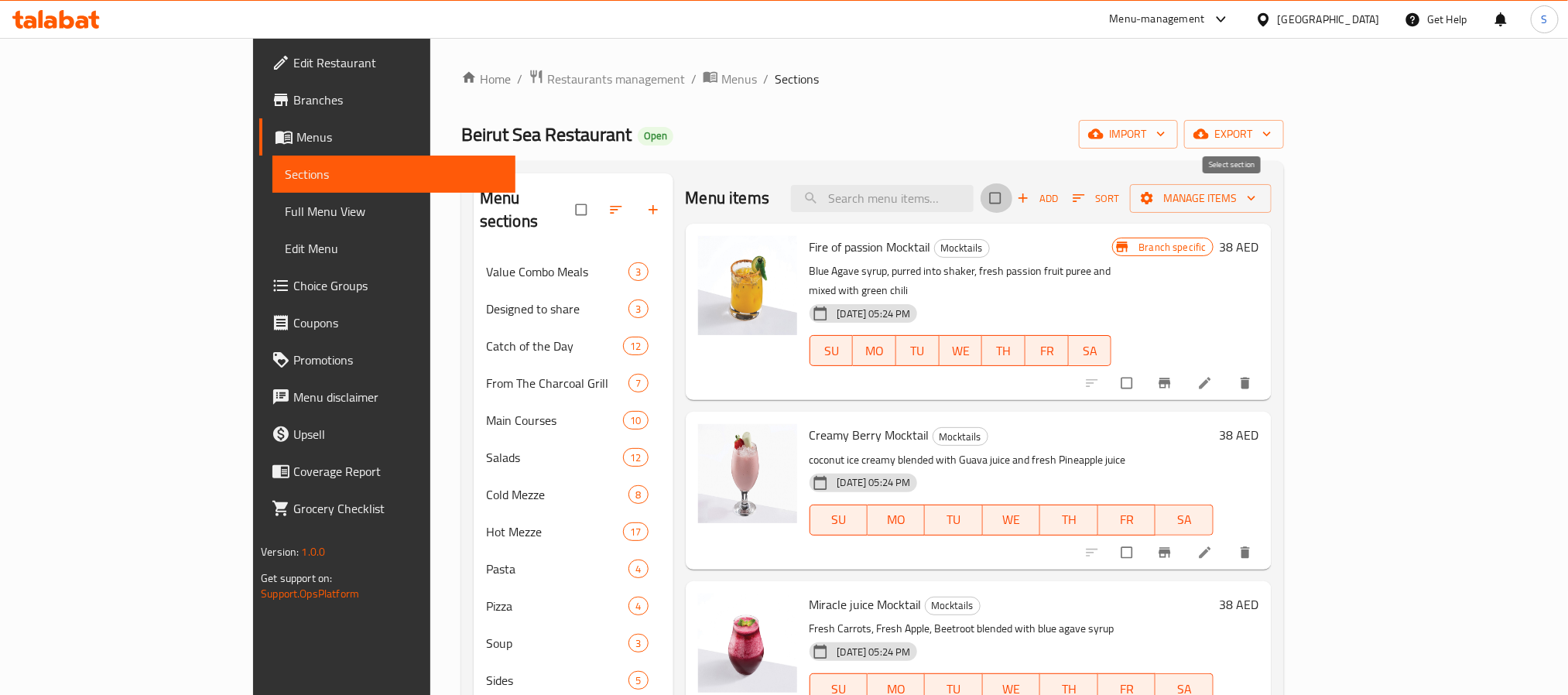
checkbox input "true"
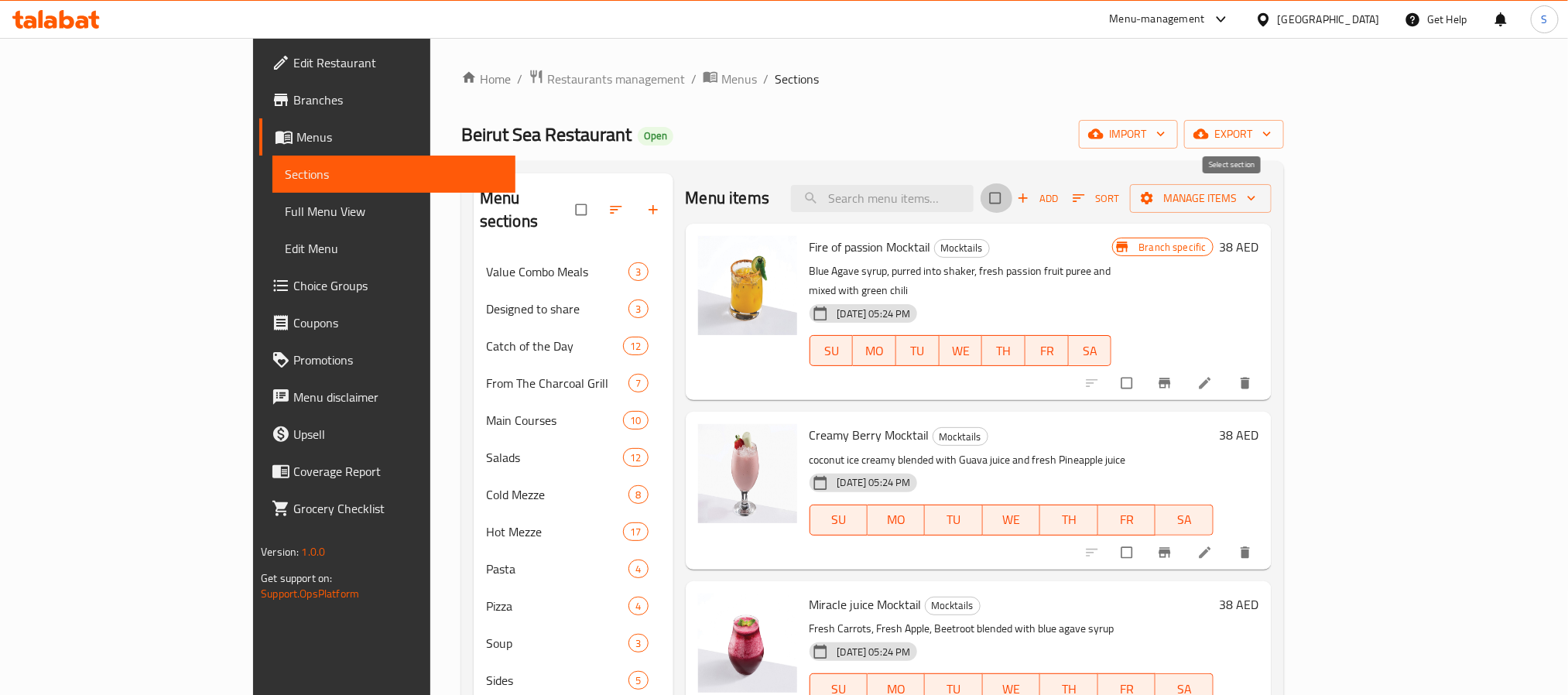
checkbox input "true"
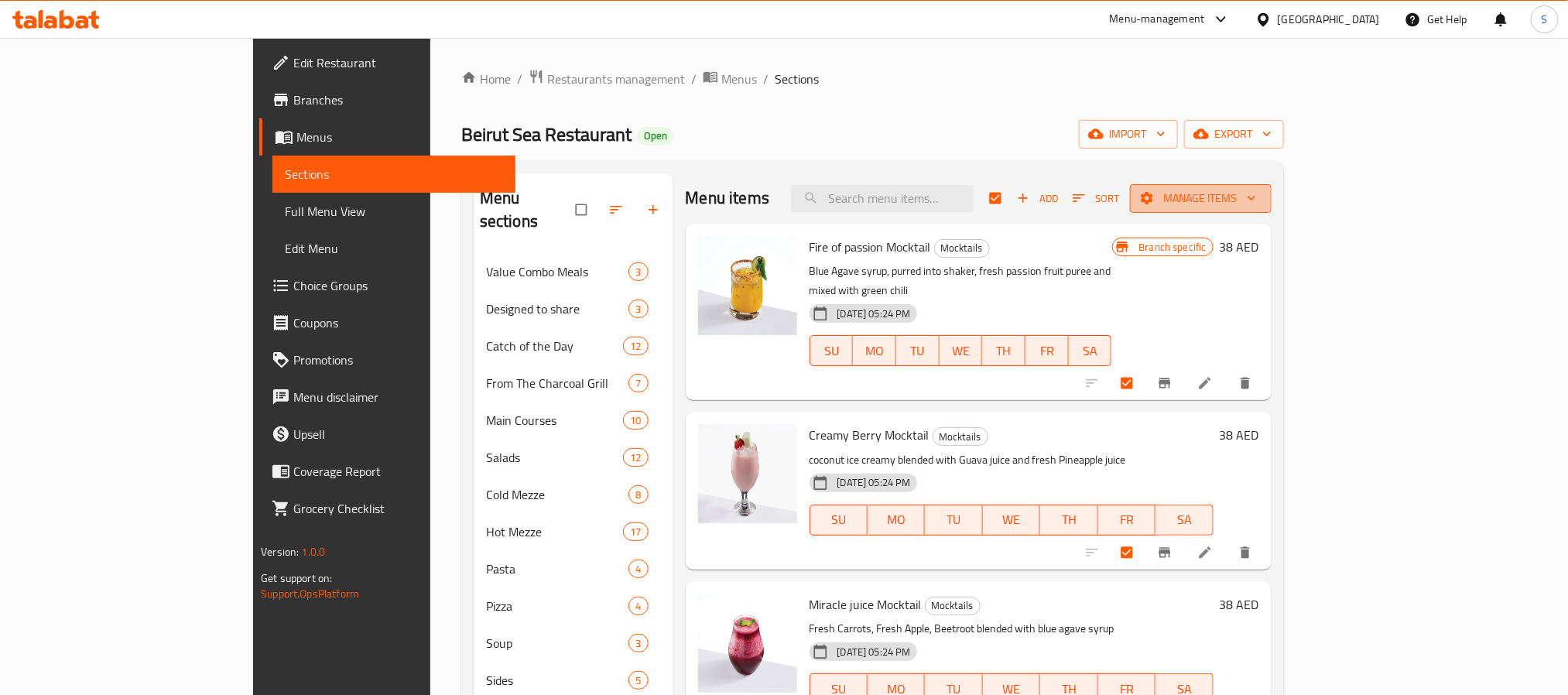
click at [1259, 199] on span "Manage items" at bounding box center [1201, 199] width 116 height 20
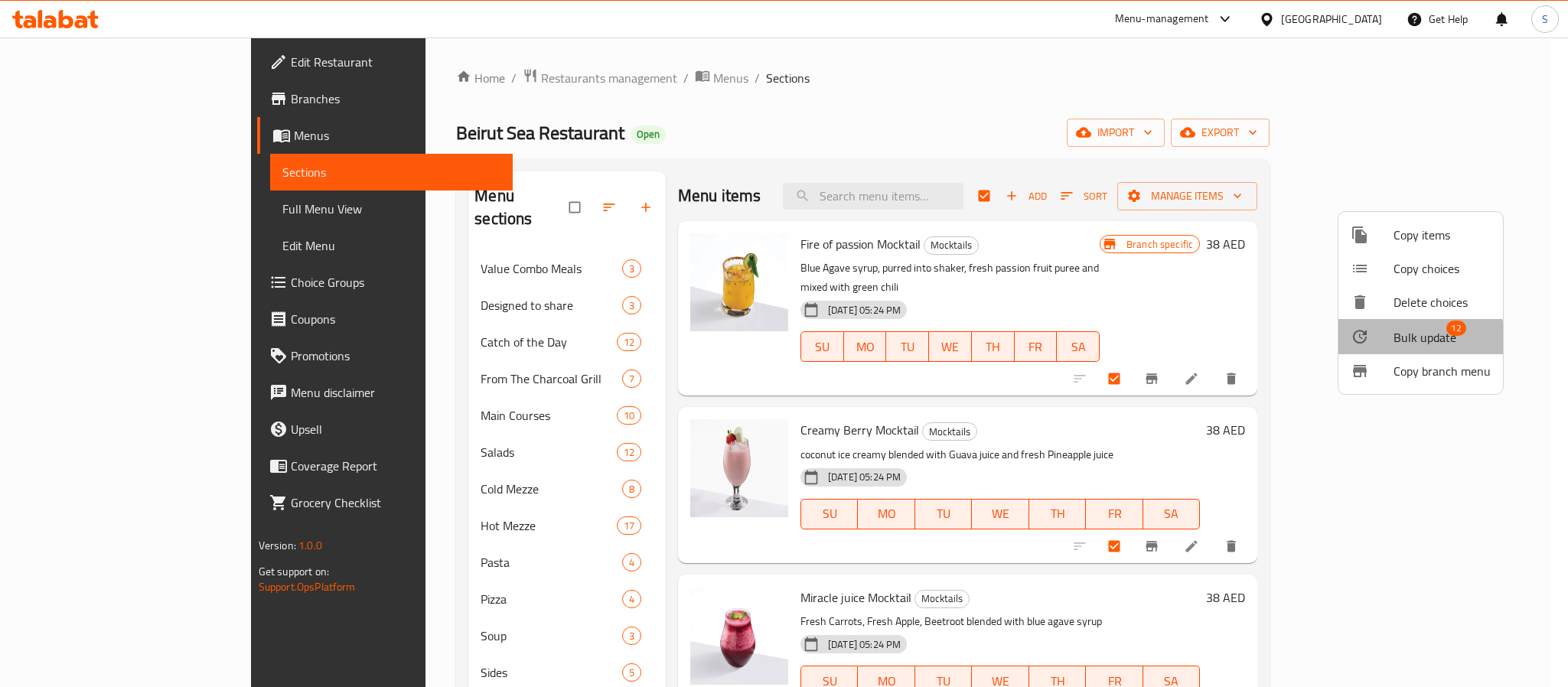
click at [1415, 342] on span "Bulk update" at bounding box center [1424, 337] width 62 height 19
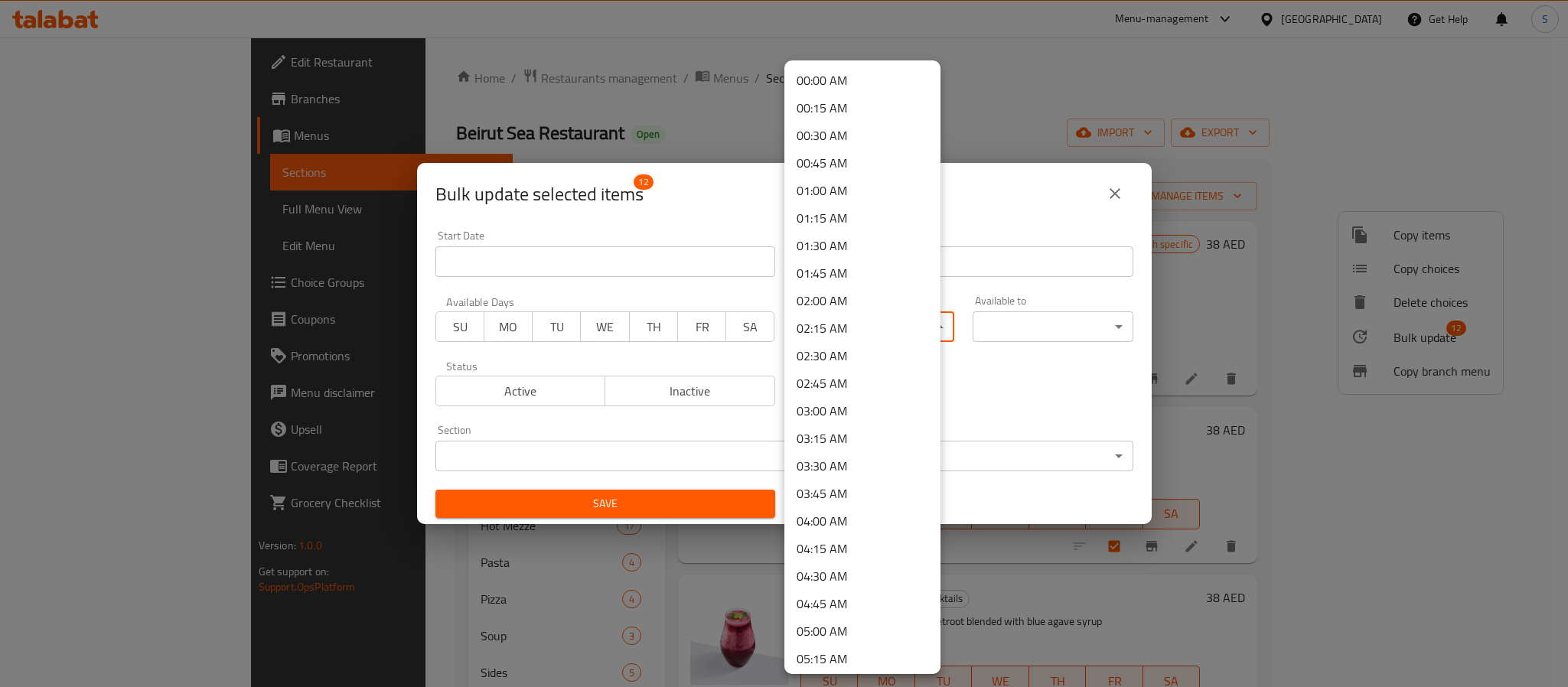
click at [898, 337] on body "​ Menu-management [GEOGRAPHIC_DATA] Get Help S Edit Restaurant Branches Menus S…" at bounding box center [784, 362] width 1568 height 650
click at [1107, 400] on div at bounding box center [784, 343] width 1568 height 687
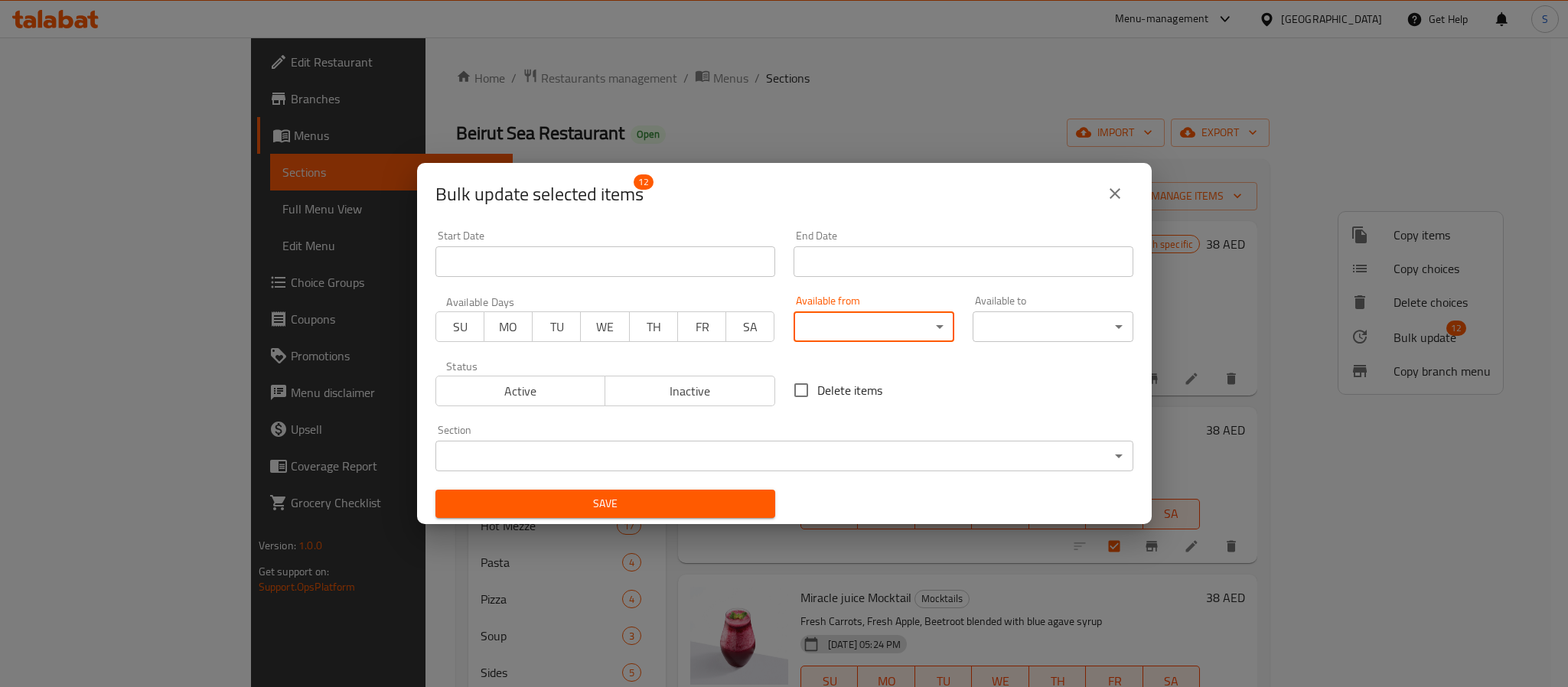
drag, startPoint x: 1117, startPoint y: 189, endPoint x: 1098, endPoint y: 207, distance: 26.2
click at [1116, 194] on icon "close" at bounding box center [1115, 193] width 19 height 19
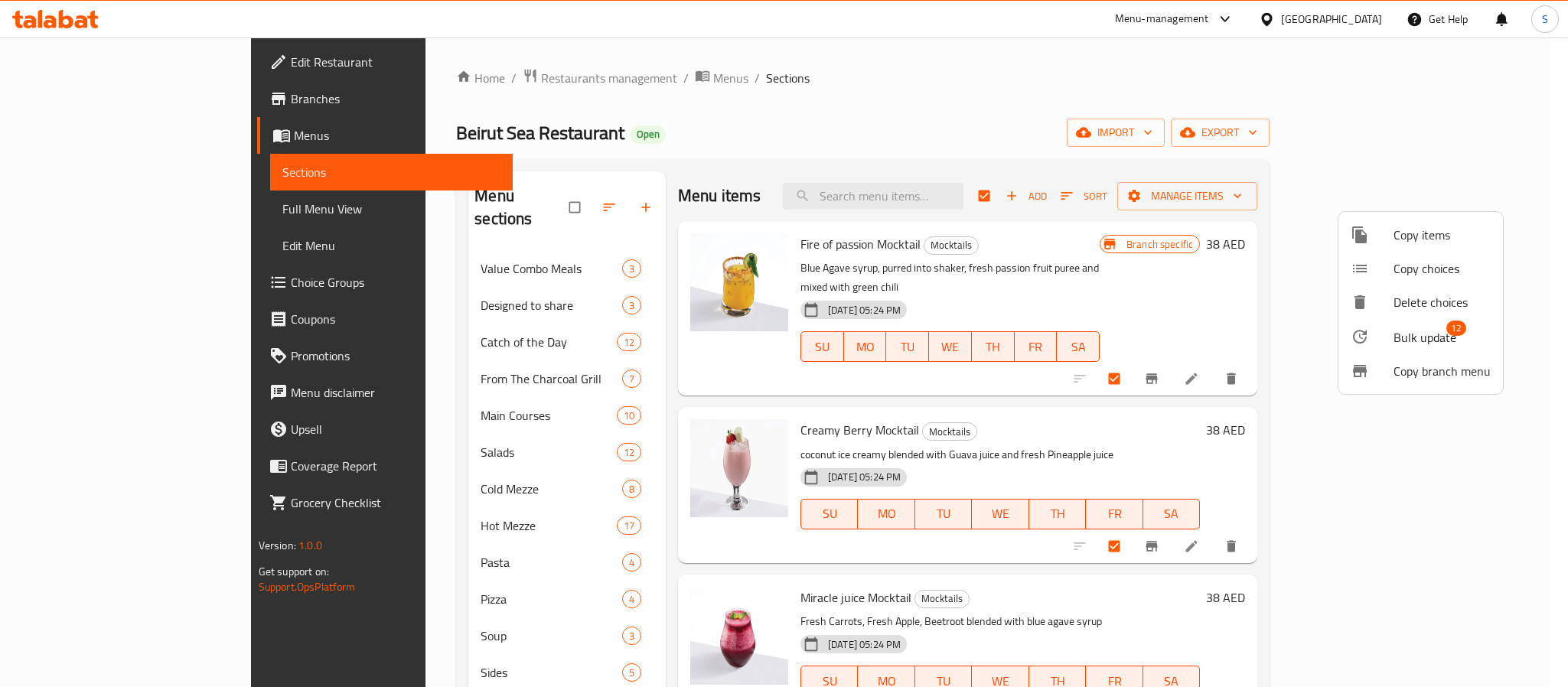
click at [285, 530] on div at bounding box center [784, 343] width 1568 height 687
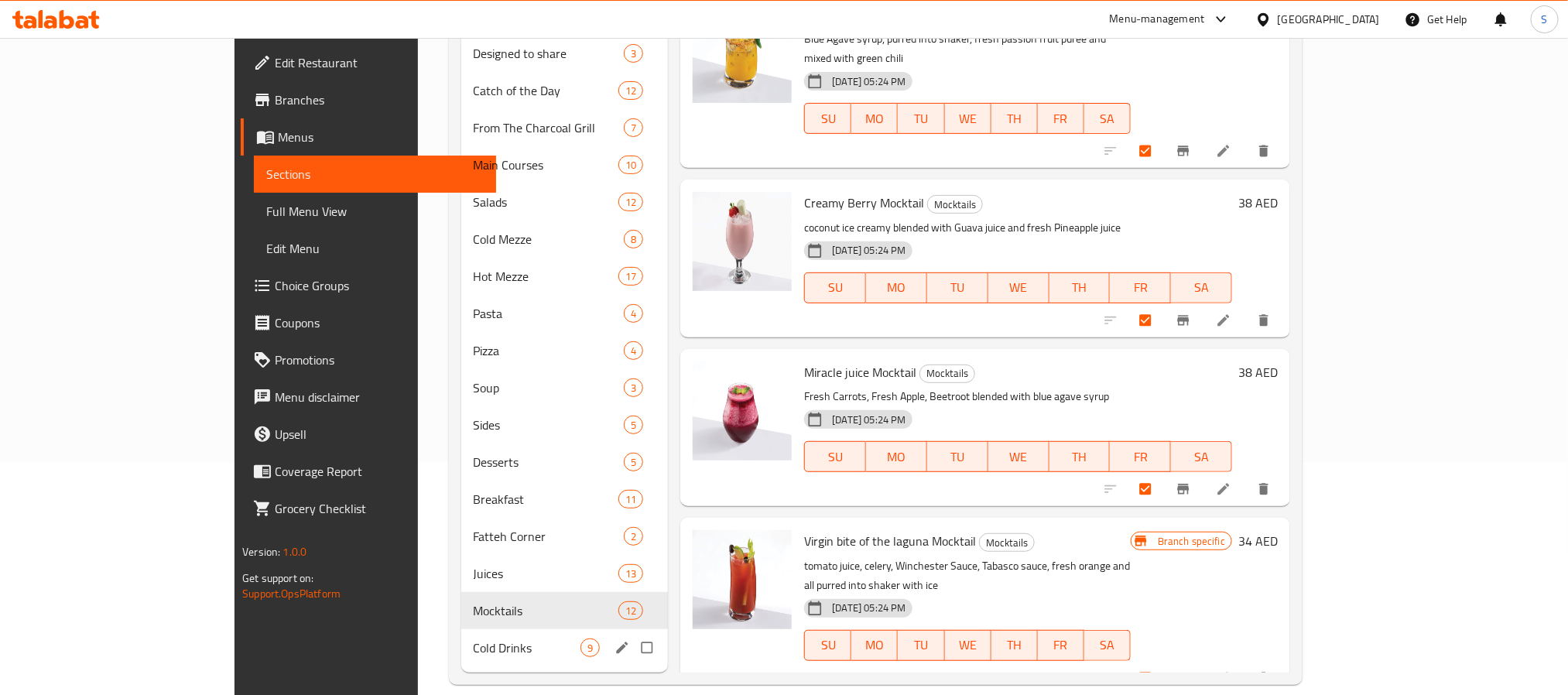
drag, startPoint x: 395, startPoint y: 635, endPoint x: 432, endPoint y: 635, distance: 37.0
click at [461, 635] on div "Cold Drinks 9" at bounding box center [564, 647] width 207 height 37
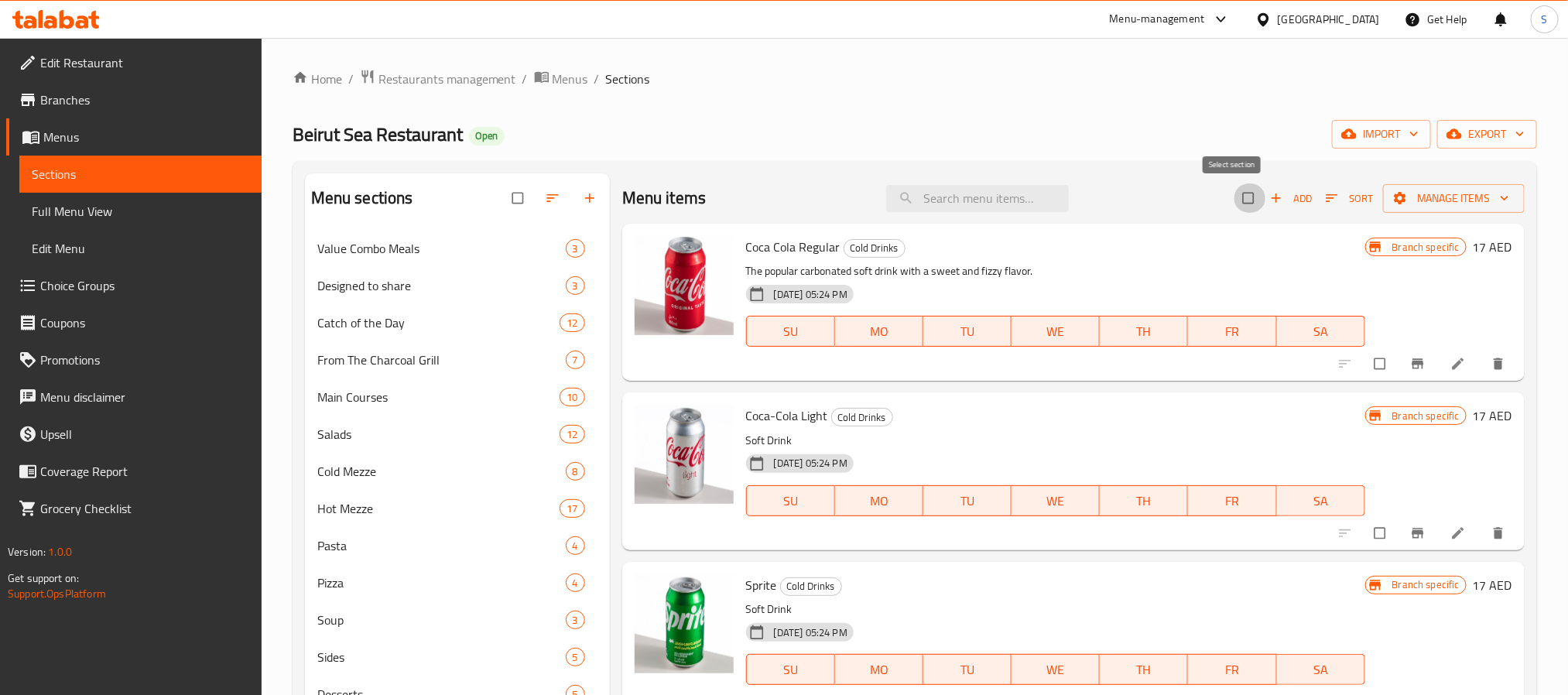
drag, startPoint x: 1236, startPoint y: 200, endPoint x: 1297, endPoint y: 204, distance: 61.1
click at [1238, 199] on input "checkbox" at bounding box center [1250, 199] width 33 height 30
checkbox input "true"
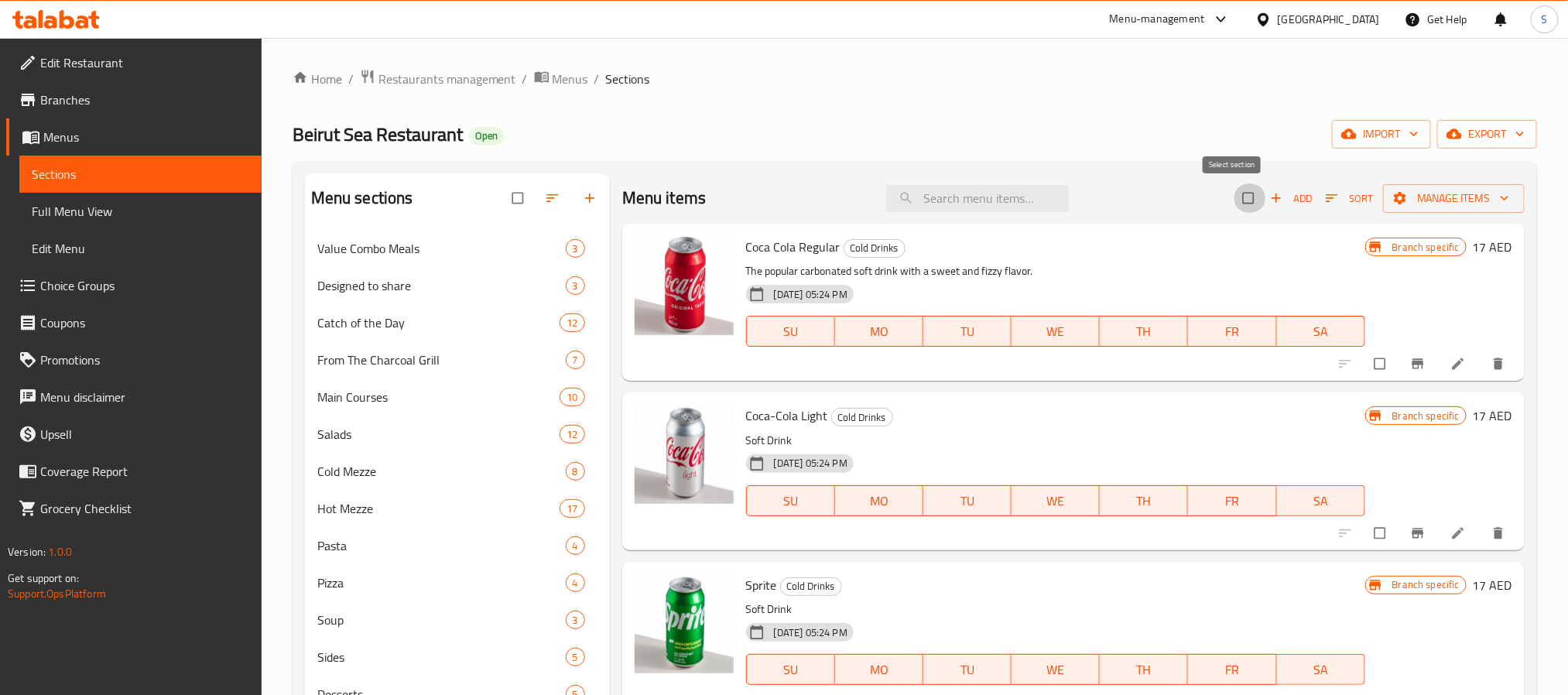
checkbox input "true"
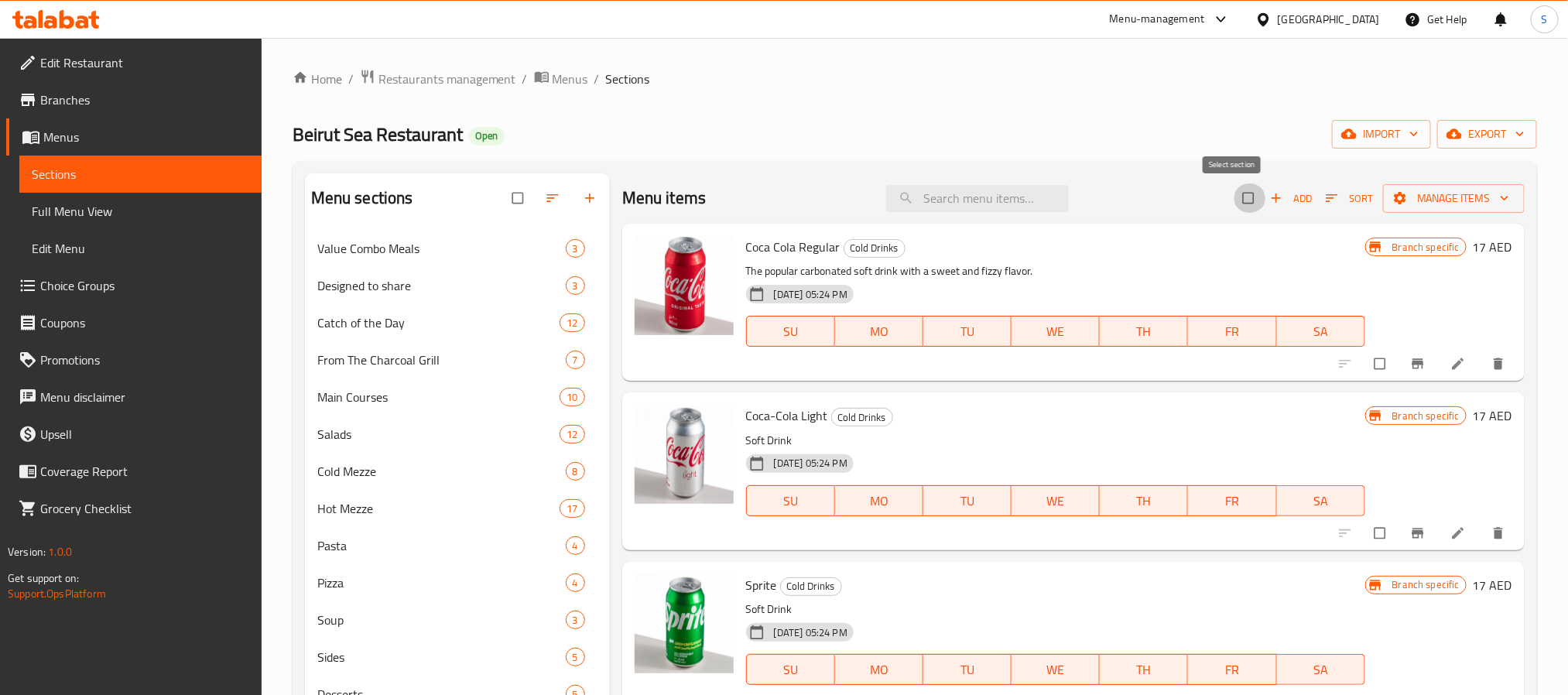
checkbox input "true"
click at [1412, 202] on span "Manage items" at bounding box center [1453, 199] width 116 height 20
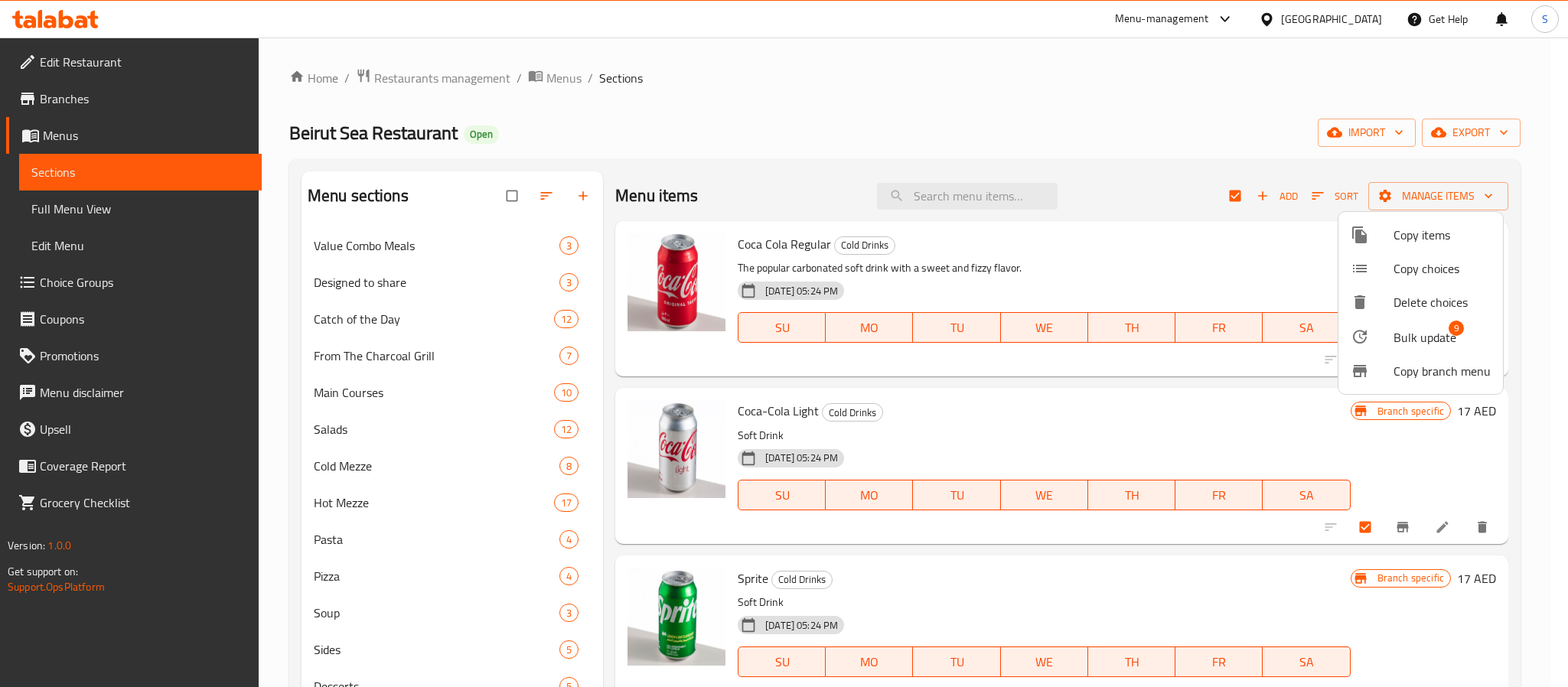
click at [1413, 328] on span "Bulk update" at bounding box center [1424, 337] width 62 height 19
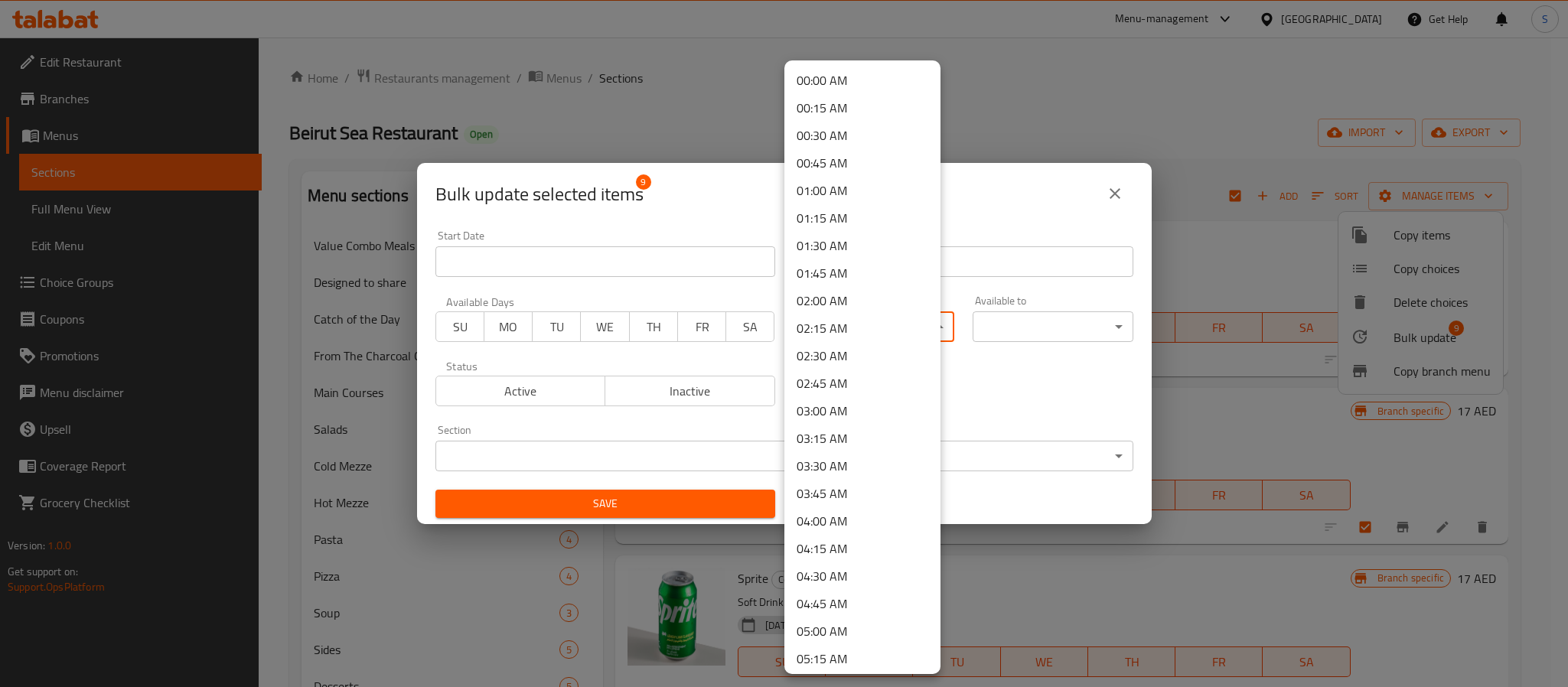
drag, startPoint x: 868, startPoint y: 313, endPoint x: 885, endPoint y: 350, distance: 40.7
click at [871, 315] on body "​ Menu-management United Arab Emirates Get Help S Edit Restaurant Branches Menu…" at bounding box center [784, 362] width 1568 height 650
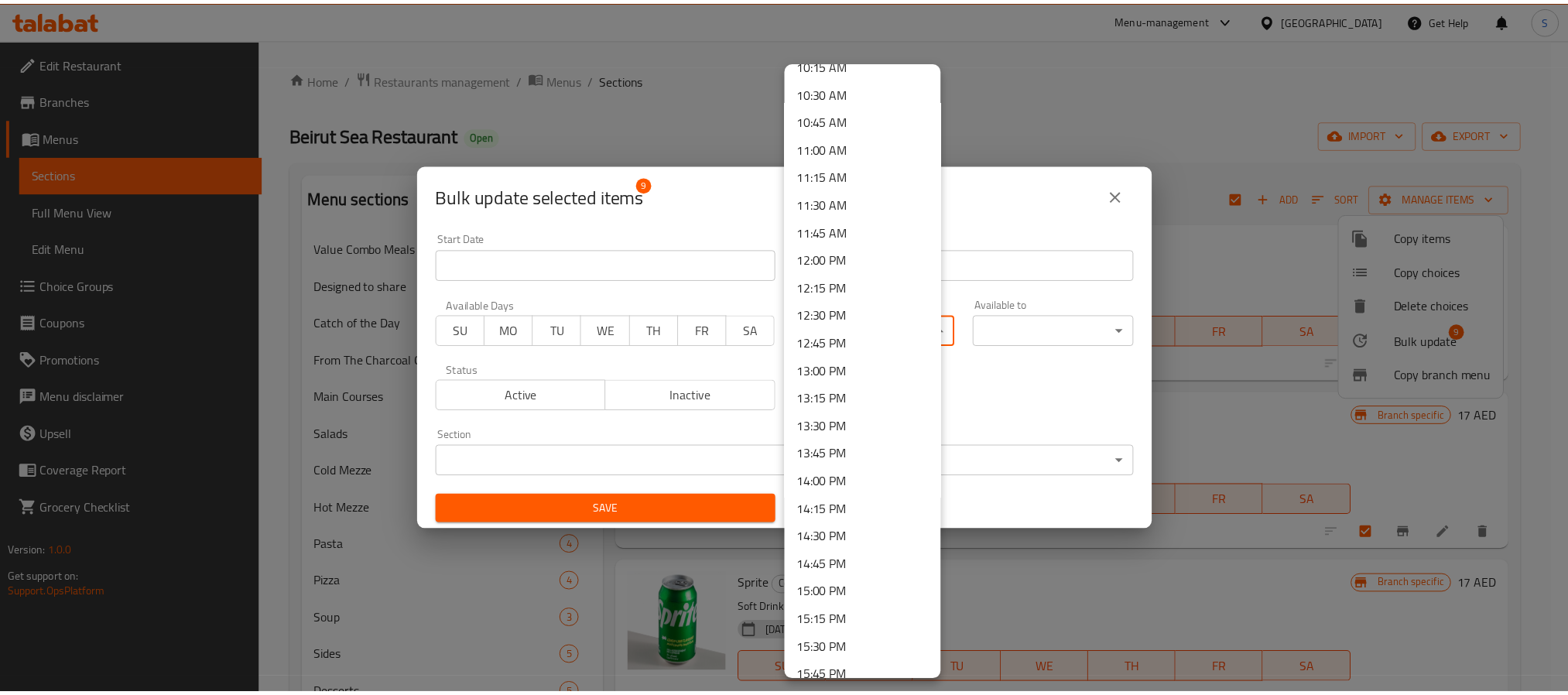
scroll to position [929, 0]
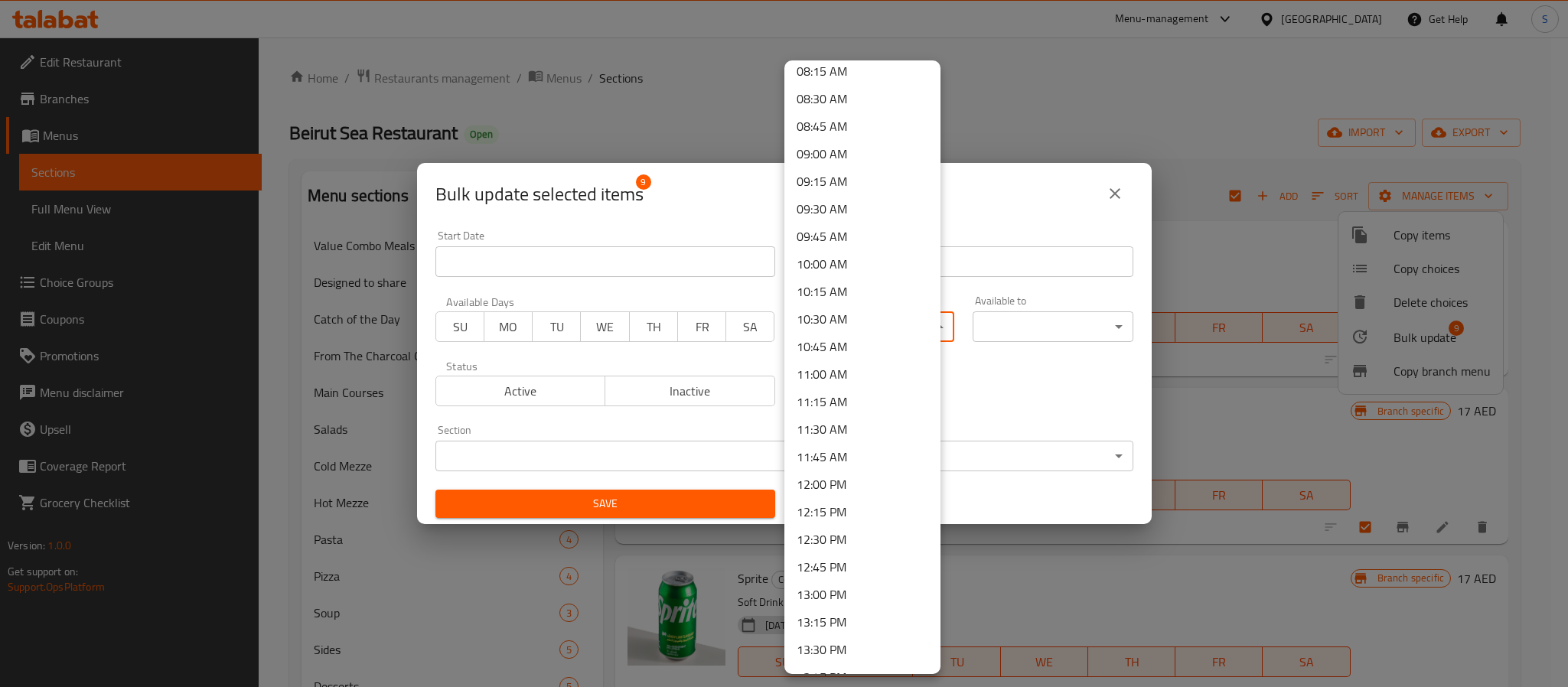
drag, startPoint x: 835, startPoint y: 152, endPoint x: 1085, endPoint y: 242, distance: 265.7
click at [848, 150] on li "09:00 AM" at bounding box center [862, 154] width 156 height 28
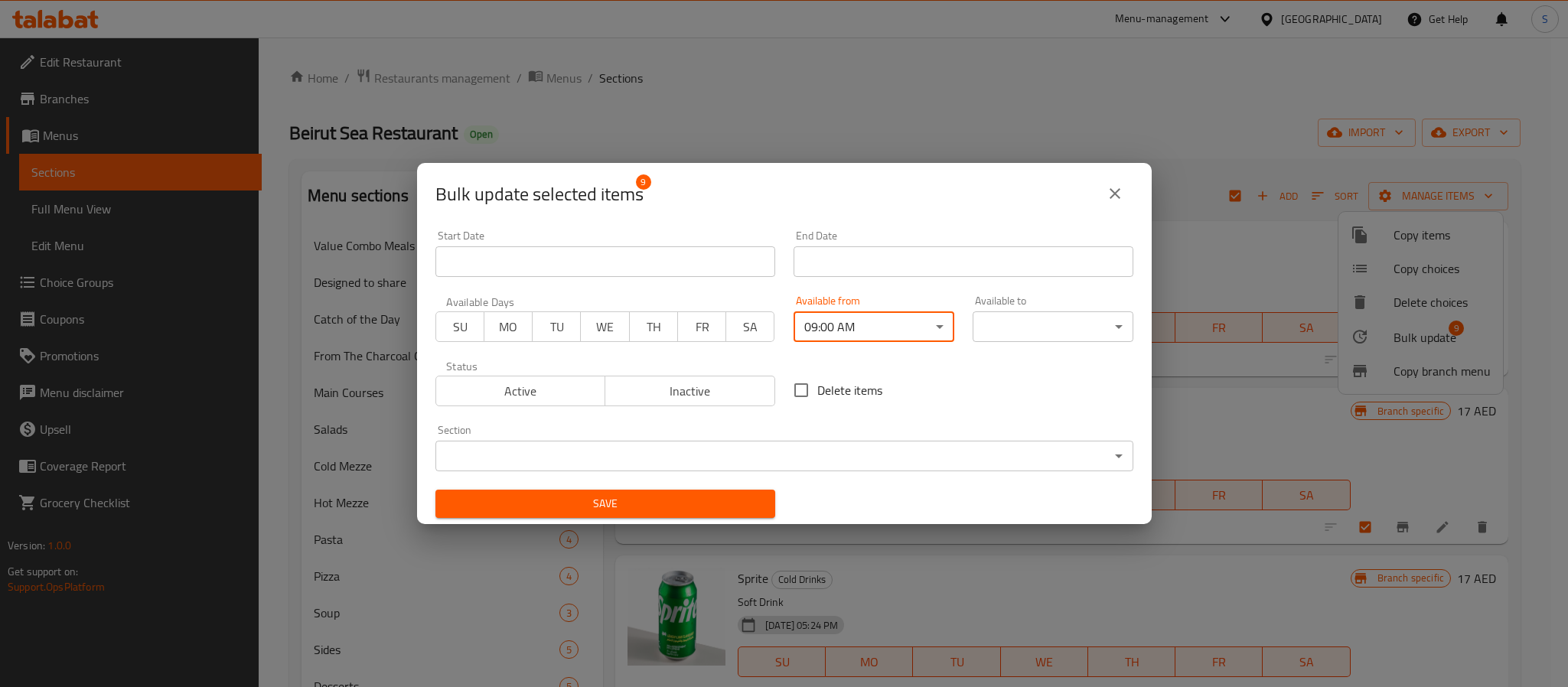
click at [1092, 258] on input "Start Date" at bounding box center [964, 262] width 340 height 31
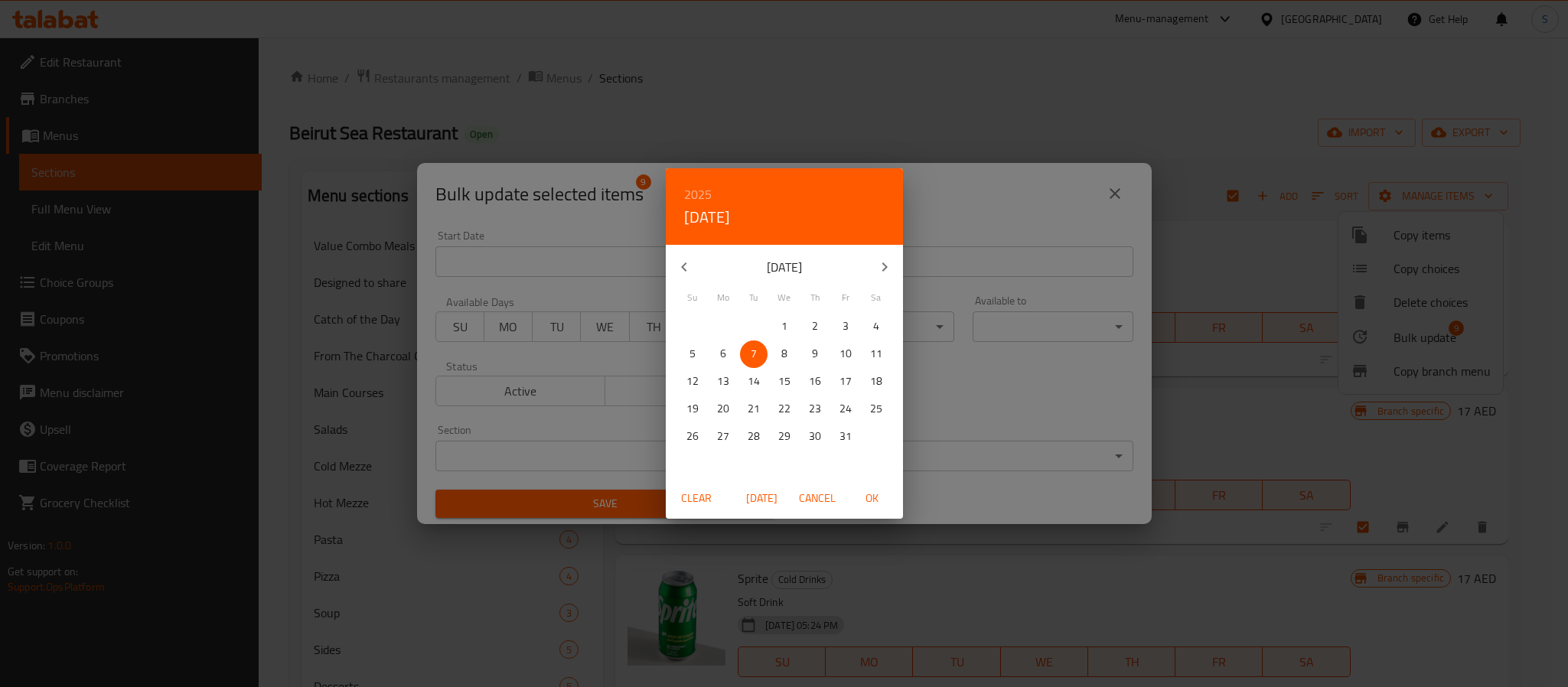
click at [1017, 435] on div "2025 Tue, Oct 7 October 2025 Su Mo Tu We Th Fr Sa 28 29 30 1 2 3 4 5 6 7 8 9 10…" at bounding box center [784, 343] width 1568 height 687
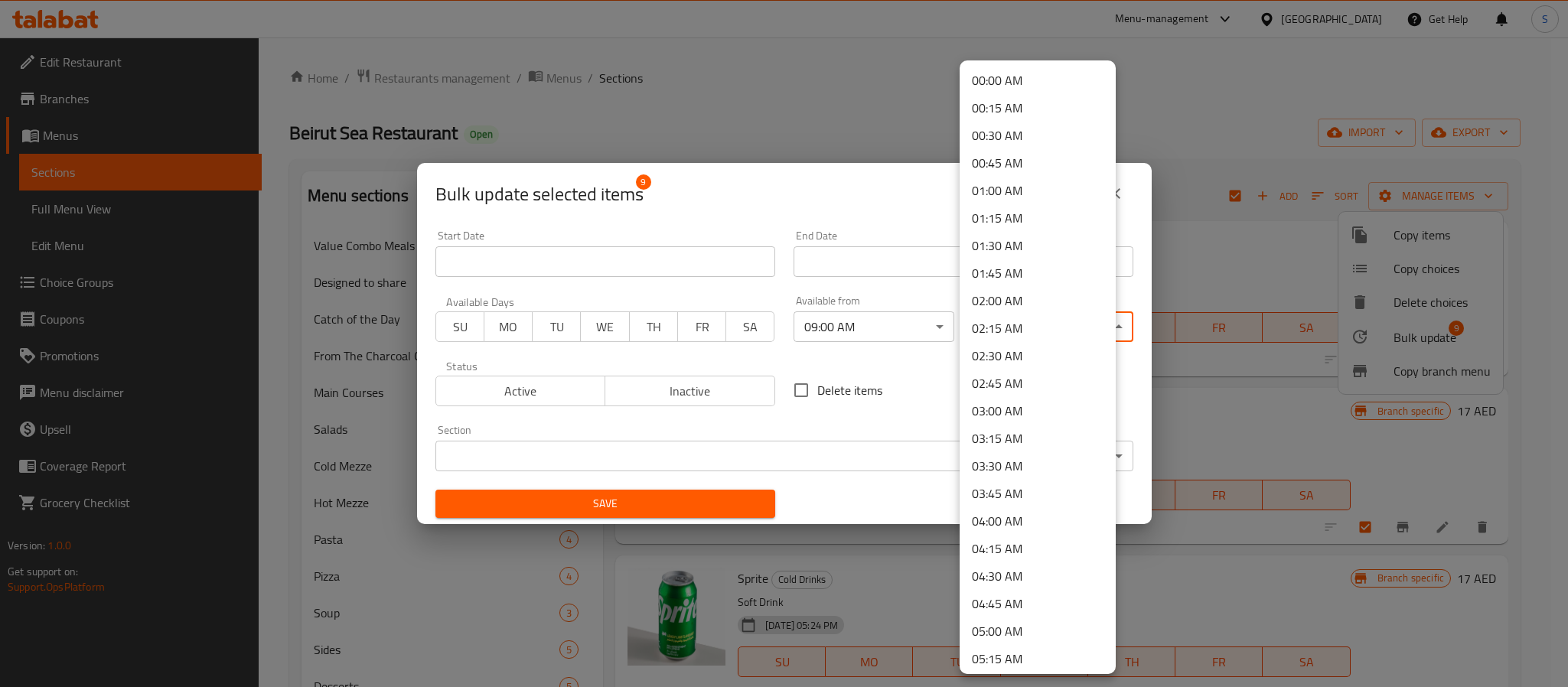
click at [1063, 332] on body "​ Menu-management United Arab Emirates Get Help S Edit Restaurant Branches Menu…" at bounding box center [784, 362] width 1568 height 650
click at [1001, 169] on li "00:45 AM" at bounding box center [1037, 163] width 156 height 28
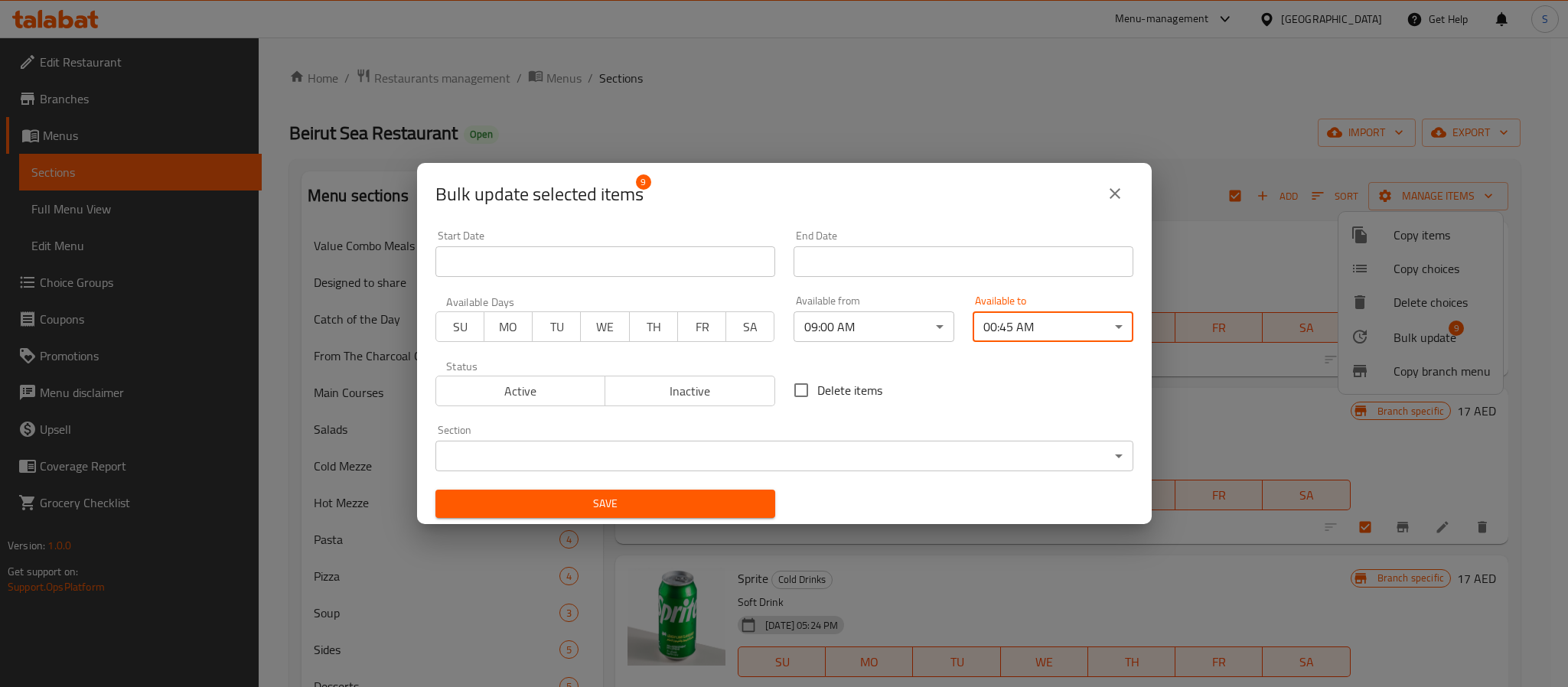
drag, startPoint x: 731, startPoint y: 514, endPoint x: 728, endPoint y: 500, distance: 14.3
click at [728, 501] on button "Save" at bounding box center [605, 504] width 340 height 28
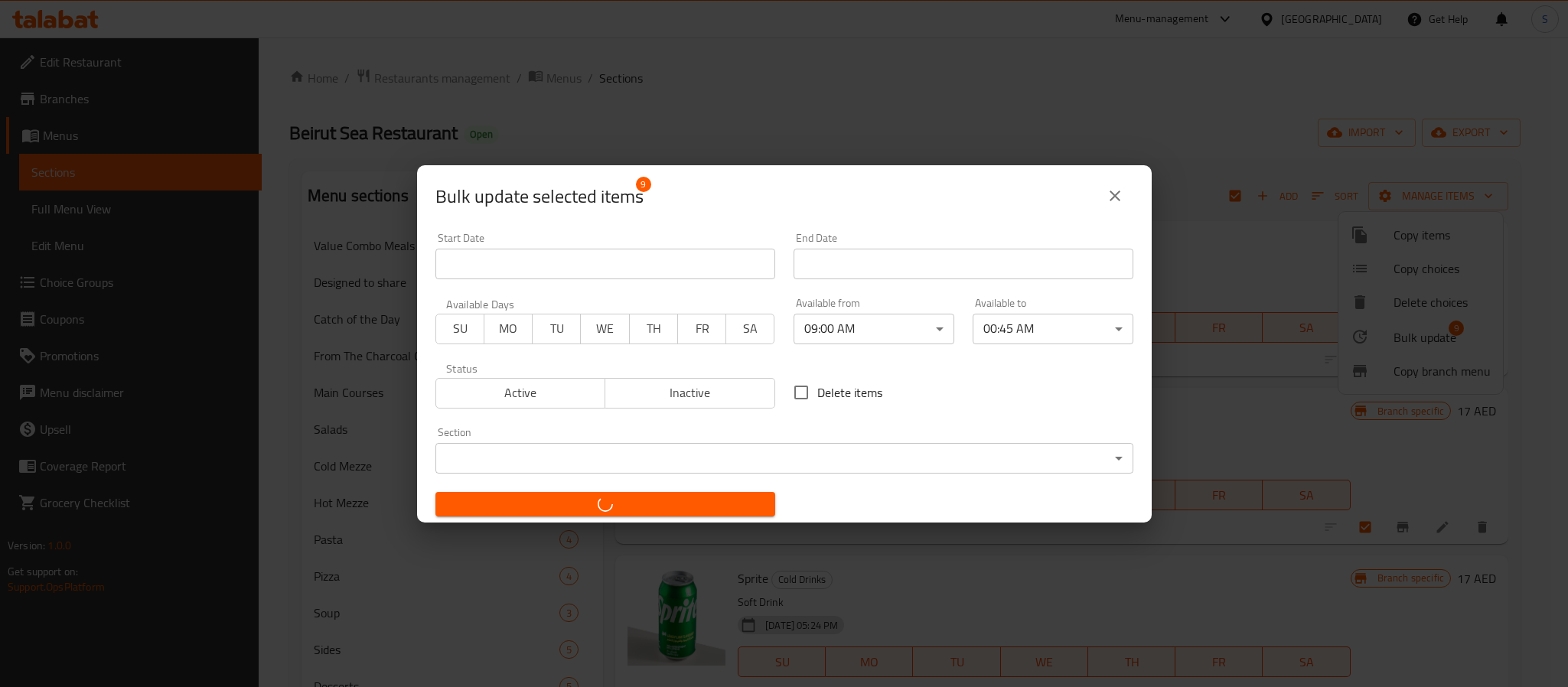
checkbox input "false"
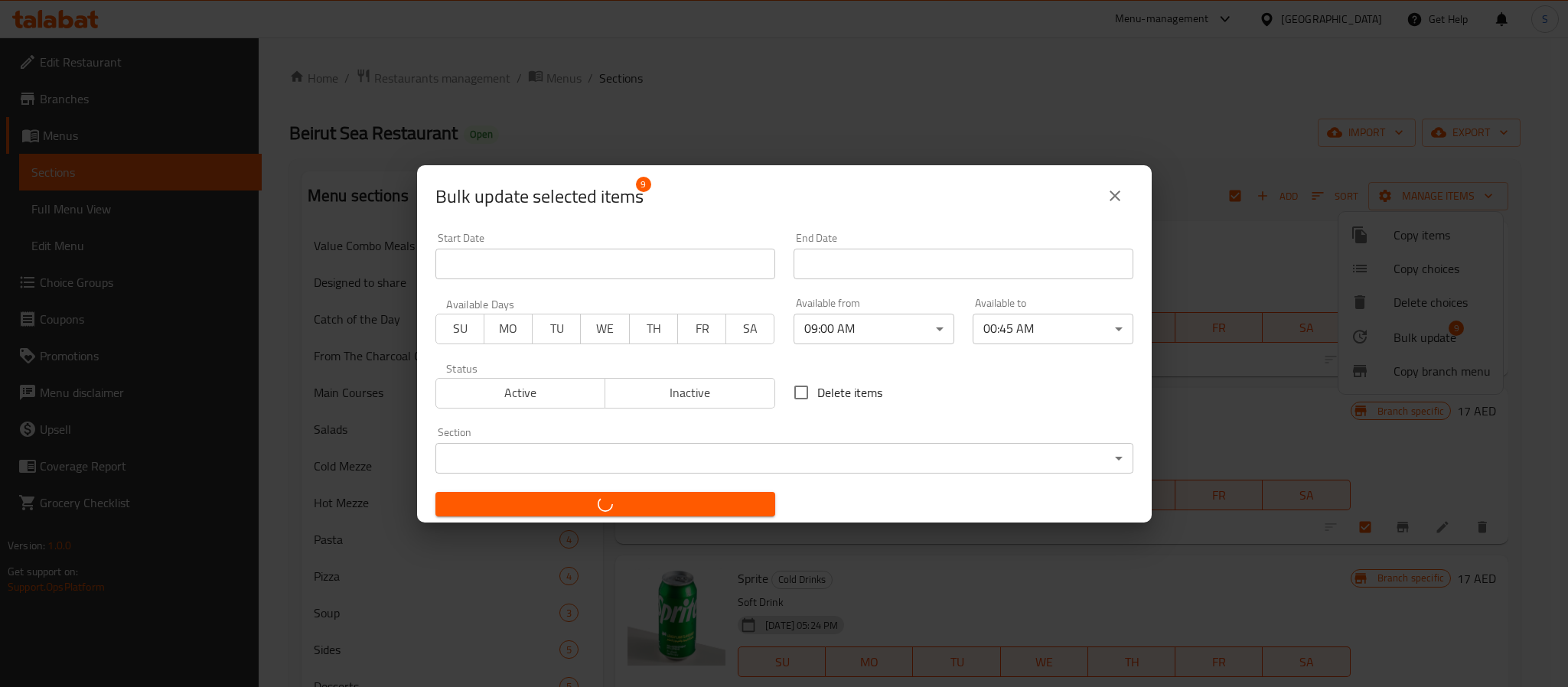
checkbox input "false"
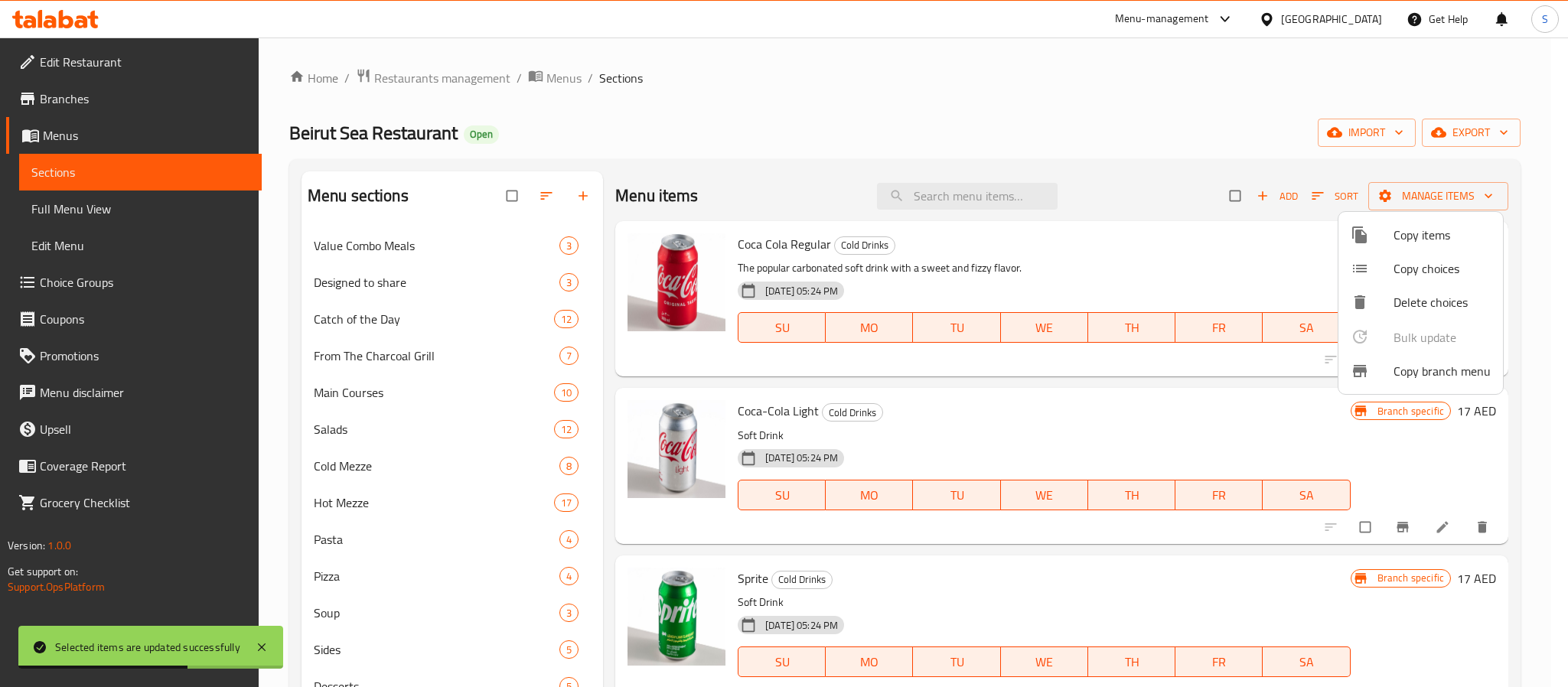
click at [102, 213] on div at bounding box center [784, 343] width 1568 height 687
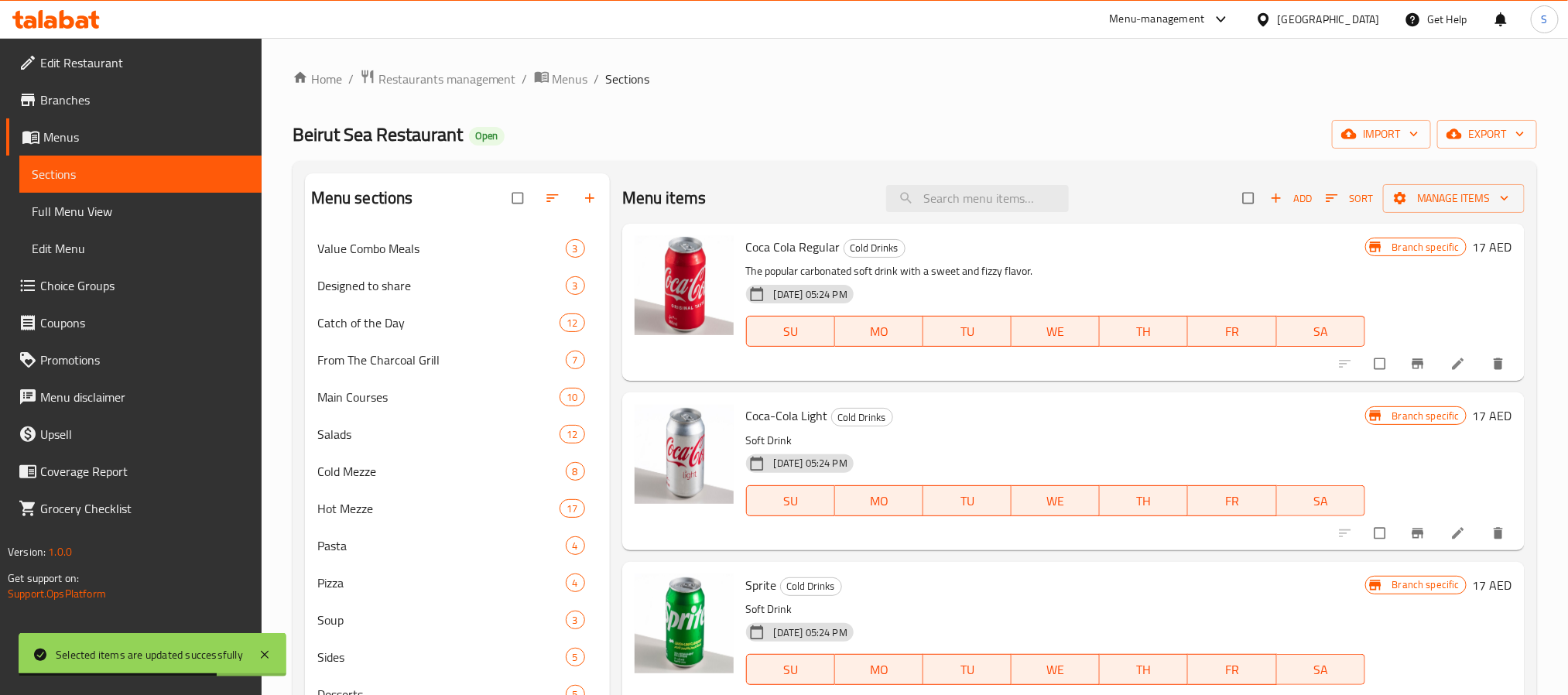
click at [103, 216] on span "Full Menu View" at bounding box center [140, 211] width 217 height 19
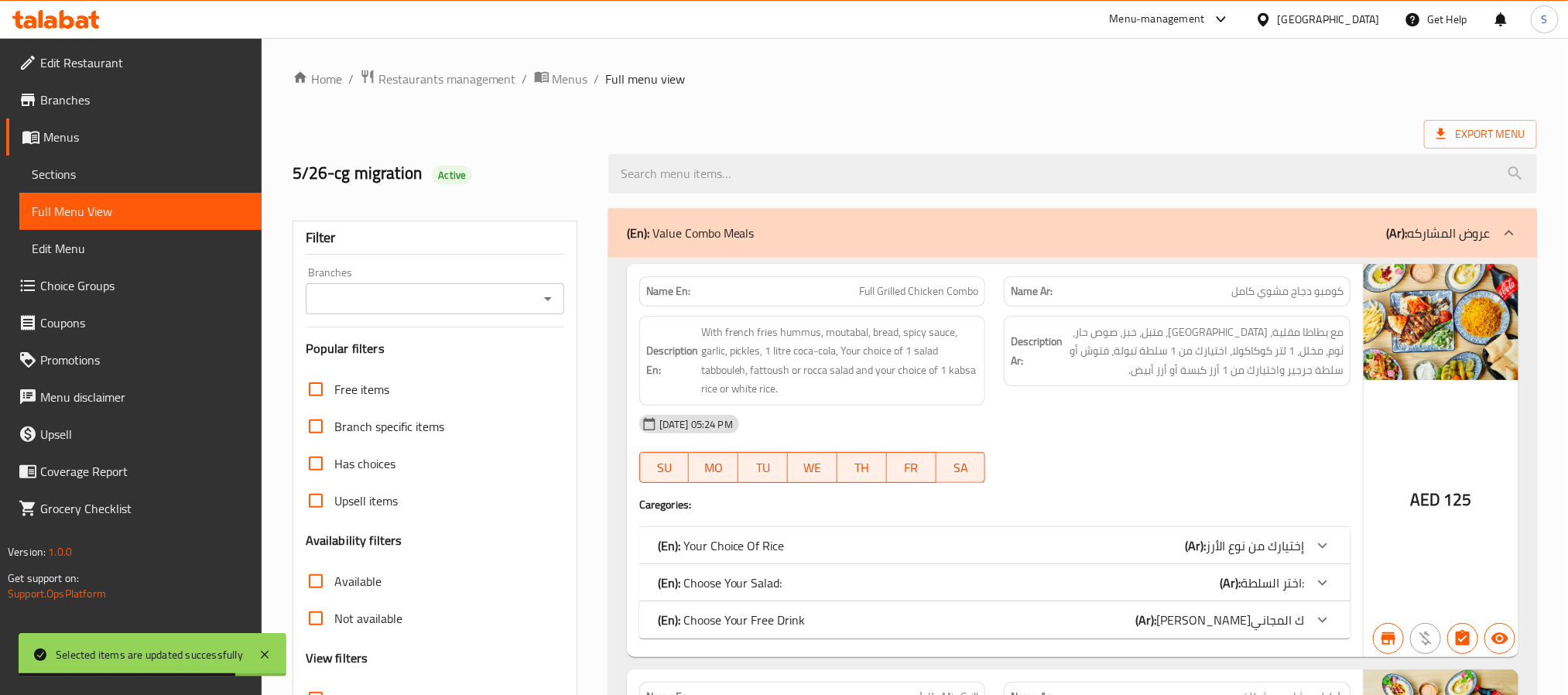
scroll to position [464, 0]
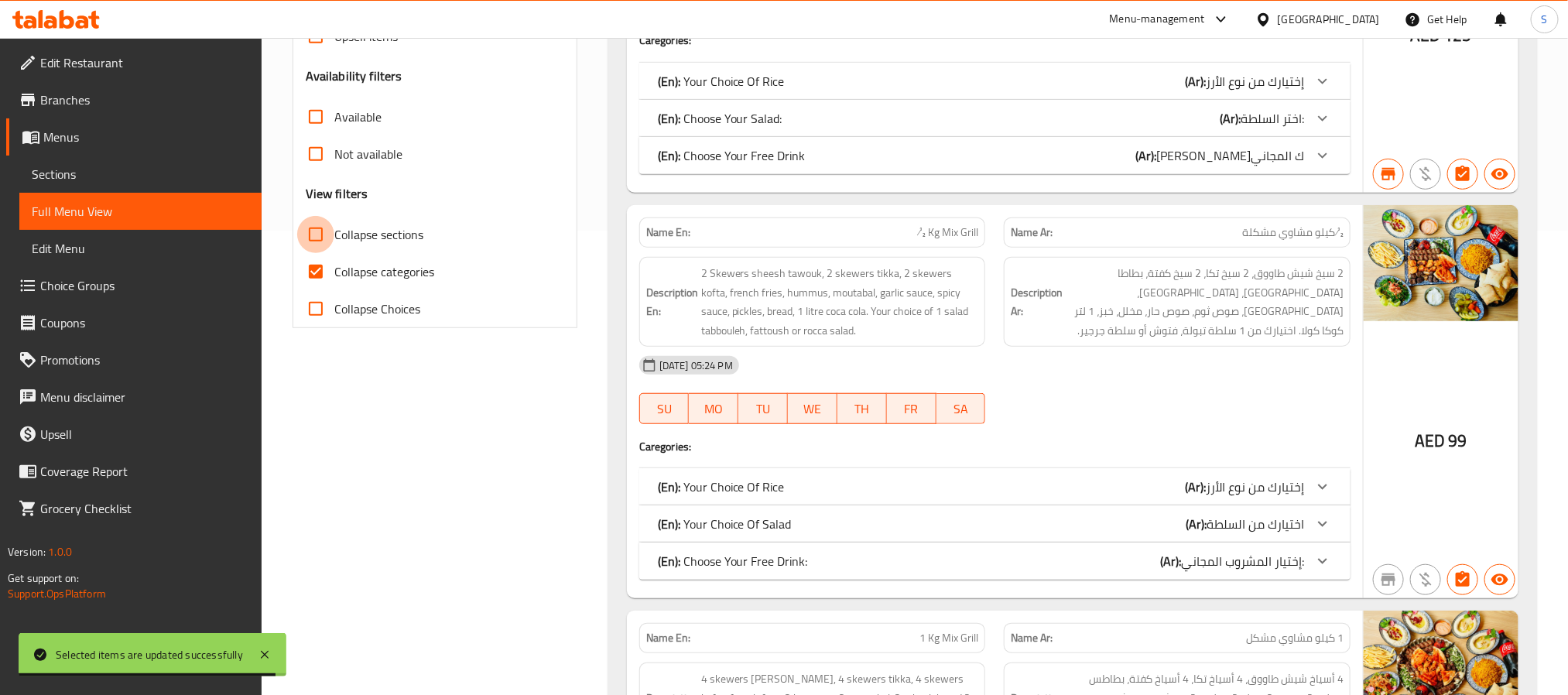
drag, startPoint x: 321, startPoint y: 241, endPoint x: 1179, endPoint y: 514, distance: 900.4
click at [327, 240] on input "Collapse sections" at bounding box center [315, 234] width 37 height 37
checkbox input "true"
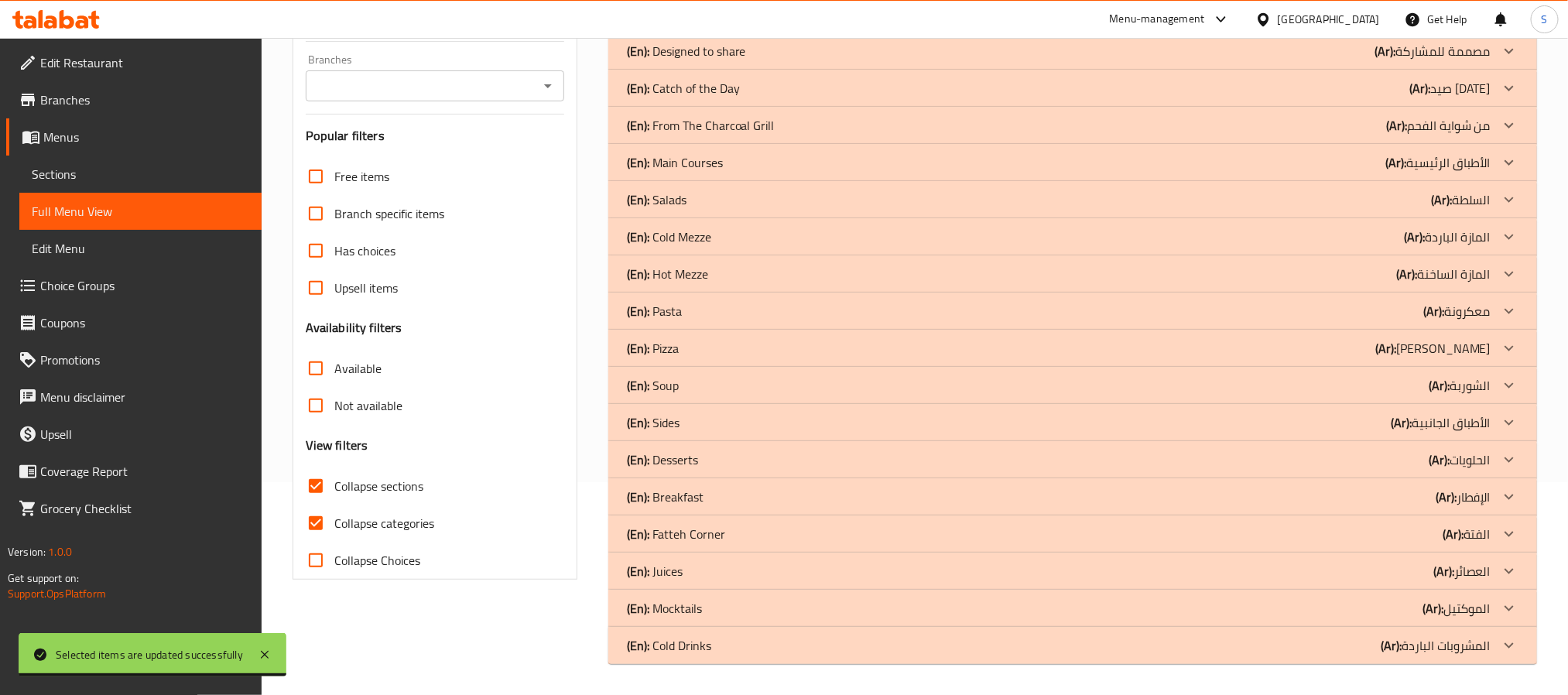
scroll to position [213, 0]
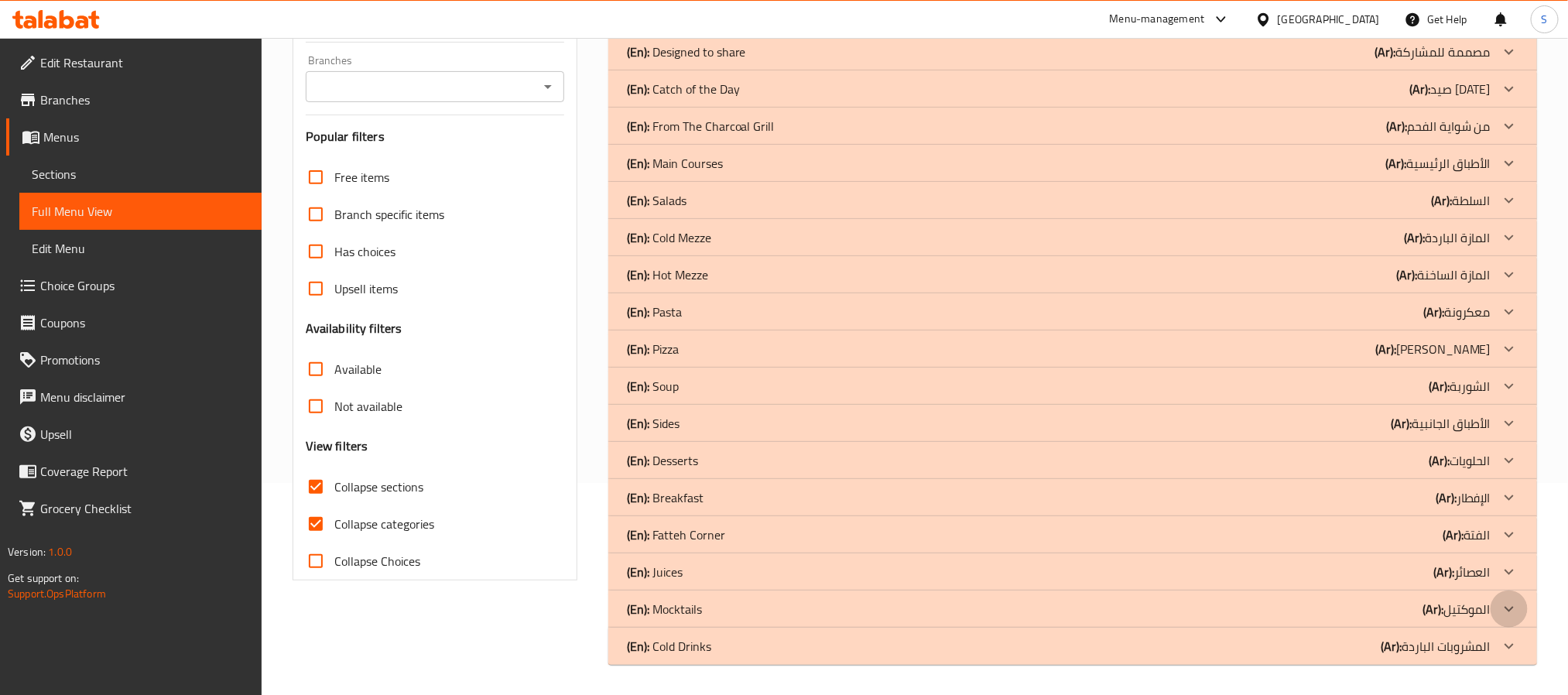
click at [1493, 609] on div at bounding box center [1508, 609] width 37 height 37
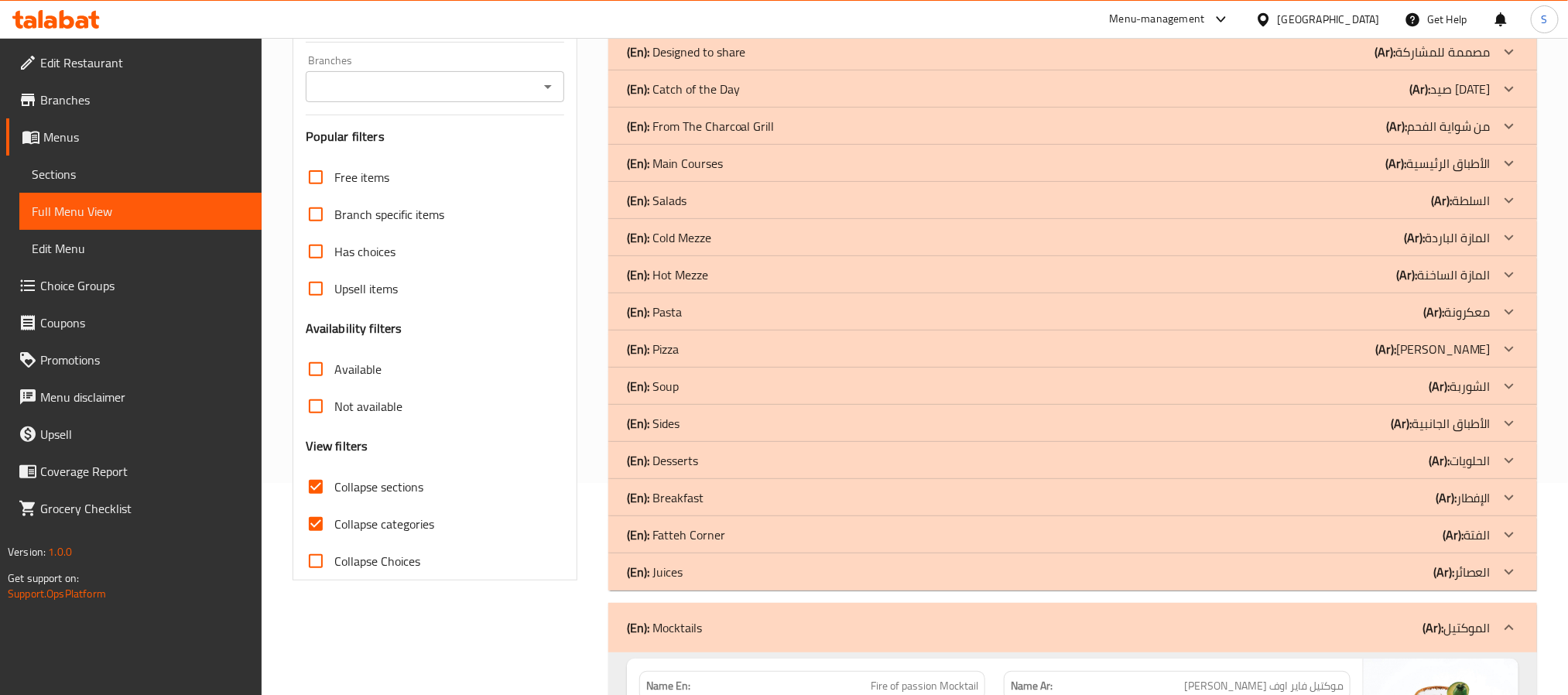
scroll to position [565, 0]
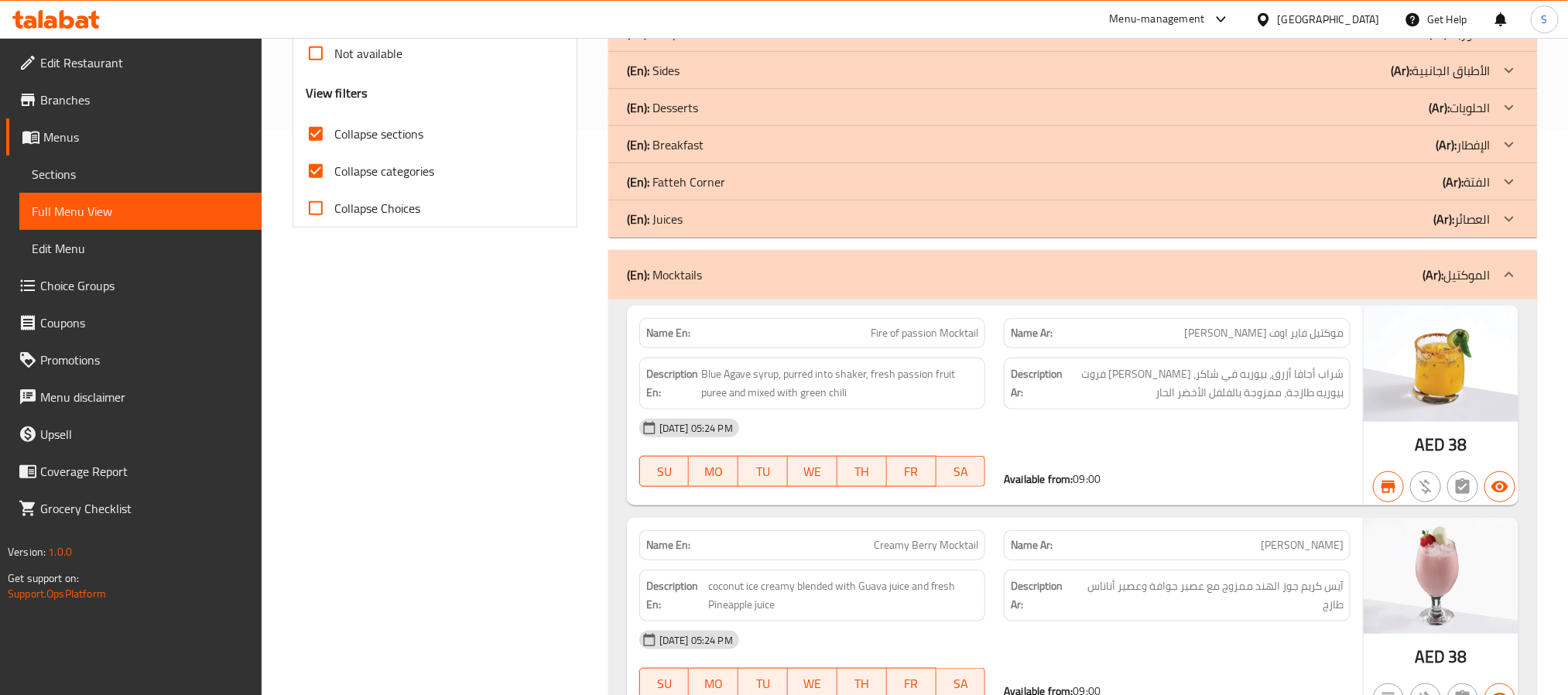
drag, startPoint x: 66, startPoint y: 180, endPoint x: 202, endPoint y: 200, distance: 137.5
click at [66, 180] on span "Sections" at bounding box center [140, 174] width 217 height 19
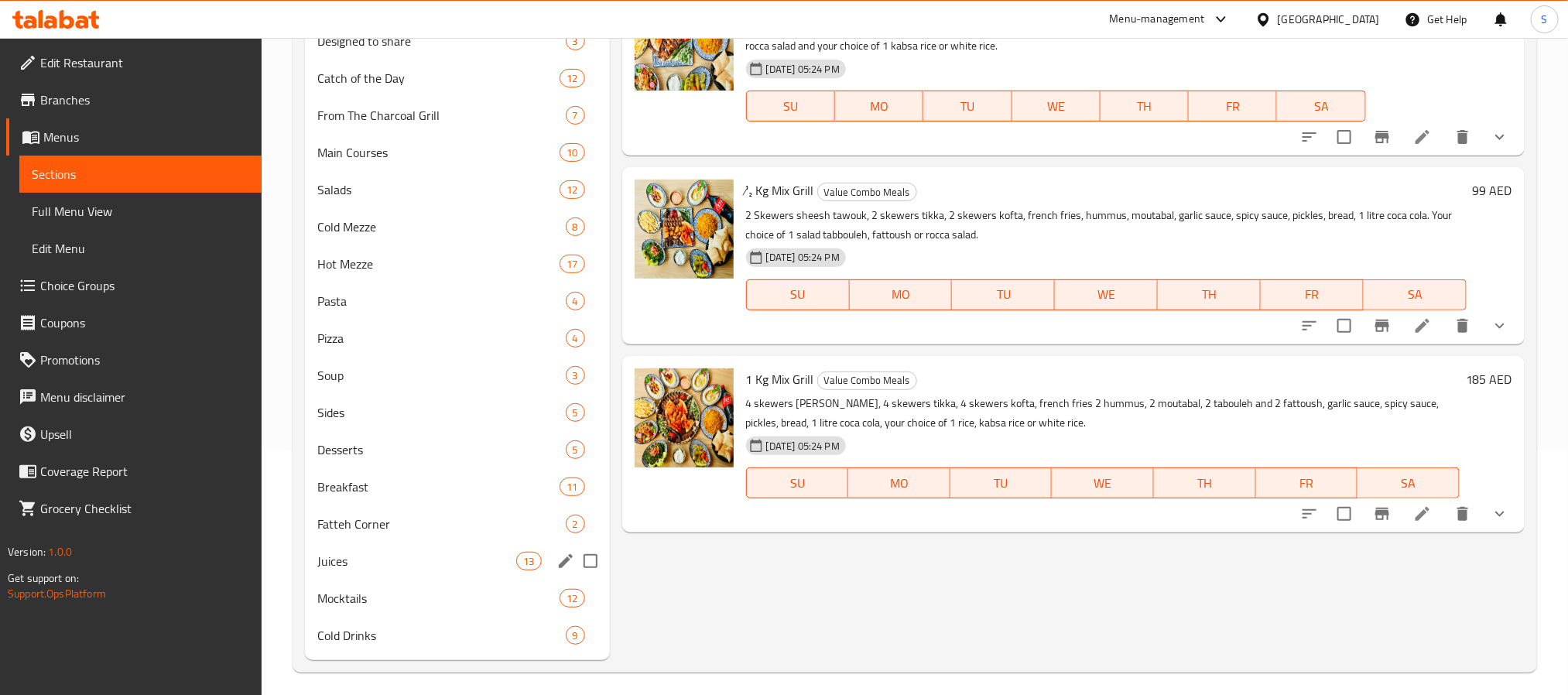
scroll to position [254, 0]
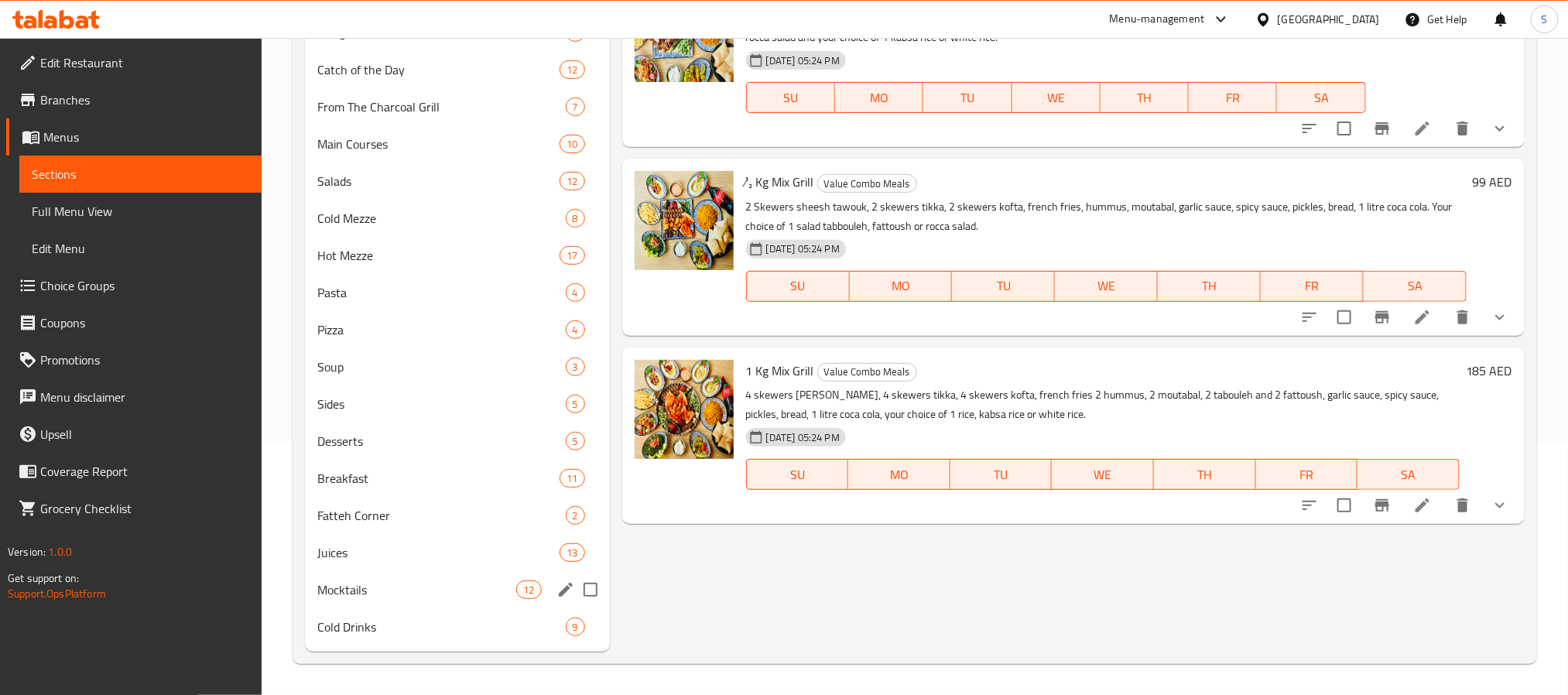
click at [393, 583] on span "Mocktails" at bounding box center [417, 590] width 199 height 19
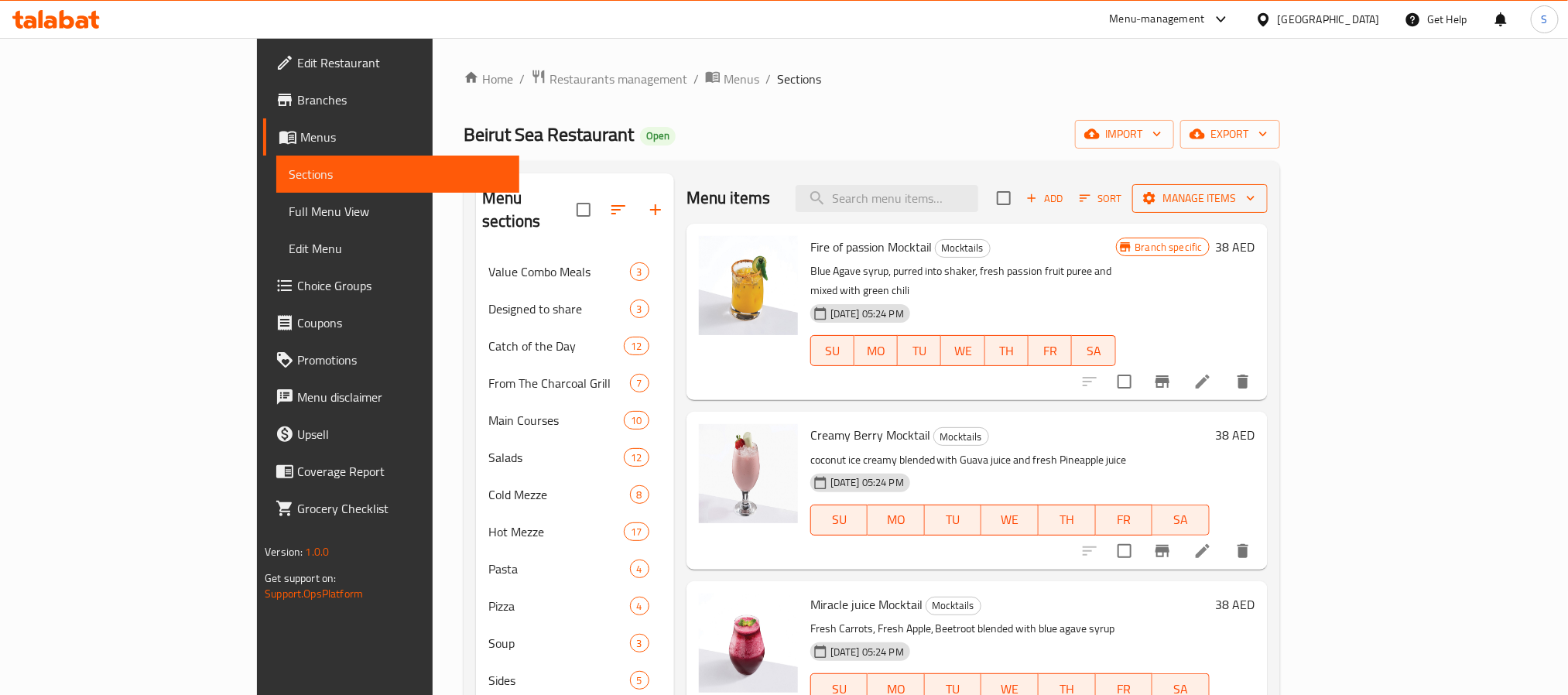
click at [1256, 195] on span "Manage items" at bounding box center [1200, 199] width 111 height 20
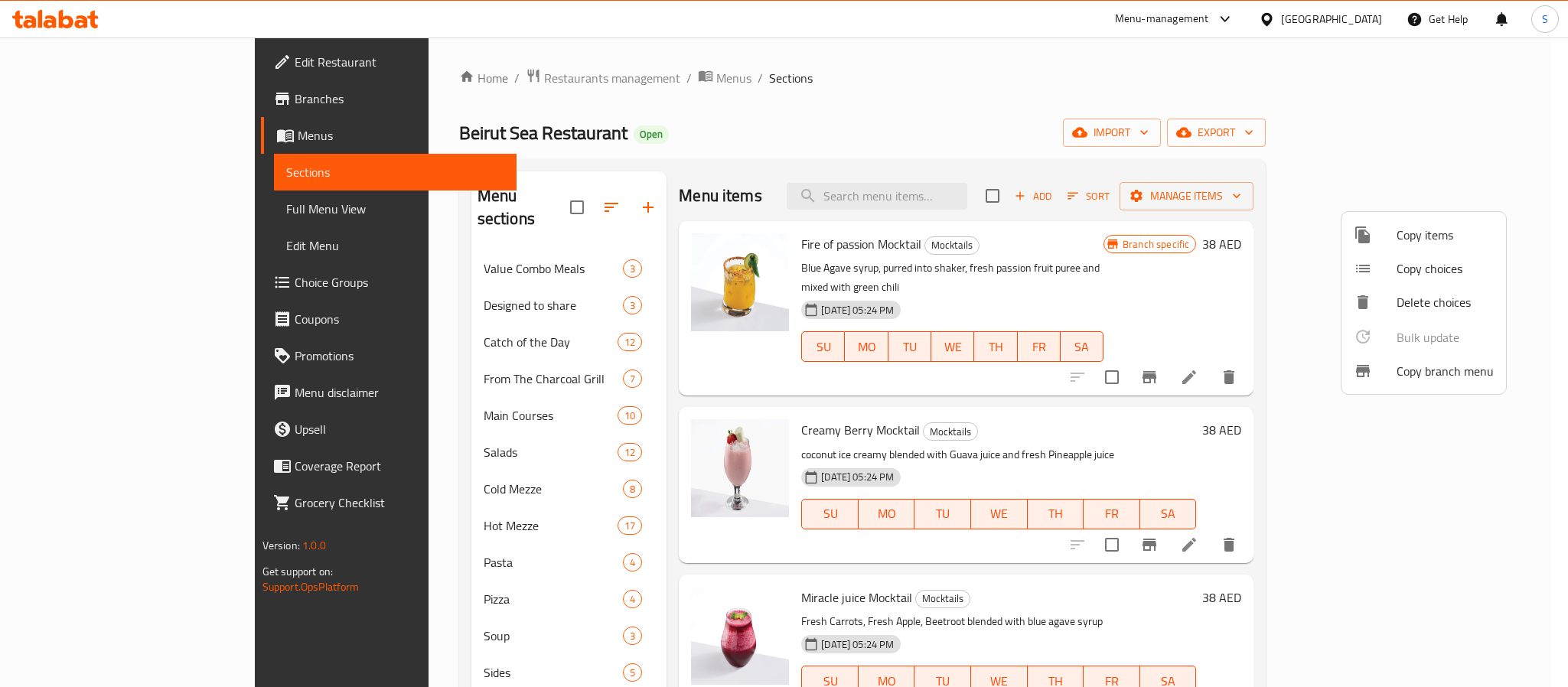
drag, startPoint x: 1226, startPoint y: 197, endPoint x: 1323, endPoint y: 216, distance: 98.8
click at [1229, 197] on div at bounding box center [784, 343] width 1568 height 687
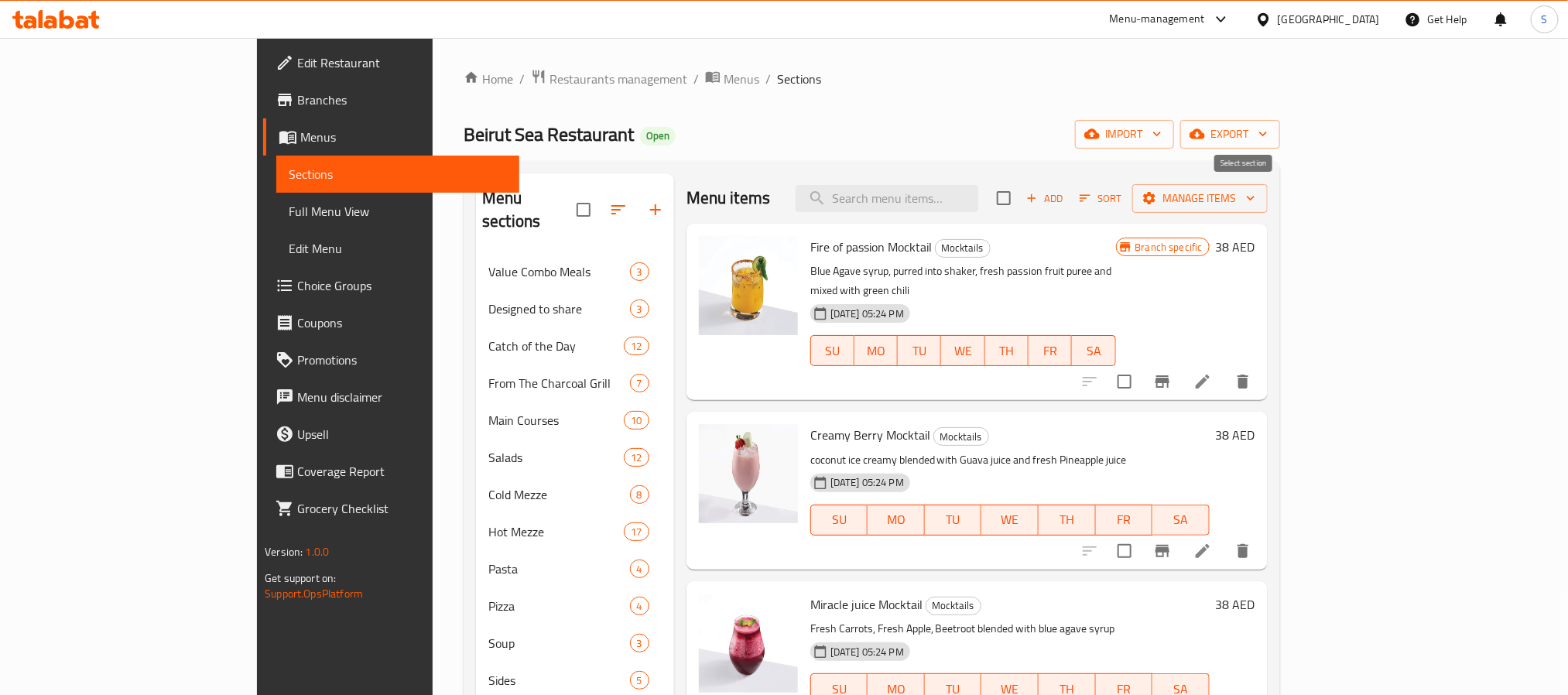
drag, startPoint x: 1233, startPoint y: 204, endPoint x: 1261, endPoint y: 212, distance: 29.1
click at [1020, 204] on input "checkbox" at bounding box center [1004, 199] width 33 height 33
checkbox input "true"
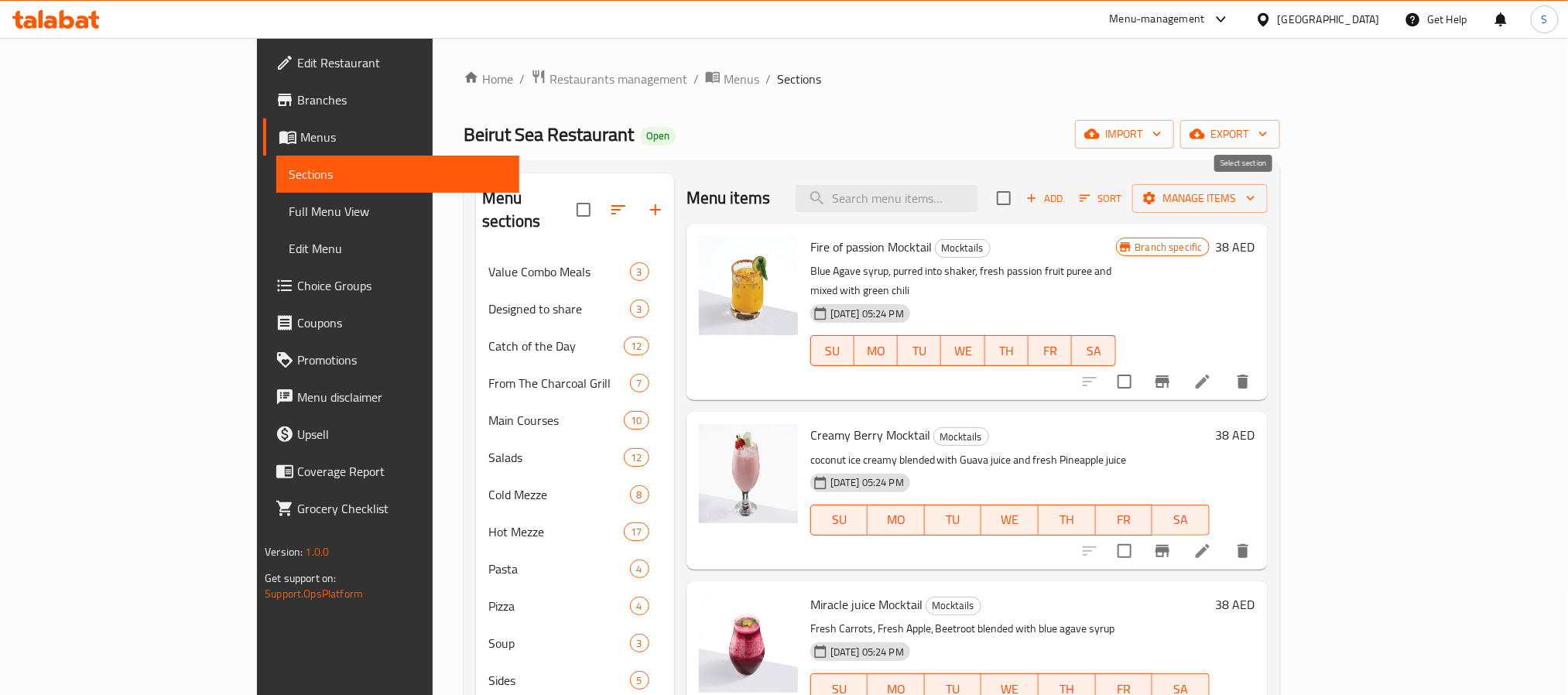
checkbox input "true"
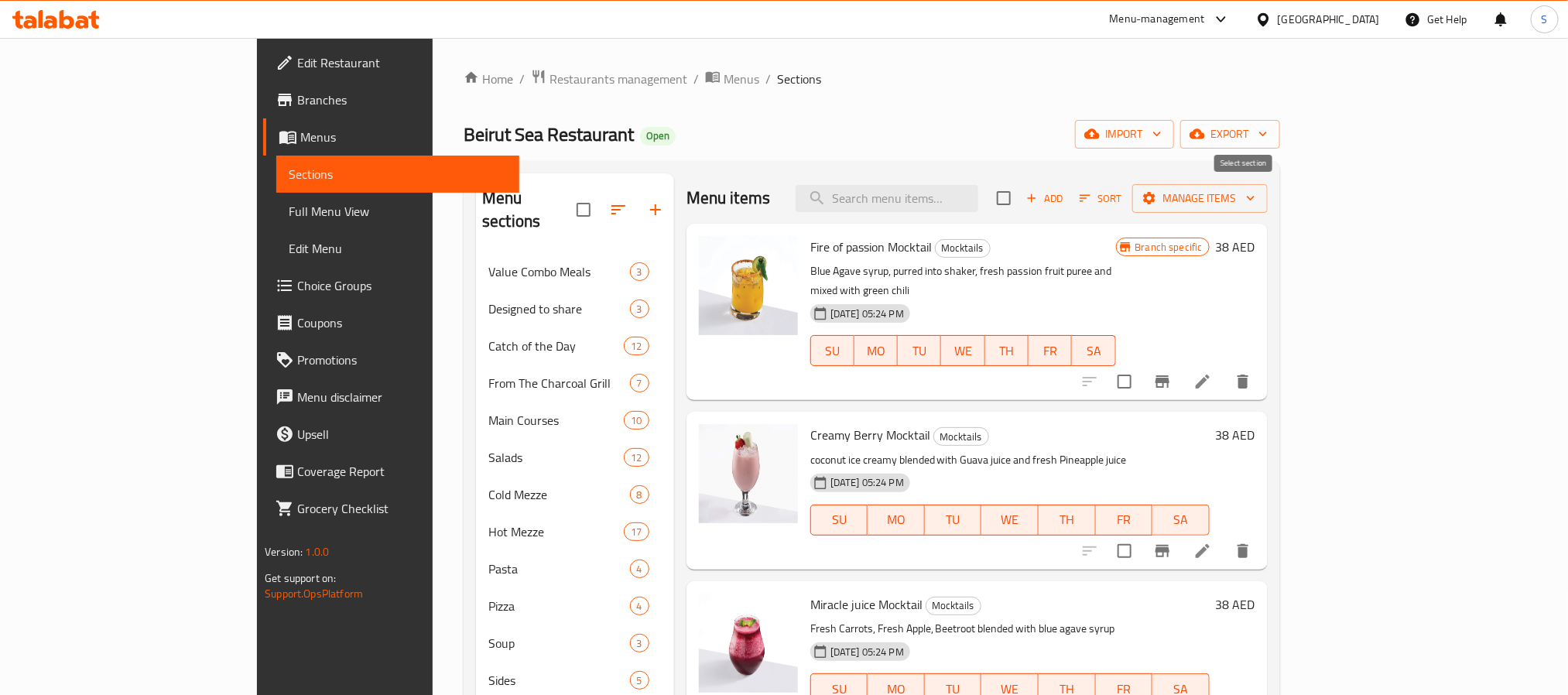
checkbox input "true"
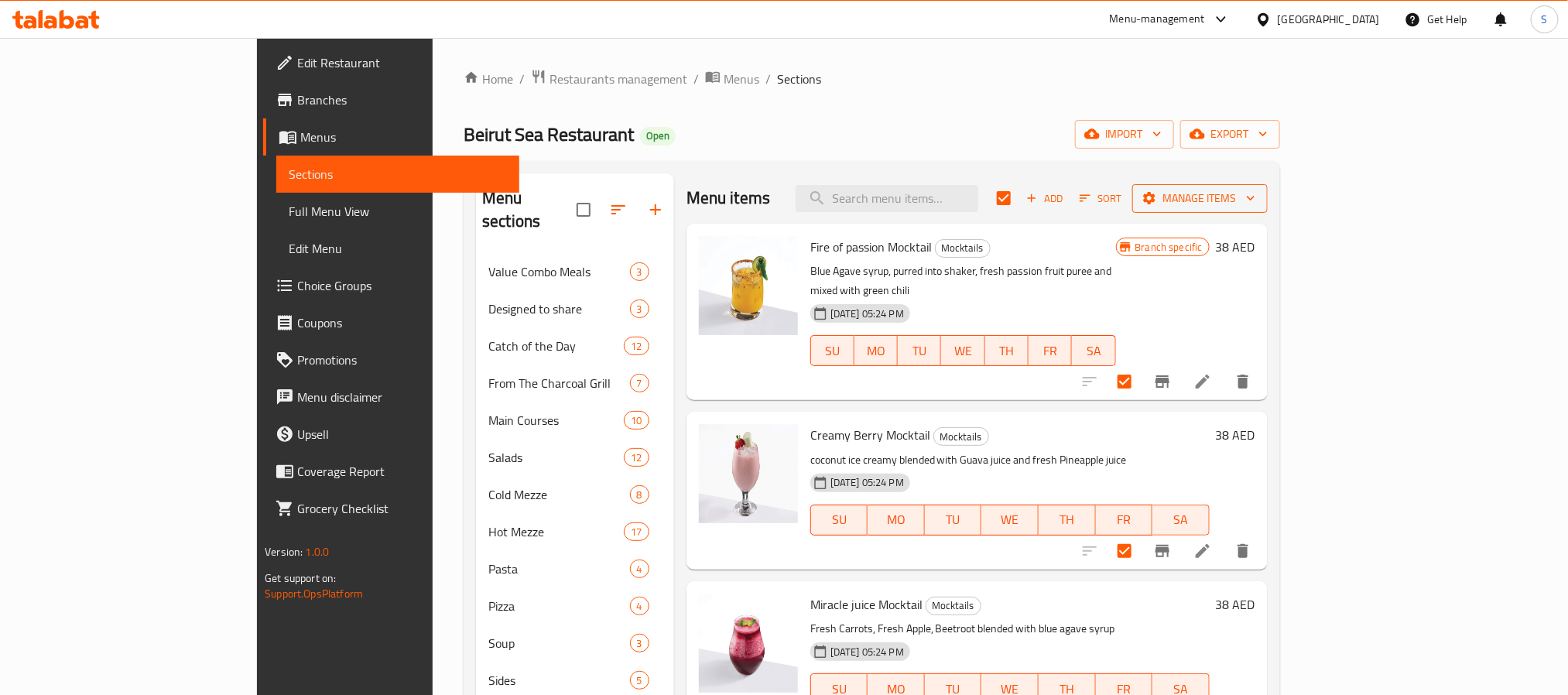
click at [1268, 213] on button "Manage items" at bounding box center [1200, 199] width 135 height 29
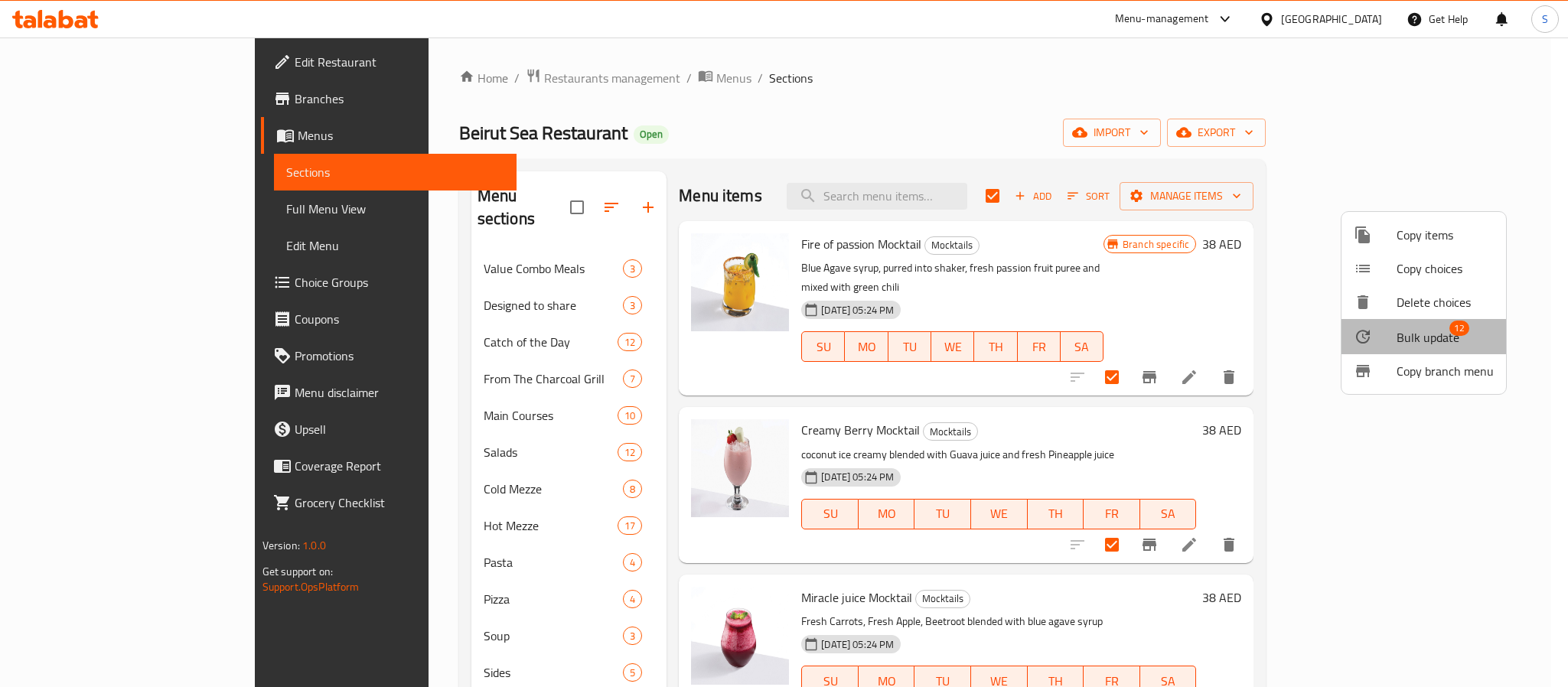
click at [1458, 324] on span "12" at bounding box center [1459, 328] width 20 height 15
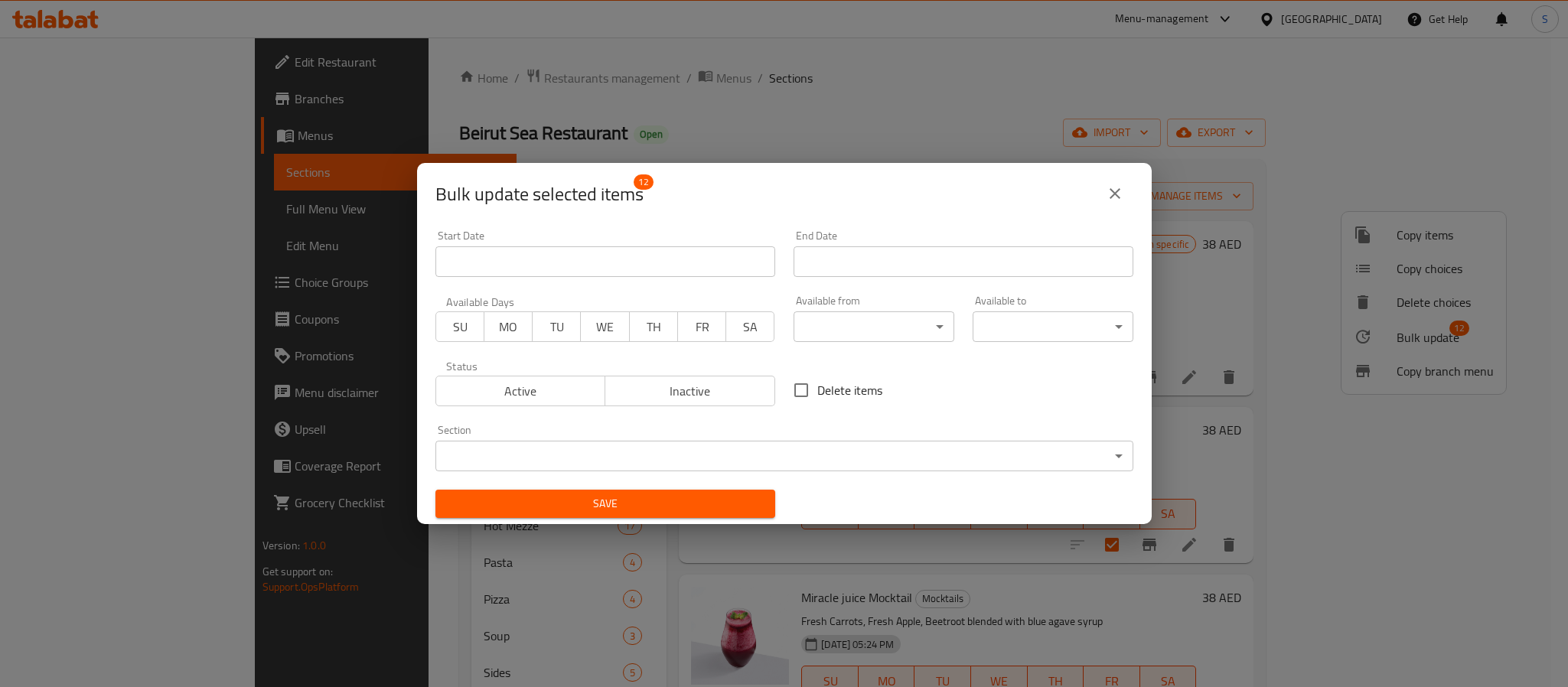
click at [854, 318] on body "​ Menu-management [GEOGRAPHIC_DATA] Get Help S Edit Restaurant Branches Menus S…" at bounding box center [784, 362] width 1568 height 650
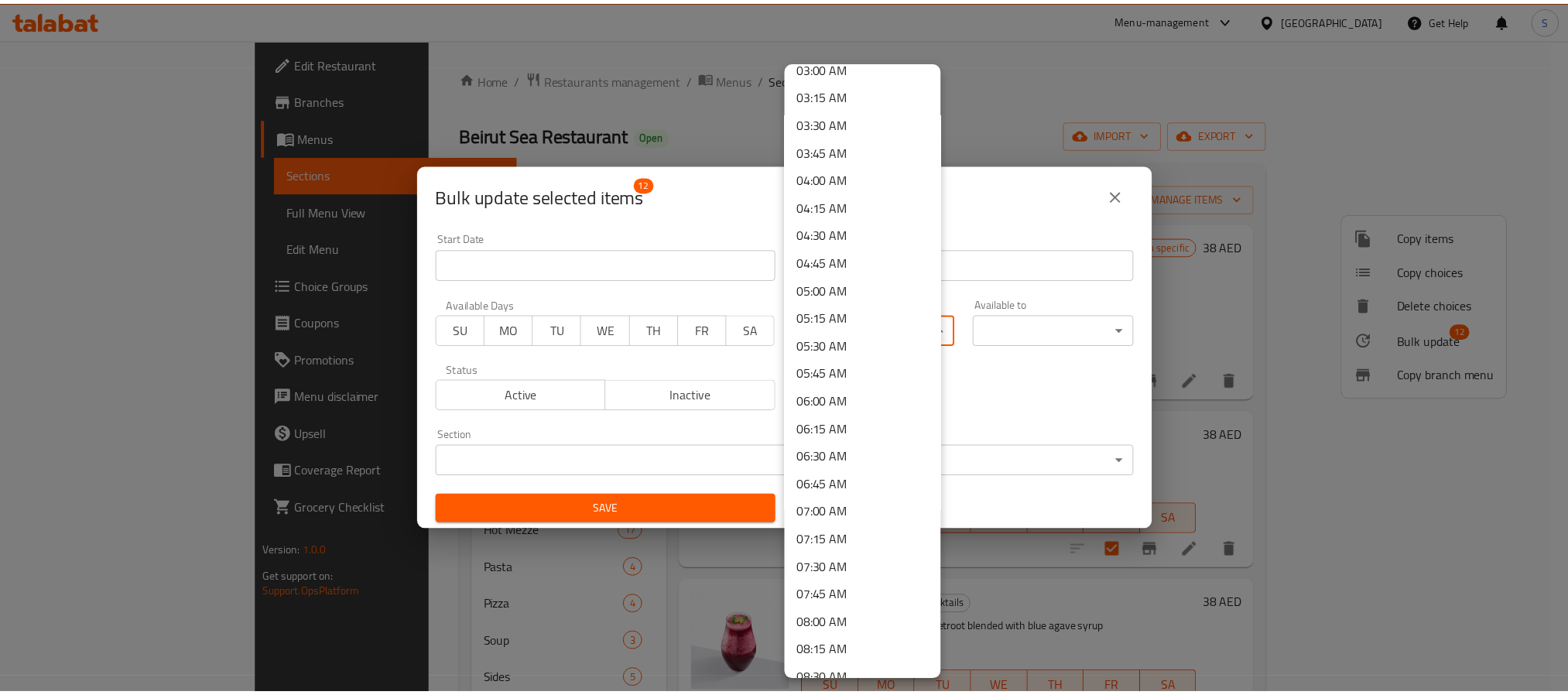
scroll to position [464, 0]
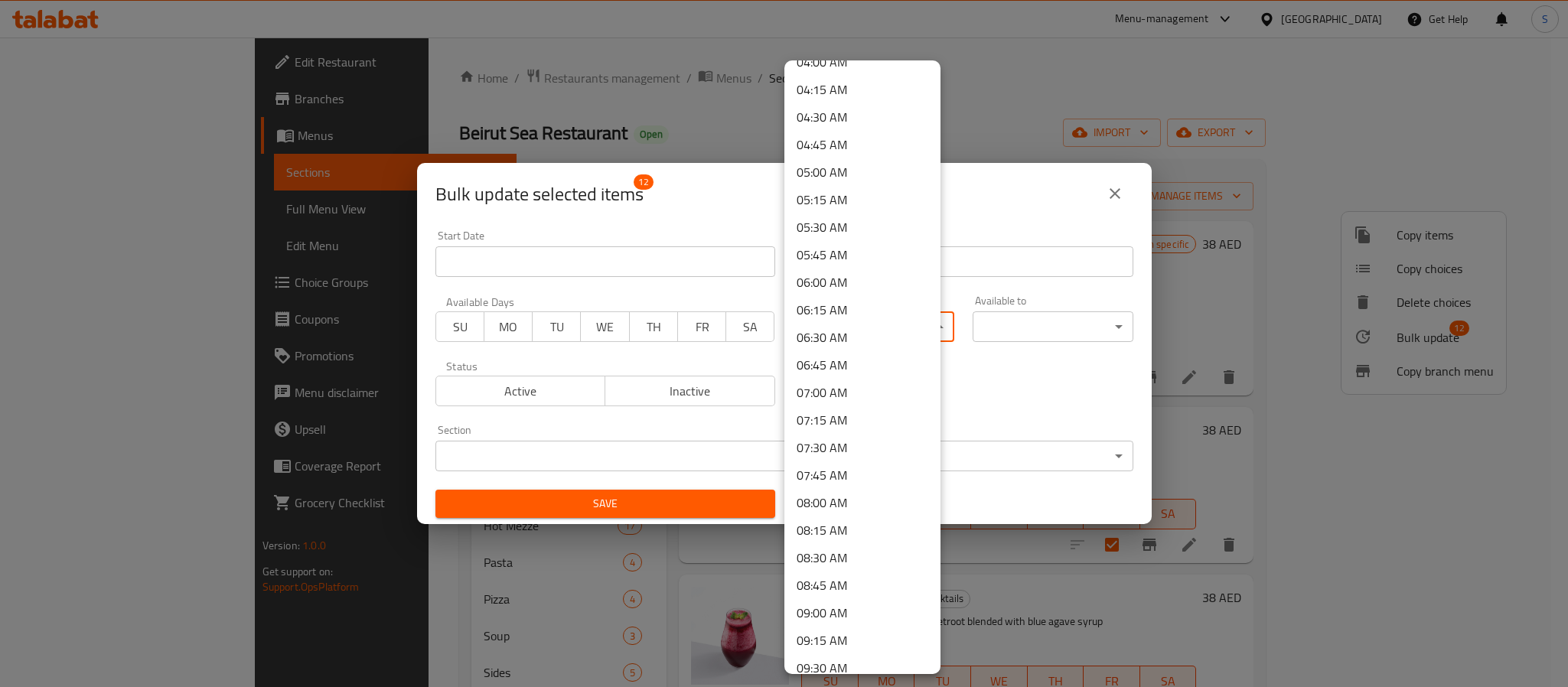
click at [825, 616] on li "09:00 AM" at bounding box center [862, 613] width 156 height 28
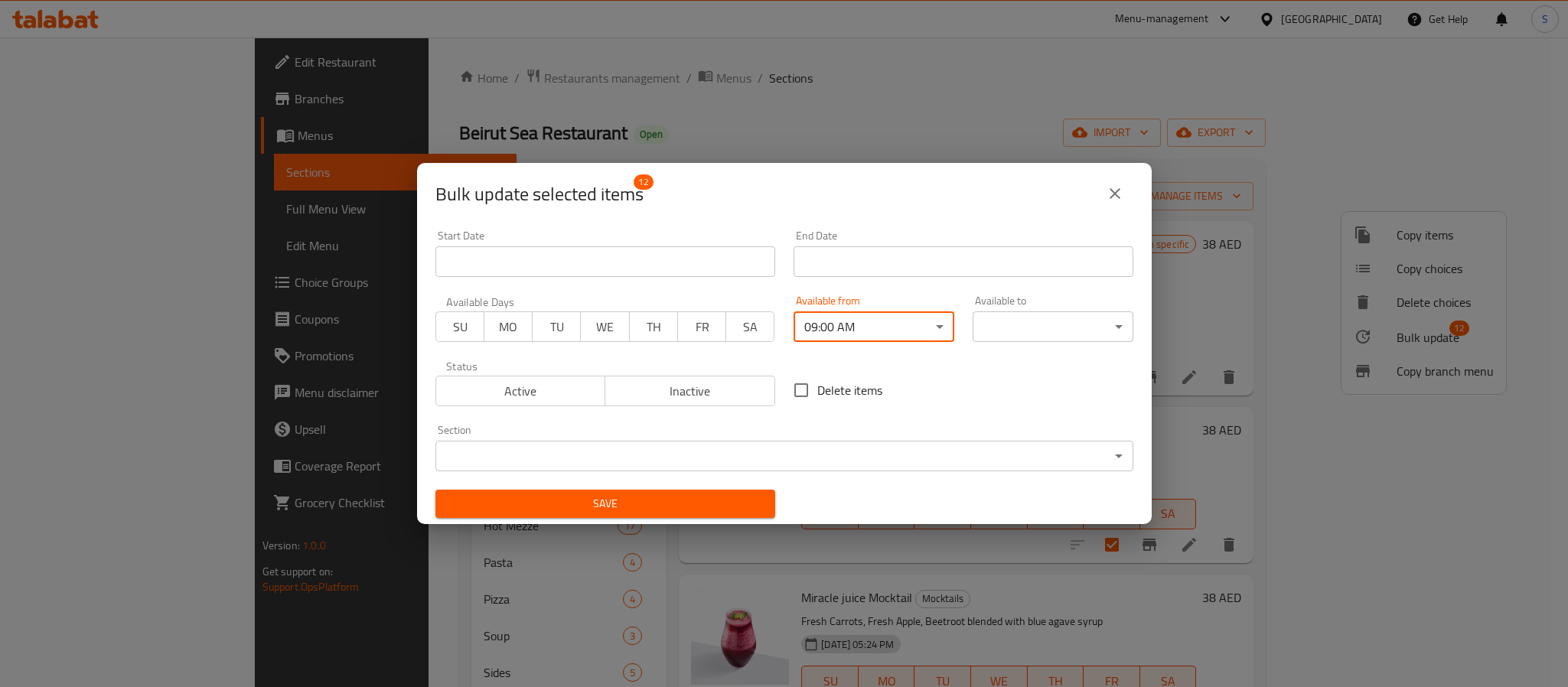
click at [1047, 326] on body "​ Menu-management [GEOGRAPHIC_DATA] Get Help S Edit Restaurant Branches Menus S…" at bounding box center [784, 362] width 1568 height 650
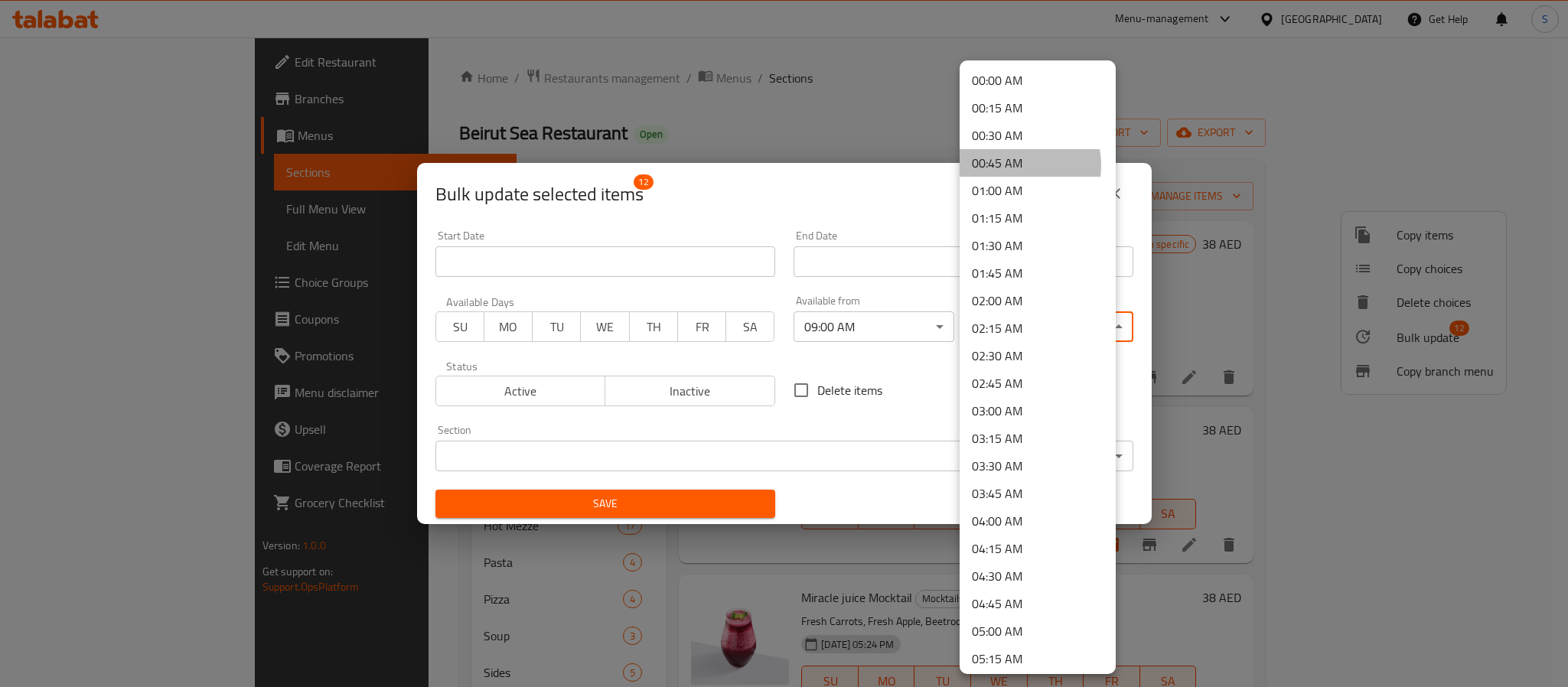
drag, startPoint x: 1013, startPoint y: 165, endPoint x: 903, endPoint y: 308, distance: 180.4
click at [1015, 164] on li "00:45 AM" at bounding box center [1037, 163] width 156 height 28
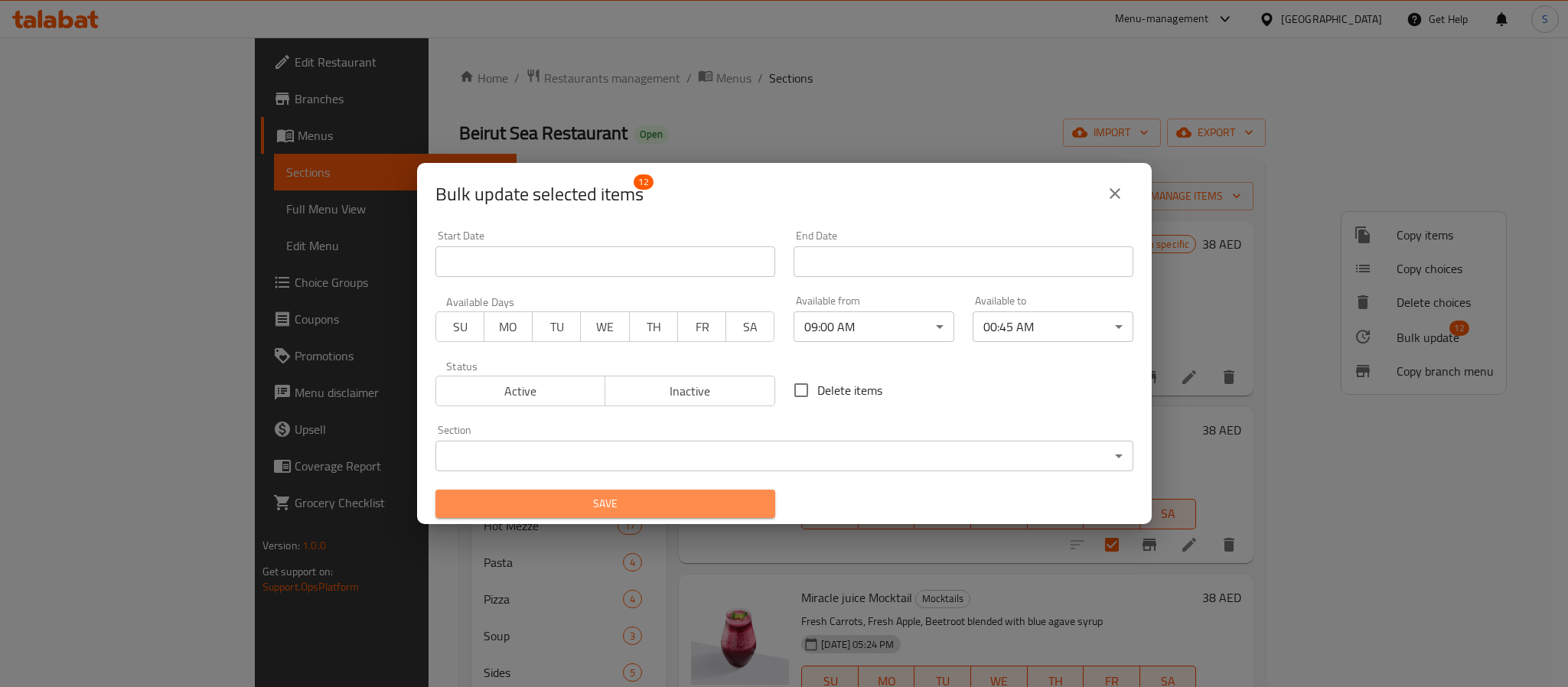
click at [622, 506] on span "Save" at bounding box center [605, 505] width 316 height 19
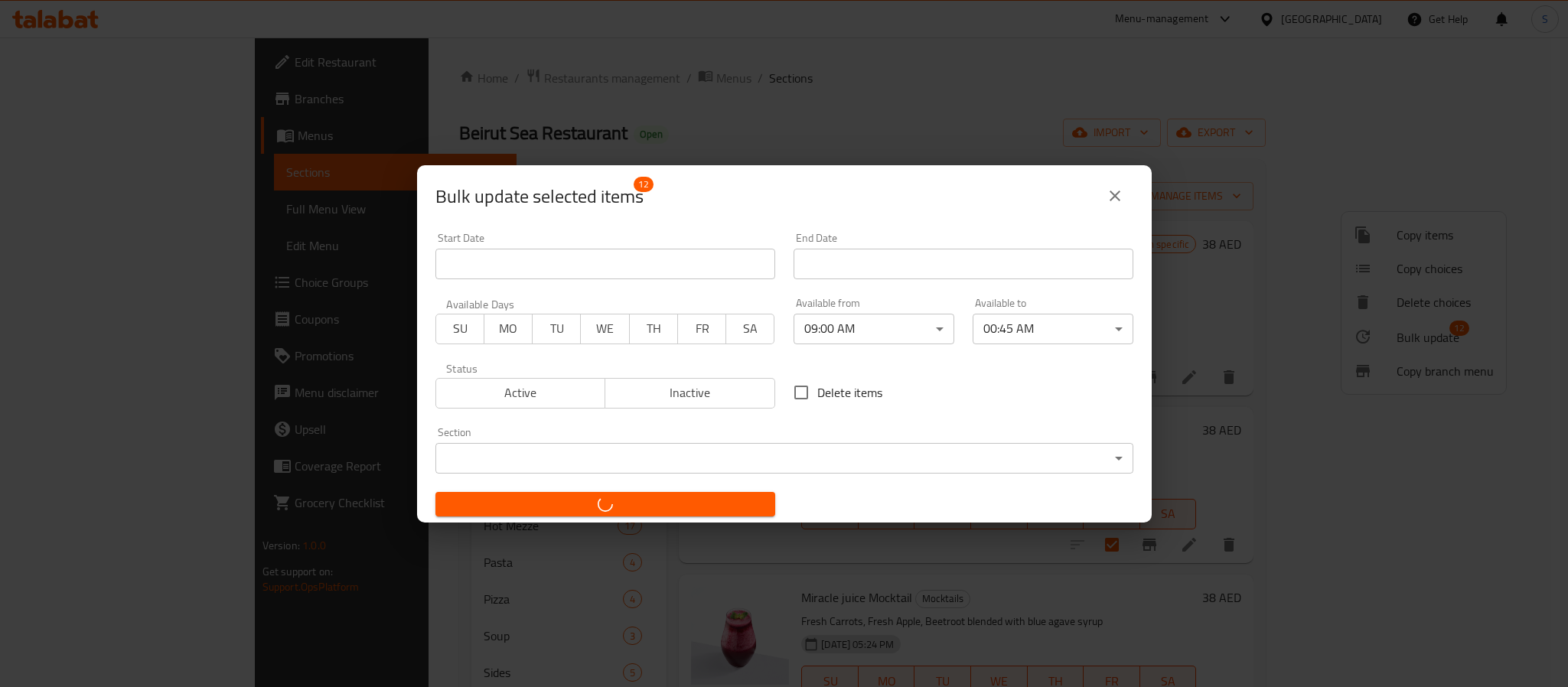
checkbox input "false"
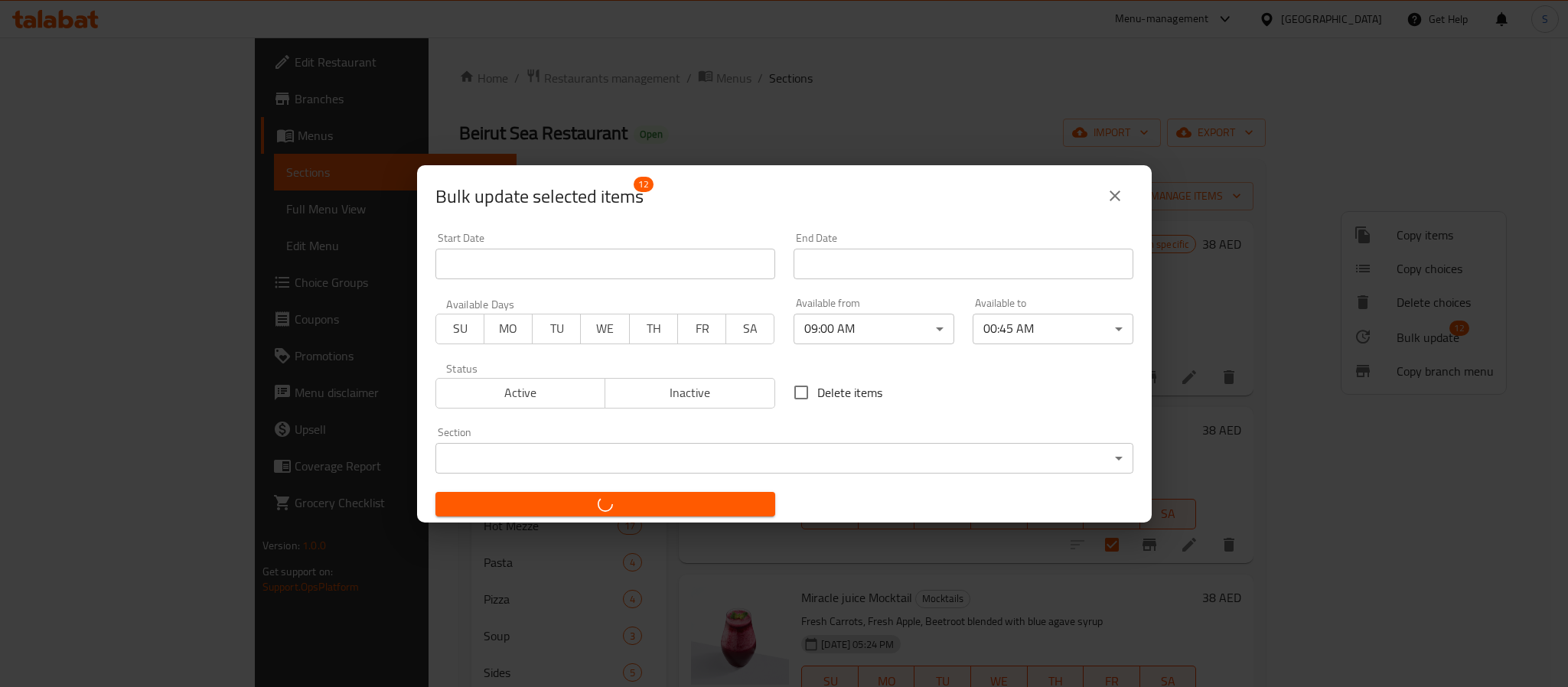
checkbox input "false"
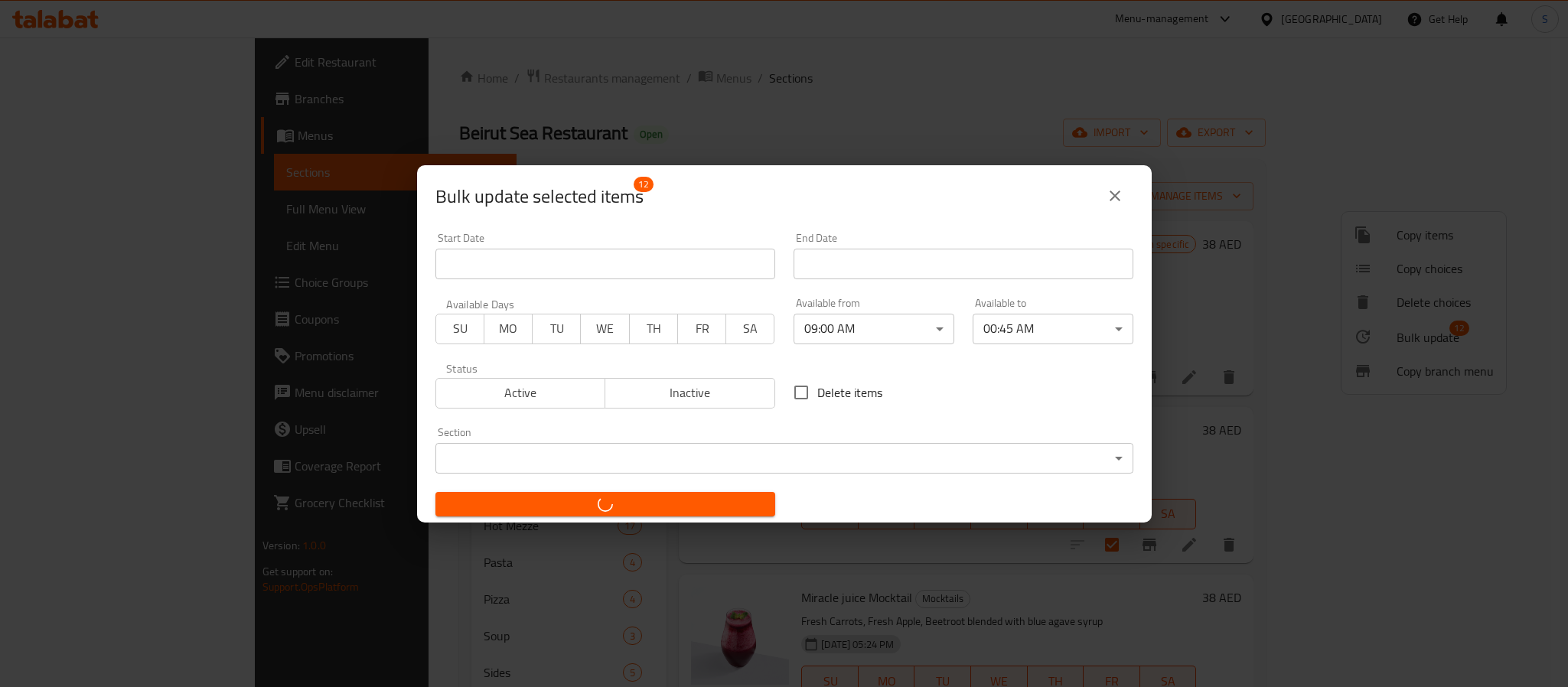
checkbox input "false"
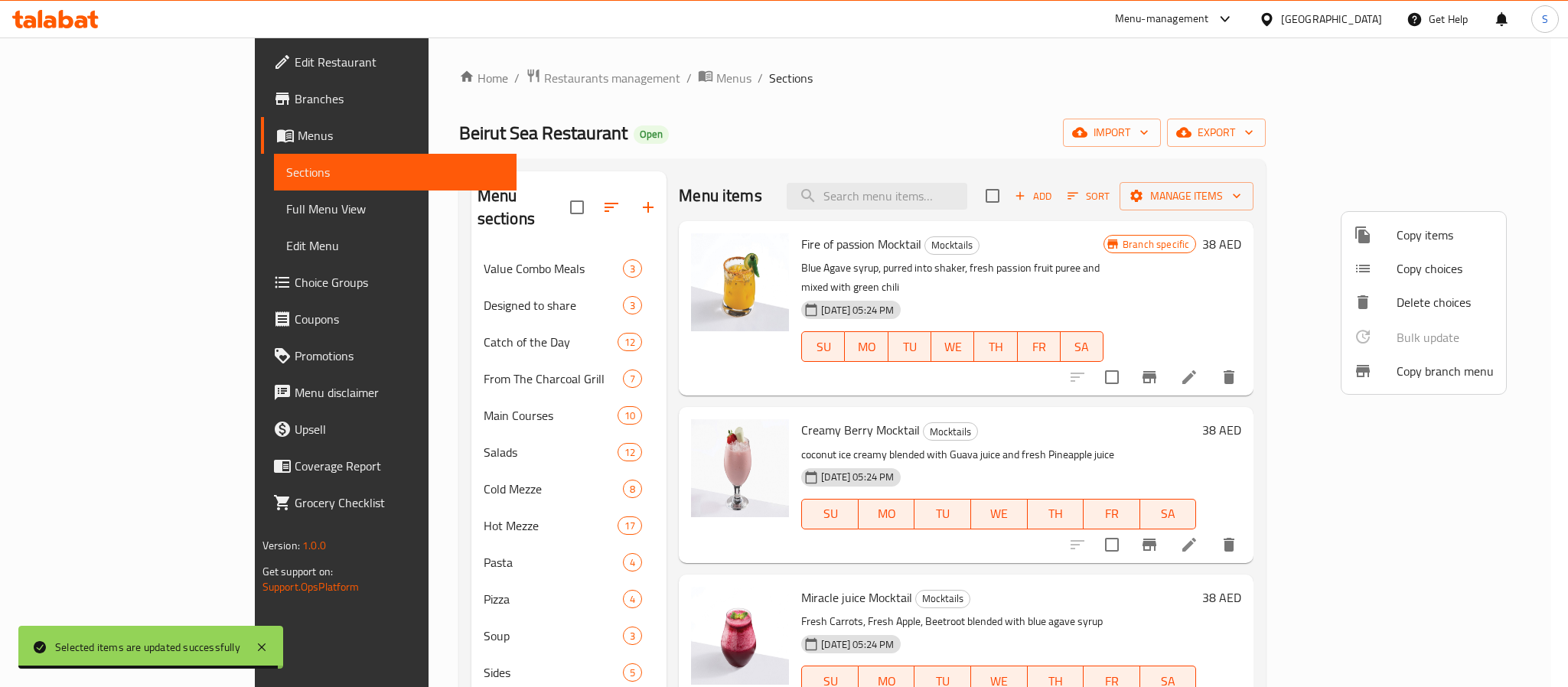
click at [104, 211] on div at bounding box center [784, 343] width 1568 height 687
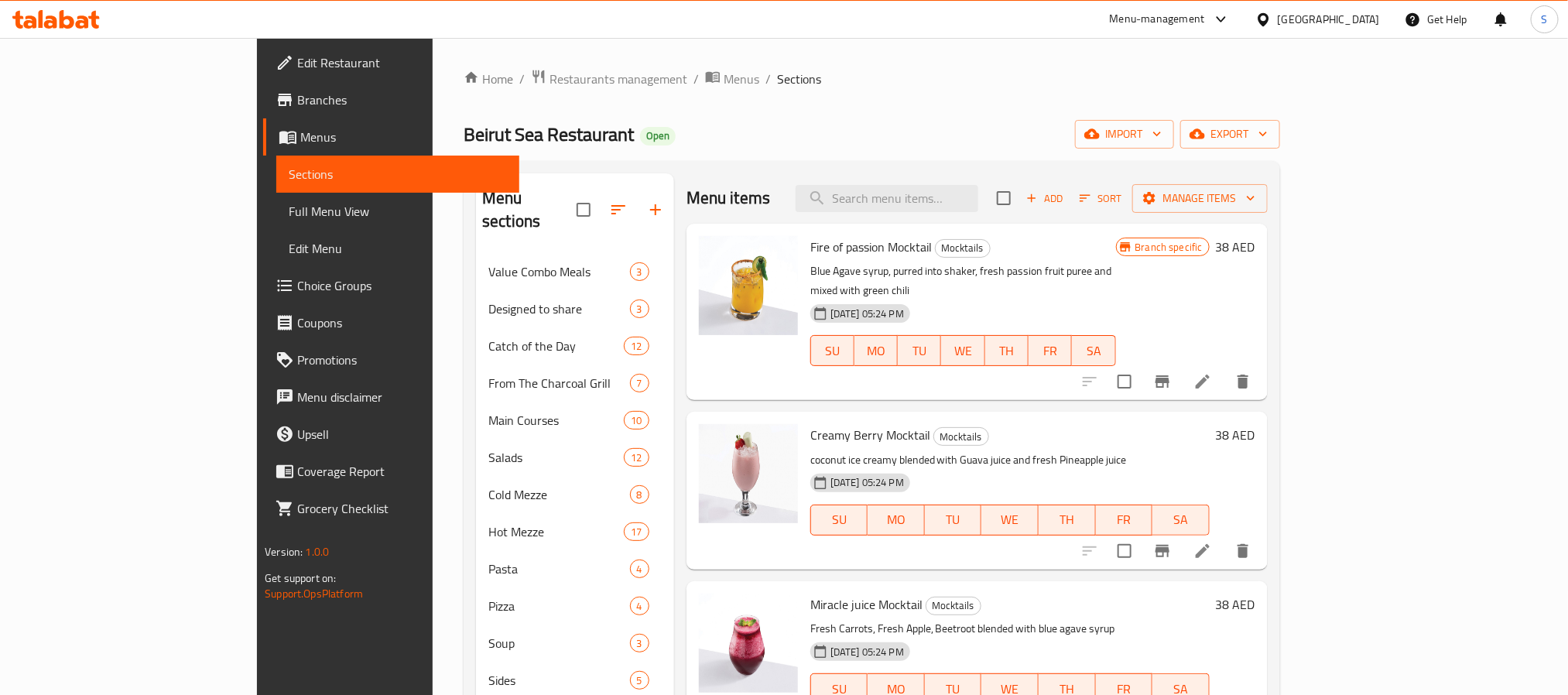
drag, startPoint x: 93, startPoint y: 213, endPoint x: 76, endPoint y: 207, distance: 18.0
click at [289, 213] on span "Full Menu View" at bounding box center [397, 211] width 217 height 19
click at [289, 212] on span "Full Menu View" at bounding box center [397, 211] width 217 height 19
click at [289, 209] on span "Full Menu View" at bounding box center [397, 211] width 217 height 19
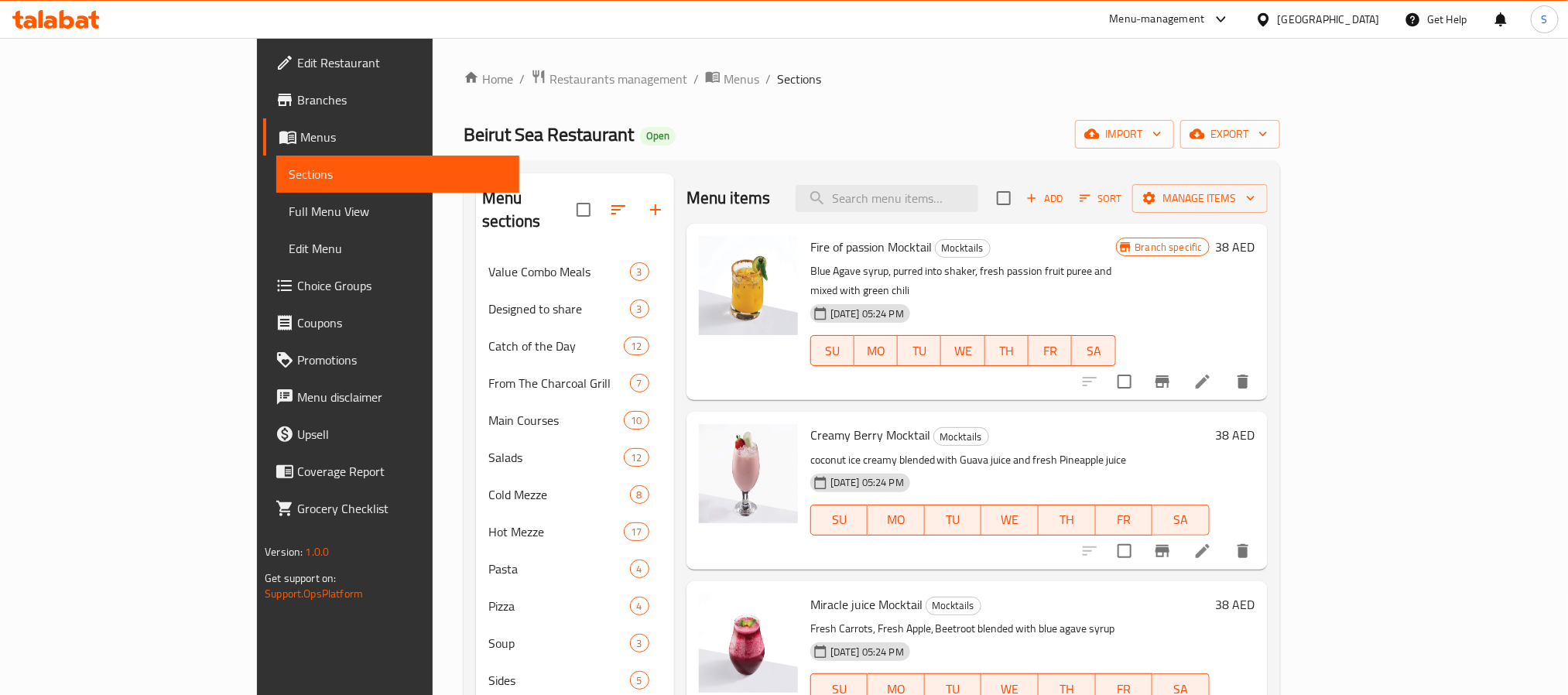
click at [289, 207] on span "Full Menu View" at bounding box center [397, 211] width 217 height 19
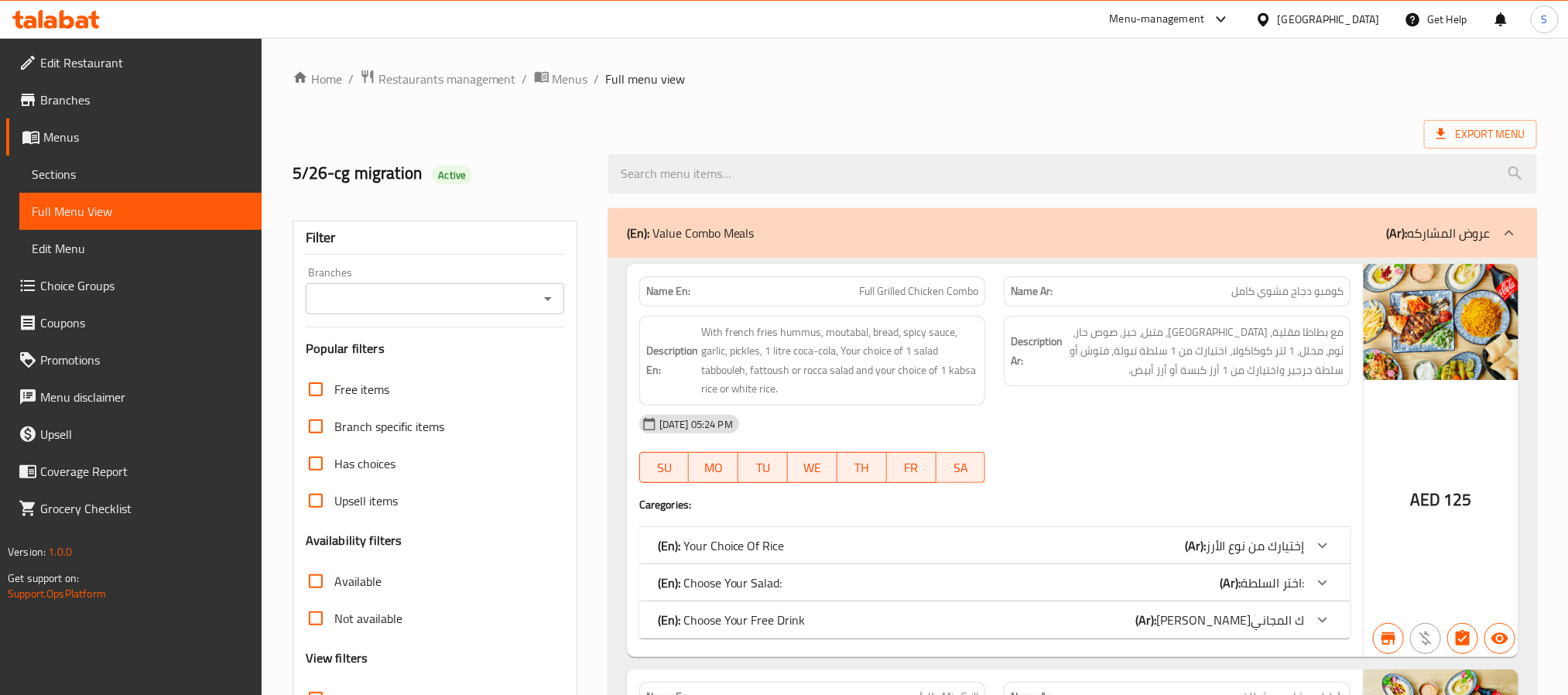
drag, startPoint x: 77, startPoint y: 207, endPoint x: 431, endPoint y: 483, distance: 448.9
click at [79, 207] on span "Full Menu View" at bounding box center [140, 211] width 217 height 19
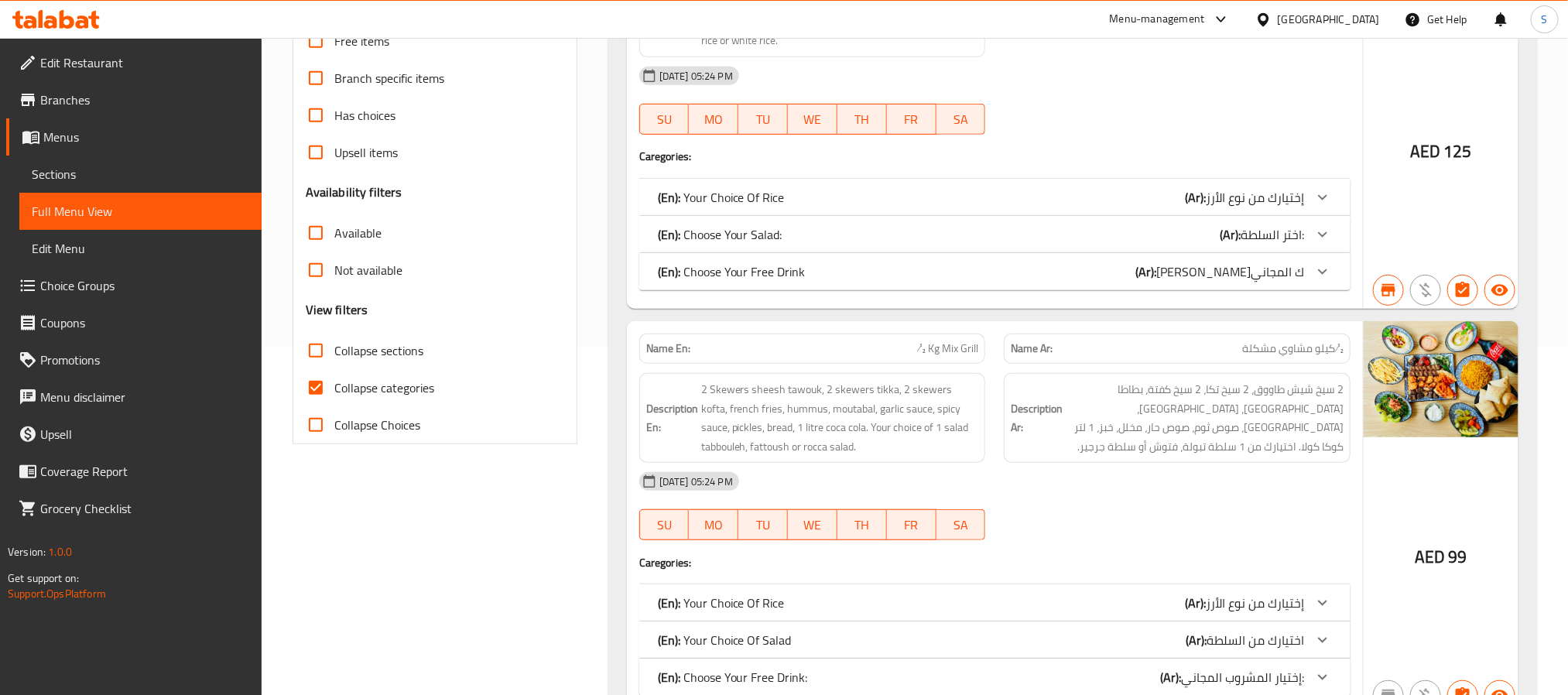
click at [321, 364] on input "Collapse sections" at bounding box center [315, 350] width 37 height 37
checkbox input "true"
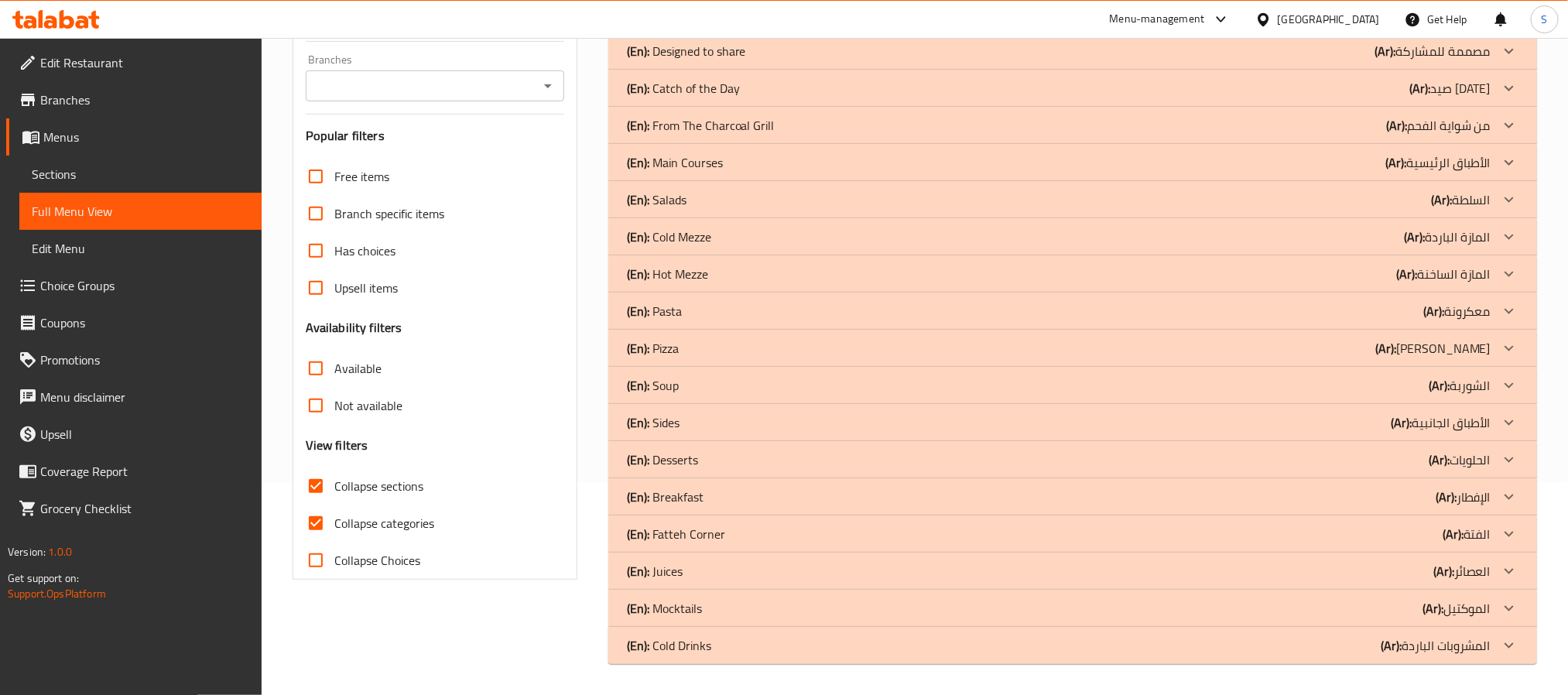
scroll to position [213, 0]
click at [1510, 648] on icon at bounding box center [1508, 646] width 9 height 6
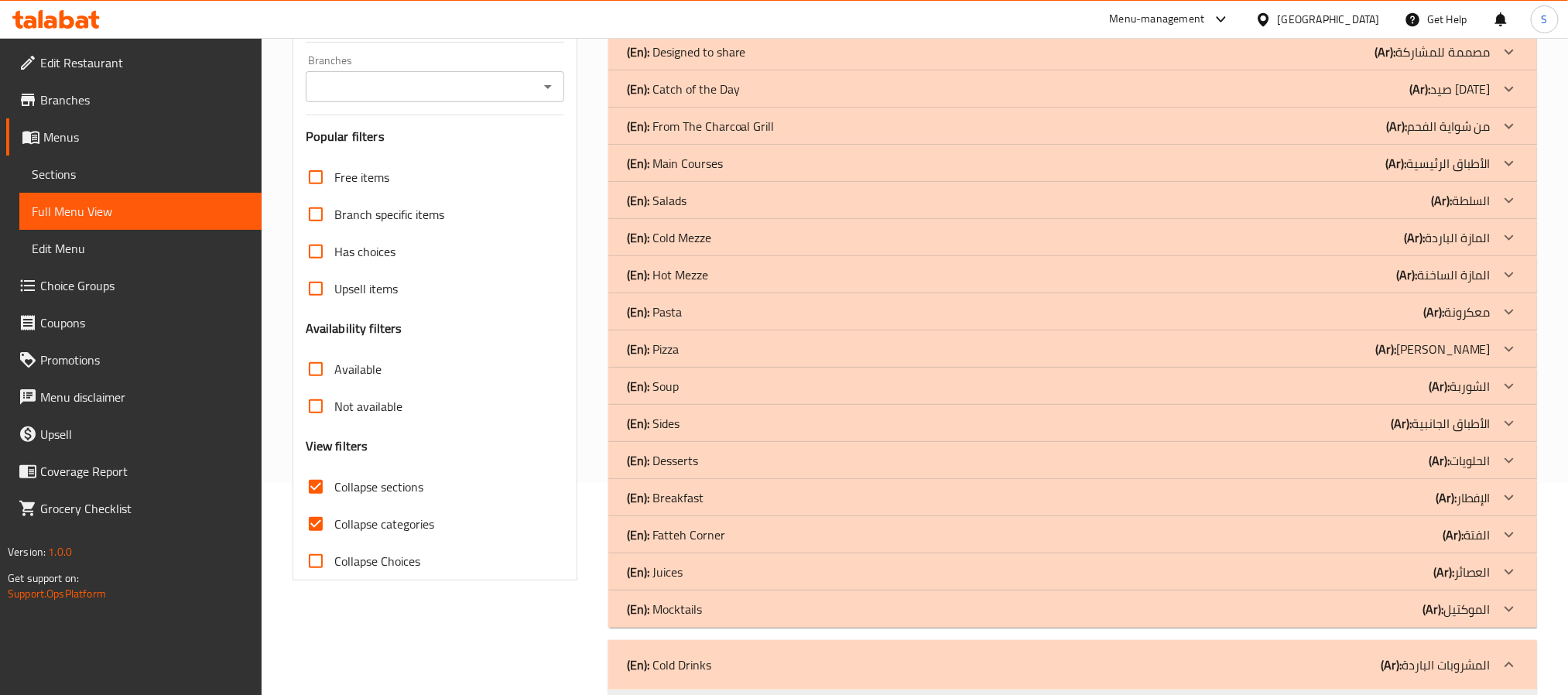
click at [1512, 605] on icon at bounding box center [1509, 609] width 19 height 19
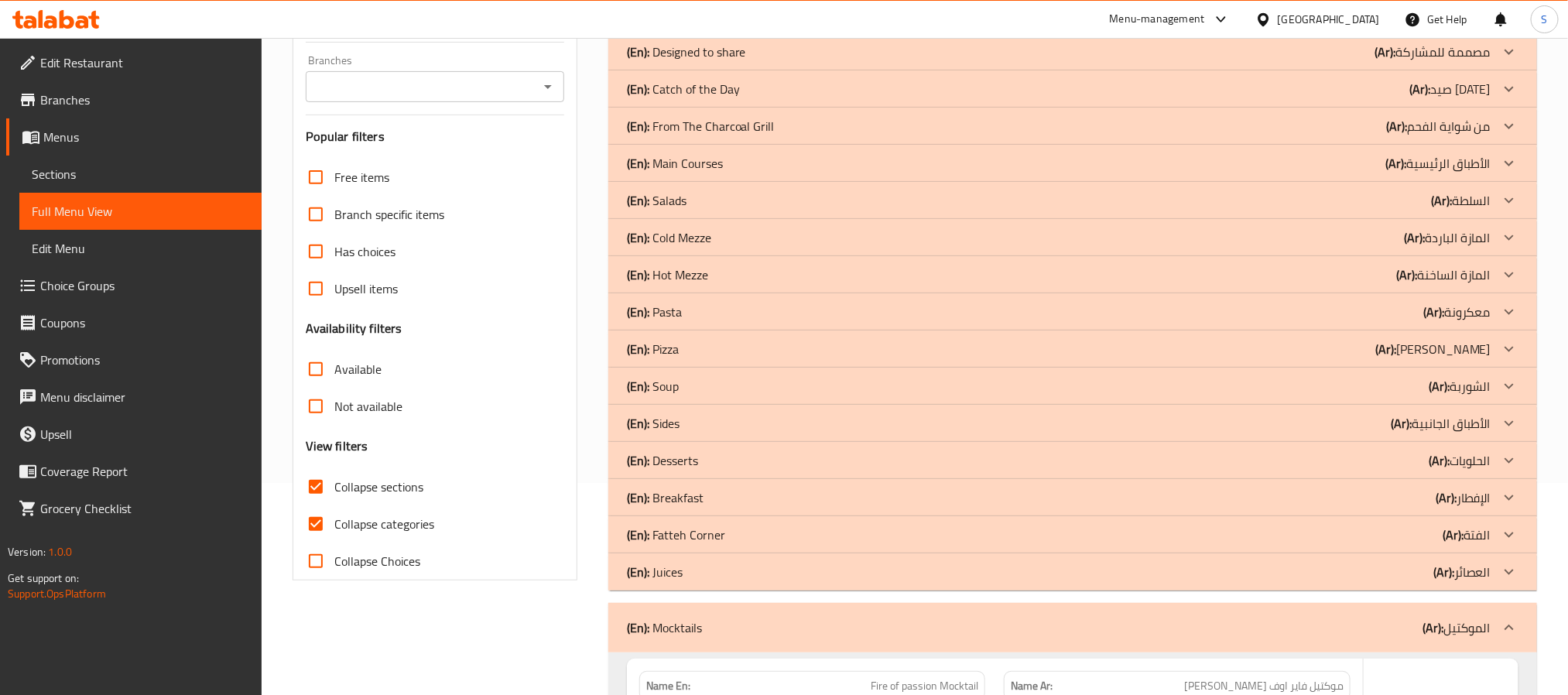
click at [1510, 574] on icon at bounding box center [1509, 572] width 19 height 19
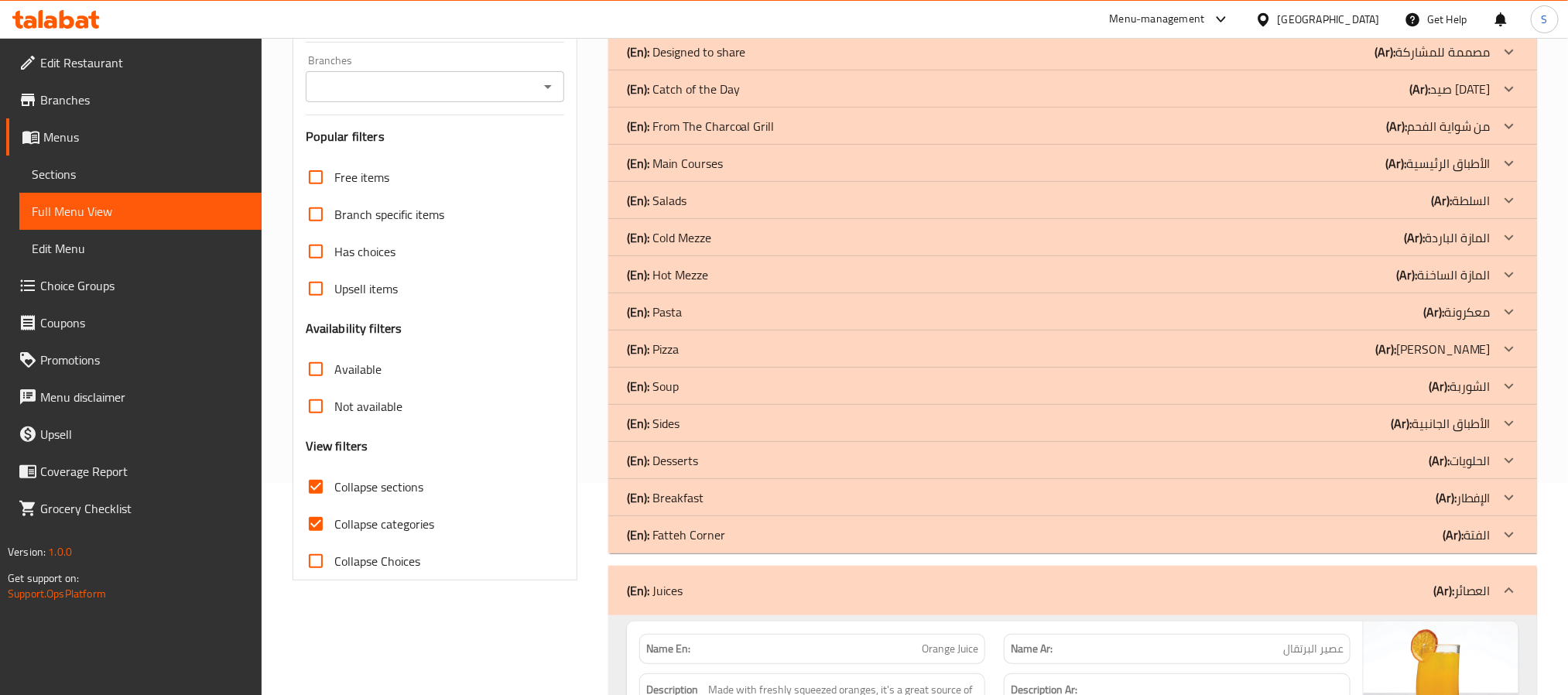
click at [1510, 537] on icon at bounding box center [1508, 534] width 9 height 6
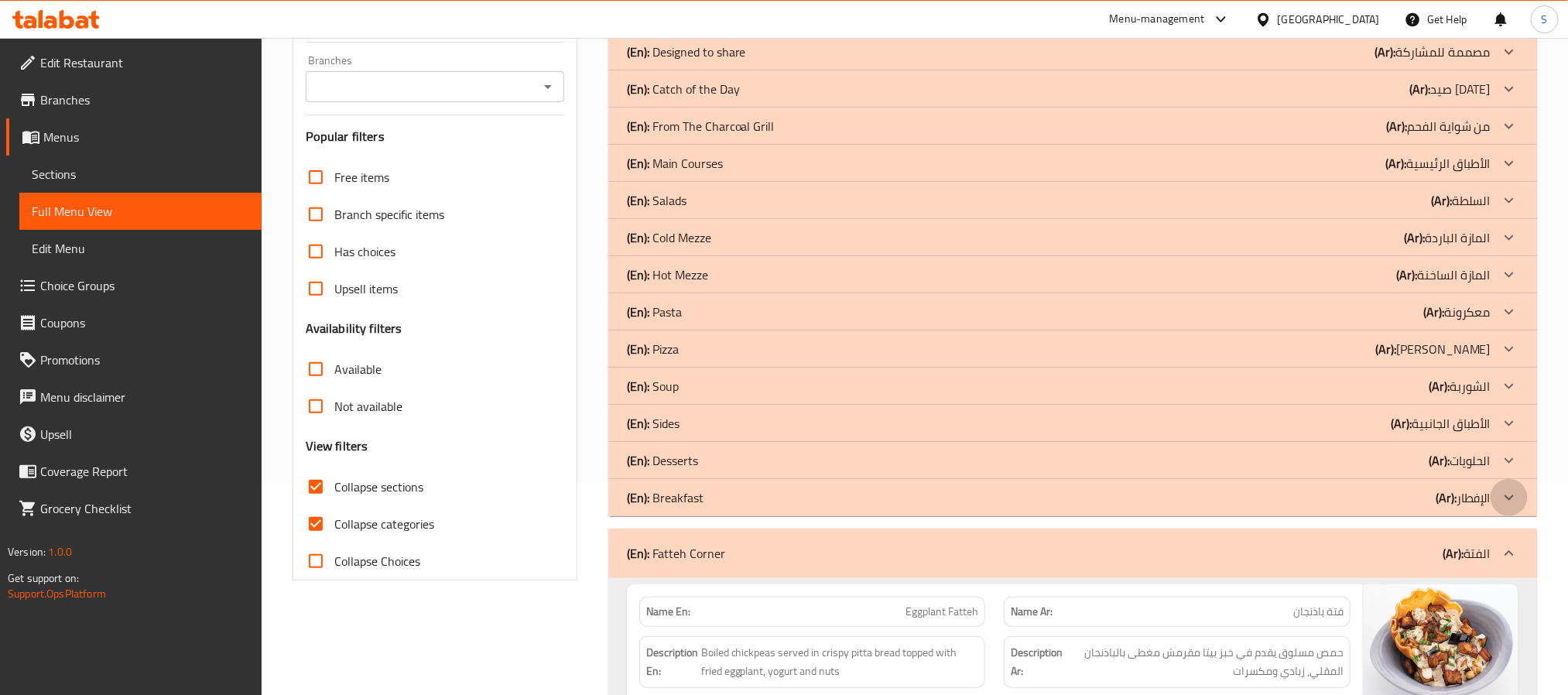
click at [1512, 500] on icon at bounding box center [1509, 497] width 19 height 19
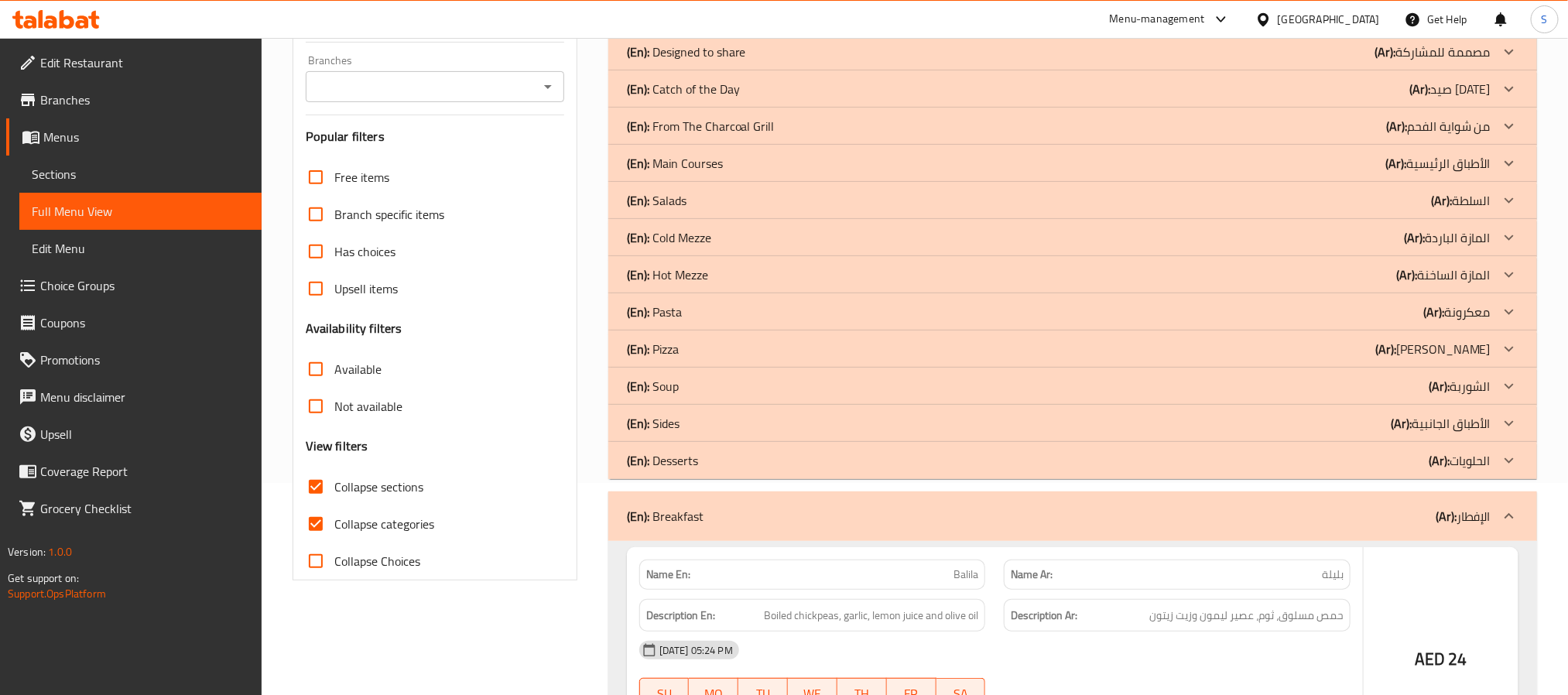
click at [1507, 460] on icon at bounding box center [1508, 460] width 9 height 6
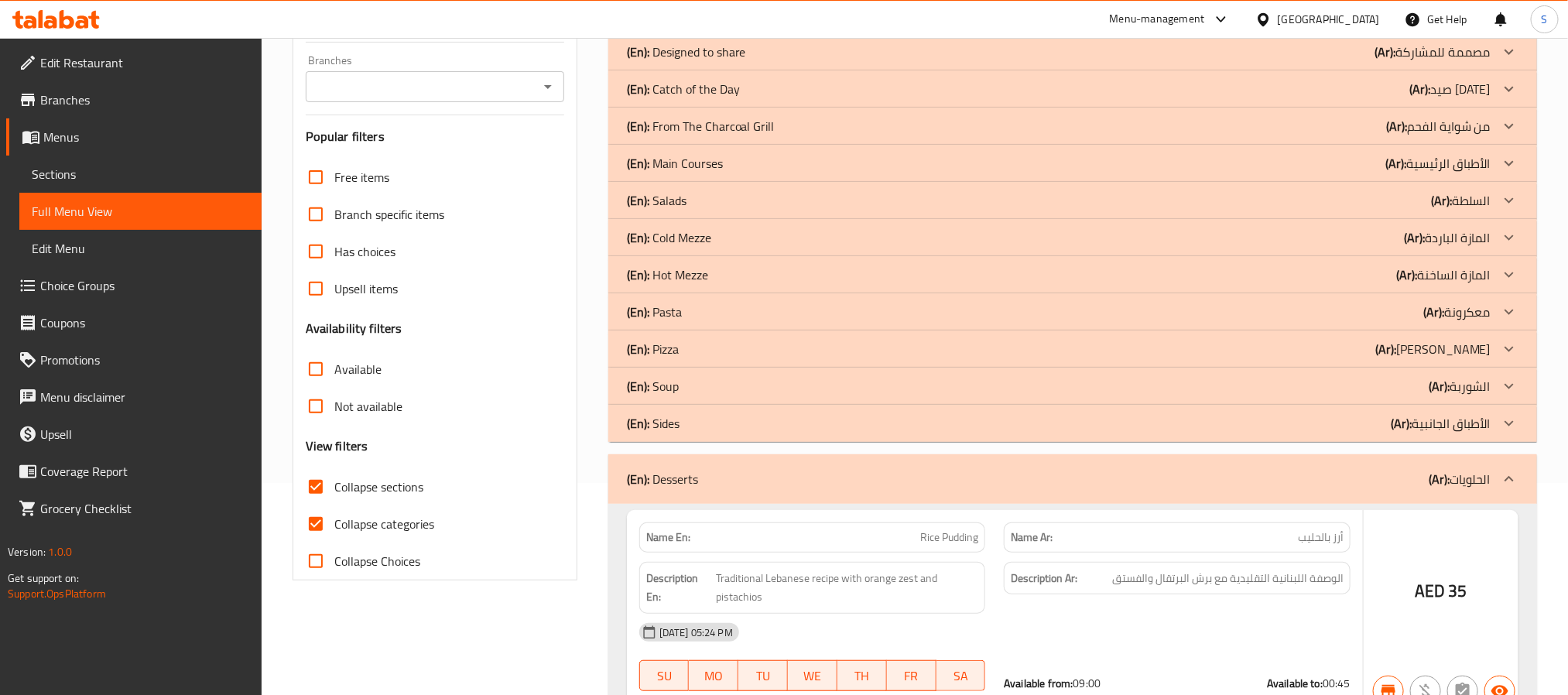
click at [1514, 392] on icon at bounding box center [1509, 386] width 19 height 19
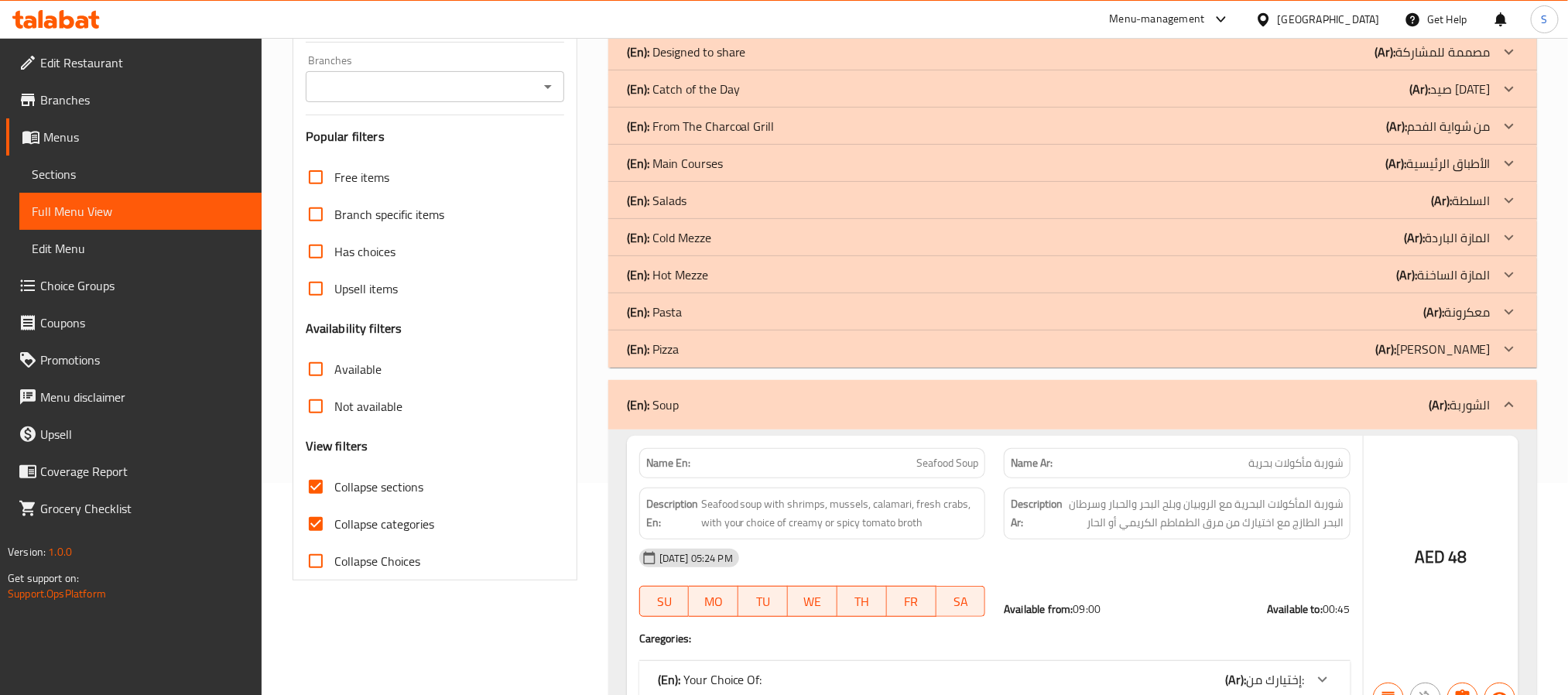
click at [1506, 351] on icon at bounding box center [1509, 349] width 19 height 19
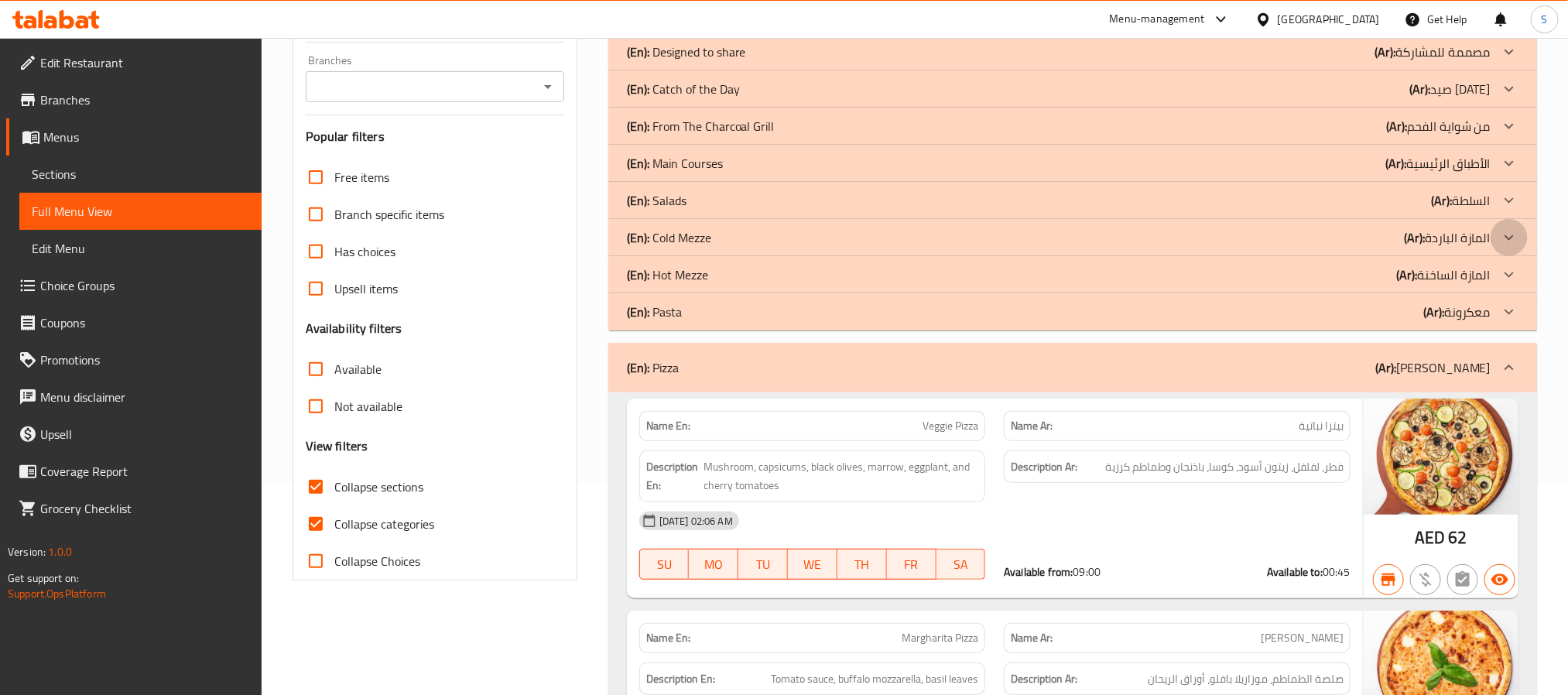
click at [1506, 245] on icon at bounding box center [1509, 237] width 19 height 19
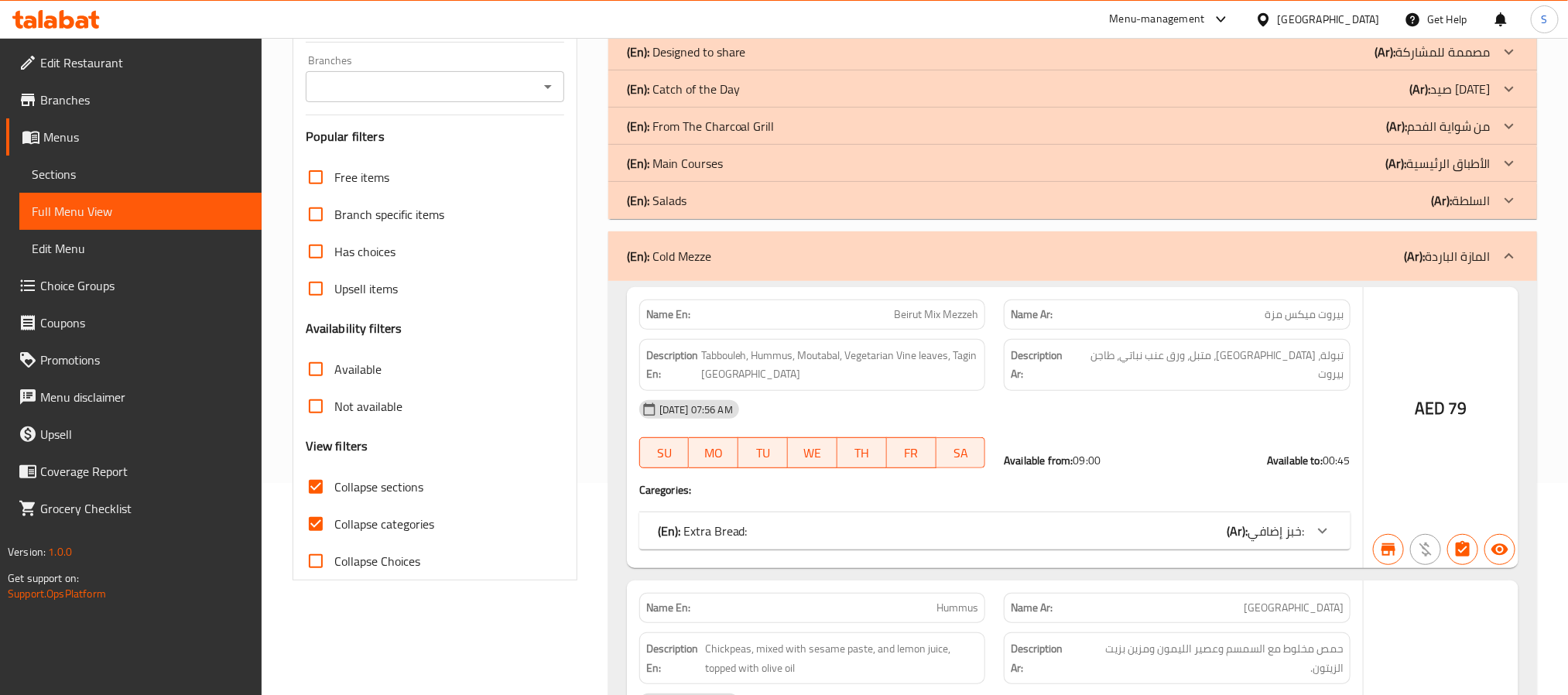
click at [1510, 199] on icon at bounding box center [1509, 200] width 19 height 19
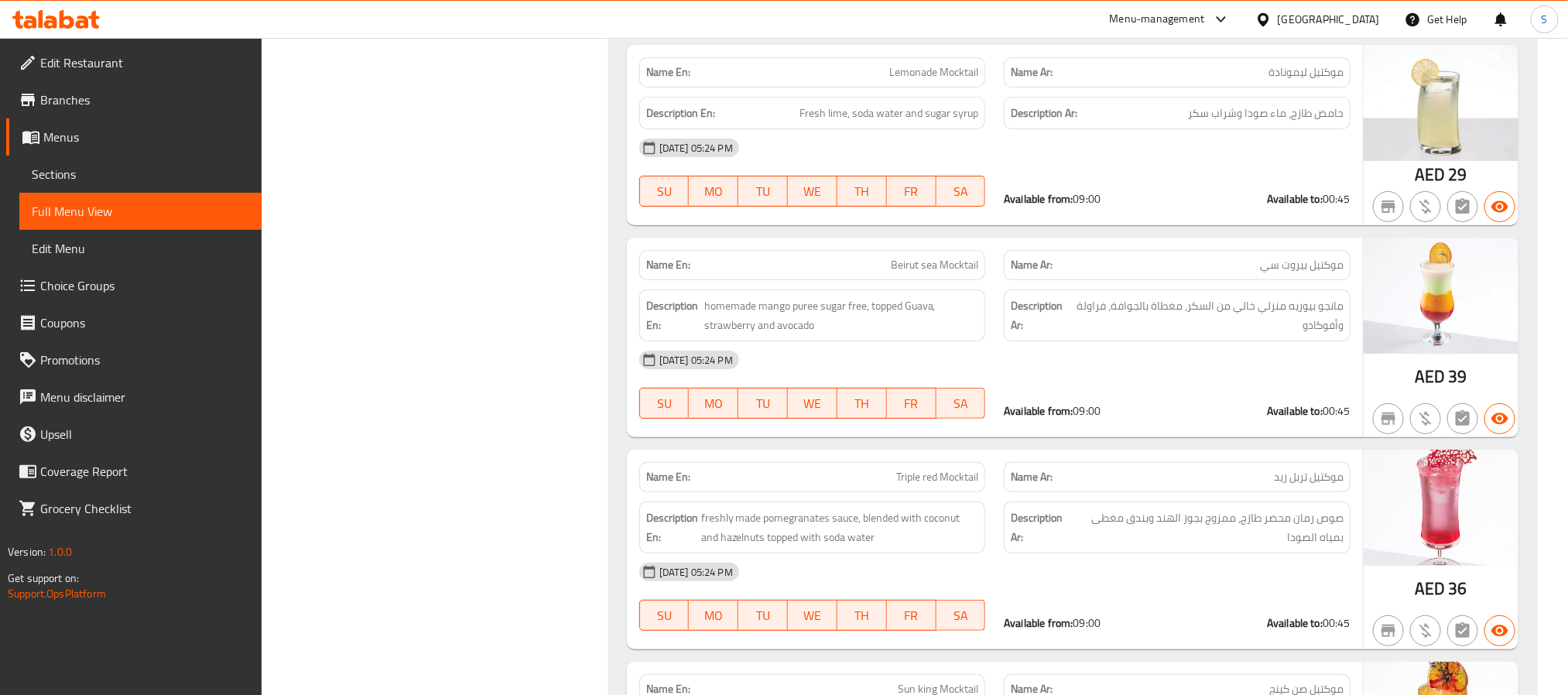
scroll to position [15578, 0]
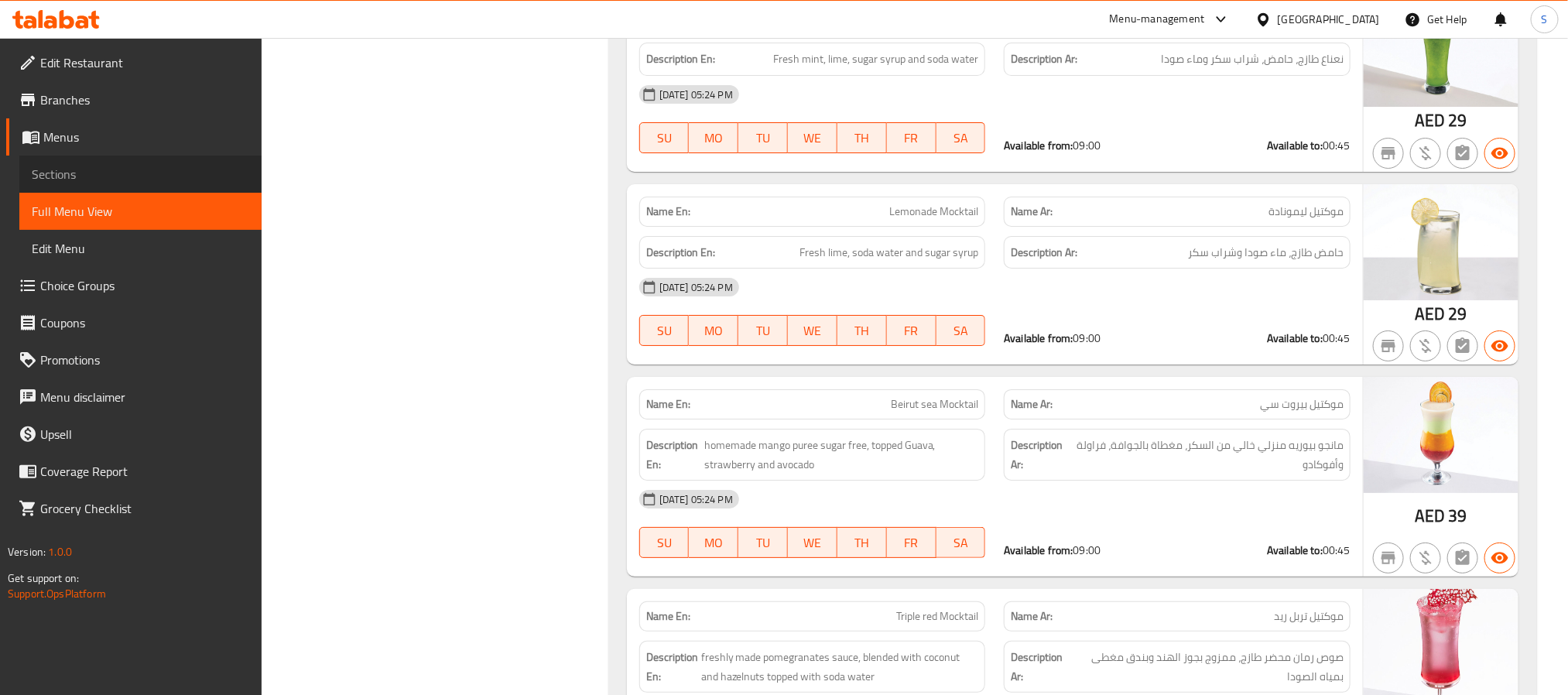
click at [93, 176] on span "Sections" at bounding box center [140, 174] width 217 height 19
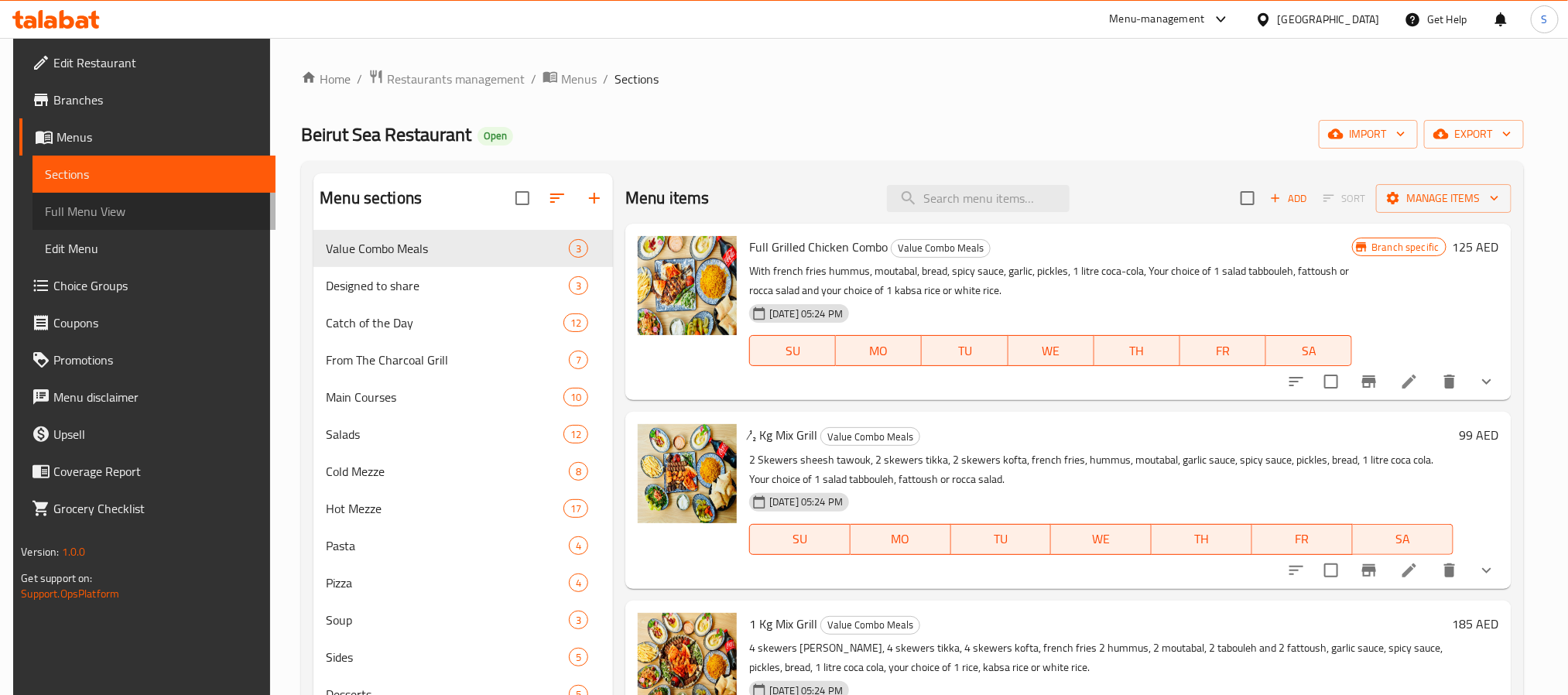
click at [62, 207] on span "Full Menu View" at bounding box center [153, 211] width 217 height 19
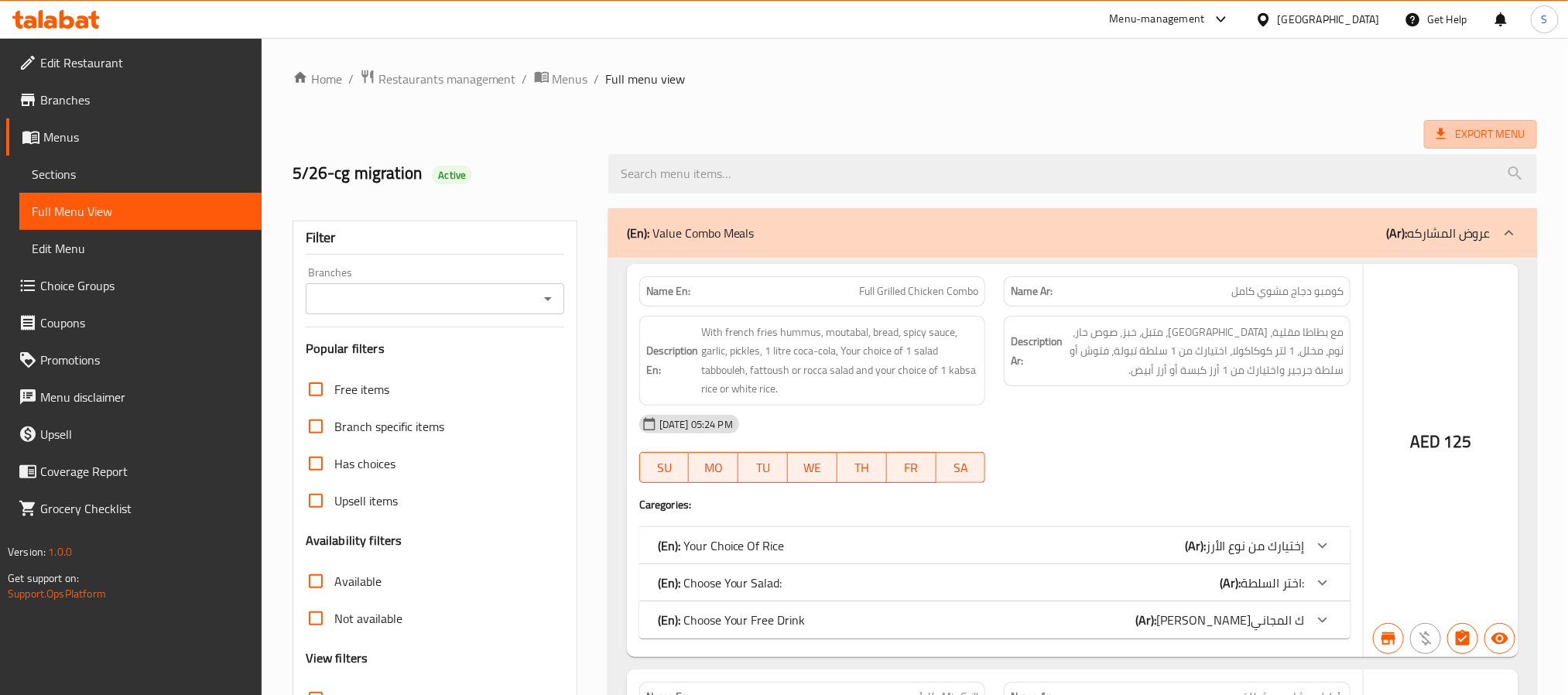
click at [1491, 132] on span "Export Menu" at bounding box center [1480, 135] width 89 height 20
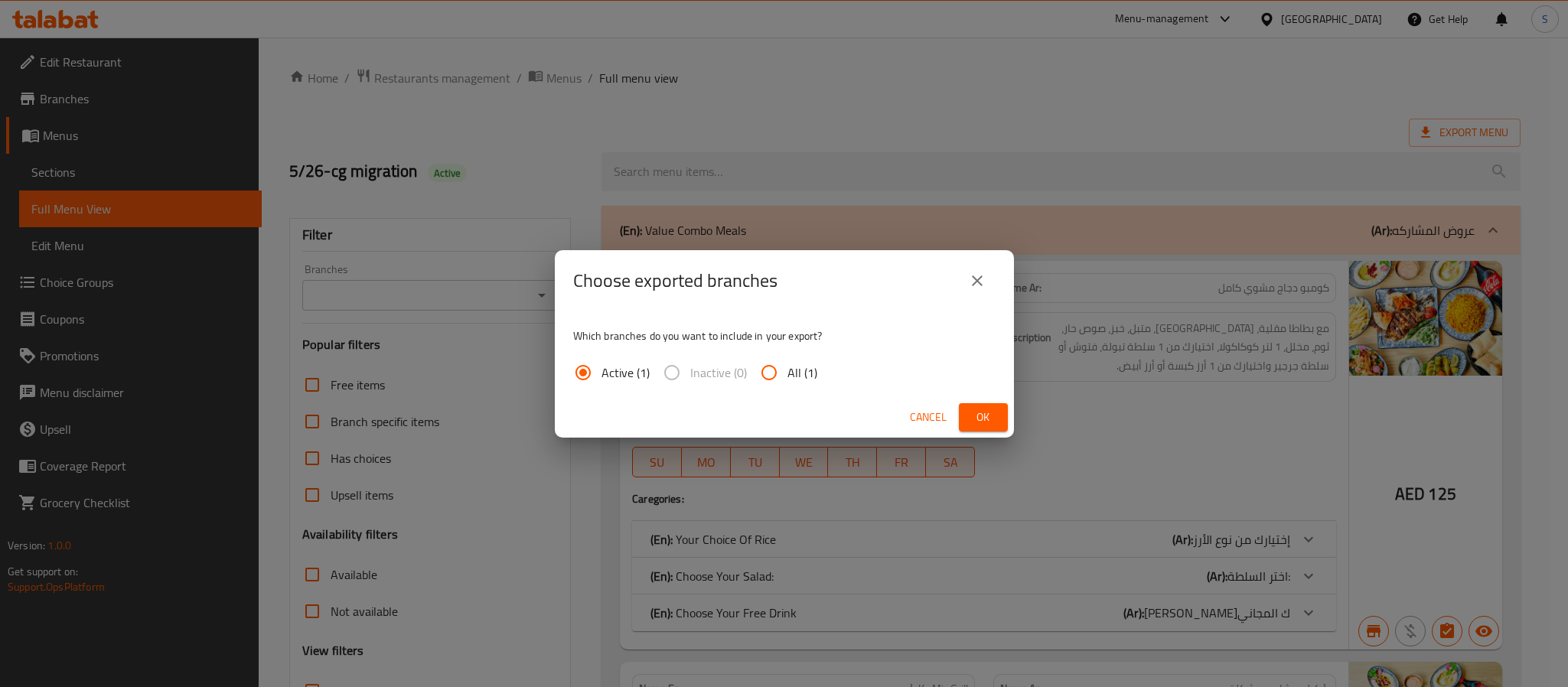
drag, startPoint x: 800, startPoint y: 379, endPoint x: 831, endPoint y: 387, distance: 32.0
click at [805, 380] on span "All (1)" at bounding box center [802, 372] width 30 height 19
click at [742, 368] on span "Inactive (0)" at bounding box center [719, 372] width 57 height 19
drag, startPoint x: 767, startPoint y: 374, endPoint x: 846, endPoint y: 406, distance: 85.2
click at [767, 374] on input "All (1)" at bounding box center [769, 372] width 37 height 36
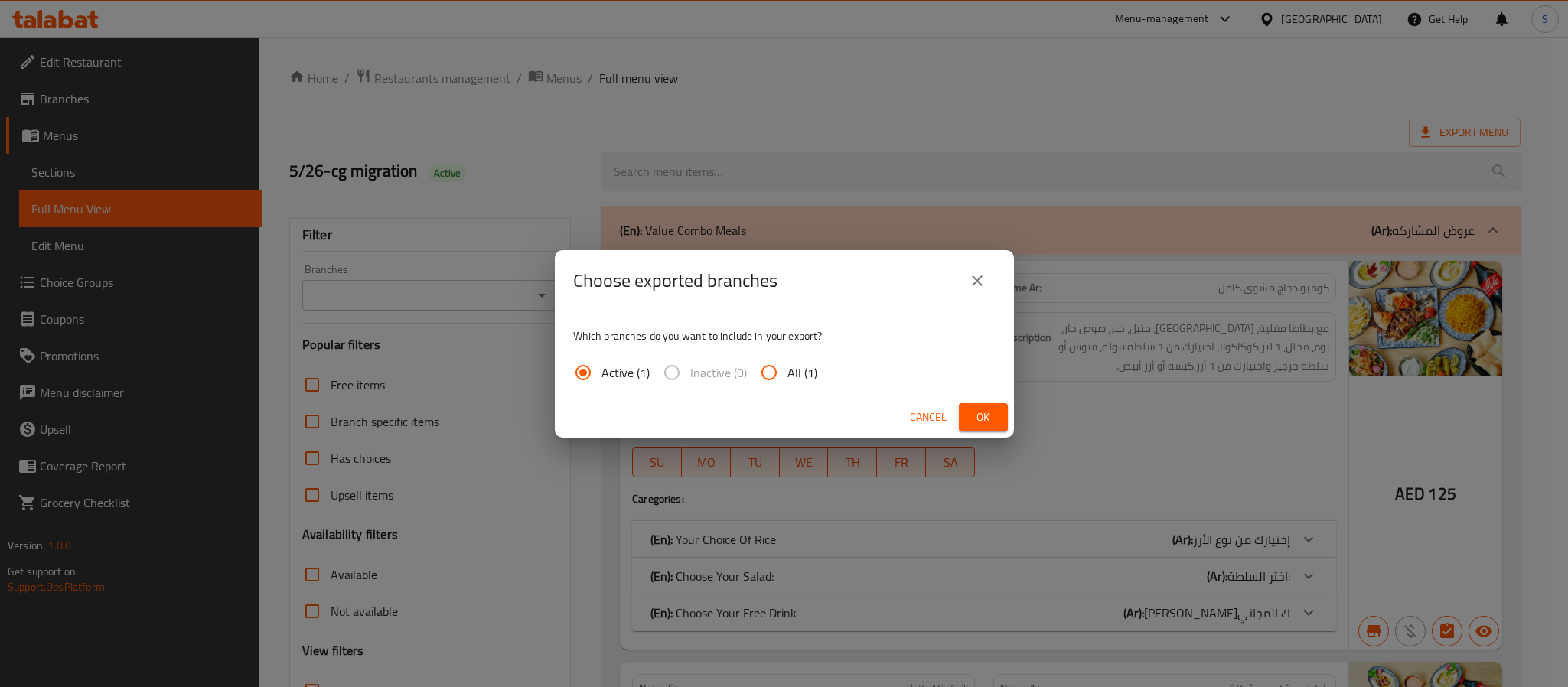
radio input "true"
drag, startPoint x: 994, startPoint y: 418, endPoint x: 948, endPoint y: 411, distance: 46.5
click at [988, 418] on span "Ok" at bounding box center [983, 418] width 24 height 19
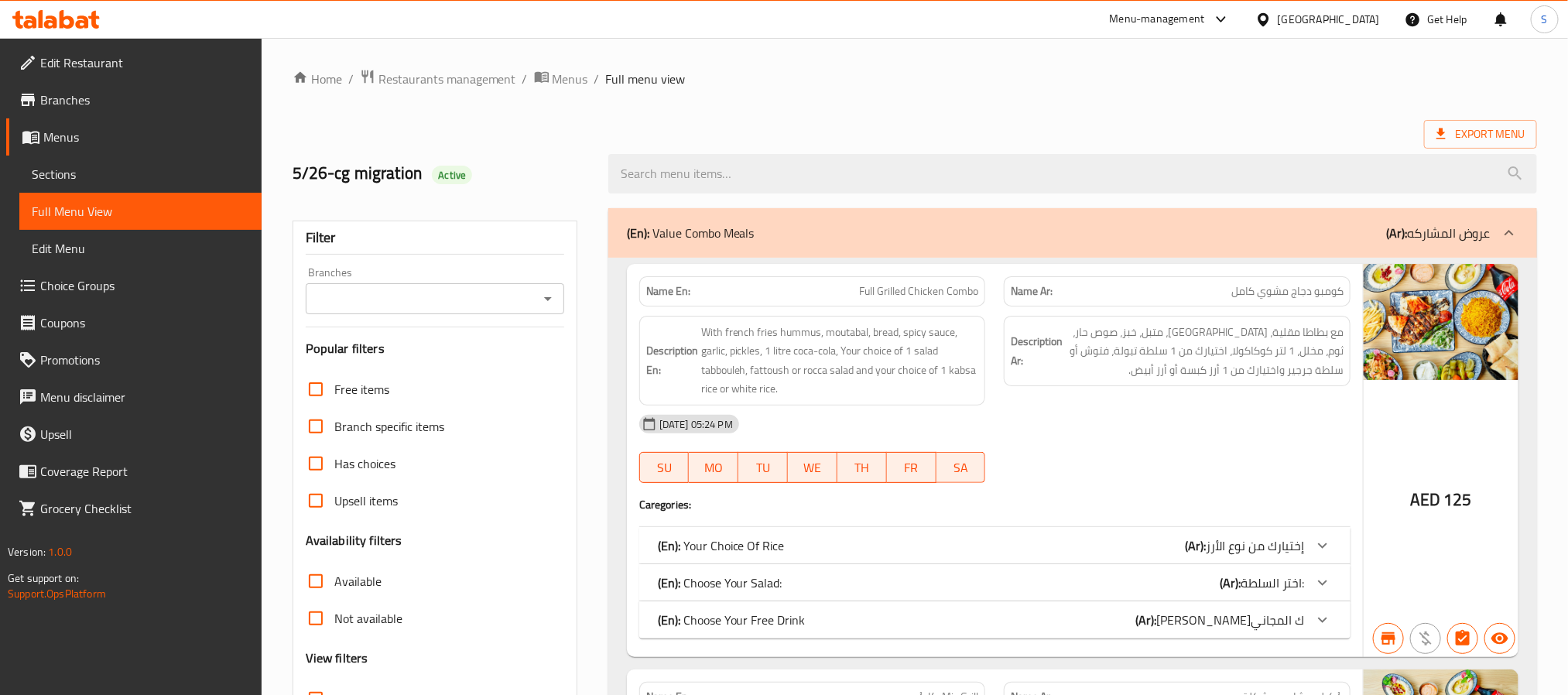
click at [1315, 25] on div "[GEOGRAPHIC_DATA]" at bounding box center [1329, 19] width 103 height 17
click at [56, 15] on icon at bounding box center [56, 19] width 88 height 19
